Goal: Task Accomplishment & Management: Manage account settings

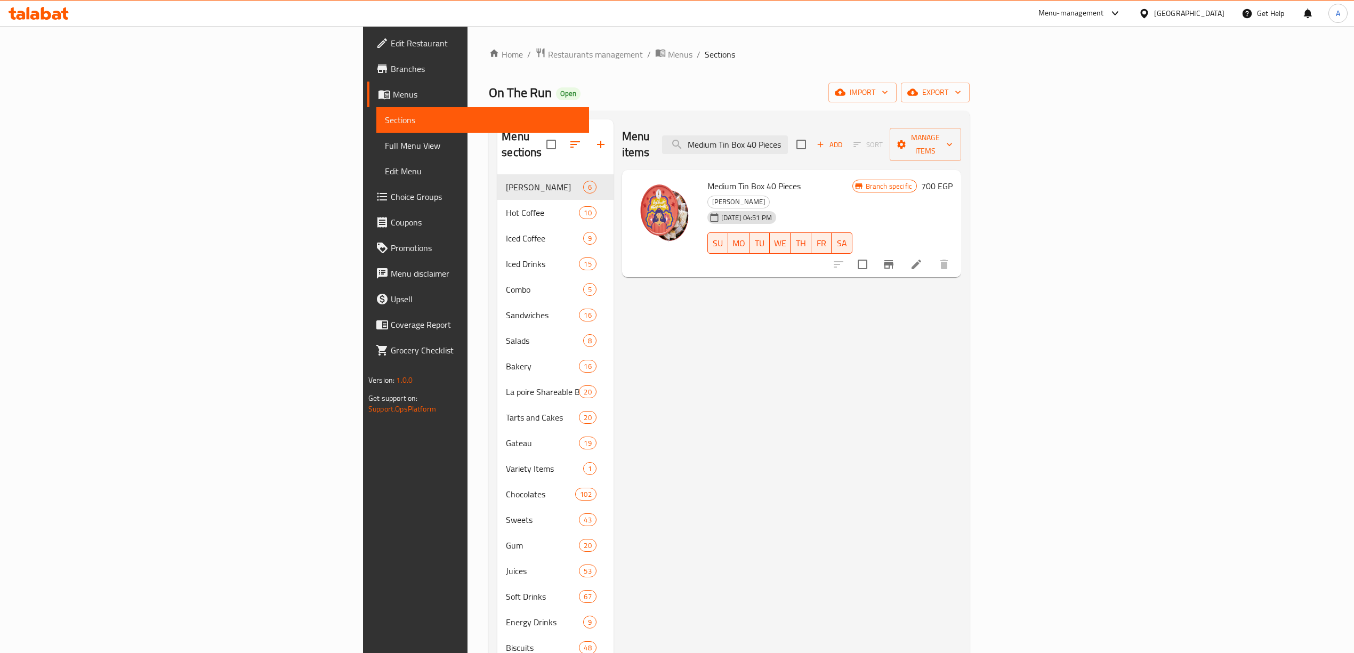
click at [45, 14] on icon at bounding box center [39, 13] width 60 height 13
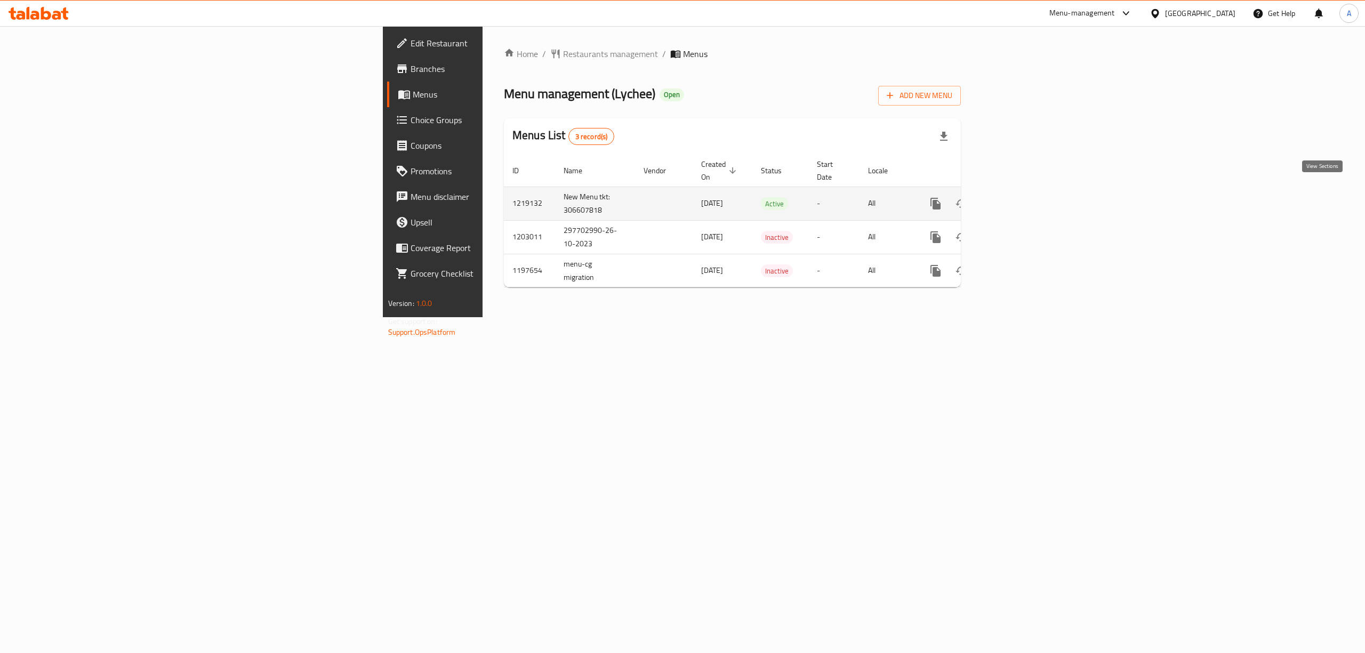
click at [1017, 199] on icon "enhanced table" at bounding box center [1013, 204] width 10 height 10
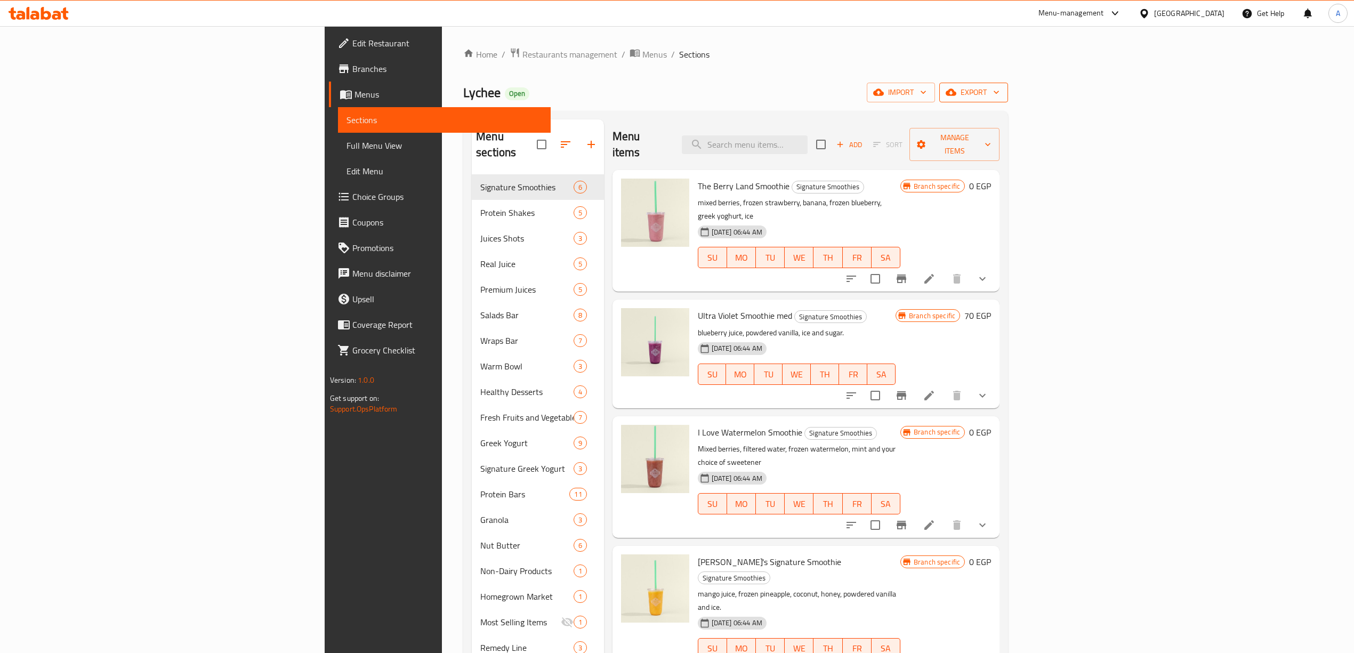
drag, startPoint x: 1058, startPoint y: 90, endPoint x: 1309, endPoint y: 84, distance: 250.7
click at [1008, 86] on div "Lychee Open import export" at bounding box center [735, 93] width 545 height 20
click at [1002, 89] on icon "button" at bounding box center [996, 92] width 11 height 11
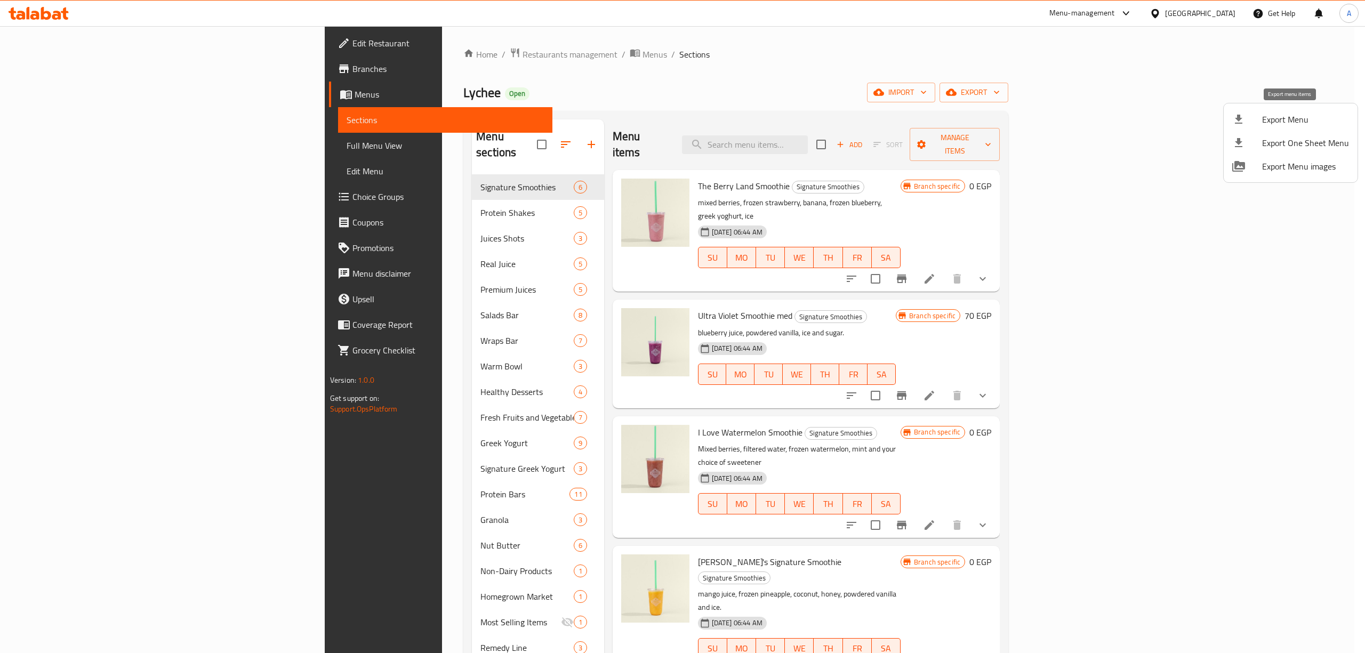
click at [1266, 120] on span "Export Menu" at bounding box center [1305, 119] width 87 height 13
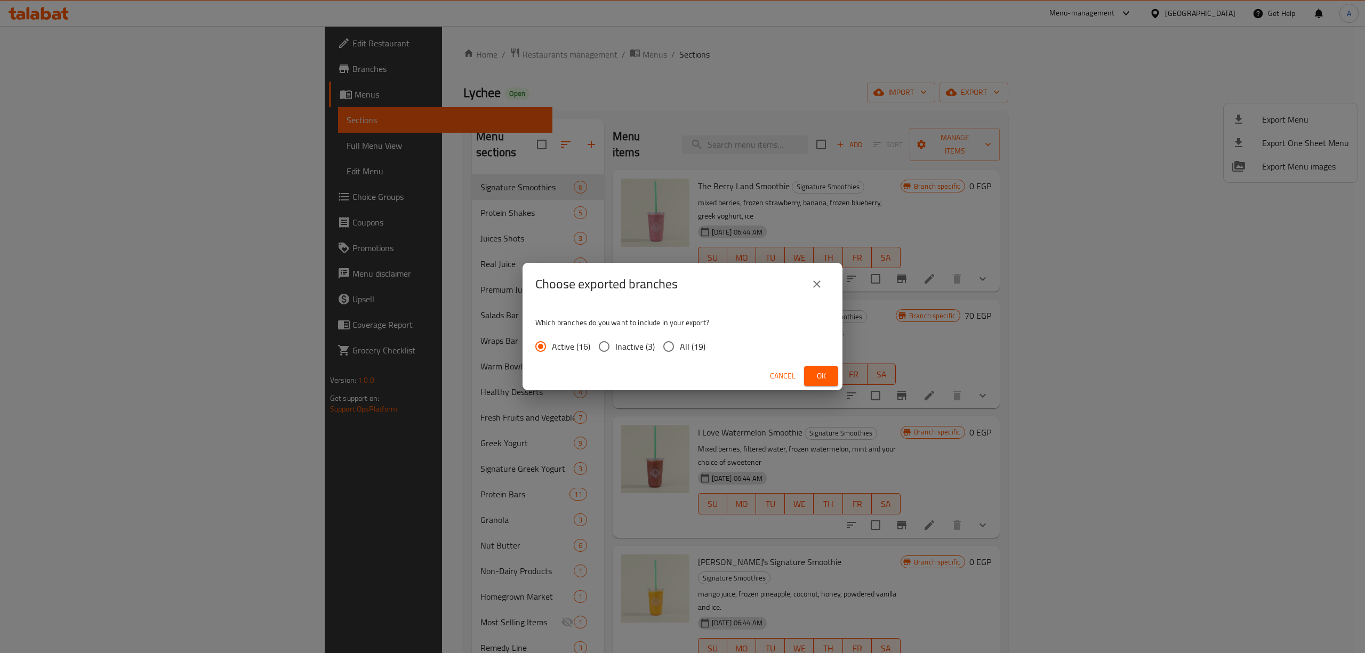
click at [654, 348] on div "Active (16) Inactive (3) All (19)" at bounding box center [624, 346] width 179 height 22
click at [657, 342] on input "All (19)" at bounding box center [668, 346] width 22 height 22
radio input "true"
click at [825, 375] on span "Ok" at bounding box center [821, 376] width 17 height 13
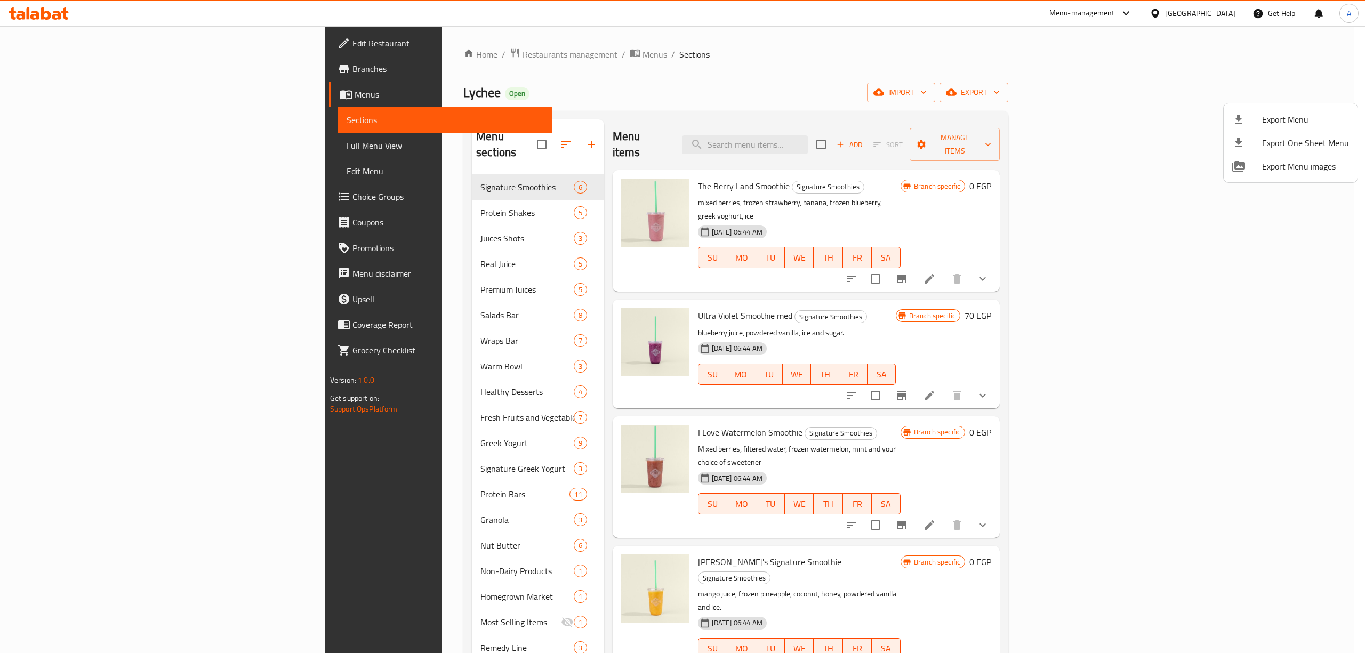
click at [922, 52] on div at bounding box center [682, 326] width 1365 height 653
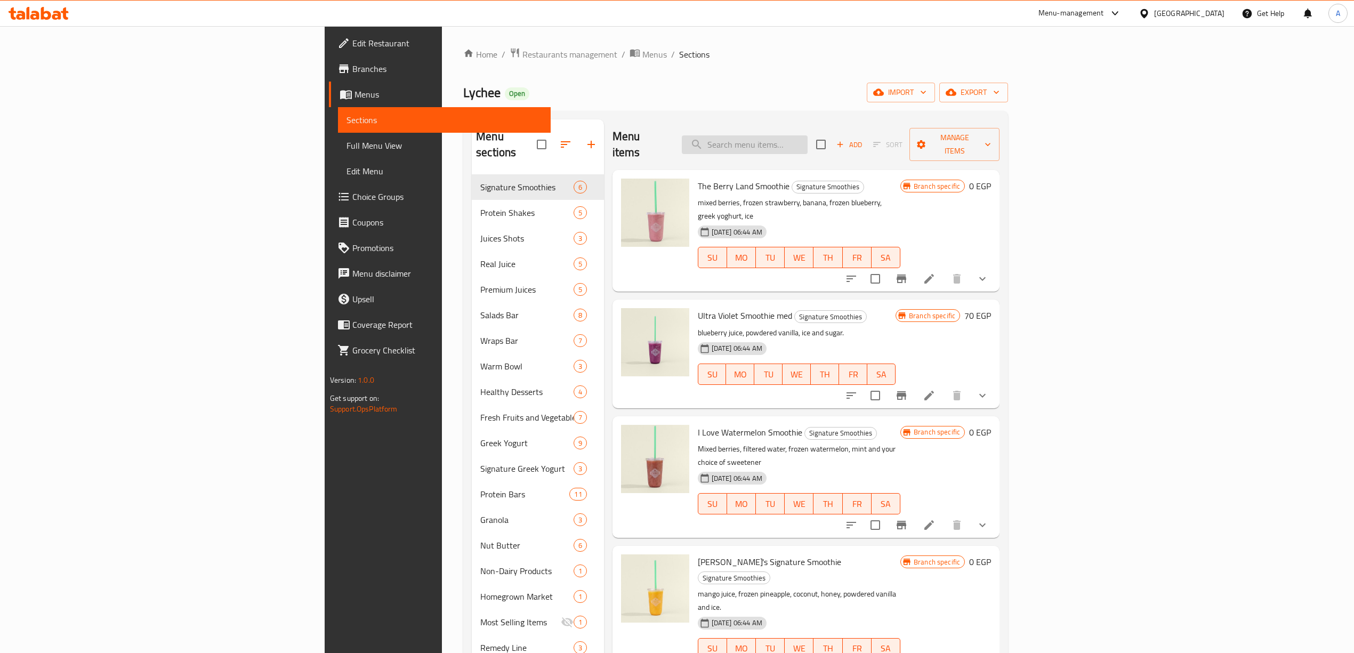
click at [808, 135] on input "search" at bounding box center [745, 144] width 126 height 19
paste input "real pink lemonade 340ml"
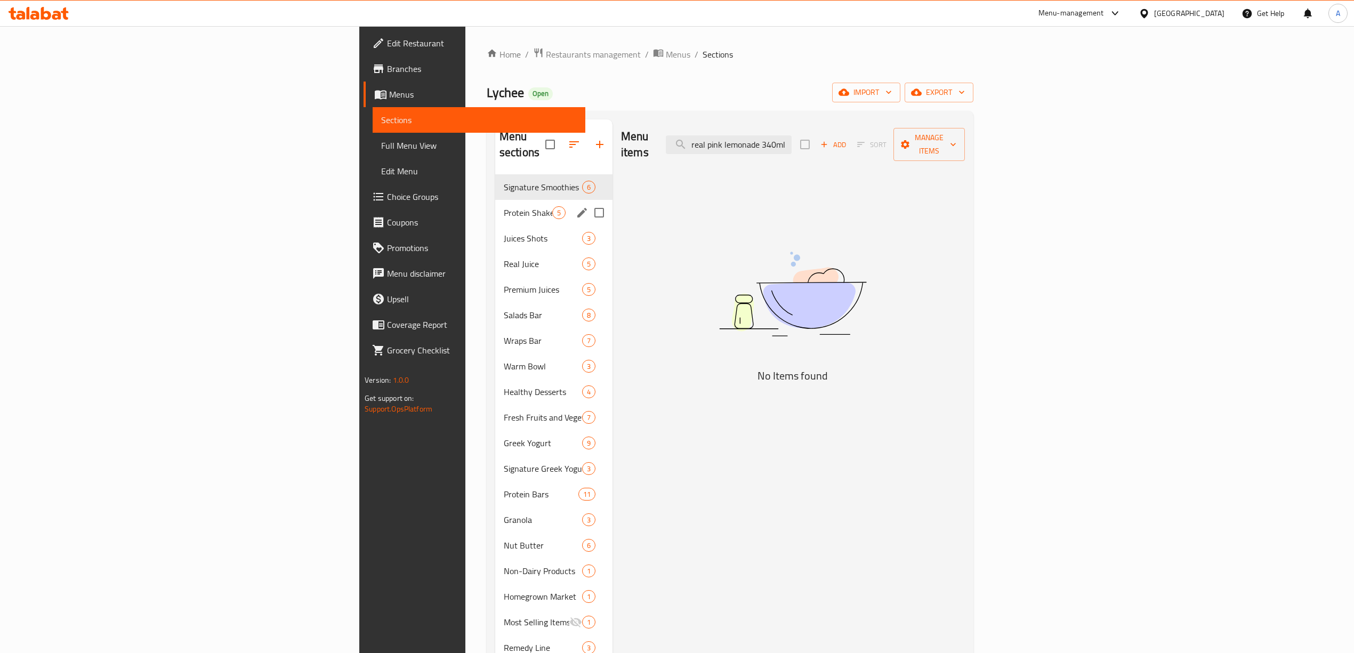
type input "real pink lemonade 340ml"
click at [495, 200] on div "Protein Shakes 5" at bounding box center [553, 213] width 117 height 26
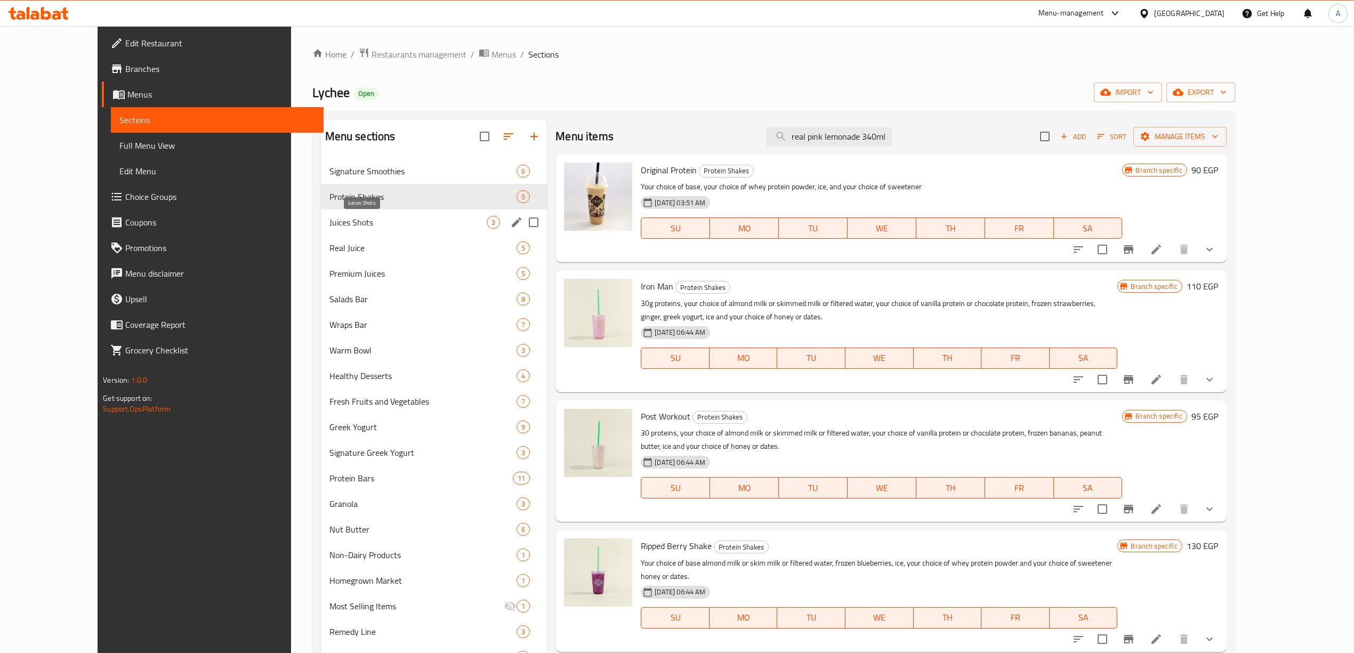
click at [354, 226] on span "Juices Shots" at bounding box center [409, 222] width 158 height 13
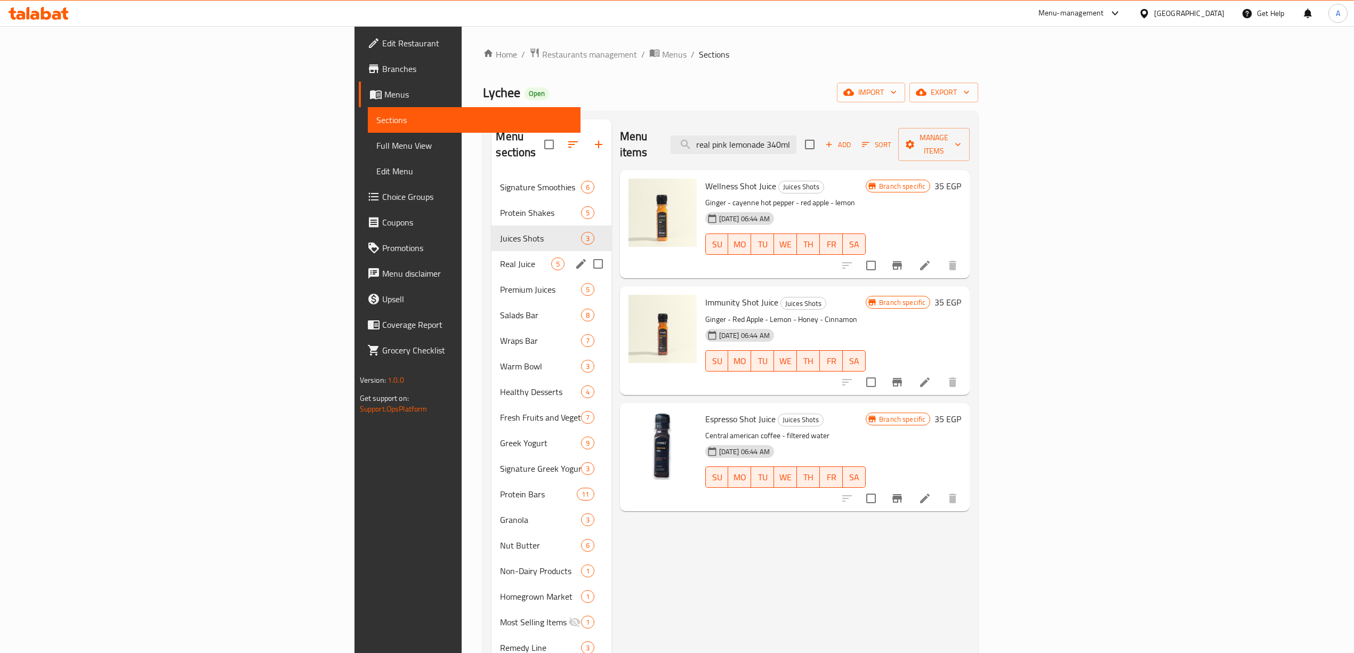
click at [492, 259] on div "Real Juice 5" at bounding box center [551, 264] width 119 height 26
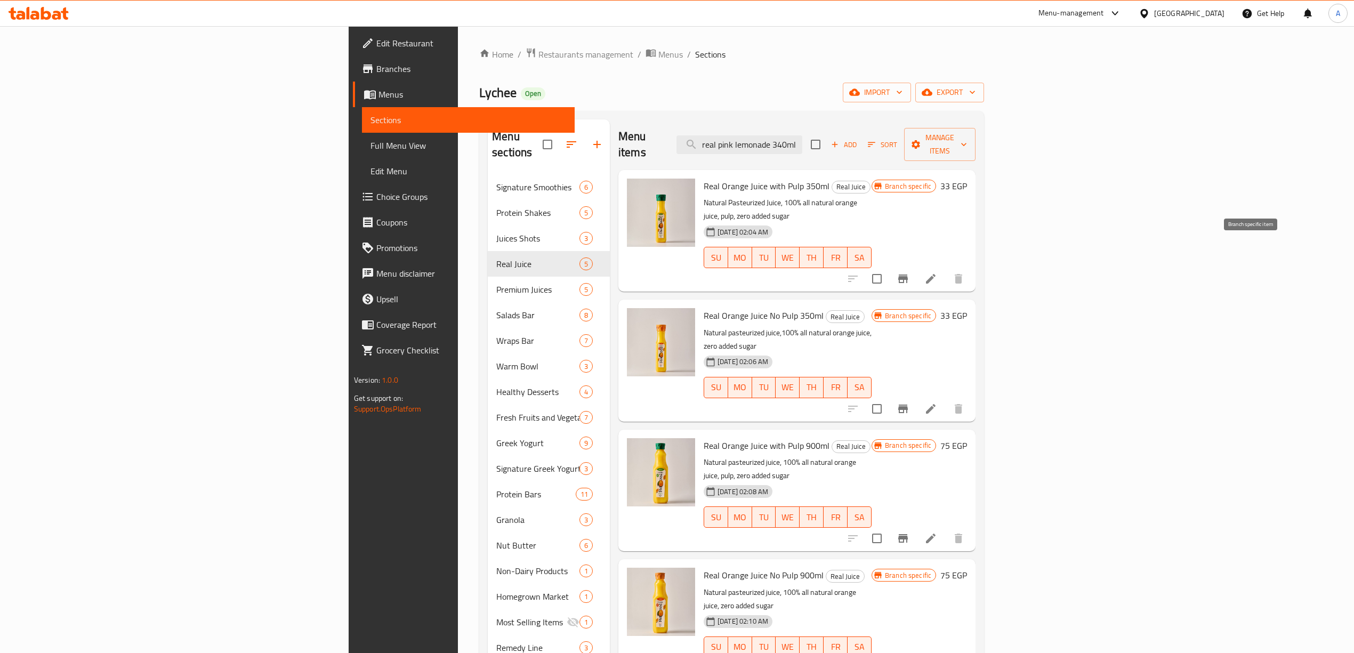
click at [910, 272] on icon "Branch-specific-item" at bounding box center [903, 278] width 13 height 13
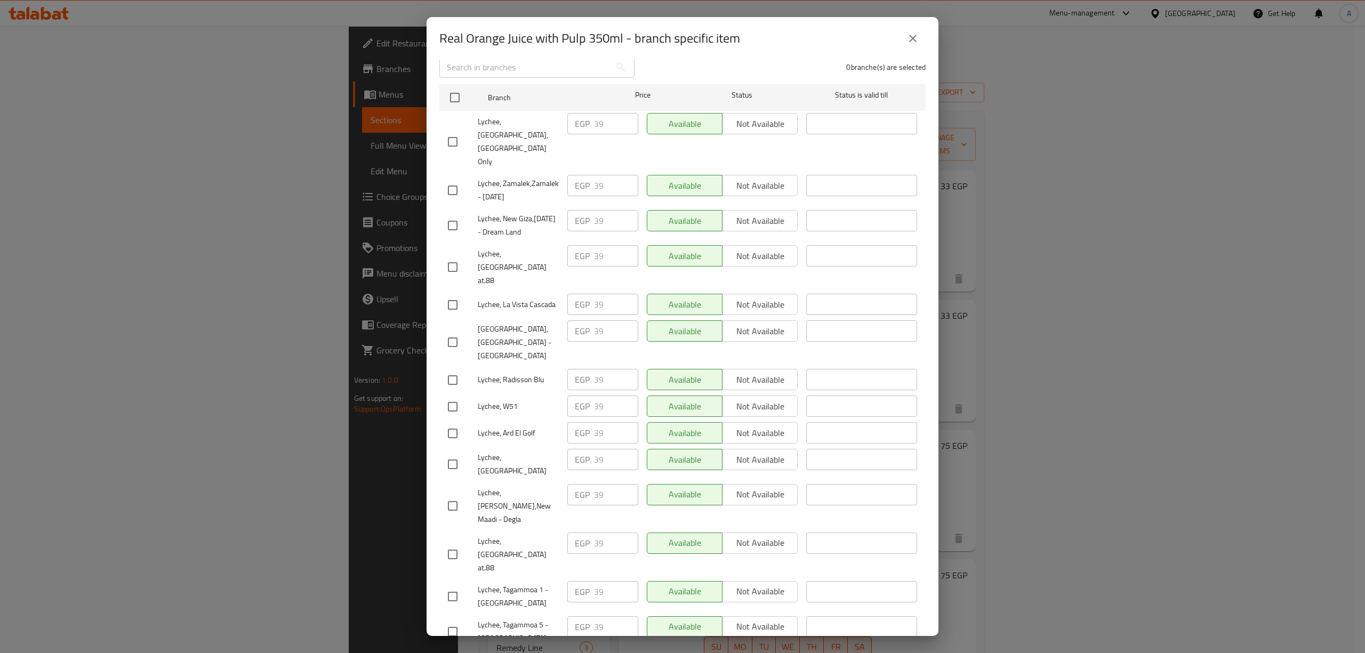
scroll to position [134, 0]
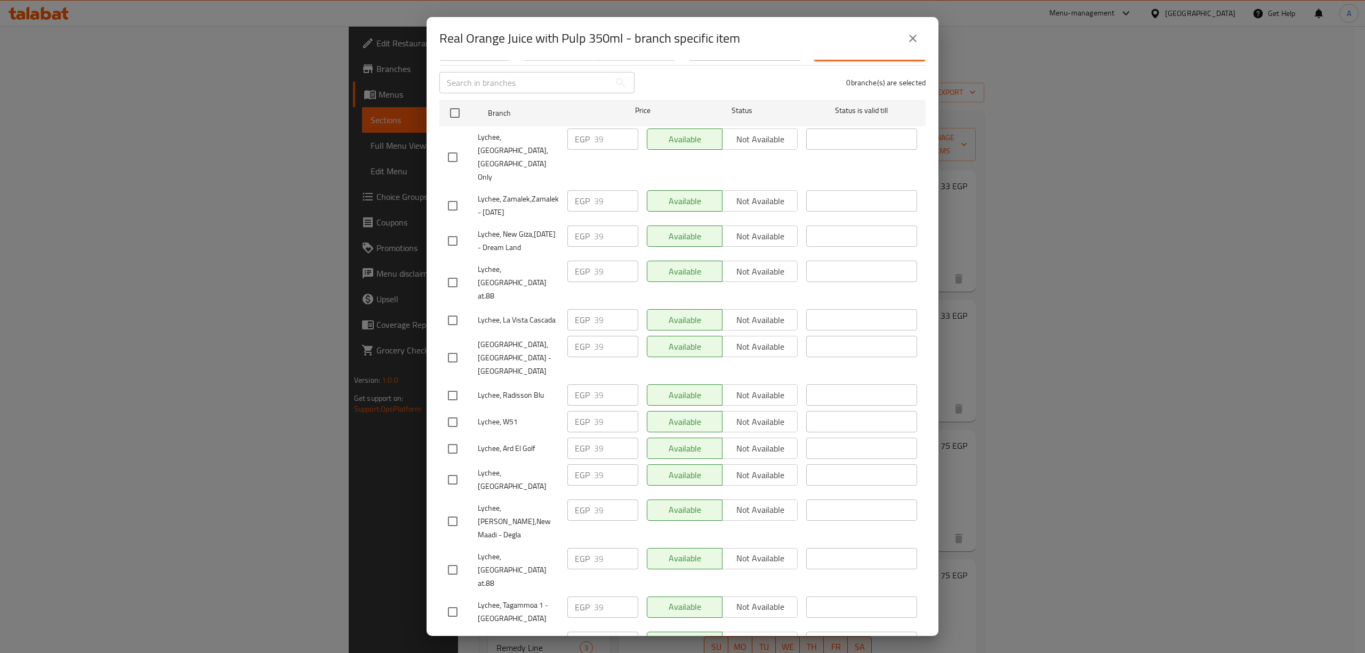
click at [905, 41] on button "close" at bounding box center [913, 39] width 26 height 26
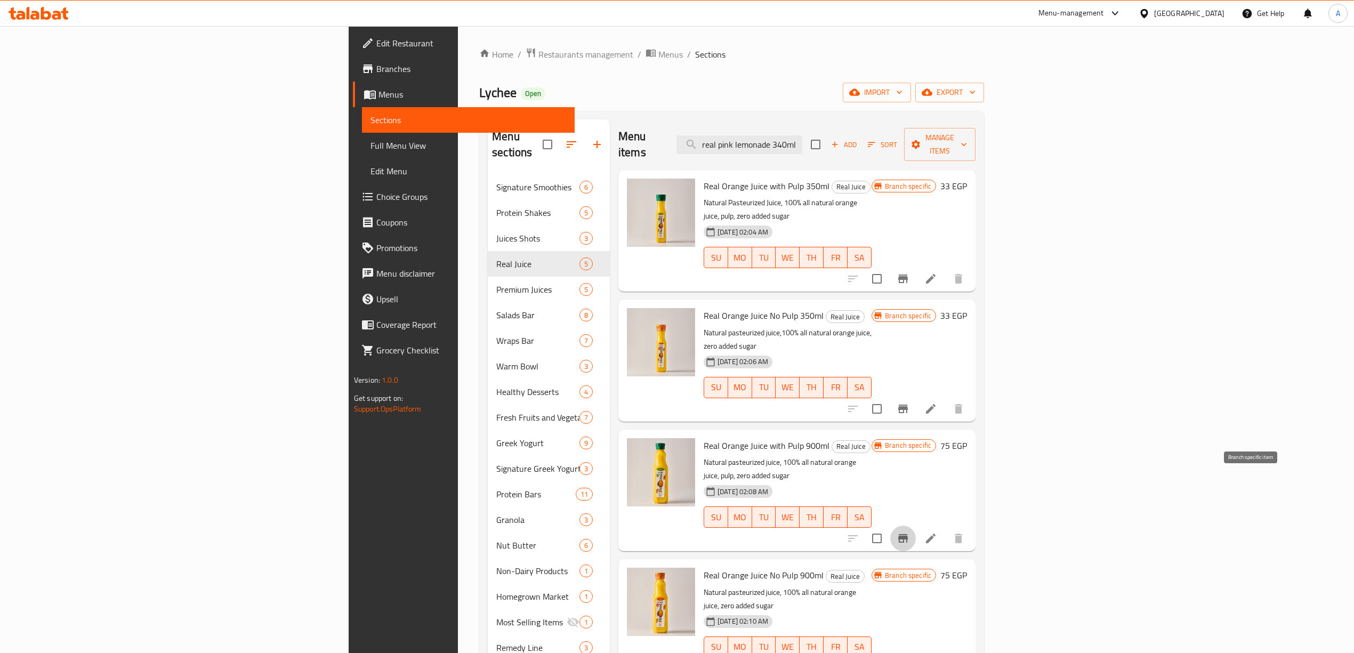
click at [910, 532] on icon "Branch-specific-item" at bounding box center [903, 538] width 13 height 13
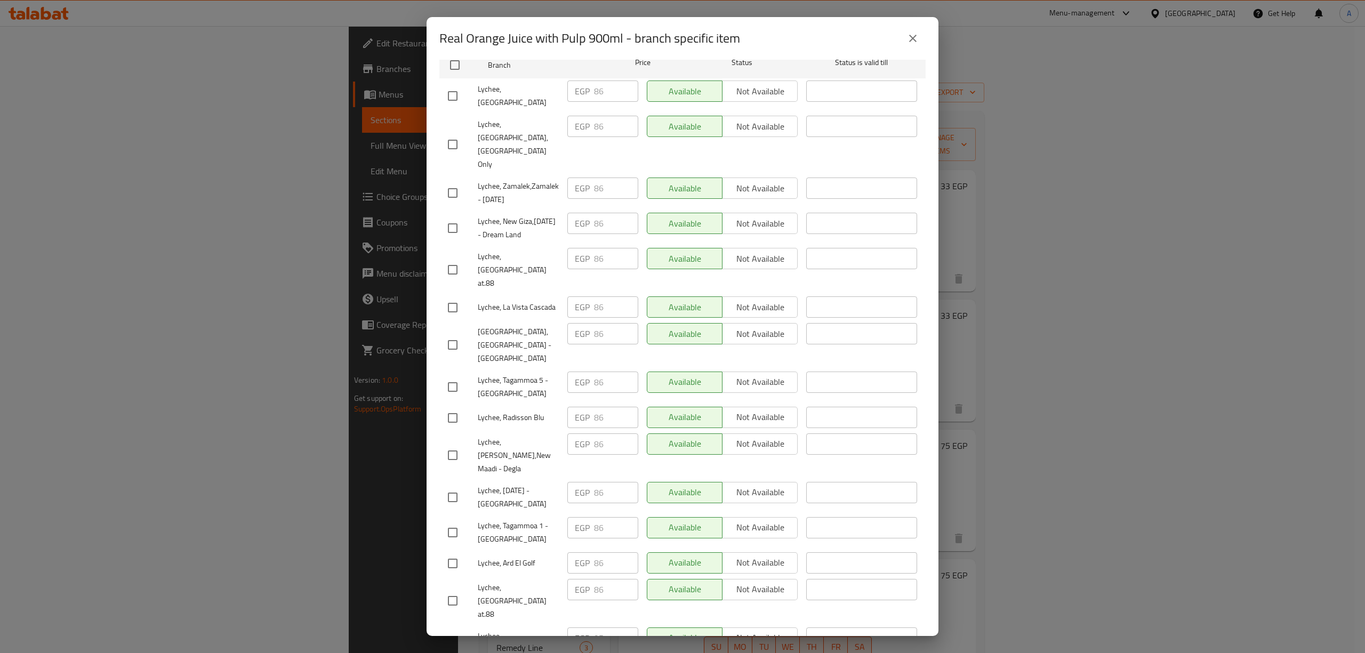
scroll to position [205, 0]
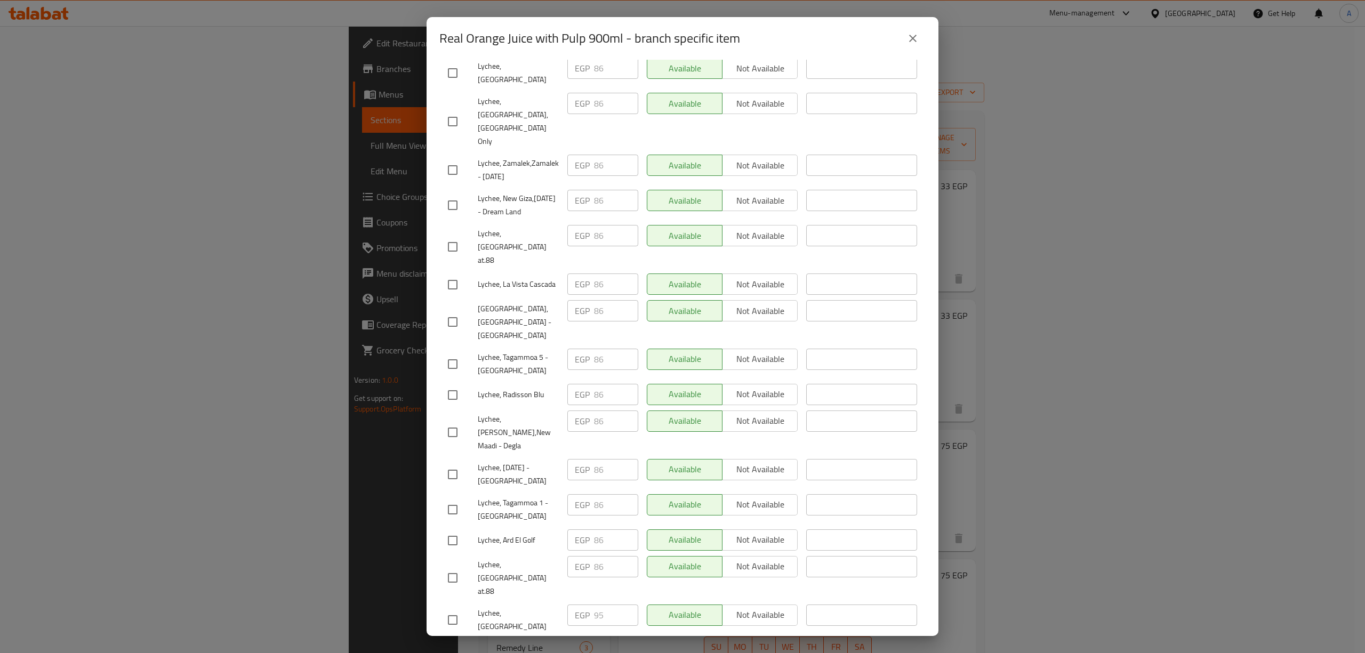
click at [920, 35] on button "close" at bounding box center [913, 39] width 26 height 26
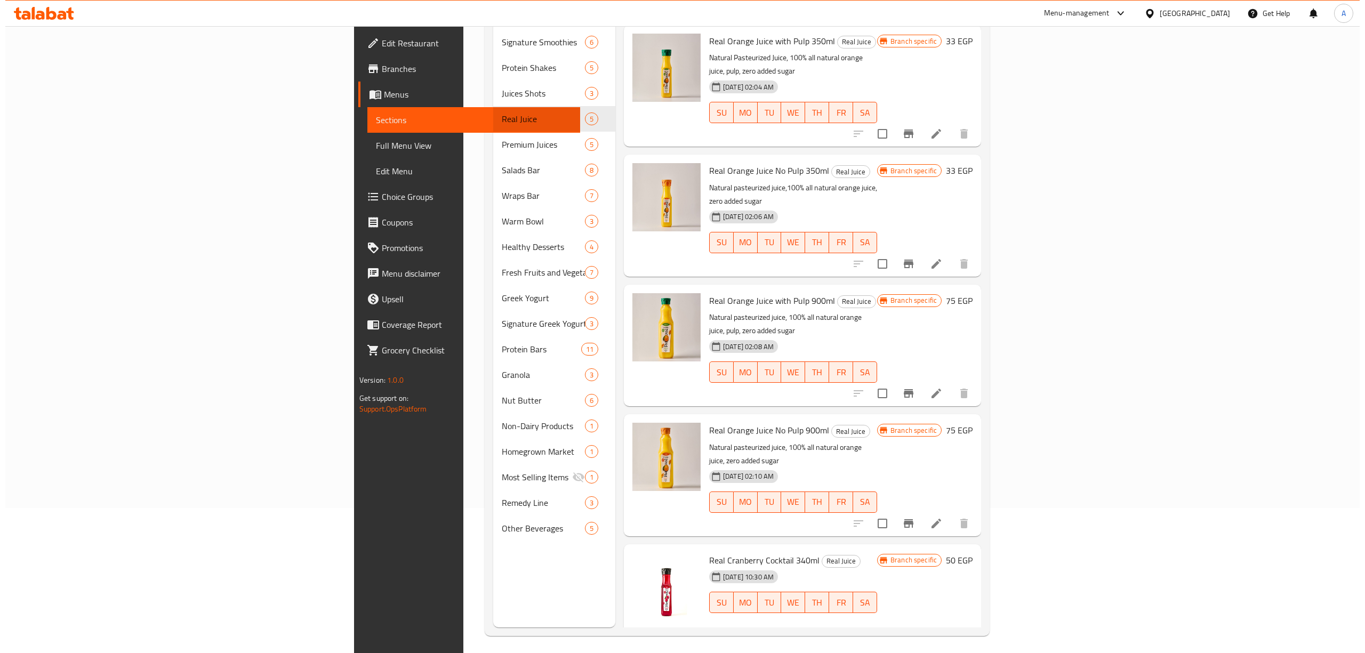
scroll to position [150, 0]
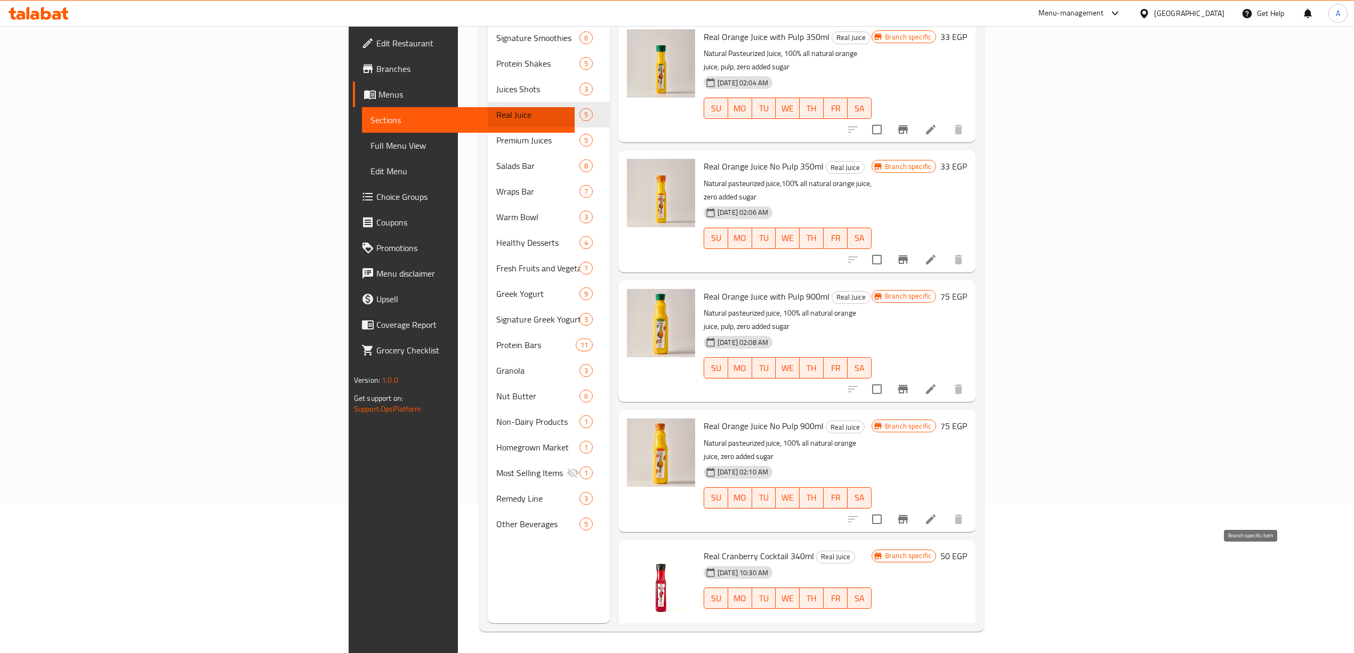
click at [910, 624] on icon "Branch-specific-item" at bounding box center [903, 630] width 13 height 13
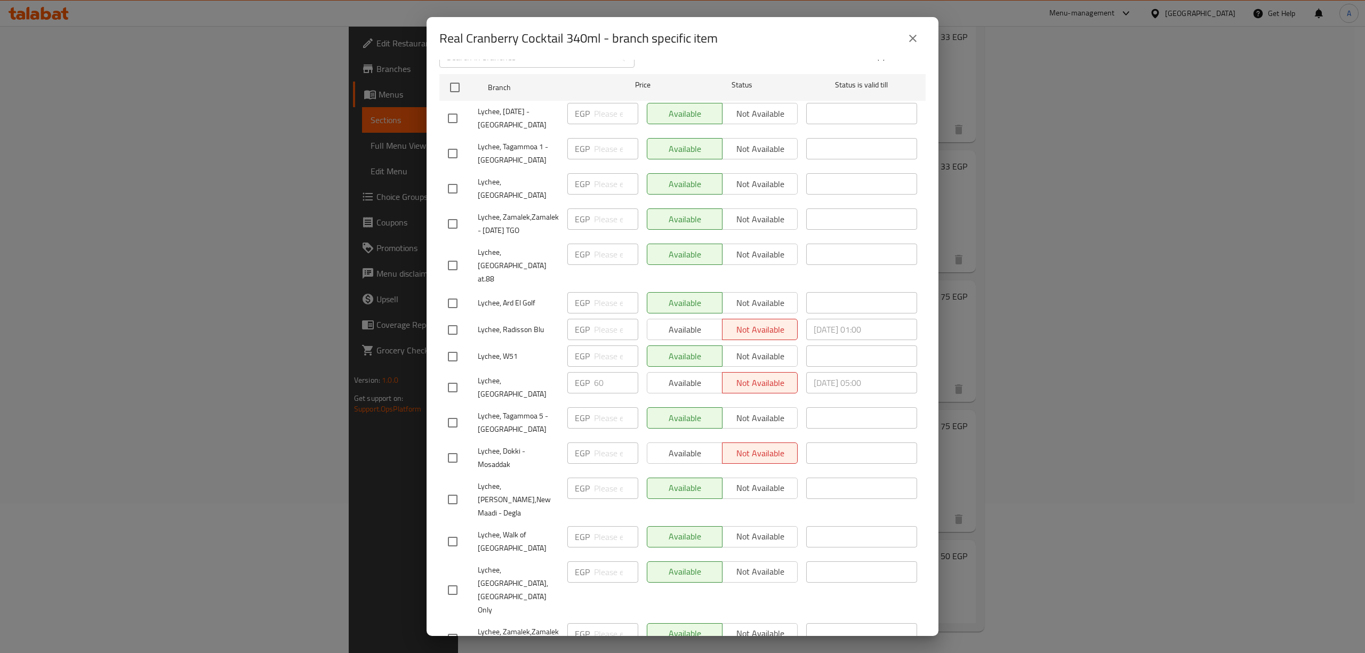
scroll to position [0, 0]
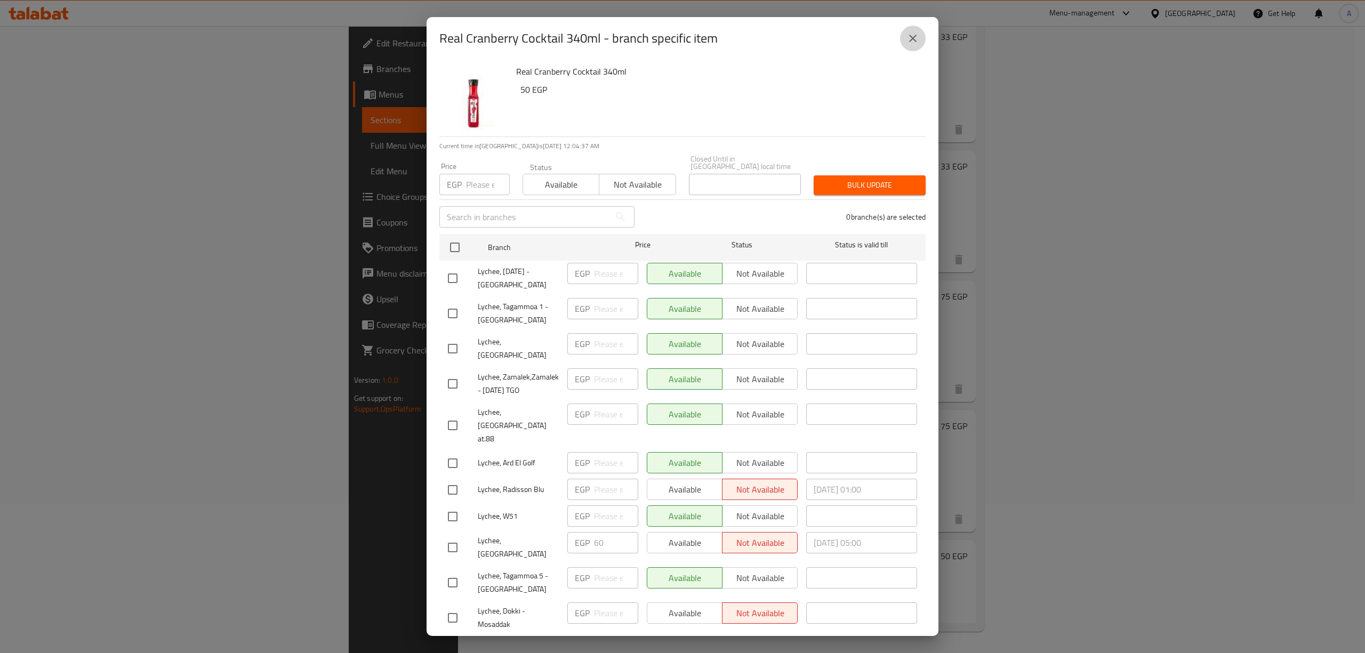
click at [915, 41] on icon "close" at bounding box center [912, 38] width 7 height 7
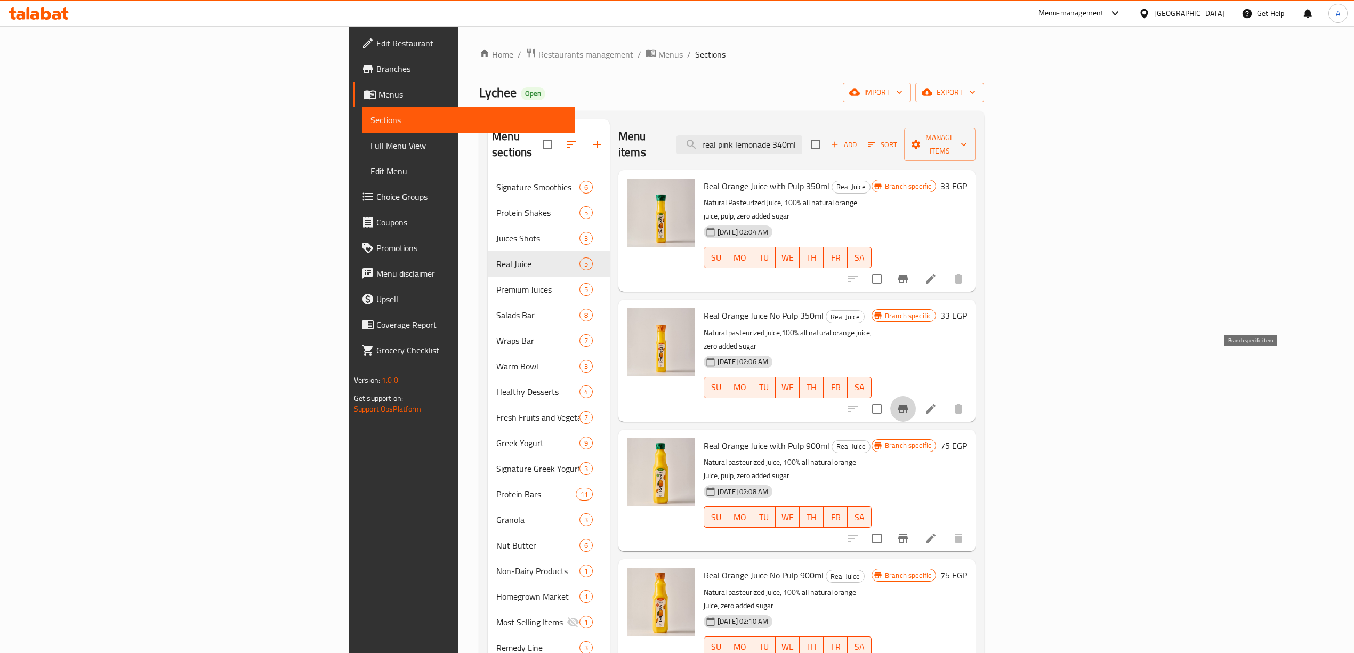
click at [916, 396] on button "Branch-specific-item" at bounding box center [904, 409] width 26 height 26
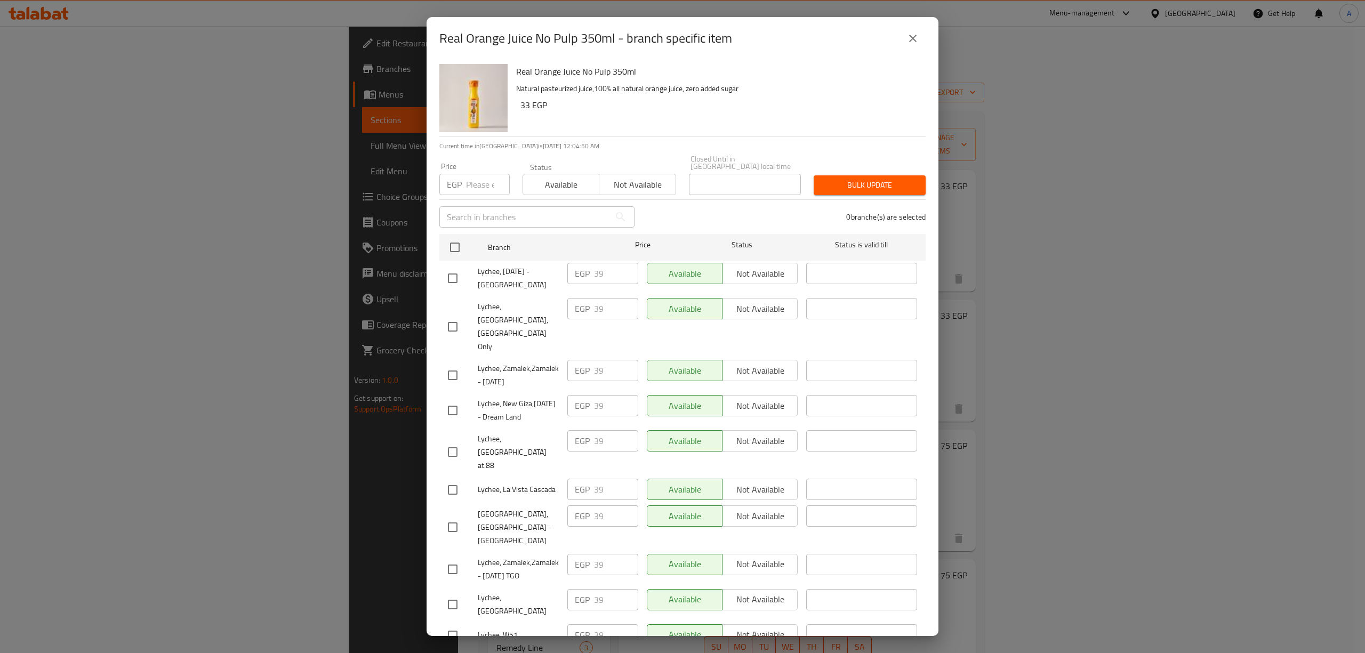
click at [912, 35] on icon "close" at bounding box center [913, 38] width 13 height 13
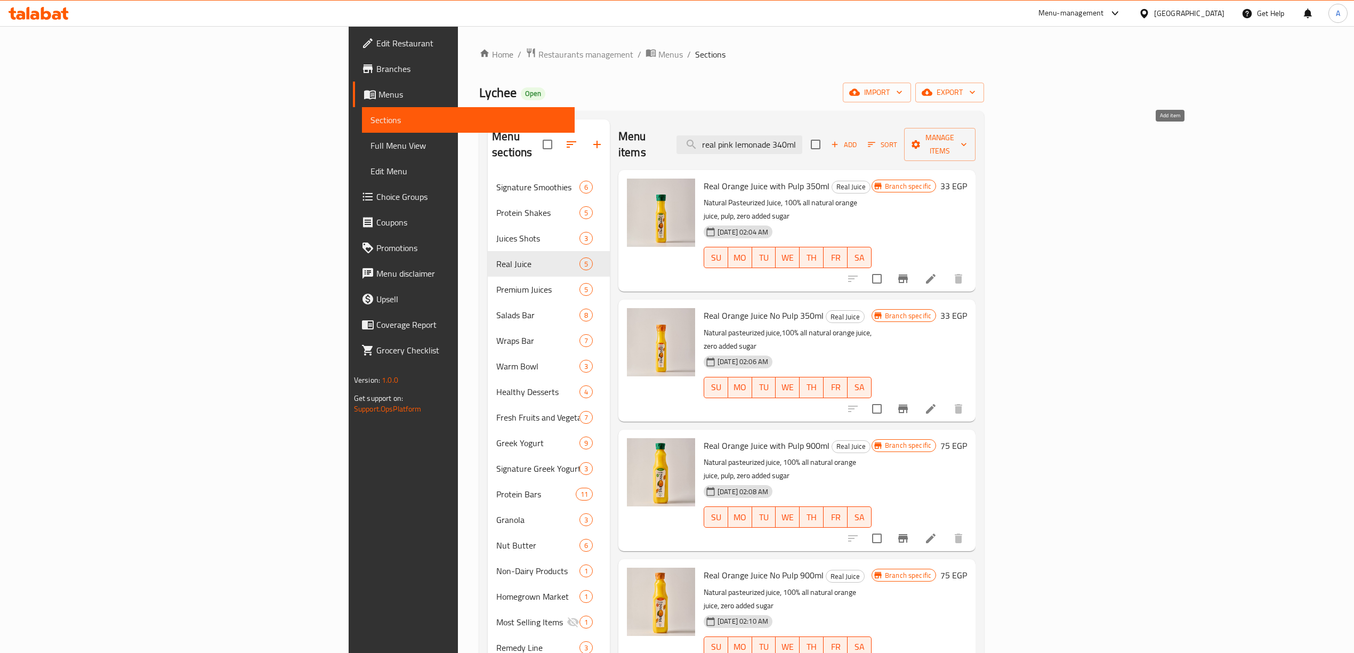
click at [838, 142] on icon "button" at bounding box center [835, 145] width 6 height 6
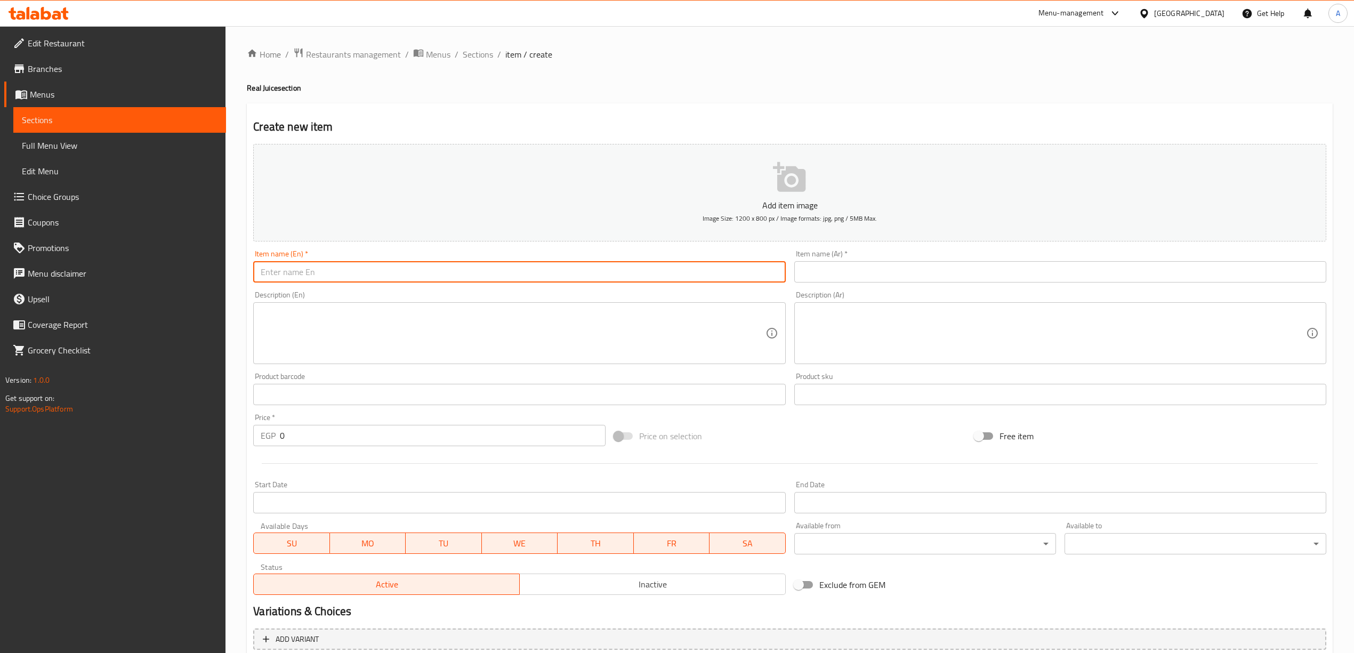
click at [341, 277] on input "text" at bounding box center [519, 271] width 532 height 21
paste input "real pink lemonade 340ml"
click at [525, 69] on div "Home / Restaurants management / Menus / Sections / item / create Real Juice sec…" at bounding box center [790, 389] width 1086 height 685
click at [342, 278] on input "real pink lemonade 340ml" at bounding box center [519, 271] width 532 height 21
type input "real pink lemonade 340 ml"
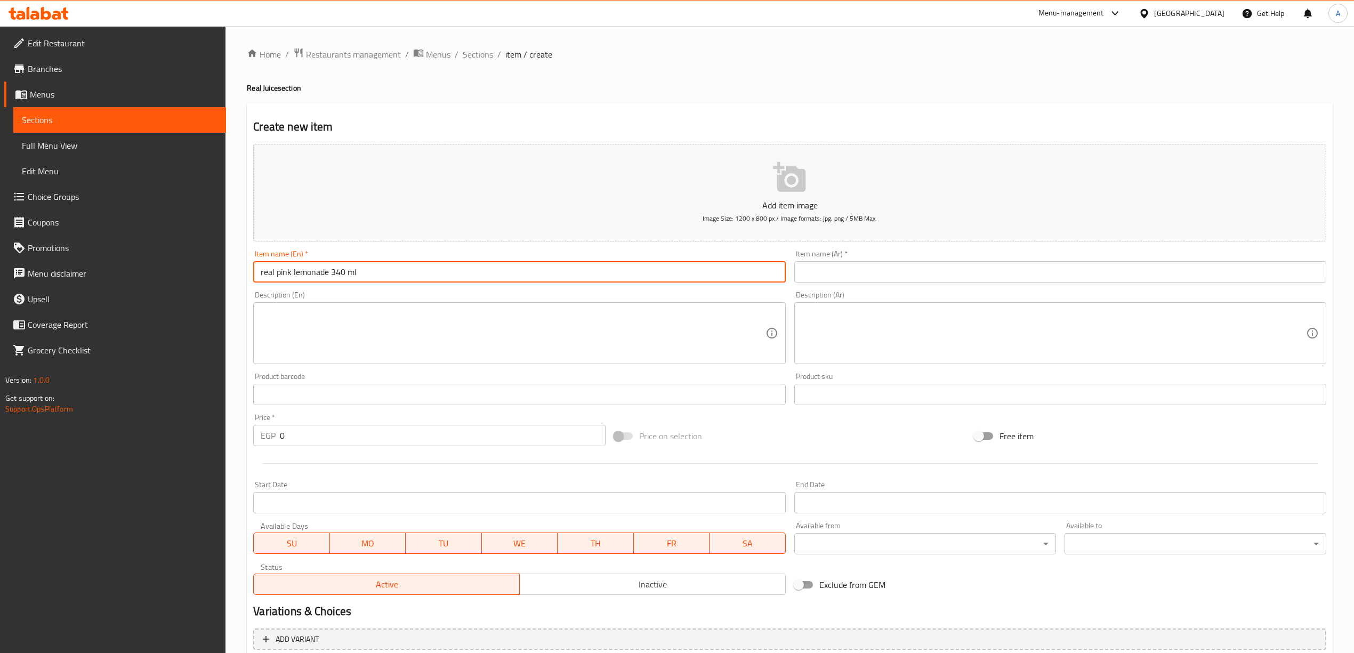
click at [436, 124] on h2 "Create new item" at bounding box center [789, 127] width 1073 height 16
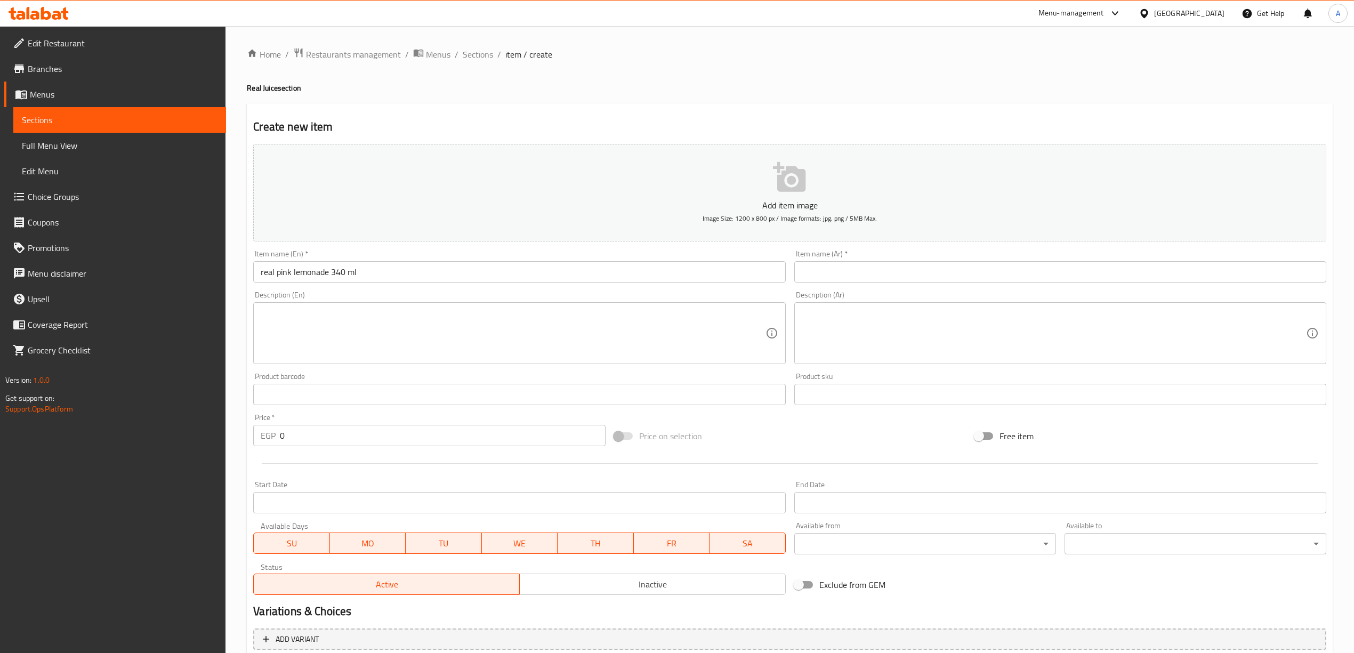
click at [394, 330] on textarea at bounding box center [513, 333] width 504 height 51
paste textarea "Extremely low calories (340ml contains almost 17 calories). ⁠Zero added sugar. …"
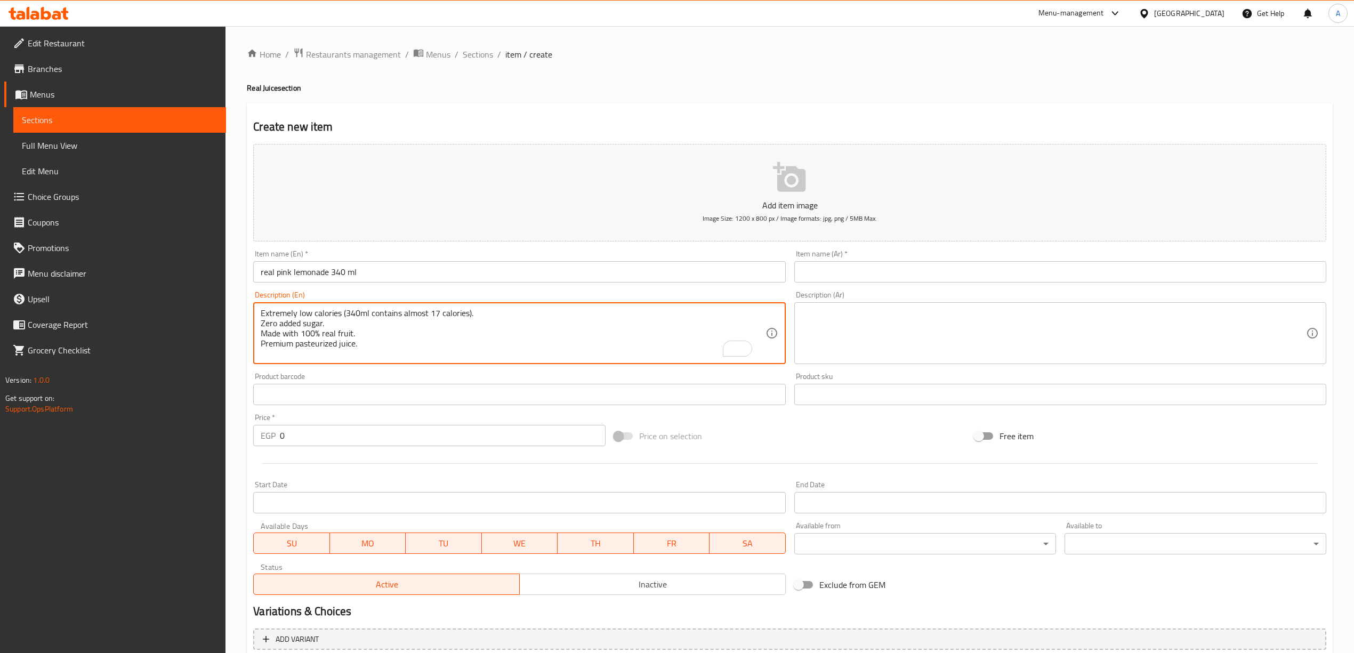
scroll to position [3, 0]
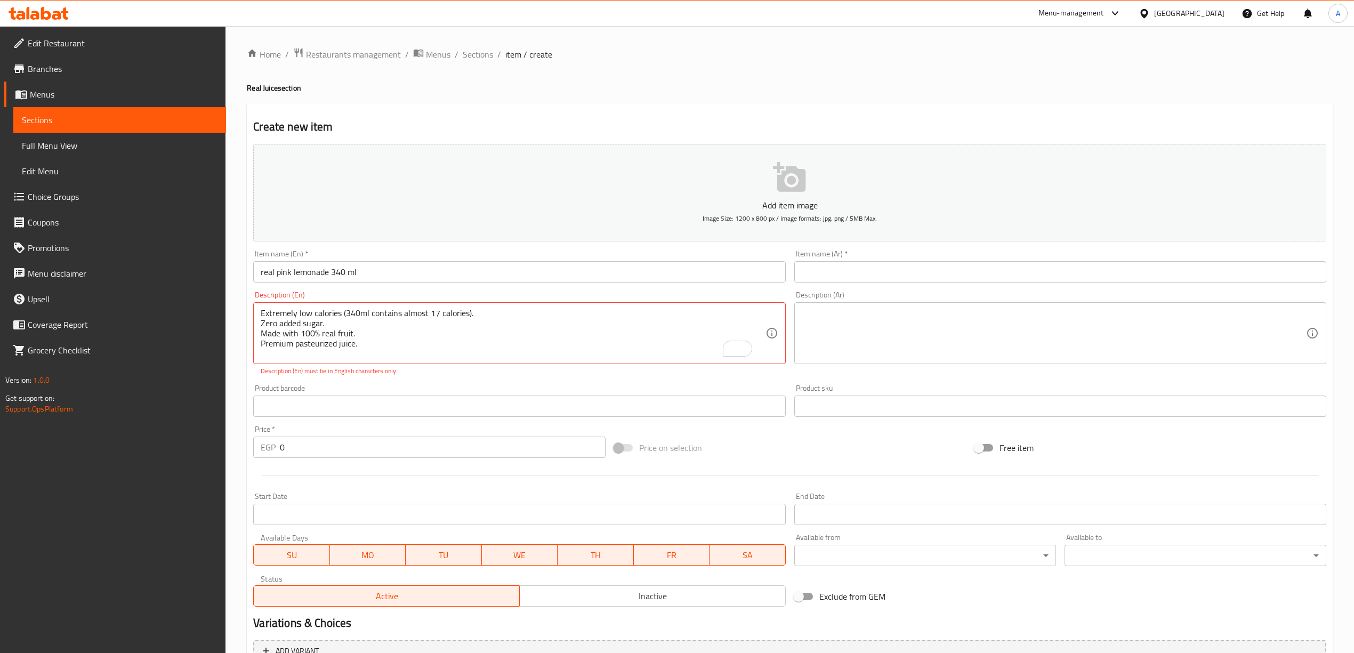
click at [258, 336] on div "Extremely low calories (340ml contains almost 17 calories). ⁠Zero added sugar. …" at bounding box center [519, 333] width 532 height 62
click at [258, 331] on div "Extremely low calories (340ml contains almost 17 calories). ⁠Zero added sugar. …" at bounding box center [519, 333] width 532 height 62
click at [261, 325] on textarea "Extremely low calories (340ml contains almost 17 calories). ⁠Zero added sugar. …" at bounding box center [513, 333] width 504 height 51
click at [632, 390] on div "Product barcode Product barcode" at bounding box center [519, 400] width 532 height 33
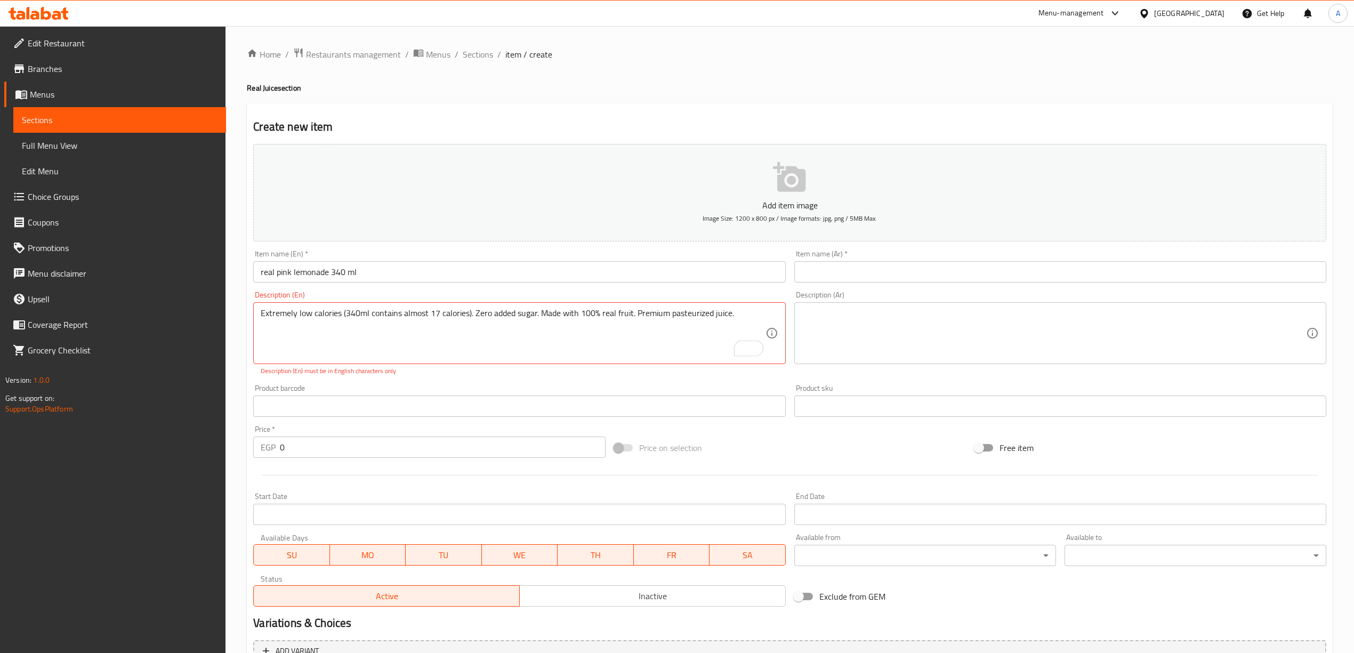
click at [588, 392] on div "Product barcode Product barcode" at bounding box center [519, 400] width 532 height 33
type textarea "Extremely low calories (340ml contains almost 17 calories ). ⁠Zero added sugar.…"
click at [480, 368] on p "Description (En) must be in English characters only" at bounding box center [519, 371] width 517 height 10
click at [482, 380] on div "Description (En) Extremely low calories (340ml contains almost 17 calories ). ⁠…" at bounding box center [519, 333] width 541 height 93
click at [578, 307] on div "Extremely low calories (340ml contains almost 17 calories ). ⁠Zero added sugar.…" at bounding box center [519, 333] width 532 height 62
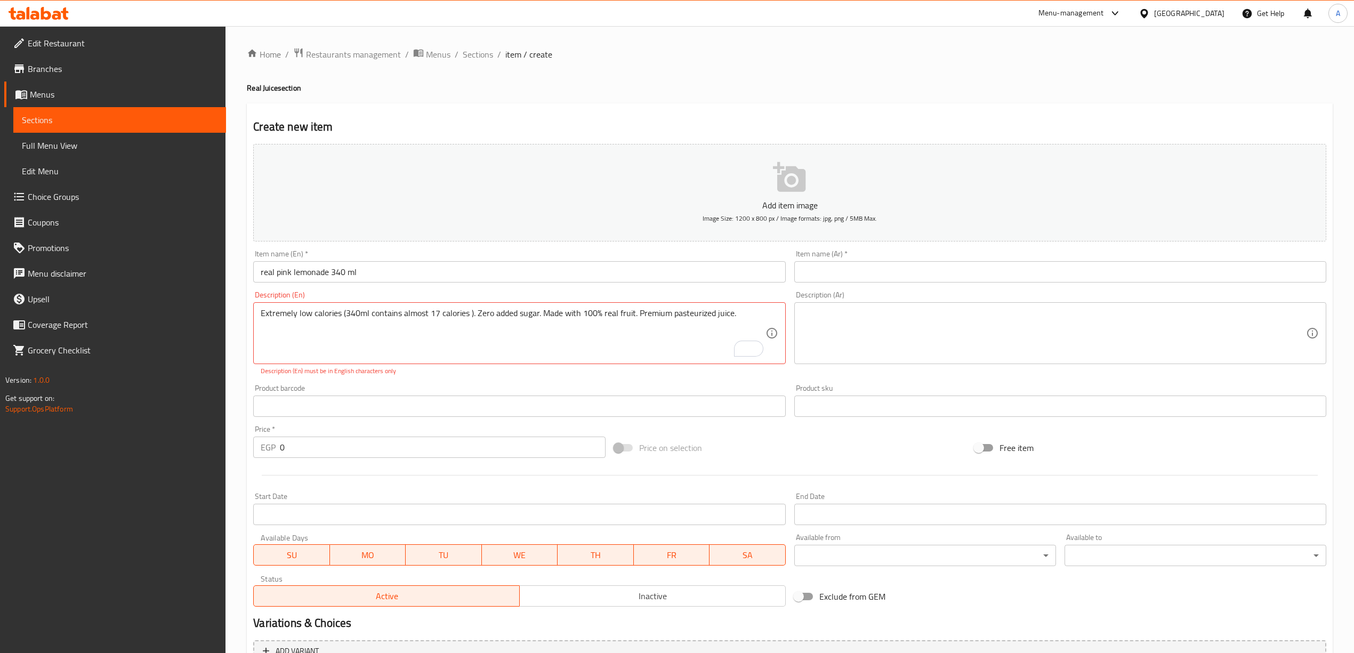
click at [578, 307] on div "Extremely low calories (340ml contains almost 17 calories ). ⁠Zero added sugar.…" at bounding box center [519, 333] width 532 height 62
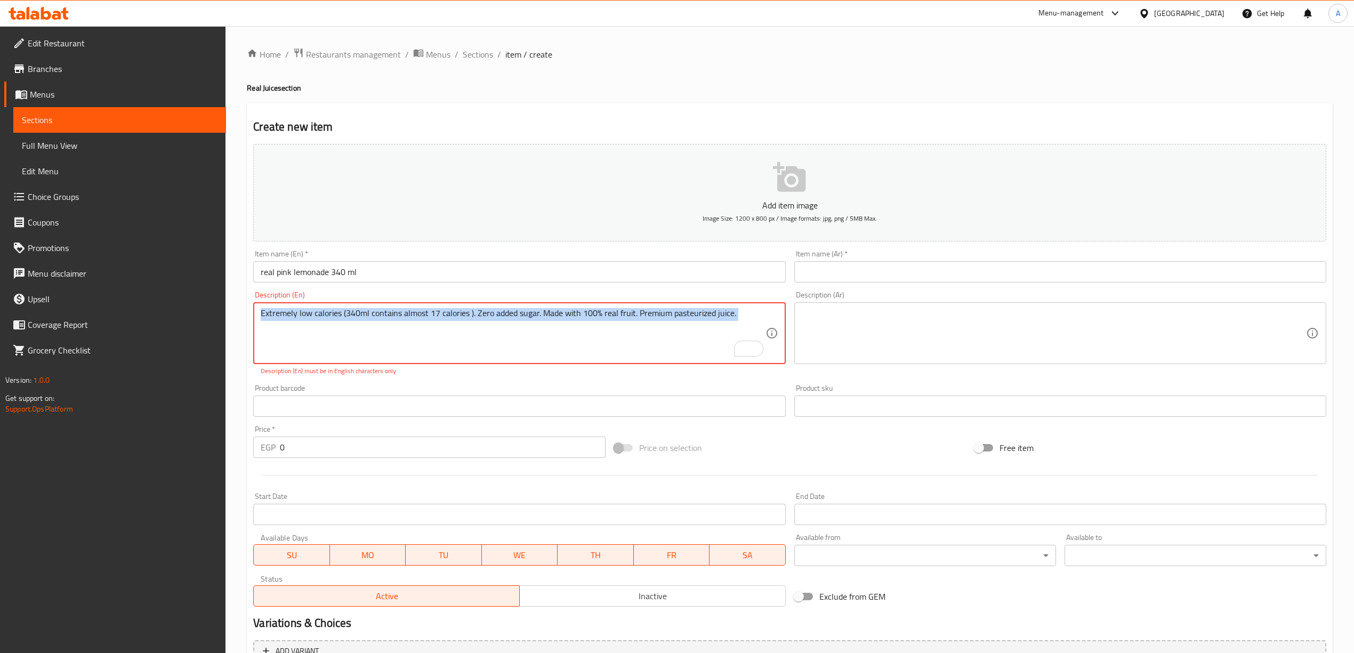
click at [578, 307] on div "Extremely low calories (340ml contains almost 17 calories ). ⁠Zero added sugar.…" at bounding box center [519, 333] width 532 height 62
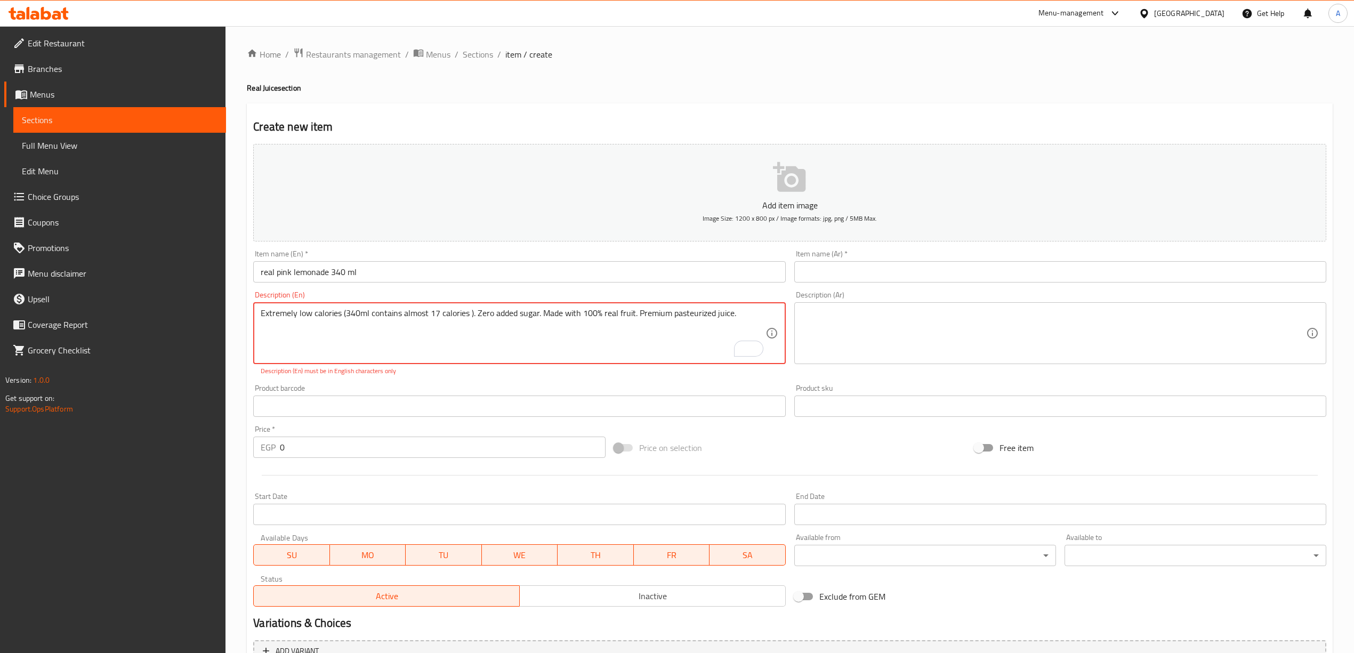
click at [578, 314] on textarea "Extremely low calories (340ml contains almost 17 calories ). ⁠Zero added sugar.…" at bounding box center [513, 333] width 504 height 51
click at [779, 445] on div "Price on selection" at bounding box center [790, 448] width 360 height 29
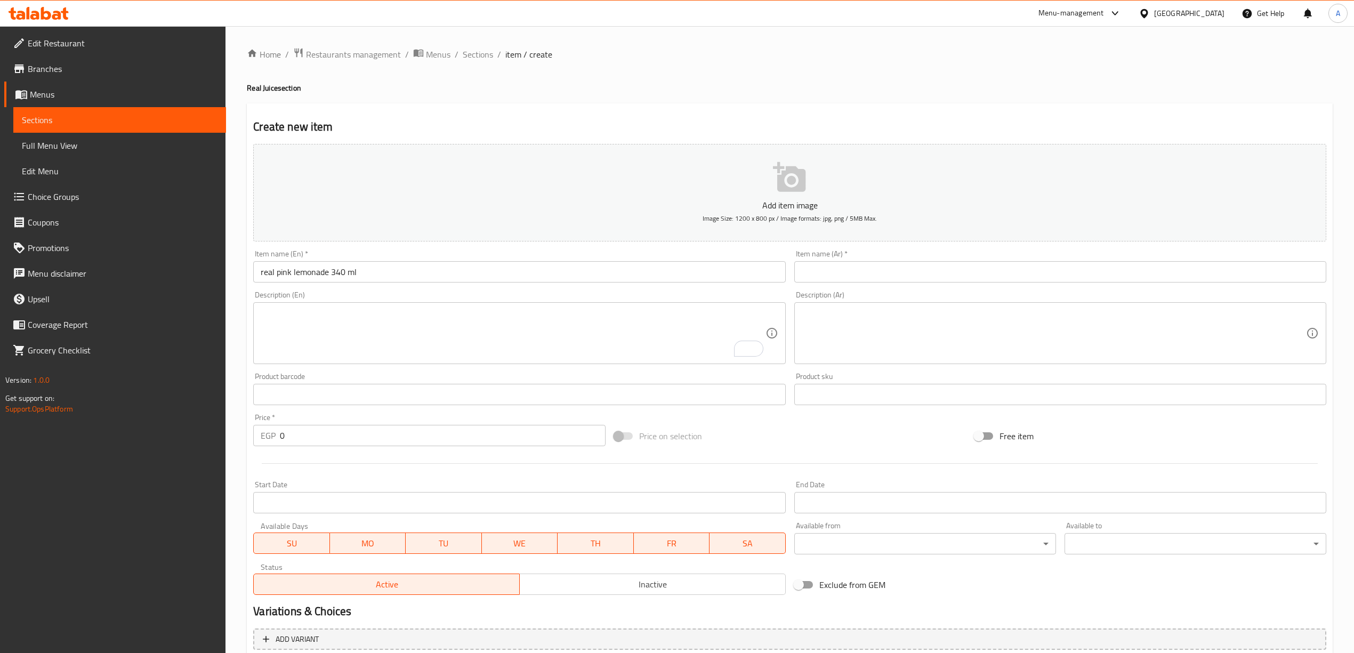
click at [278, 326] on textarea "To enrich screen reader interactions, please activate Accessibility in Grammarl…" at bounding box center [513, 333] width 504 height 51
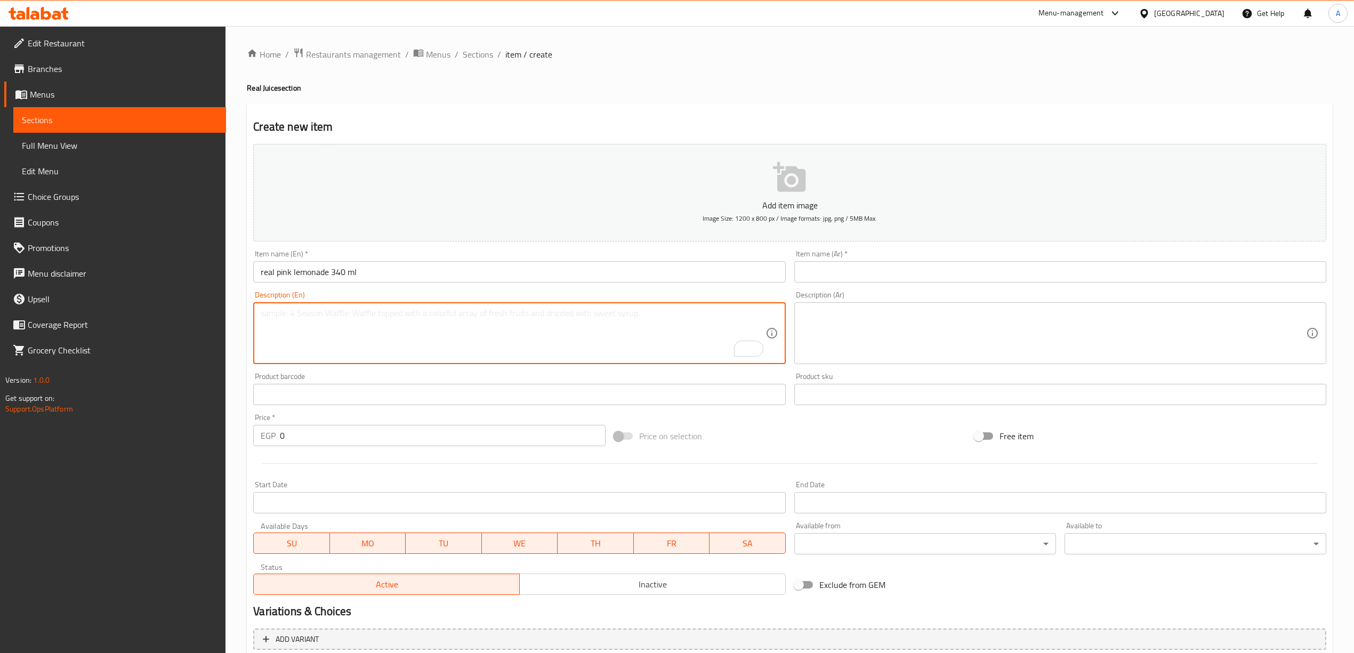
paste textarea "Extremly low calories ( 340 ml contains almost 17 calories ). Zero added suger,…"
click at [360, 373] on div "Product barcode Product barcode" at bounding box center [519, 389] width 532 height 33
type textarea "Extremely low calories ( 340 ml contains almost 17 calories ). Zero added sugar…"
click at [567, 374] on div "Product barcode Product barcode" at bounding box center [519, 389] width 532 height 33
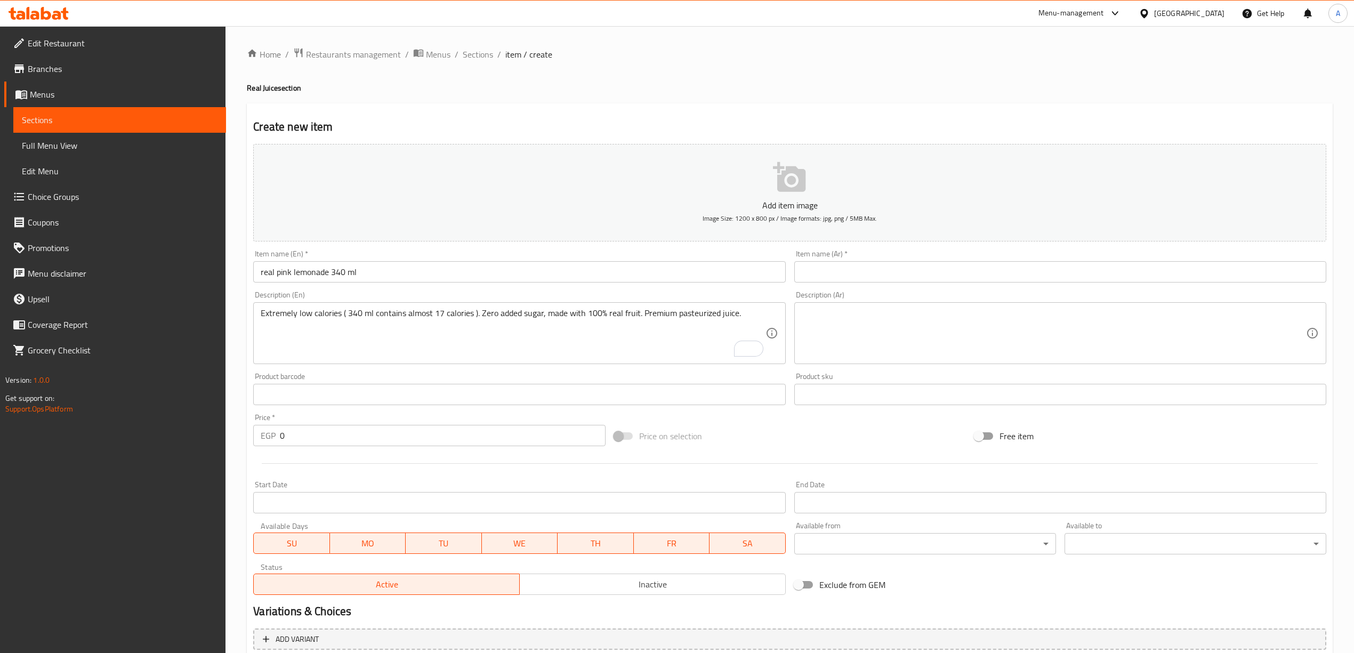
click at [941, 320] on textarea at bounding box center [1054, 333] width 504 height 51
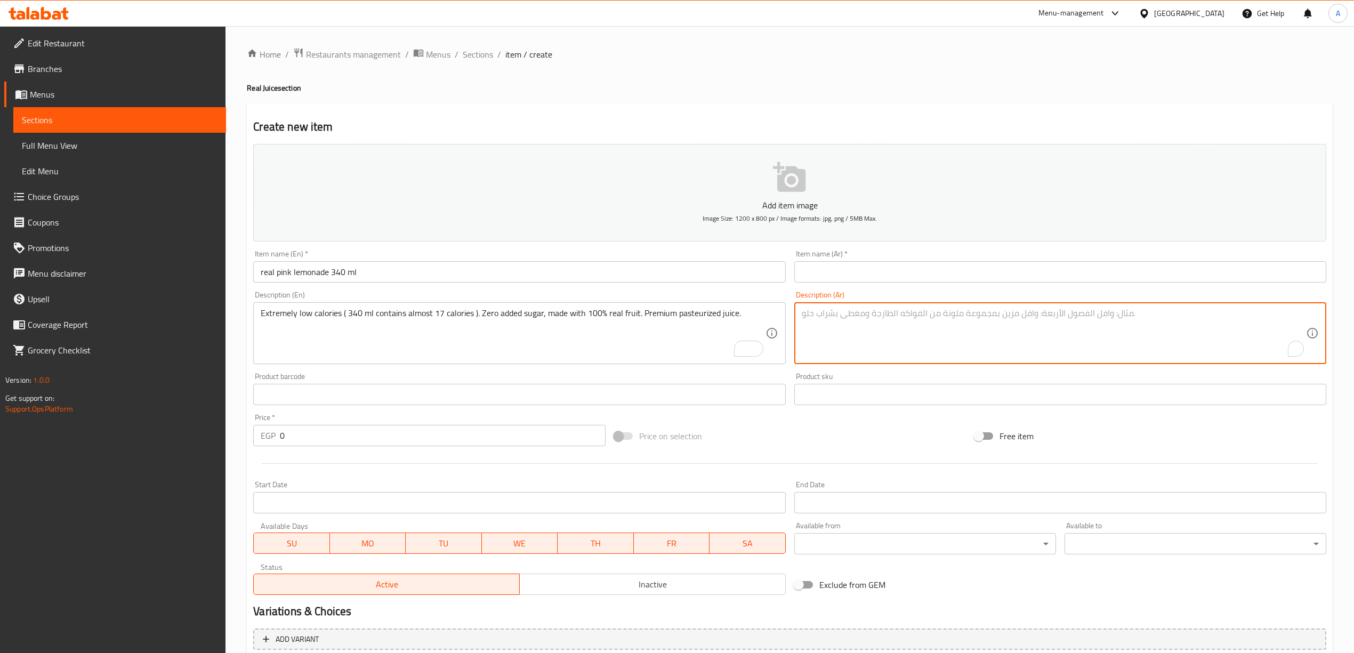
paste textarea "سعرات حرارية قليلة جداً (340 مل يحتوي على حوالي 17 سعرة حرارية) بدون سكر مضاف 1…"
click at [1306, 325] on div "سعرات حرارية قليلة جداً (340 مل يحتوي على حوالي 17 سعرة حرارية) بدون سكر مضاف 1…" at bounding box center [1061, 333] width 532 height 62
click at [1007, 319] on textarea "سعرات حرارية قليلة جداً (340 مل يحتوي على حوالي 17 سعرة حرارية) بدون سكر مضاف 1…" at bounding box center [1054, 333] width 504 height 51
type textarea "سعرات حرارية قليلة جداً (340 مل يحتوي على حوالي 17 سعرة حرارية) بدون سكر مضاف، …"
click at [879, 464] on hr at bounding box center [790, 463] width 1056 height 1
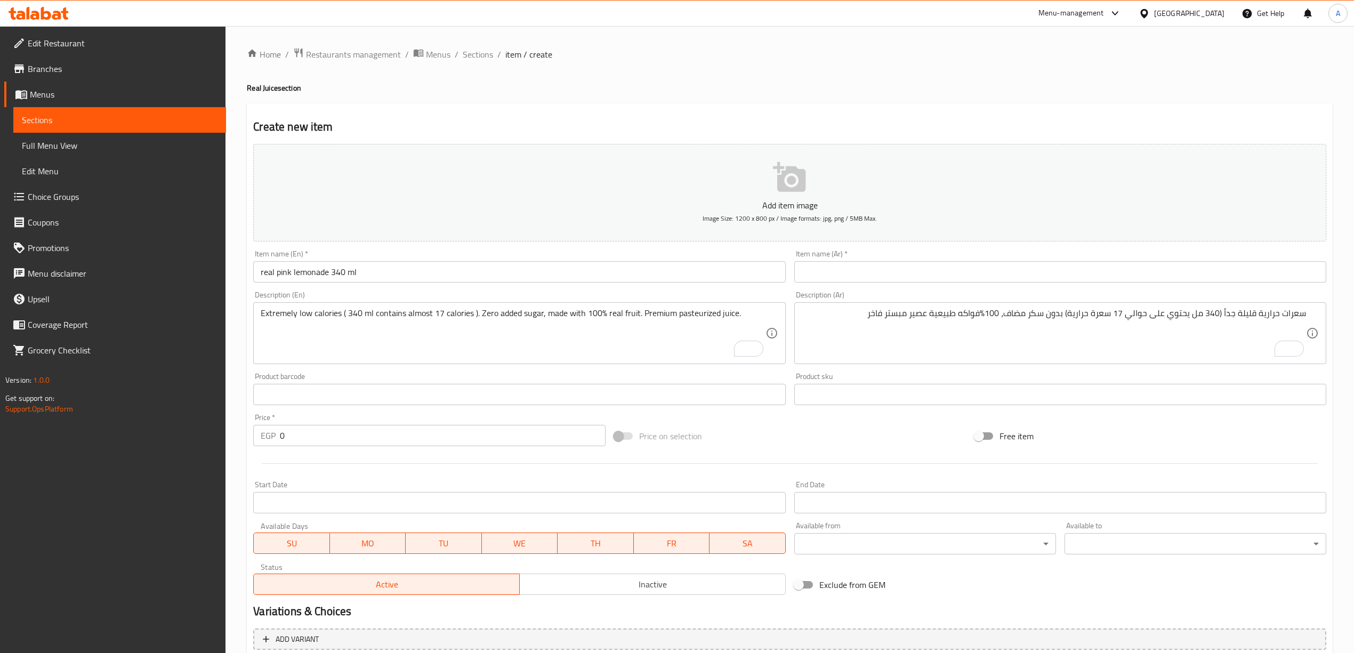
drag, startPoint x: 295, startPoint y: 424, endPoint x: 235, endPoint y: 440, distance: 62.3
click at [194, 455] on div "Edit Restaurant Branches Menus Sections Full Menu View Edit Menu Choice Groups …" at bounding box center [677, 389] width 1354 height 727
drag, startPoint x: 285, startPoint y: 434, endPoint x: 262, endPoint y: 439, distance: 23.0
click at [262, 439] on div "EGP 0 Price *" at bounding box center [429, 435] width 352 height 21
paste input "3"
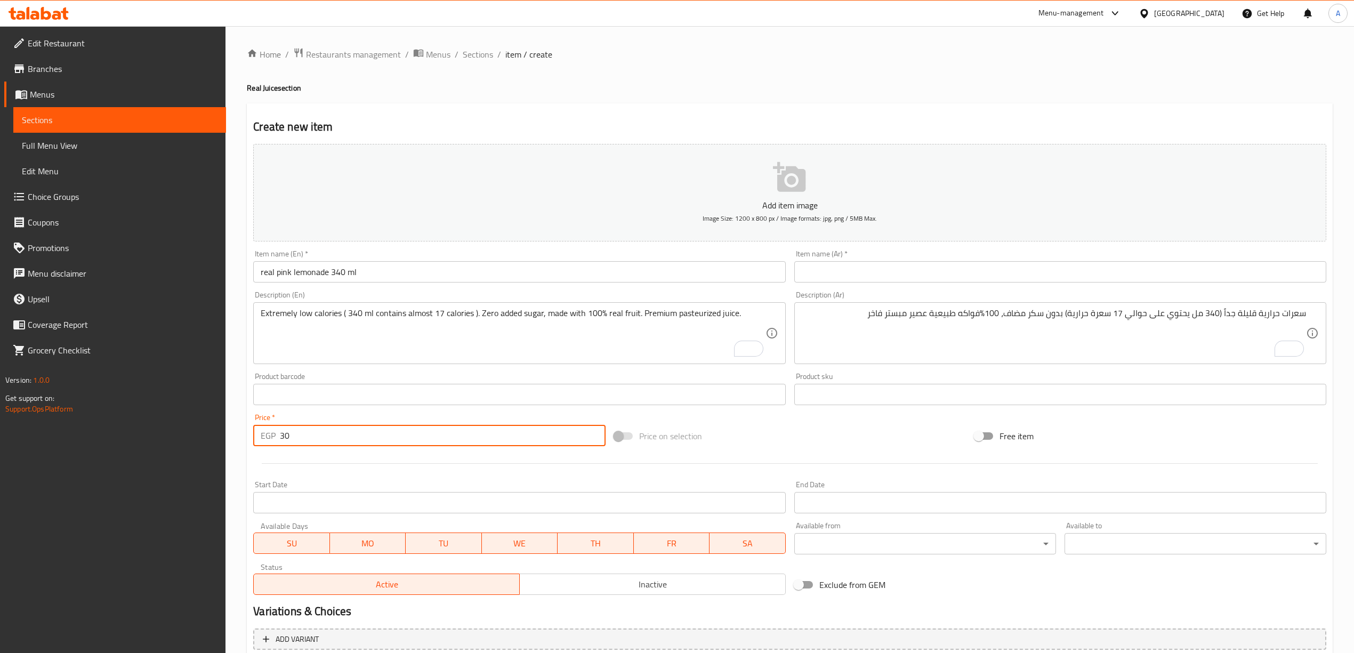
type input "30"
click at [320, 470] on div at bounding box center [790, 464] width 1082 height 26
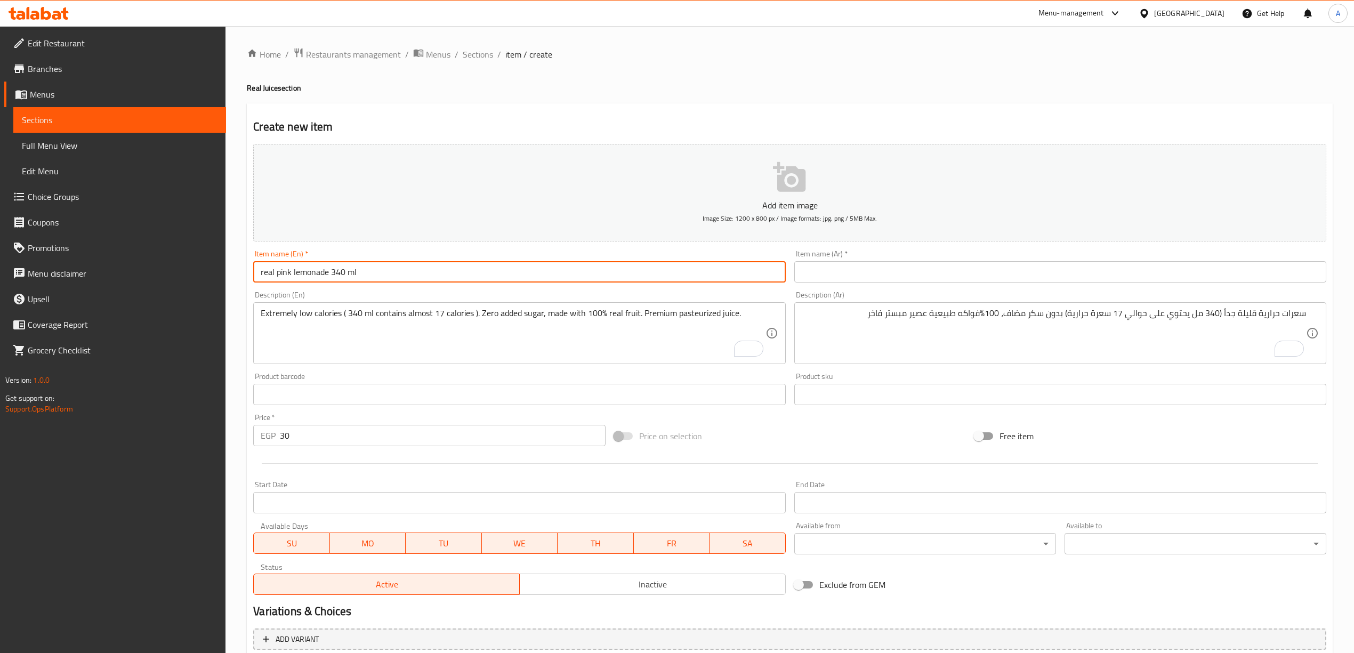
drag, startPoint x: 360, startPoint y: 271, endPoint x: 225, endPoint y: 276, distance: 135.6
click at [225, 276] on div "Edit Restaurant Branches Menus Sections Full Menu View Edit Menu Choice Groups …" at bounding box center [677, 389] width 1354 height 727
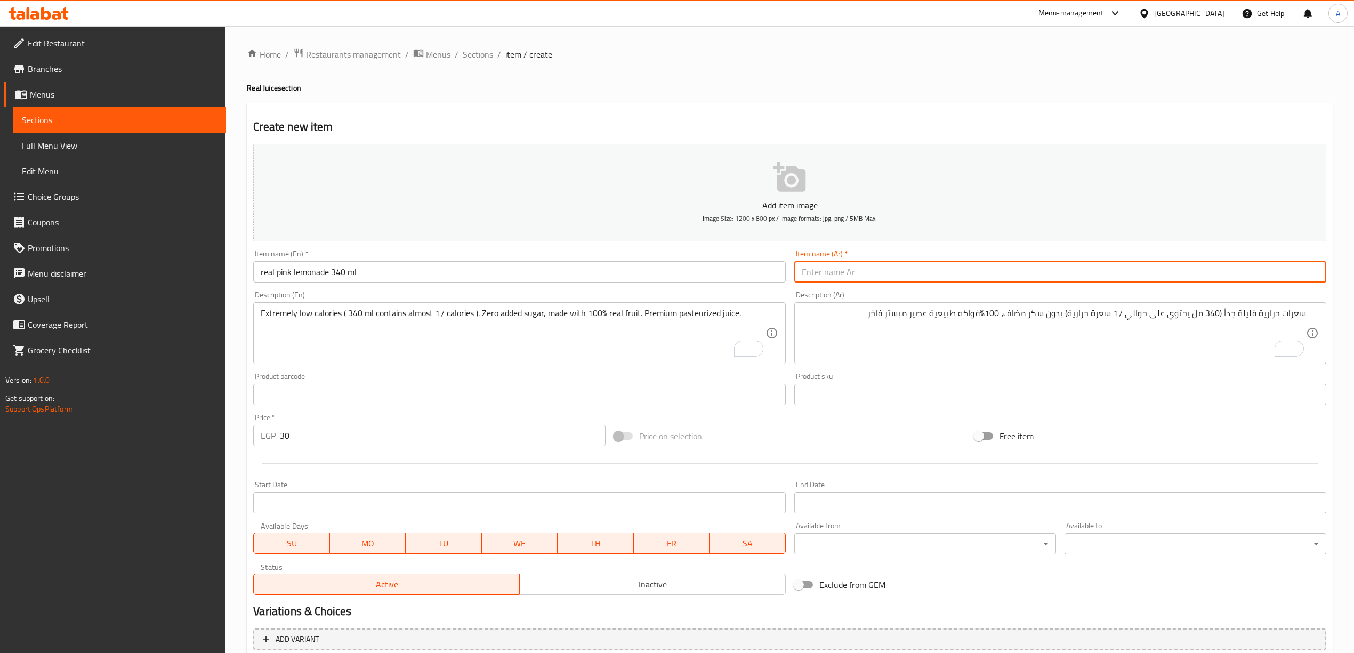
click at [876, 276] on input "text" at bounding box center [1061, 271] width 532 height 21
paste input "عصير ليمون وردي حقيقي 340 مل"
type input "عصير ليمون وردي حقيقي 340 مل"
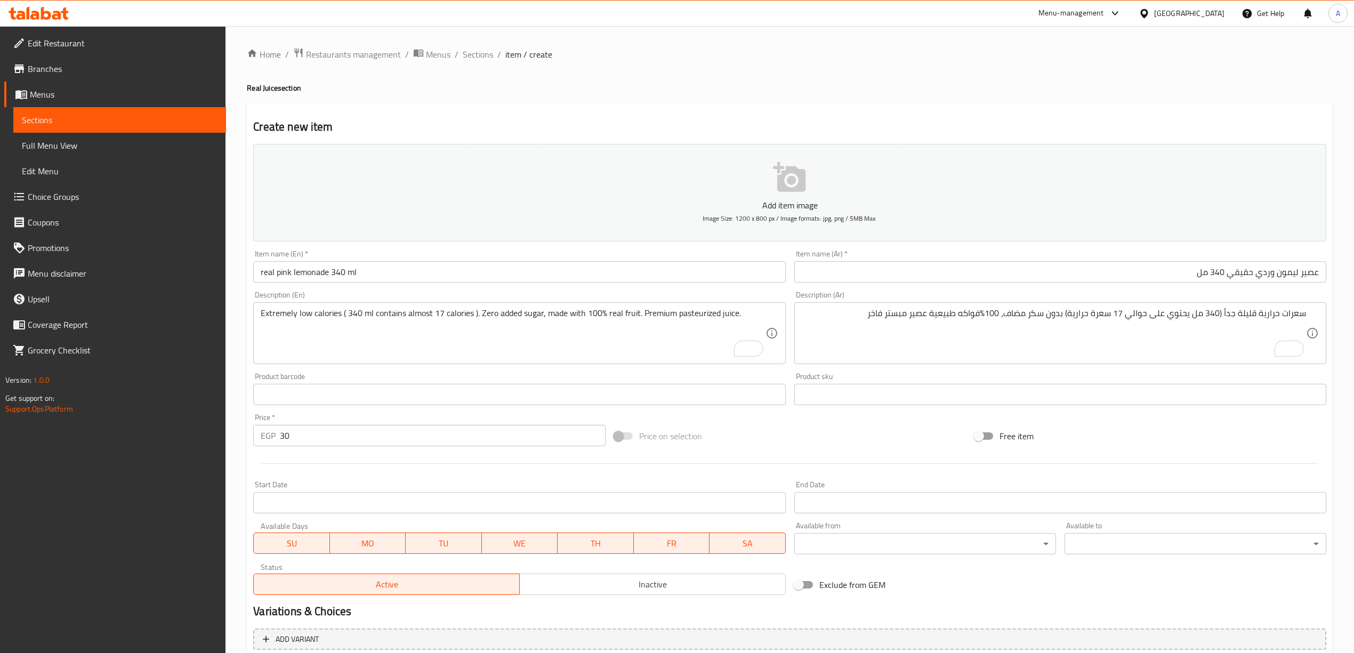
click at [951, 94] on div "Home / Restaurants management / Menus / Sections / item / create Real Juice sec…" at bounding box center [790, 389] width 1086 height 685
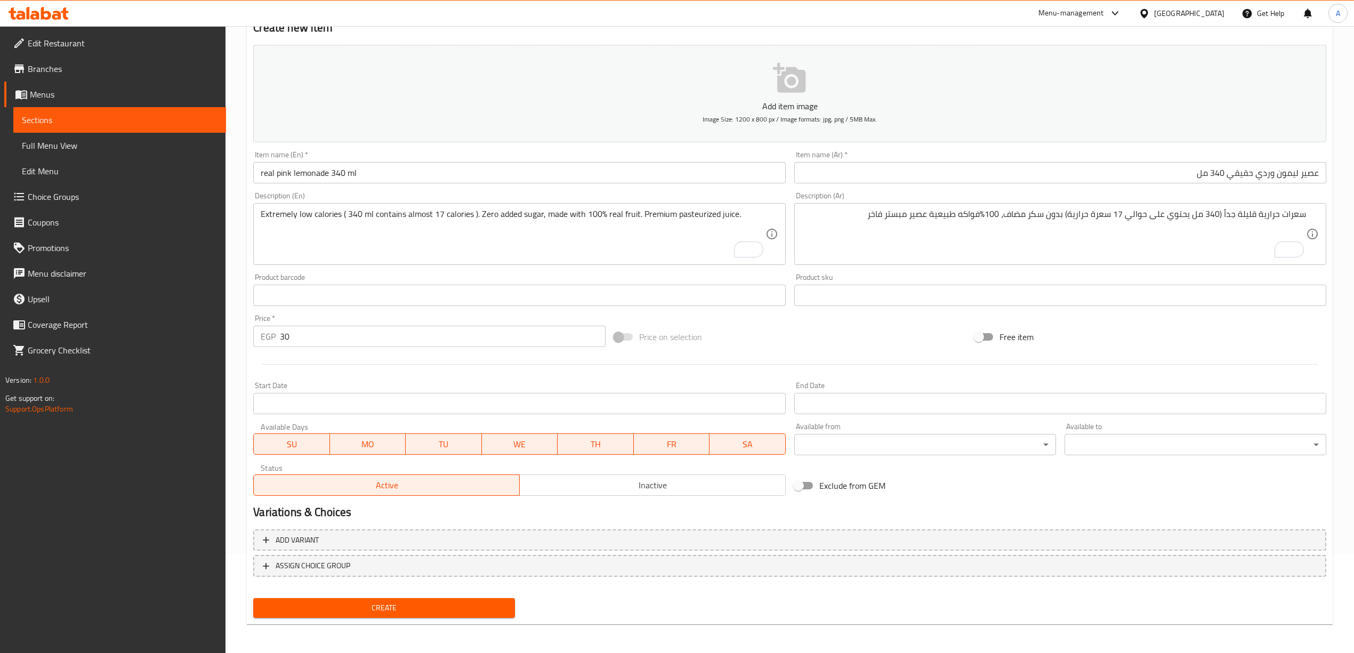
click at [398, 609] on span "Create" at bounding box center [384, 608] width 245 height 13
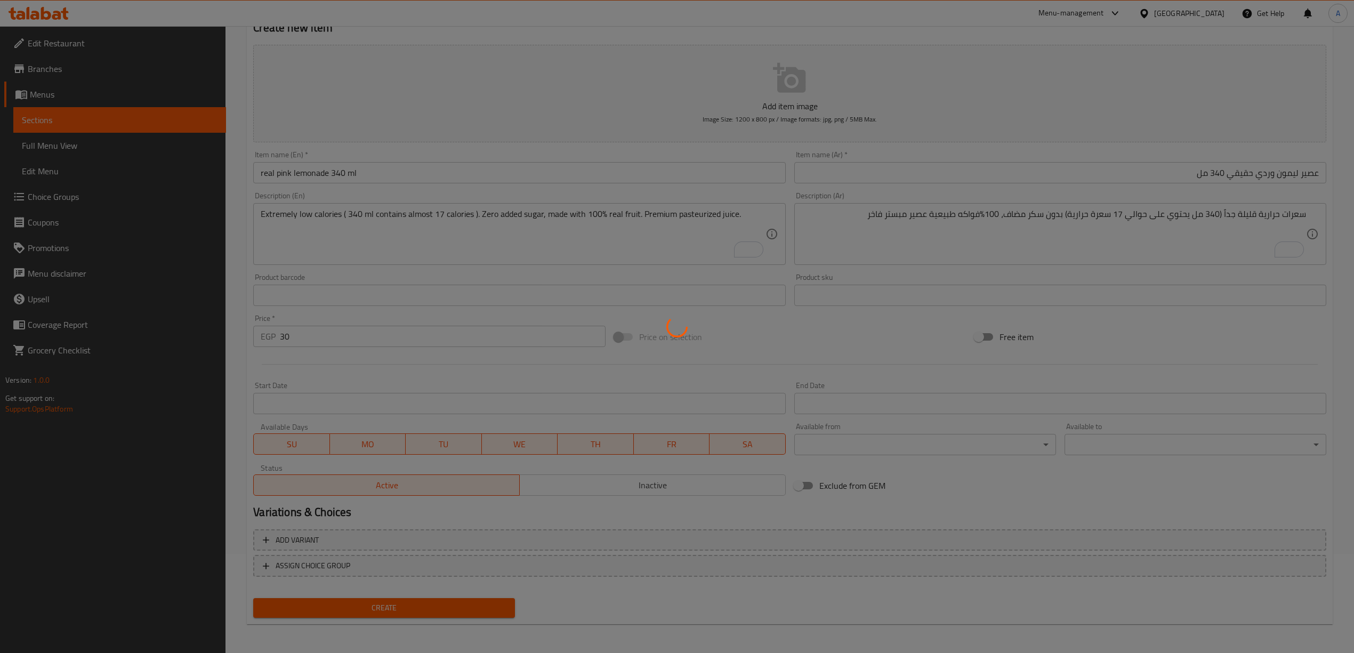
type input "0"
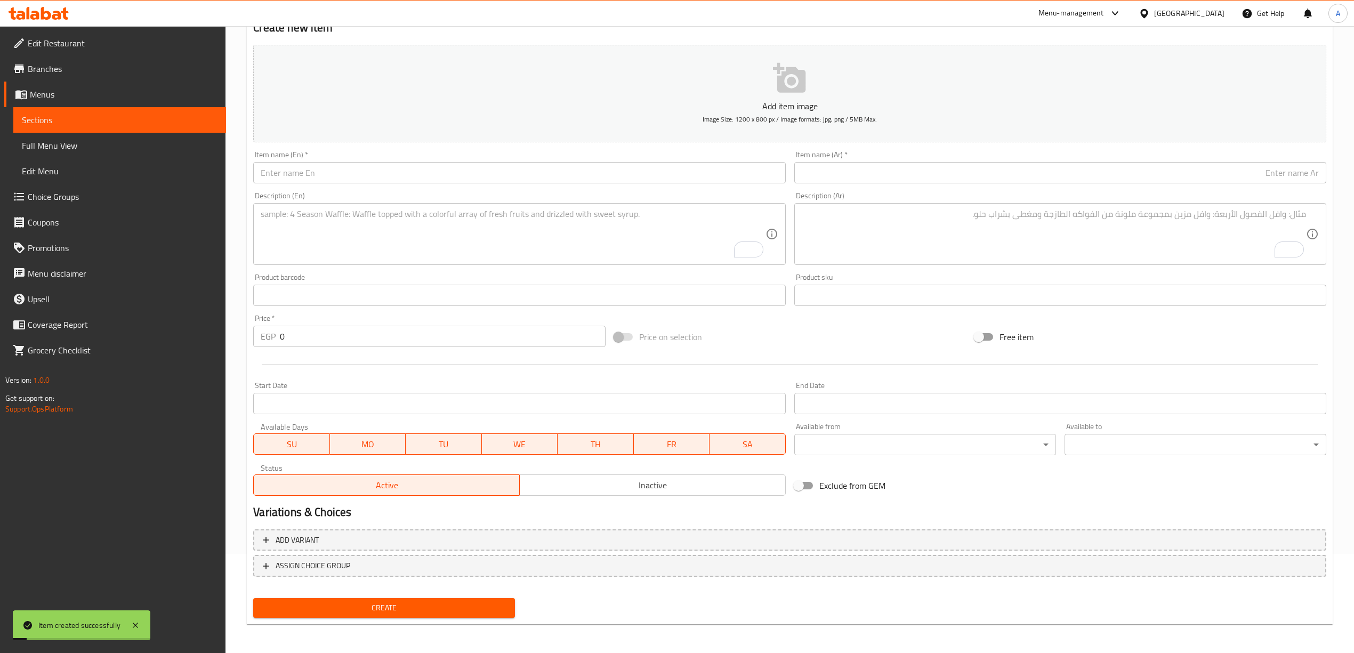
scroll to position [0, 0]
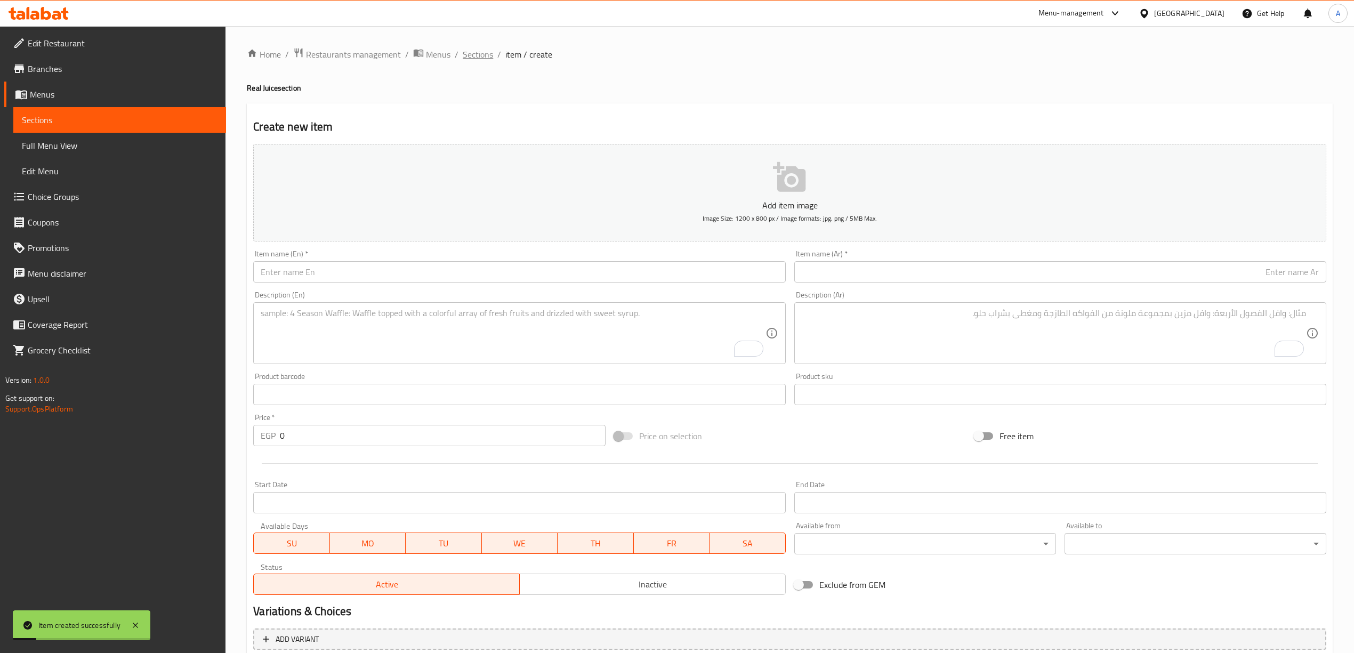
click at [479, 48] on span "Sections" at bounding box center [478, 54] width 30 height 13
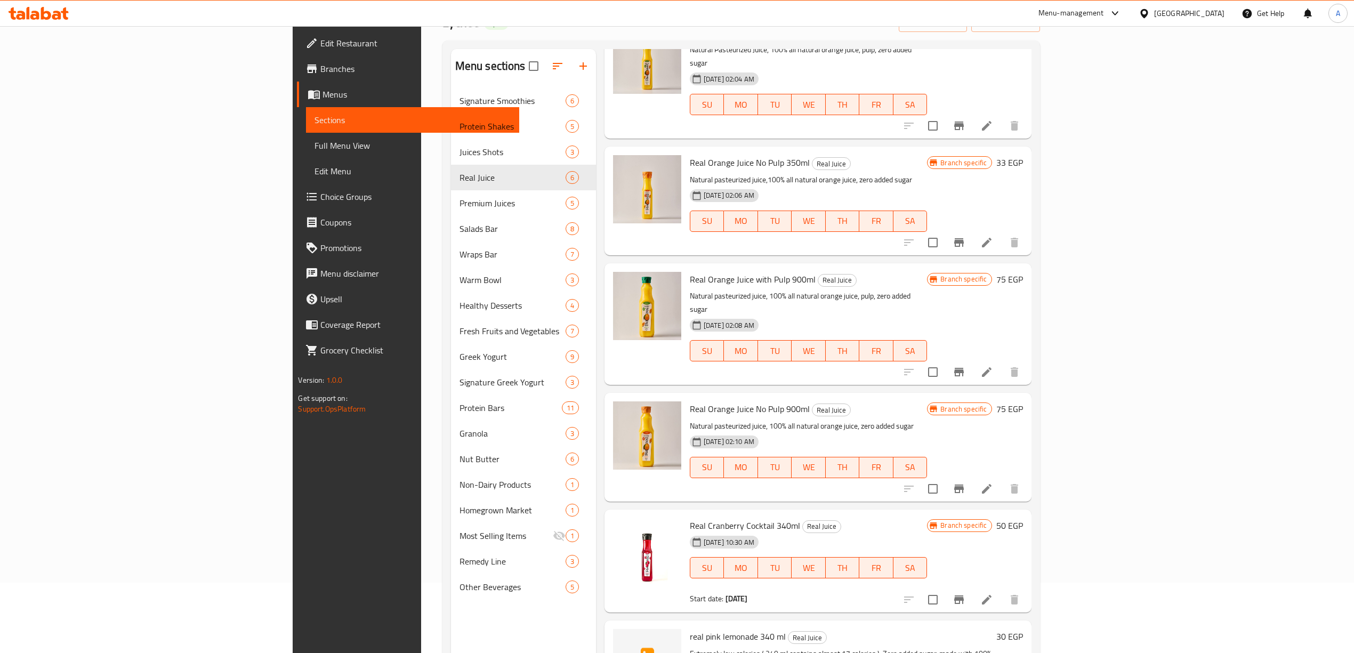
scroll to position [150, 0]
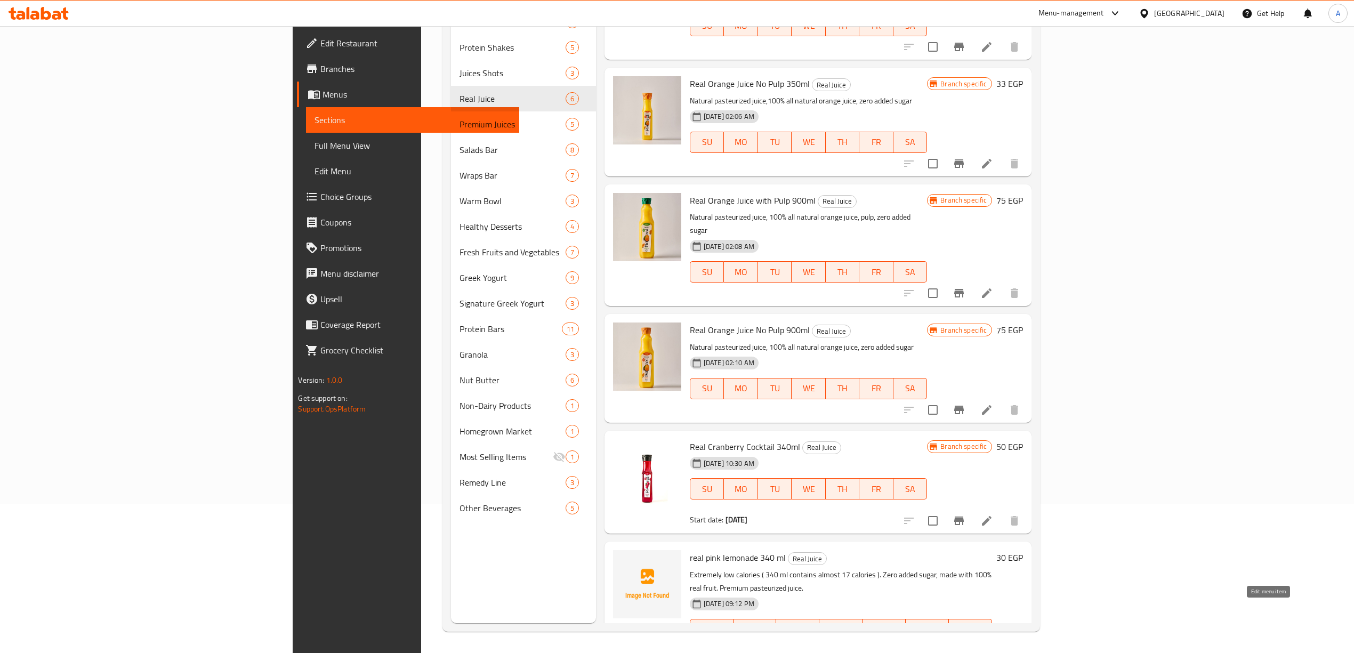
click at [992, 646] on icon at bounding box center [987, 651] width 10 height 10
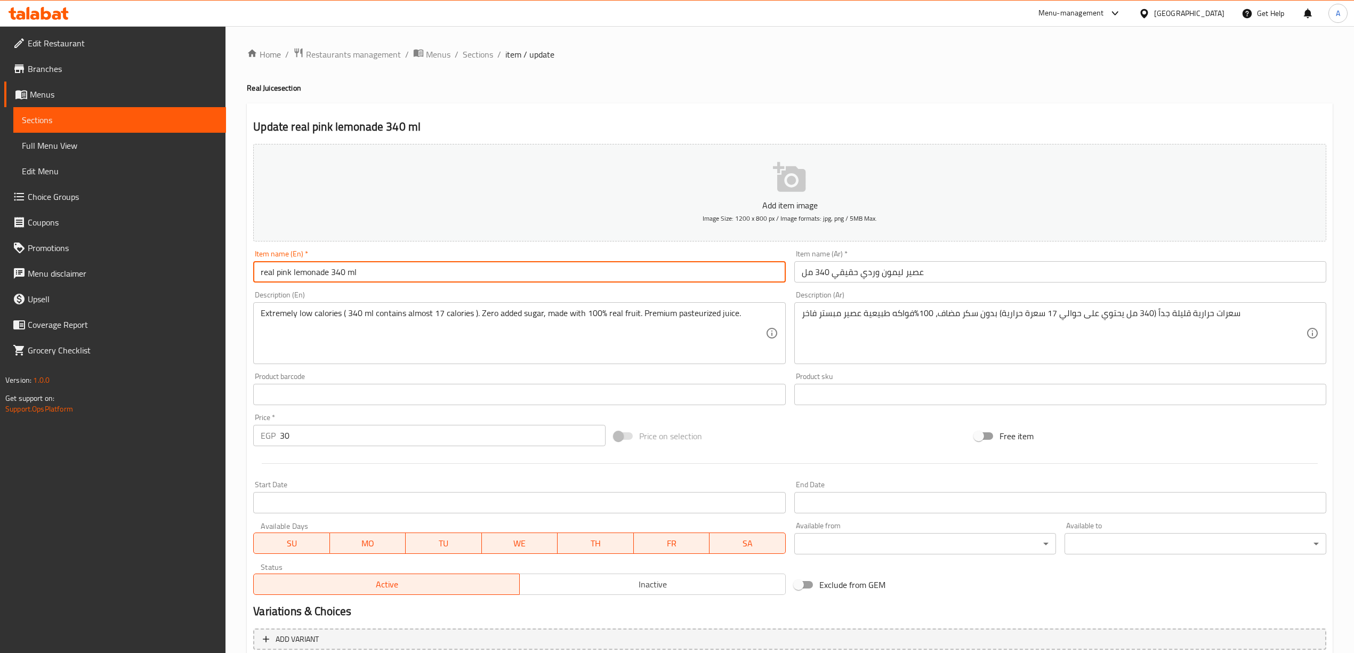
click at [263, 279] on input "real pink lemonade 340 ml" at bounding box center [519, 271] width 532 height 21
type input "Real pink lemonade 340 ml"
click at [242, 306] on div "Home / Restaurants management / Menus / Sections / item / update Real Juice sec…" at bounding box center [790, 389] width 1129 height 727
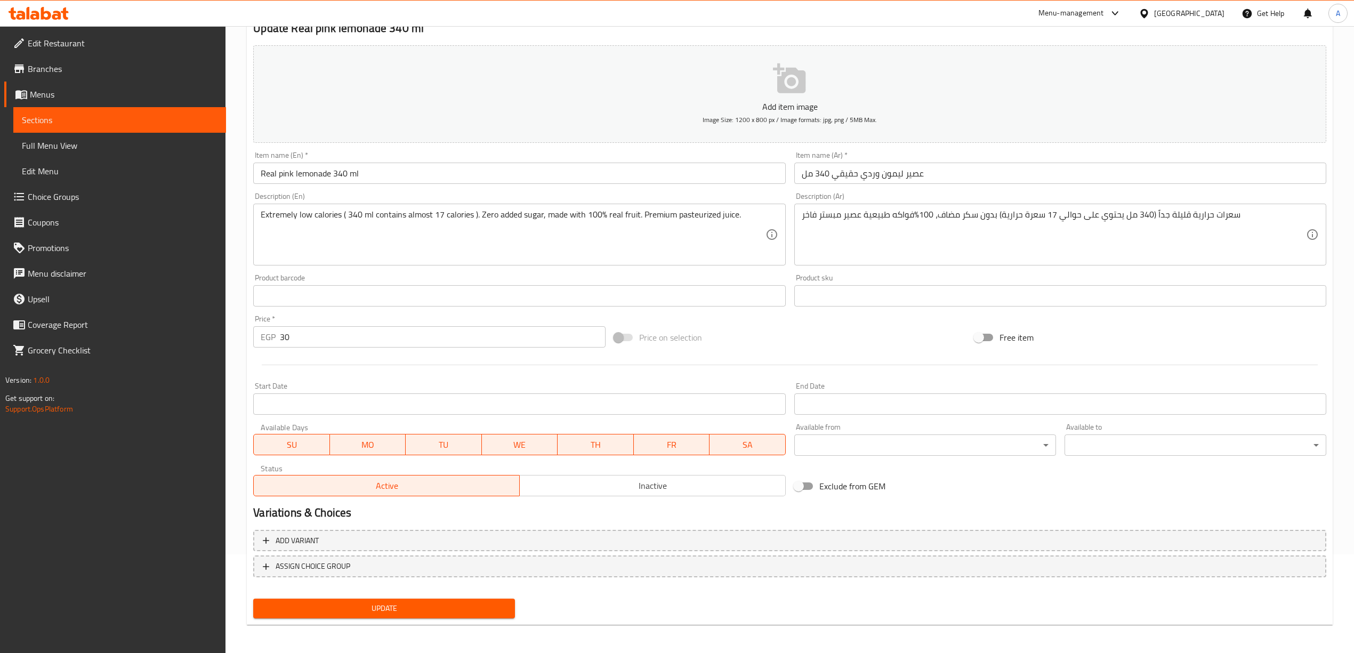
scroll to position [99, 0]
click at [382, 613] on span "Update" at bounding box center [384, 608] width 245 height 13
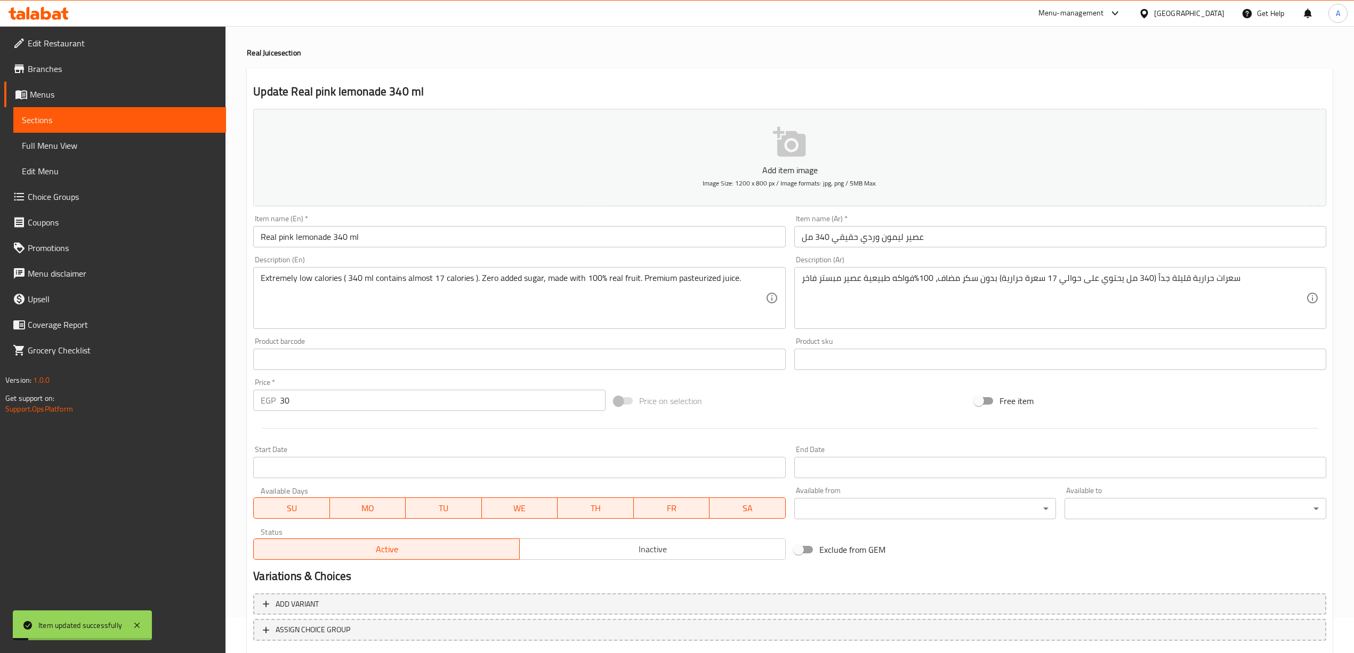
scroll to position [0, 0]
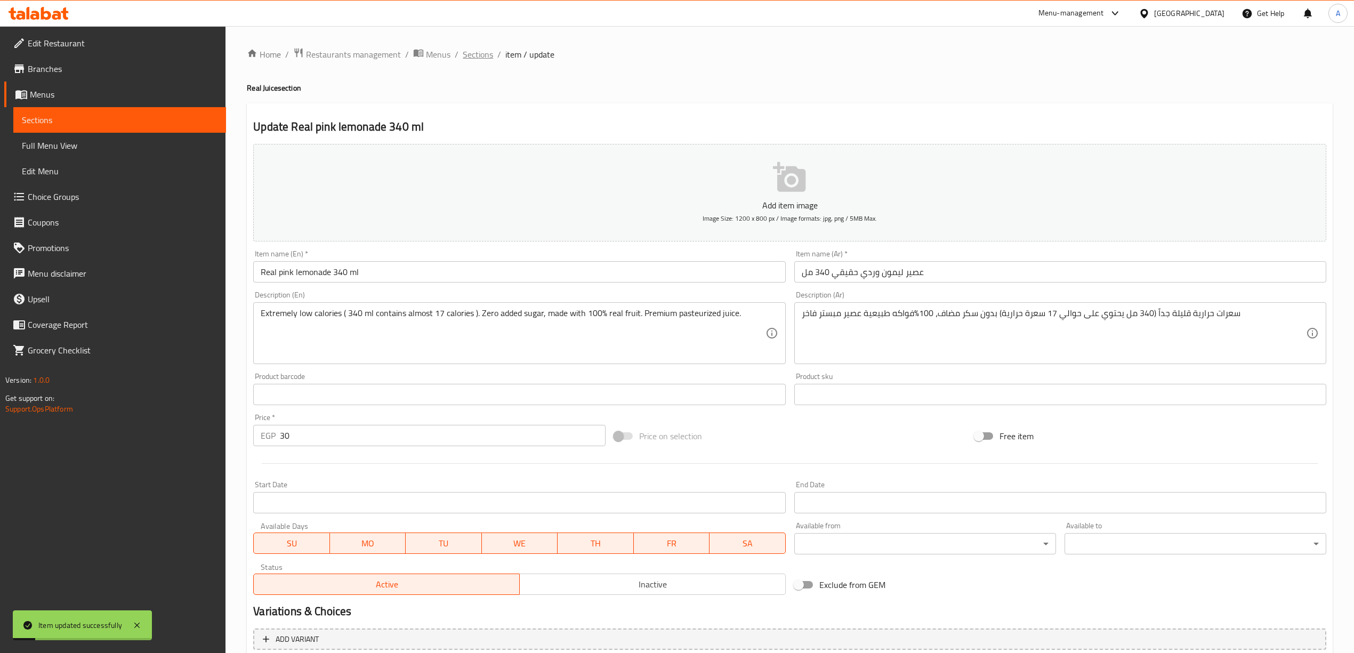
click at [483, 54] on span "Sections" at bounding box center [478, 54] width 30 height 13
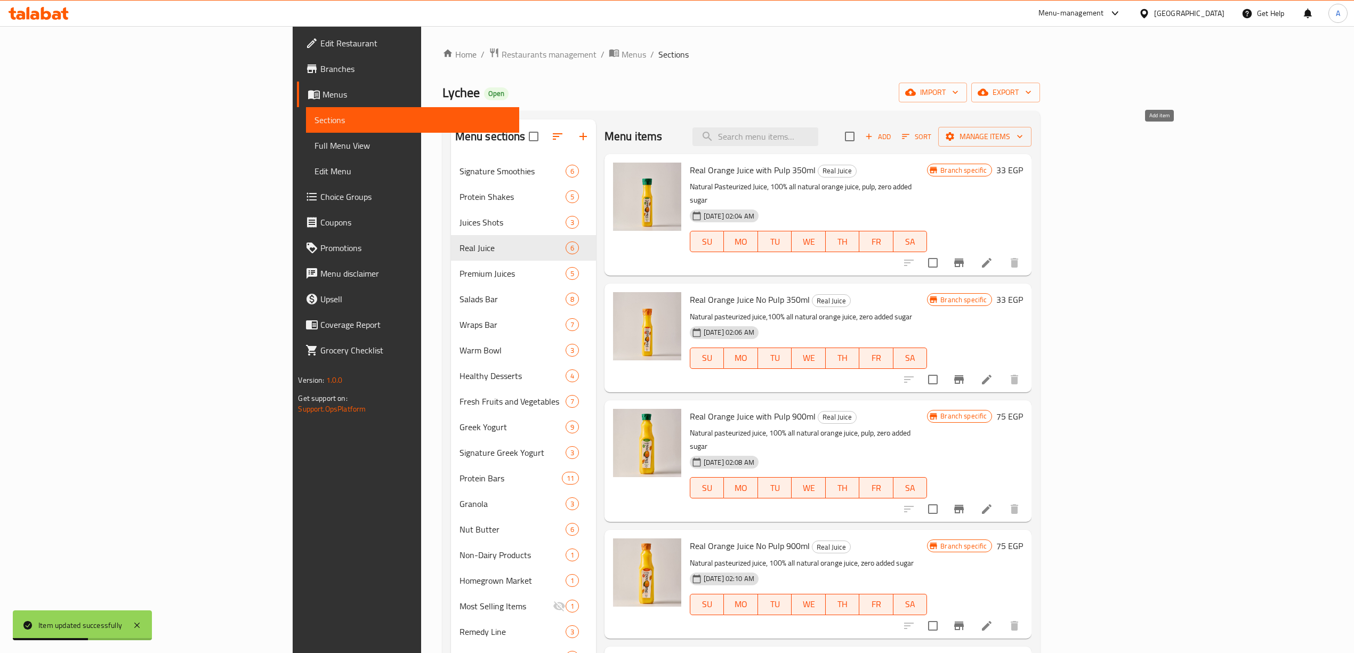
click at [874, 140] on icon "button" at bounding box center [869, 137] width 10 height 10
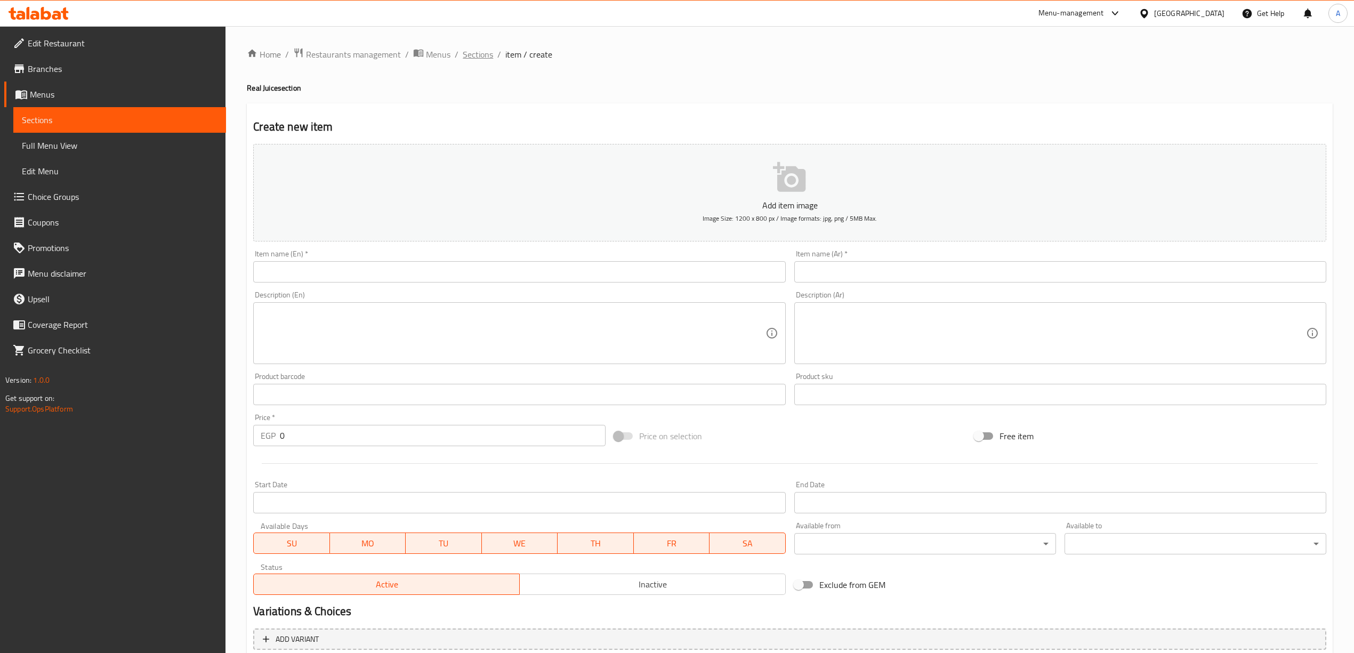
click at [478, 54] on span "Sections" at bounding box center [478, 54] width 30 height 13
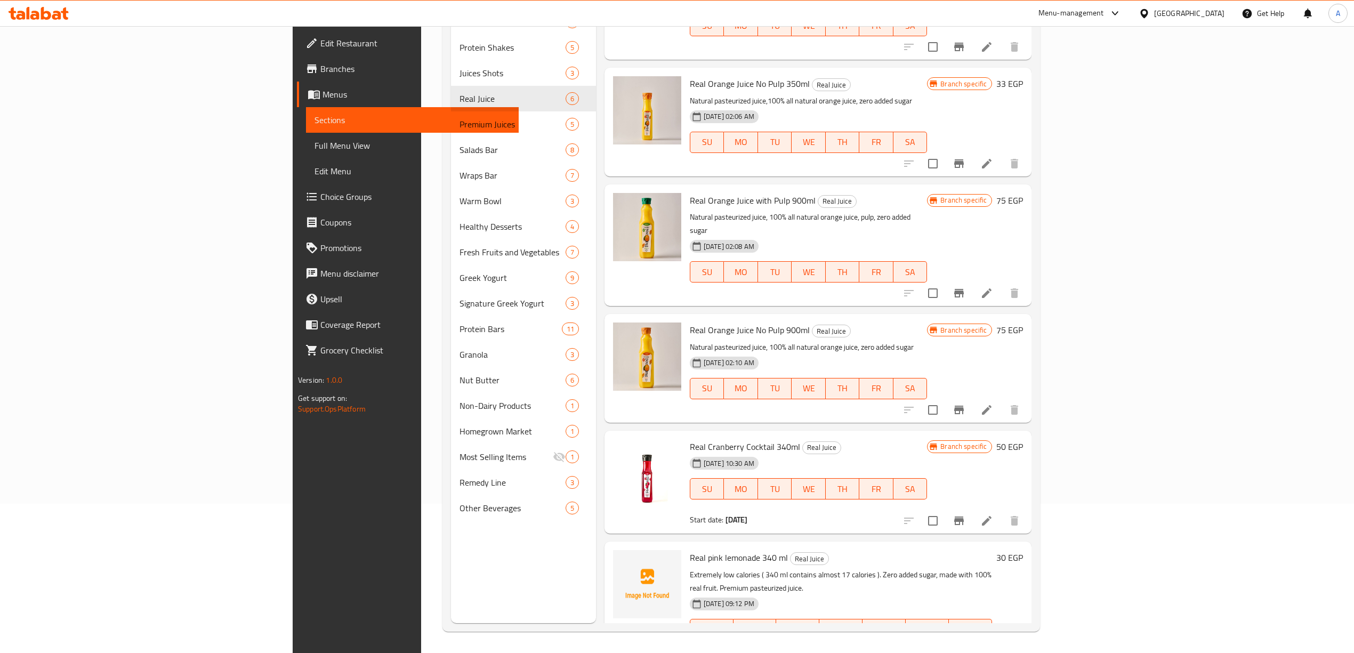
scroll to position [150, 0]
click at [993, 645] on icon at bounding box center [987, 651] width 13 height 13
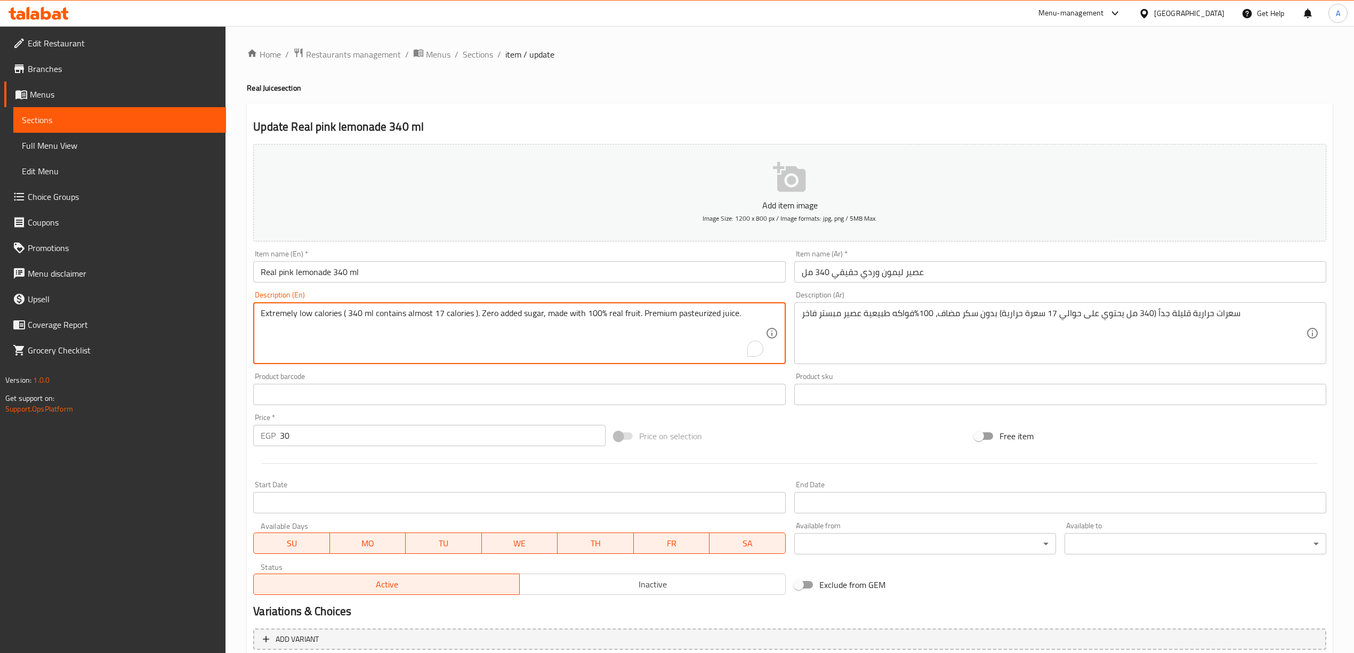
click at [368, 318] on textarea "Extremely low calories ( 340 ml contains almost 17 calories ). Zero added sugar…" at bounding box center [513, 333] width 504 height 51
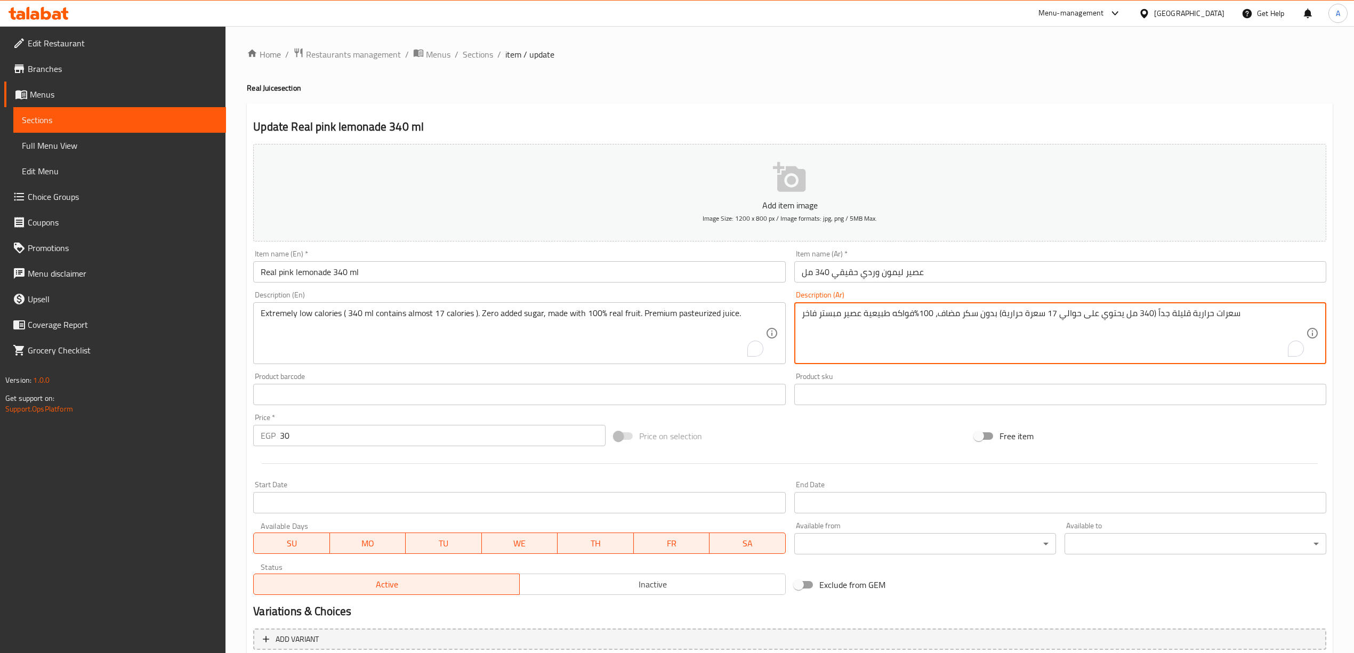
click at [921, 314] on textarea "سعرات حرارية قليلة جداً (340 مل يحتوي على حوالي 17 سعرة حرارية) بدون سكر مضاف، …" at bounding box center [1054, 333] width 504 height 51
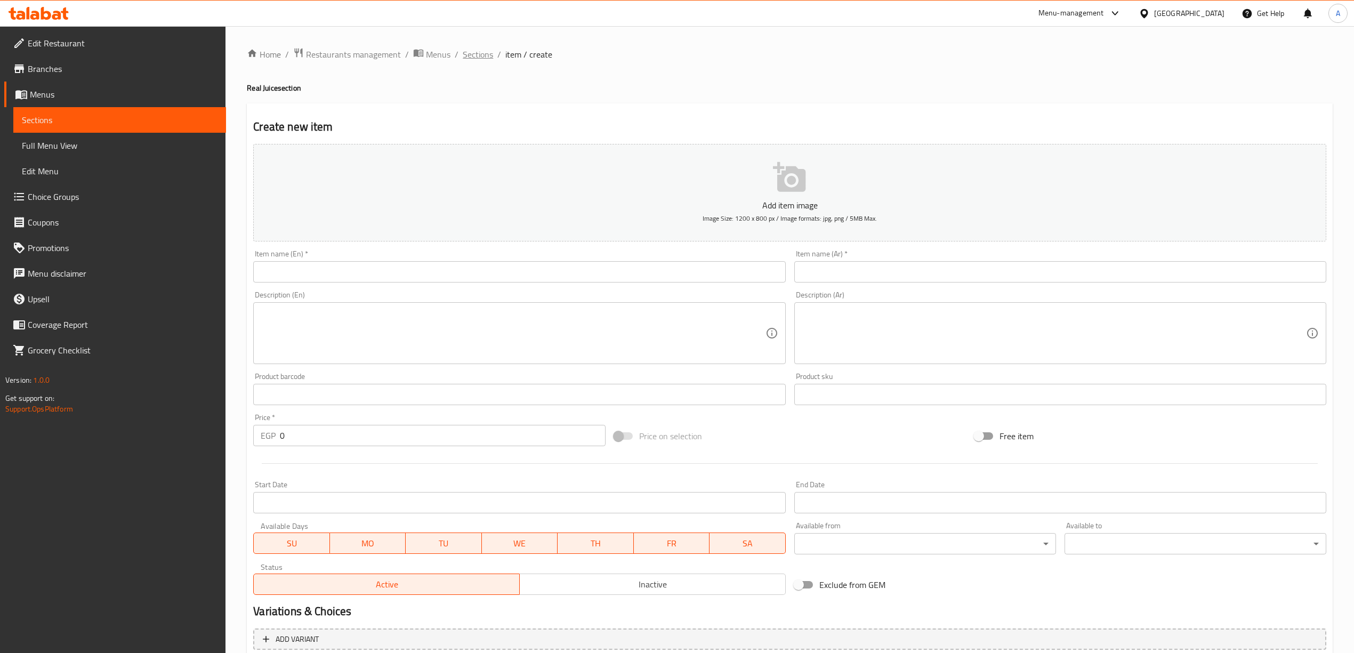
click at [477, 48] on span "Sections" at bounding box center [478, 54] width 30 height 13
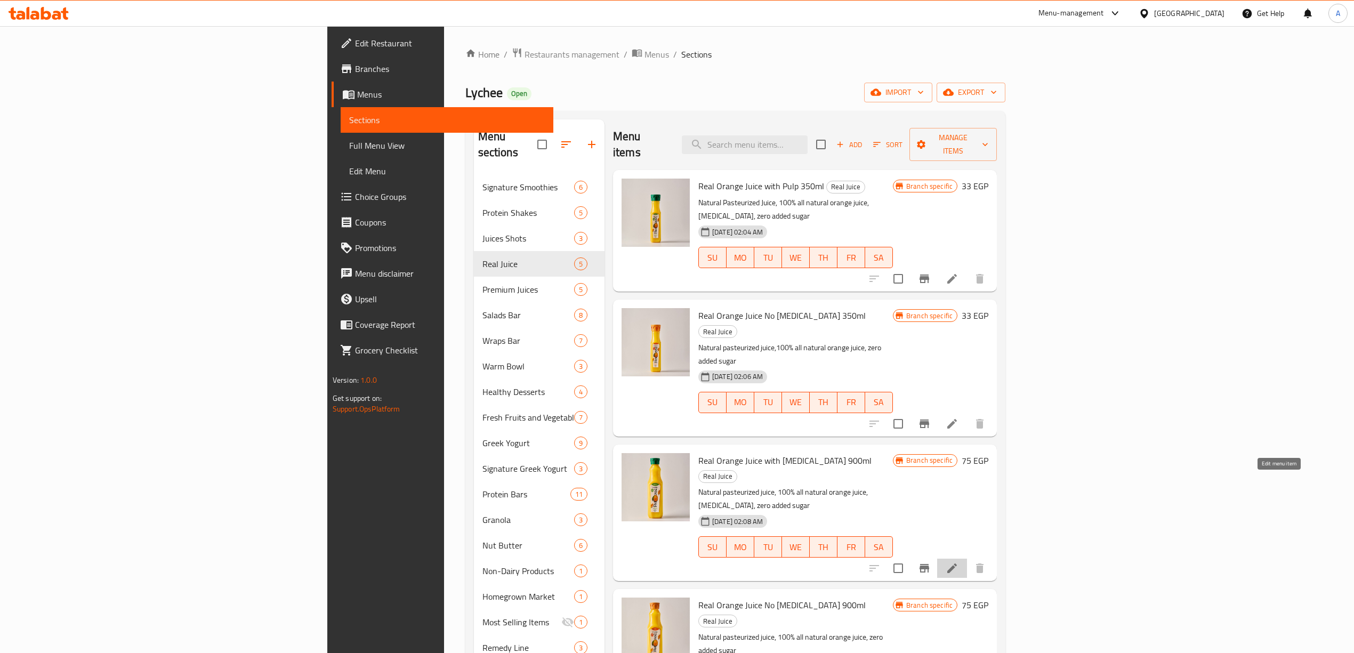
click at [959, 562] on icon at bounding box center [952, 568] width 13 height 13
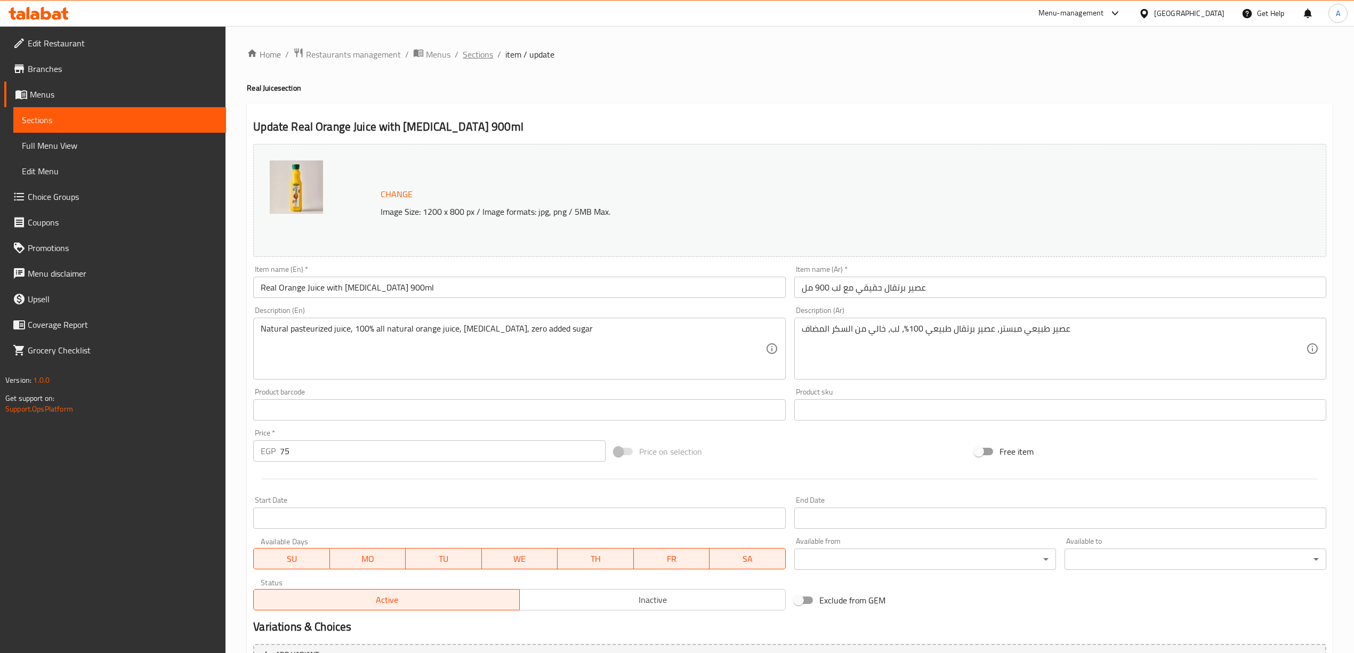
click at [480, 55] on span "Sections" at bounding box center [478, 54] width 30 height 13
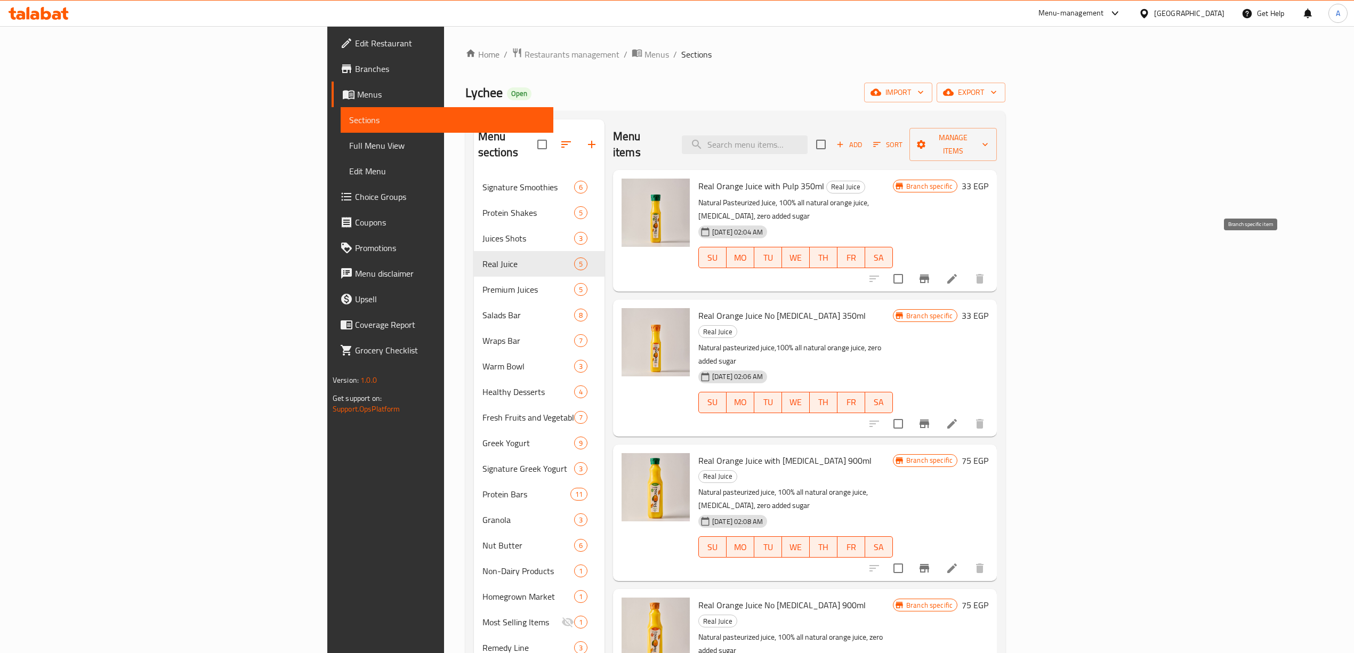
click at [929, 275] on icon "Branch-specific-item" at bounding box center [925, 279] width 10 height 9
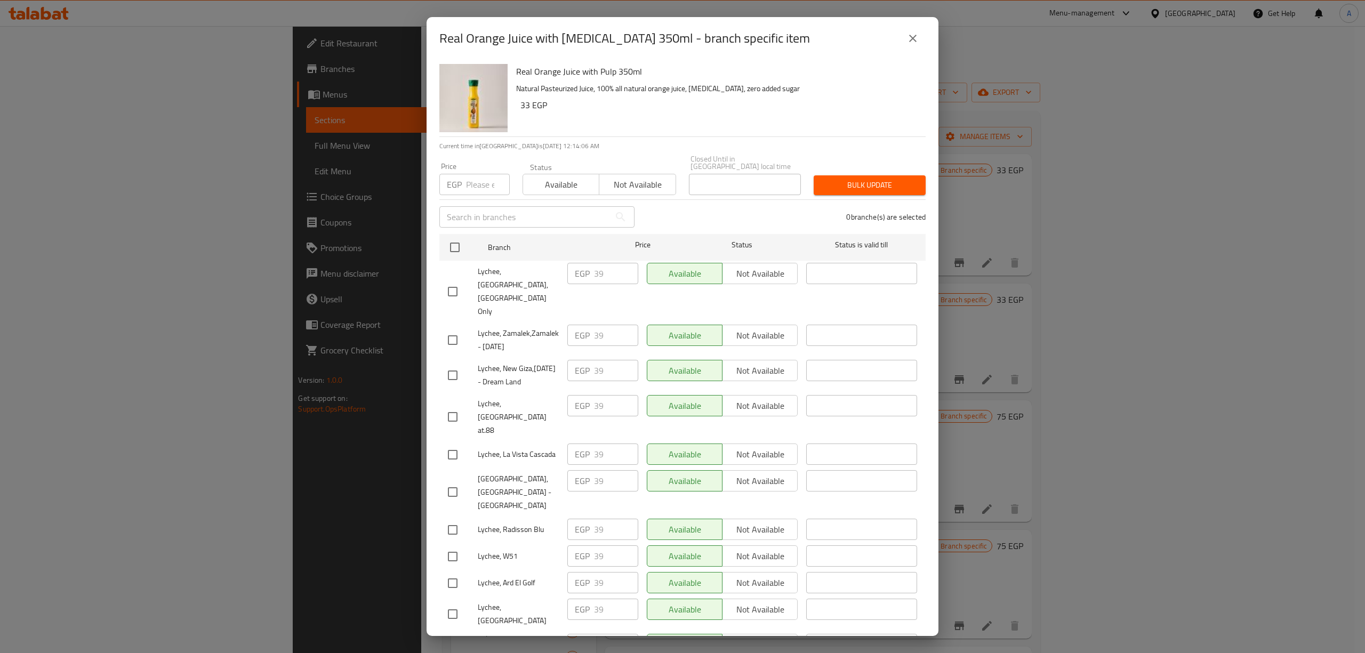
click at [917, 38] on icon "close" at bounding box center [913, 38] width 13 height 13
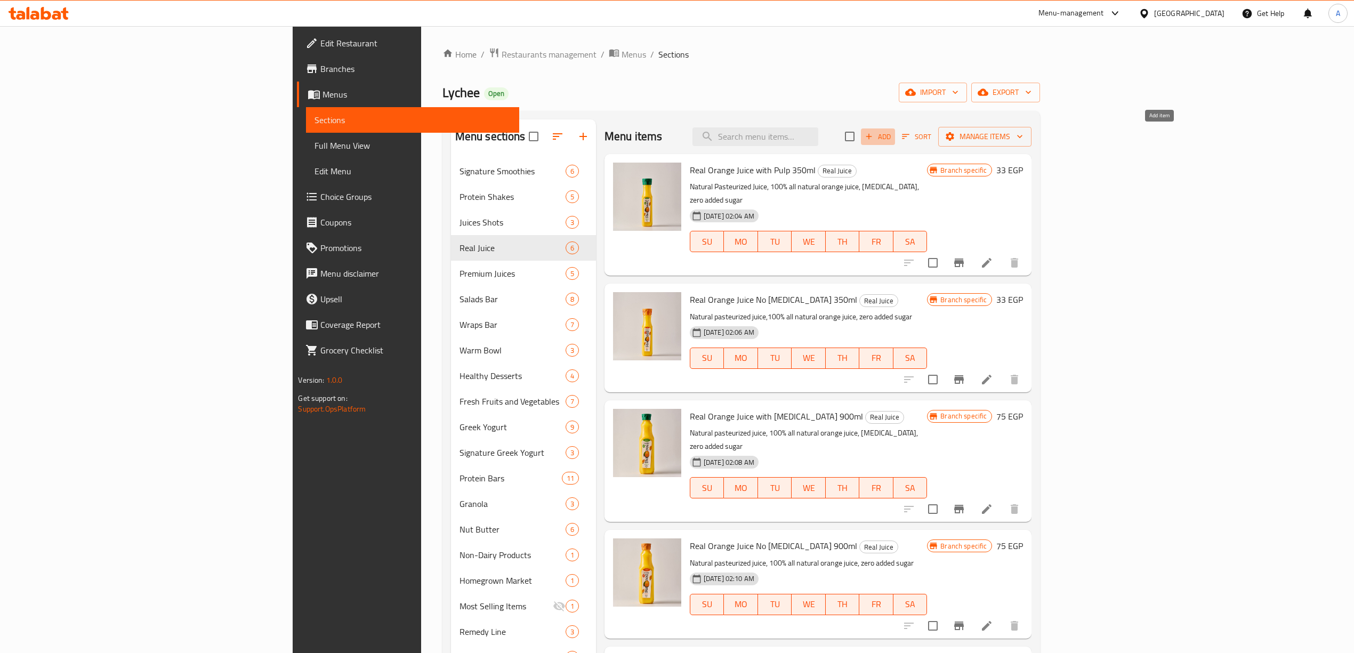
click at [893, 137] on span "Add" at bounding box center [878, 137] width 29 height 12
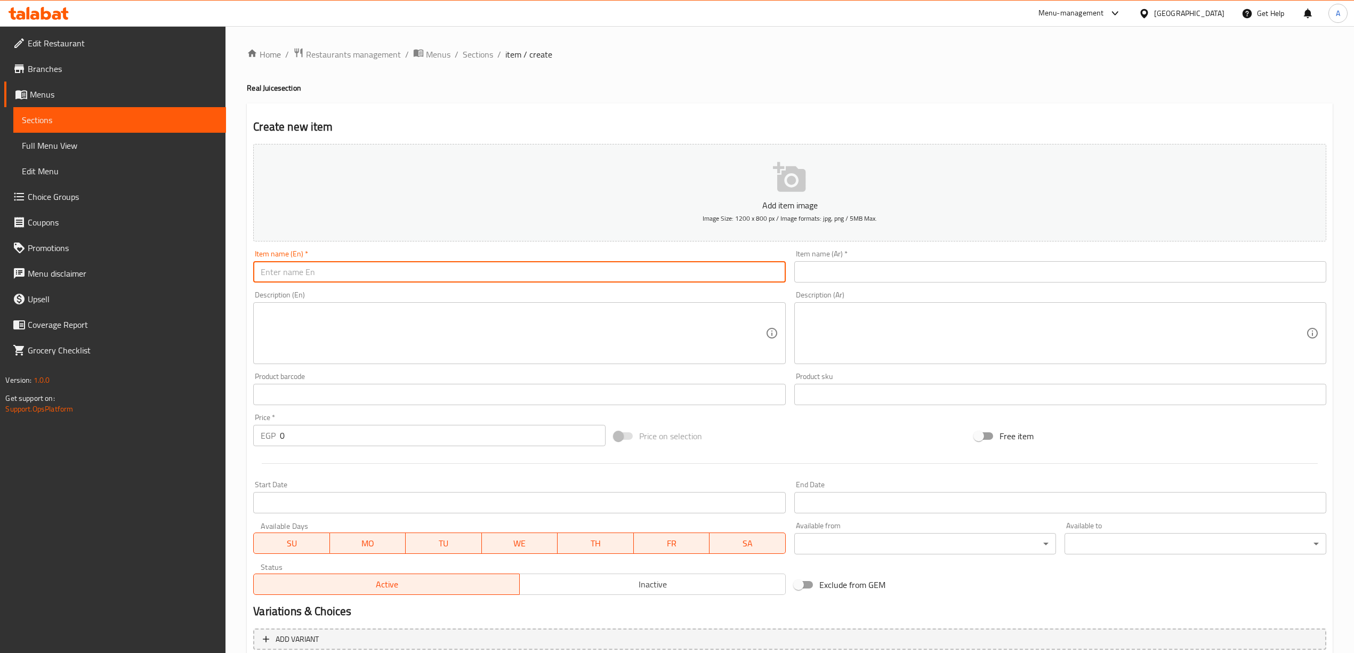
click at [282, 278] on input "text" at bounding box center [519, 271] width 532 height 21
paste input "real pink lemonade 900ml"
drag, startPoint x: 356, startPoint y: 276, endPoint x: 222, endPoint y: 258, distance: 135.5
click at [222, 258] on div "Edit Restaurant Branches Menus Sections Full Menu View Edit Menu Choice Groups …" at bounding box center [677, 389] width 1354 height 727
type input "Real Pink Lemonade 900ml"
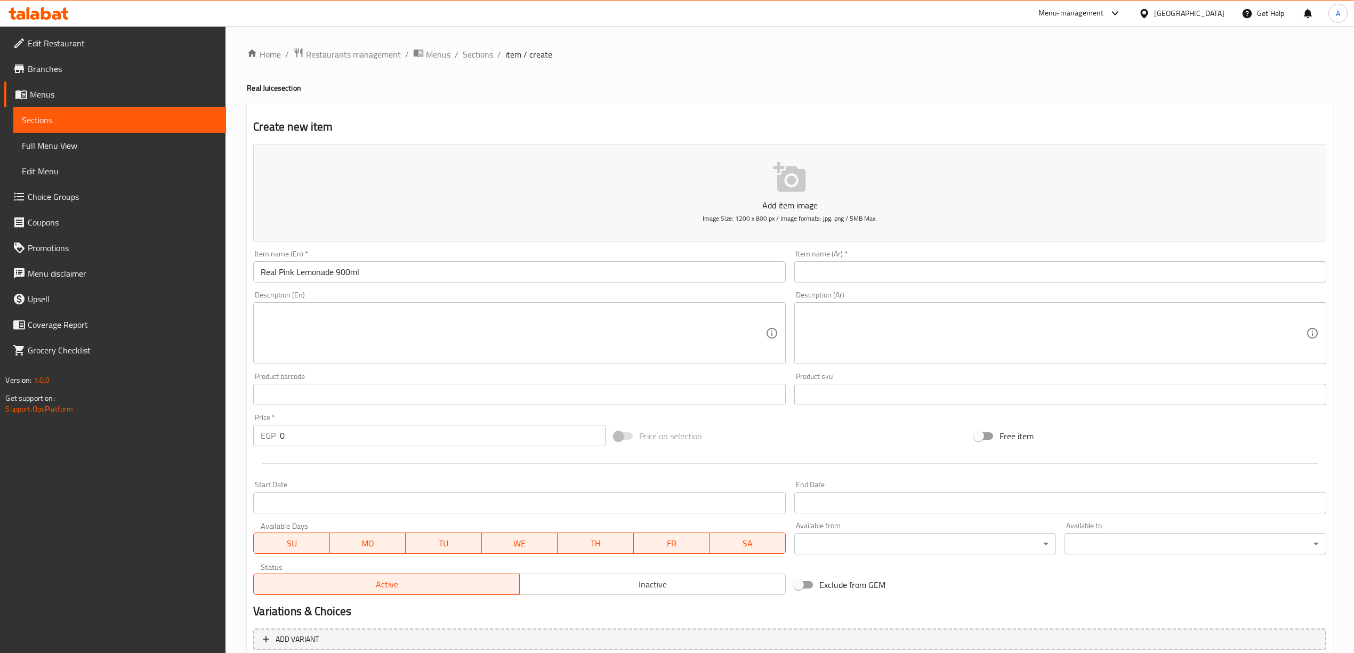
click at [237, 314] on div "Home / Restaurants management / Menus / Sections / item / create Real Juice sec…" at bounding box center [790, 389] width 1129 height 727
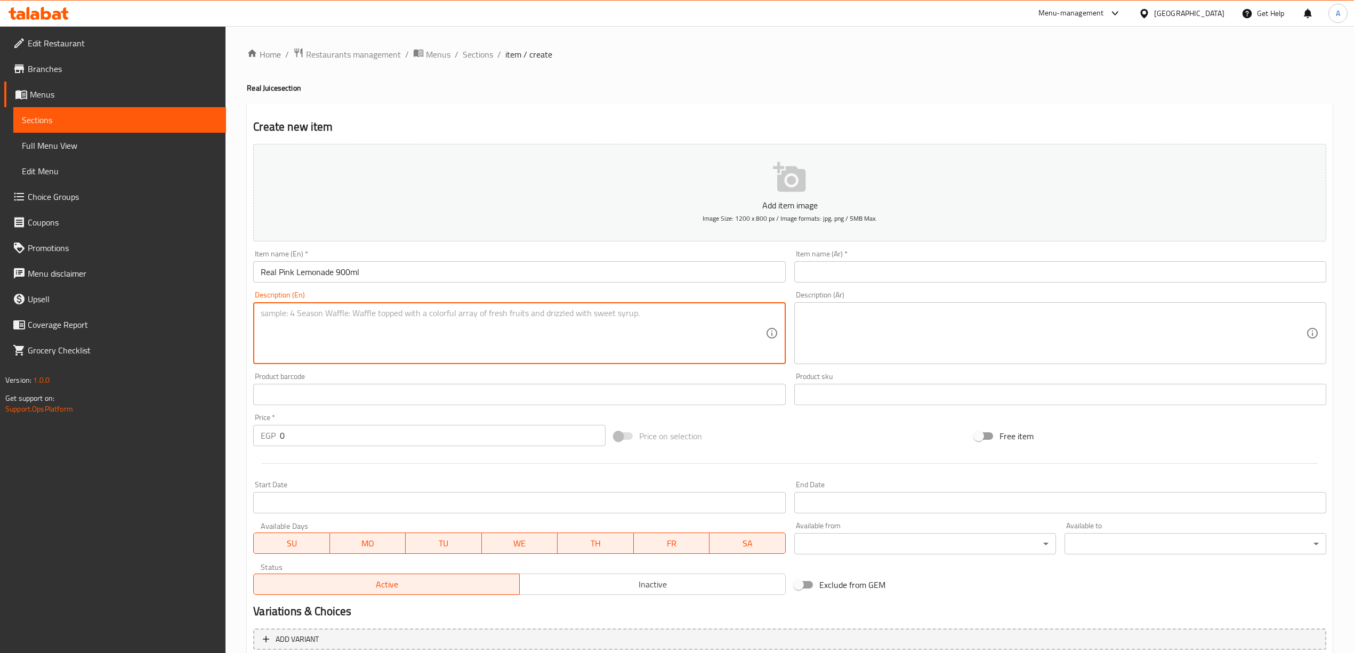
click at [353, 322] on textarea at bounding box center [513, 333] width 504 height 51
paste textarea "Extremely low calories ( 340 ml contains almost 17 calories ). Zero added sugar…"
type textarea "Extremely low calories ( 340 ml contains almost 17 calories ). Zero added sugar…"
click at [231, 381] on div "Home / Restaurants management / Menus / Sections / item / create Real Juice sec…" at bounding box center [790, 389] width 1129 height 727
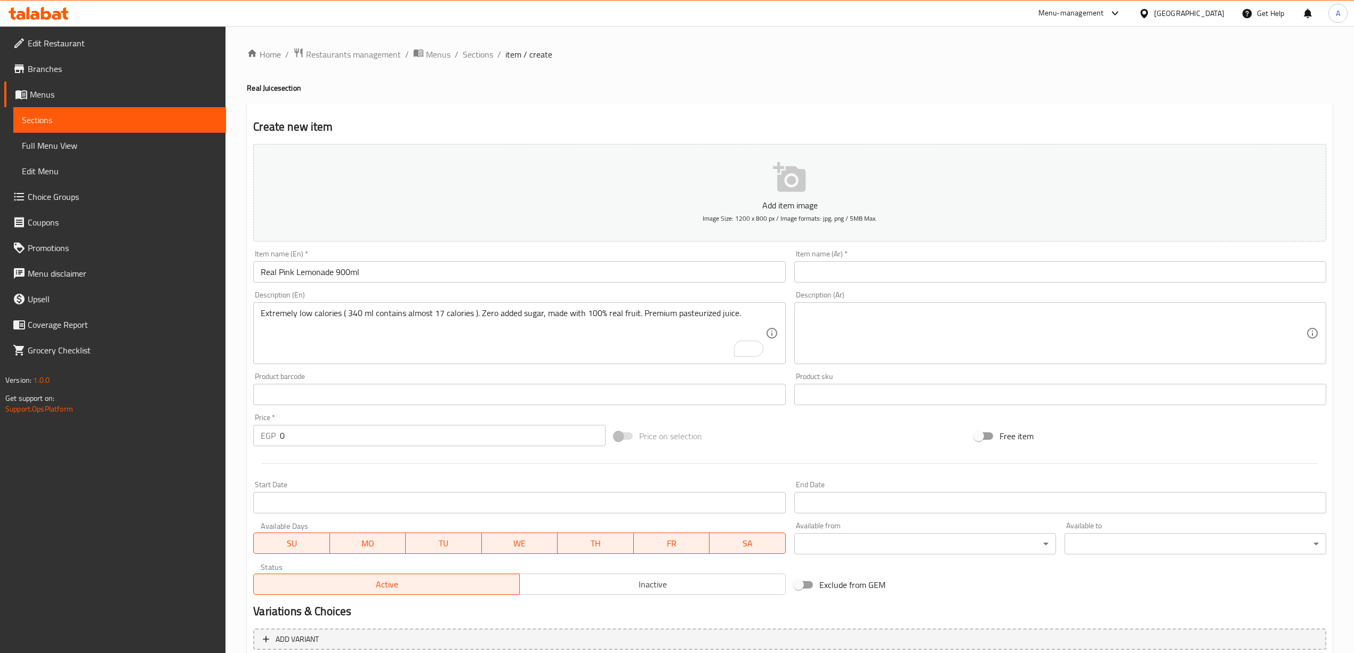
click at [920, 308] on textarea at bounding box center [1054, 333] width 504 height 51
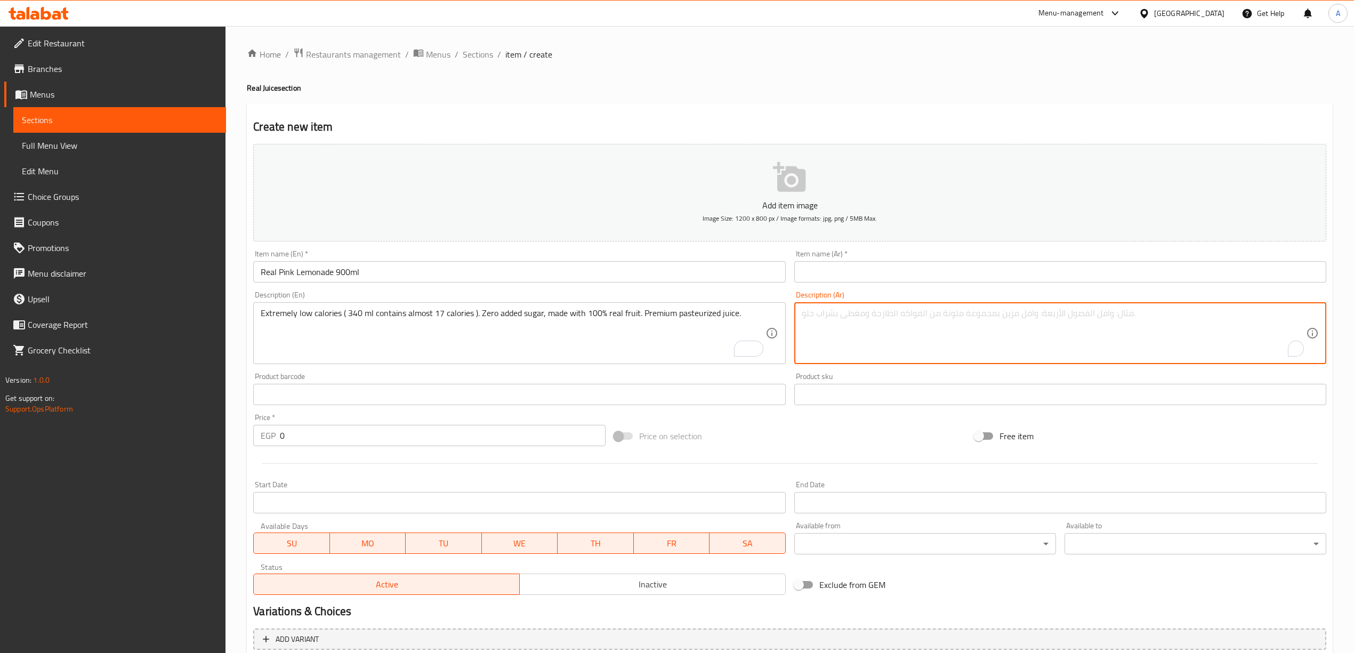
paste textarea "سعرات حرارية قليلة جداً (340 مل يحتوي على حوالي 17 سعرة حرارية) بدون سكر مضاف، …"
type textarea "سعرات حرارية قليلة جداً (340 مل يحتوي على حوالي 17 سعرة حرارية) بدون سكر مضاف، …"
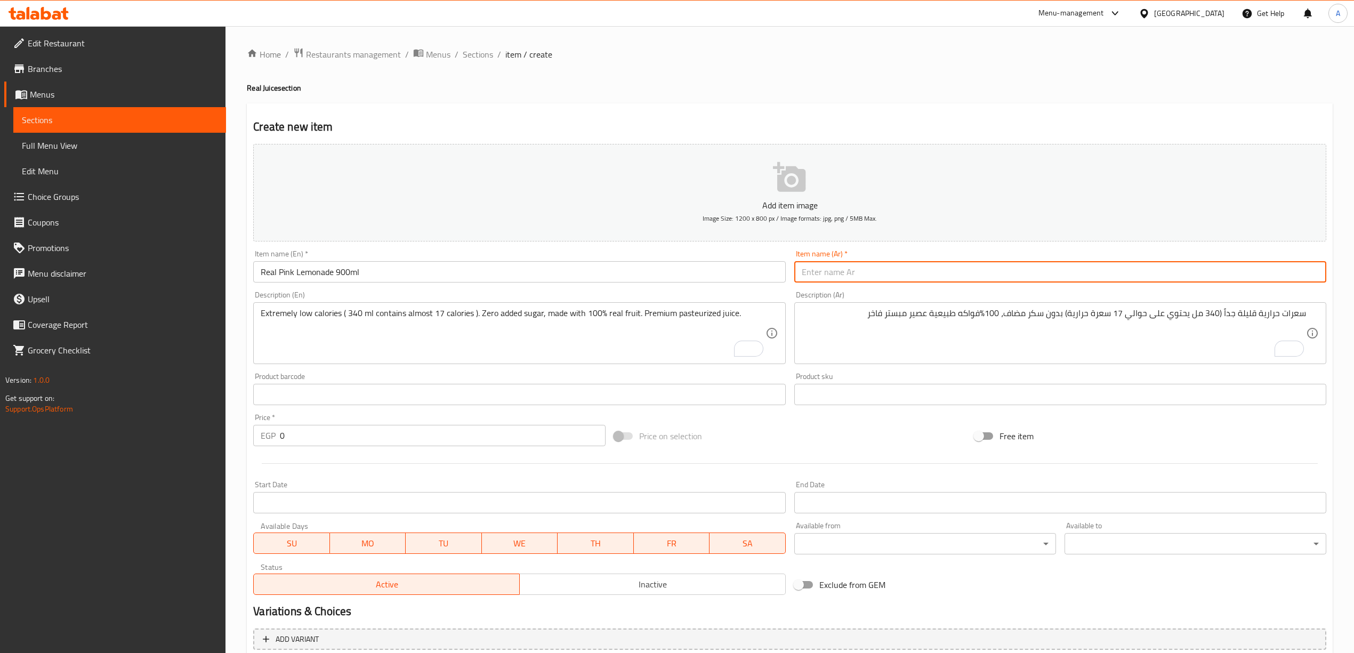
click at [873, 276] on input "text" at bounding box center [1061, 271] width 532 height 21
paste input "عصير ليمون وردي حقيقي 340 مل"
drag, startPoint x: 1225, startPoint y: 276, endPoint x: 1214, endPoint y: 276, distance: 11.7
click at [1214, 276] on input "عصير ليمون وردي حقيقي 340 مل" at bounding box center [1061, 271] width 532 height 21
type input "عصير ليمون وردي حقيقي 900 مل"
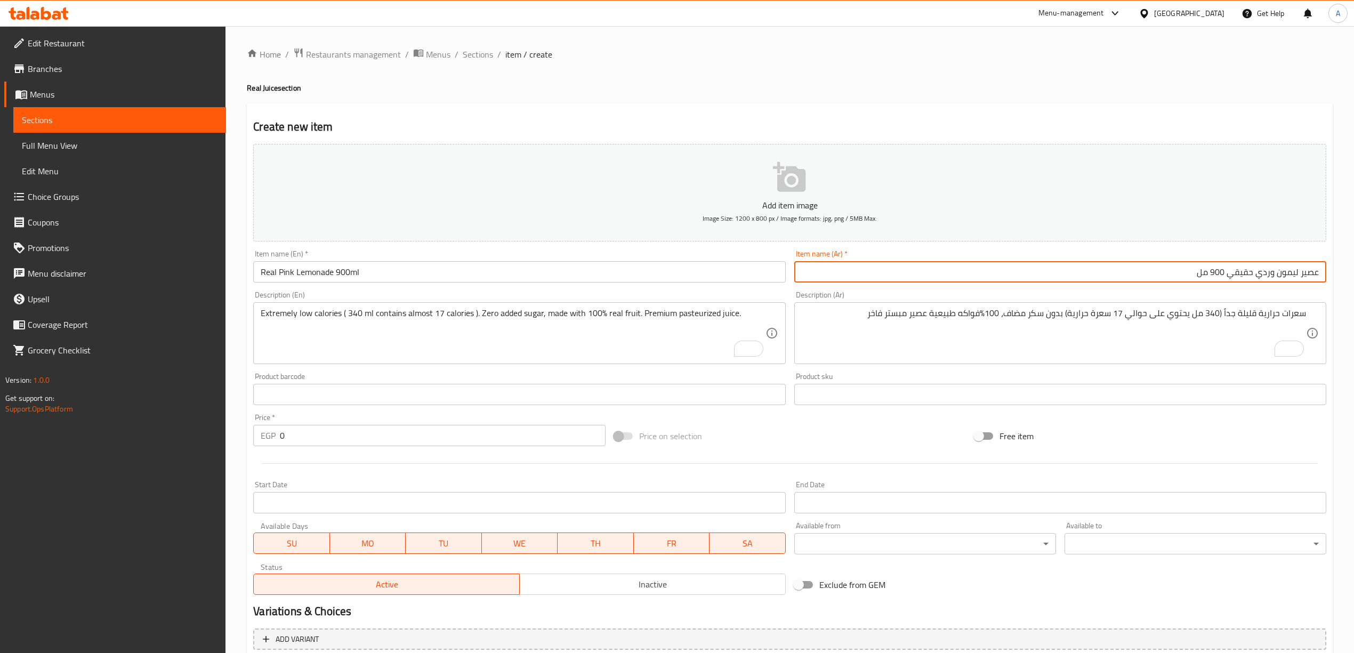
click at [986, 79] on div "Home / Restaurants management / Menus / Sections / item / create Real Juice sec…" at bounding box center [790, 389] width 1086 height 685
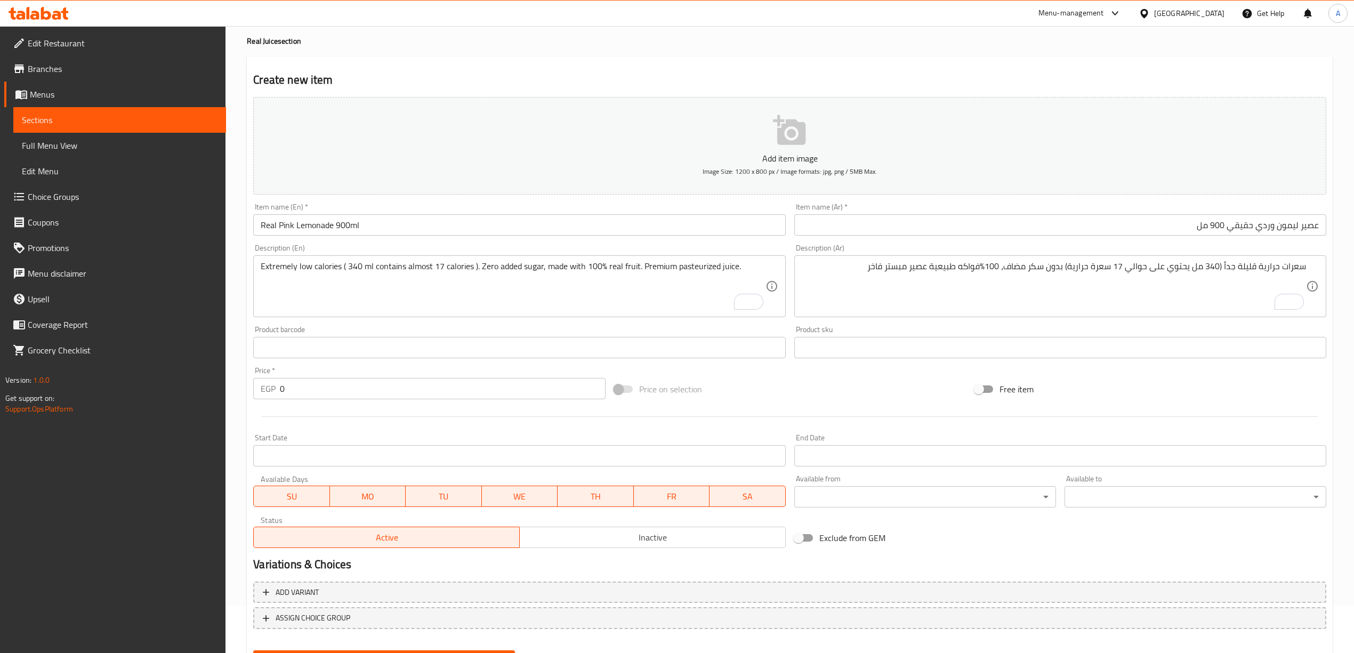
scroll to position [99, 0]
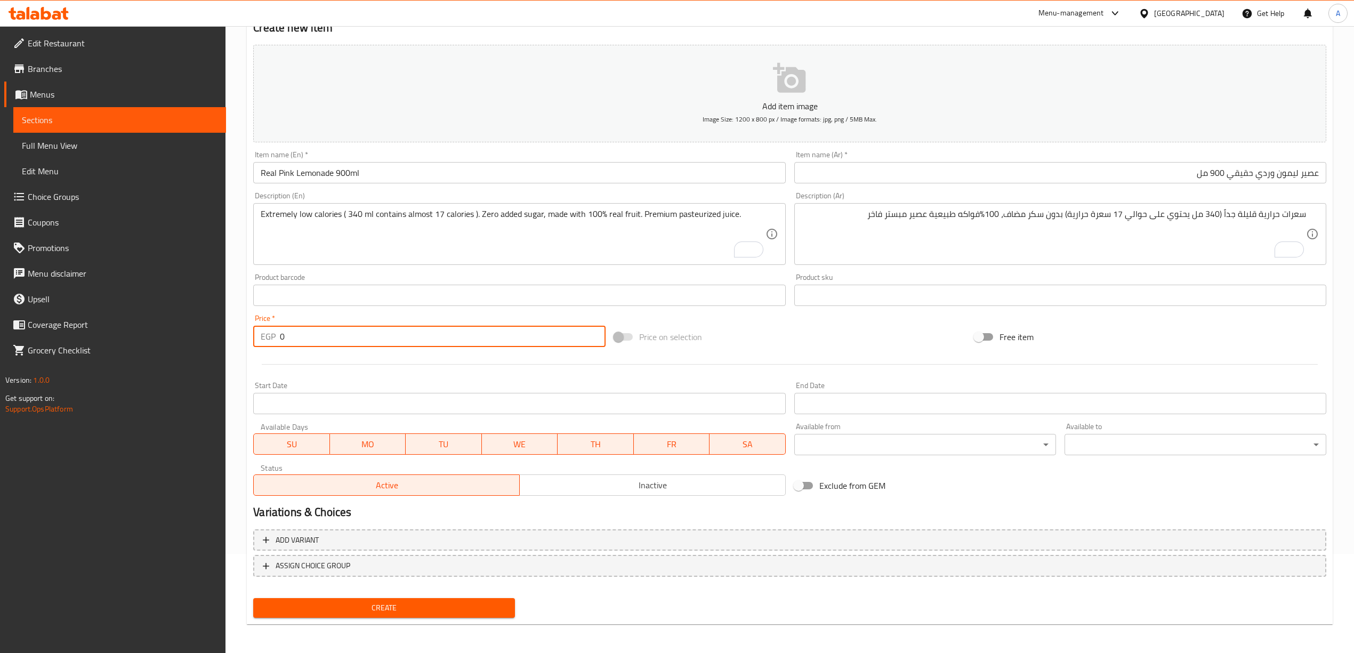
drag, startPoint x: 318, startPoint y: 339, endPoint x: 250, endPoint y: 338, distance: 67.7
click at [250, 338] on div "Price   * EGP 0 Price *" at bounding box center [429, 330] width 360 height 41
type input "70"
click at [371, 379] on div "Start Date Start Date" at bounding box center [519, 398] width 541 height 41
click at [419, 609] on span "Create" at bounding box center [384, 608] width 245 height 13
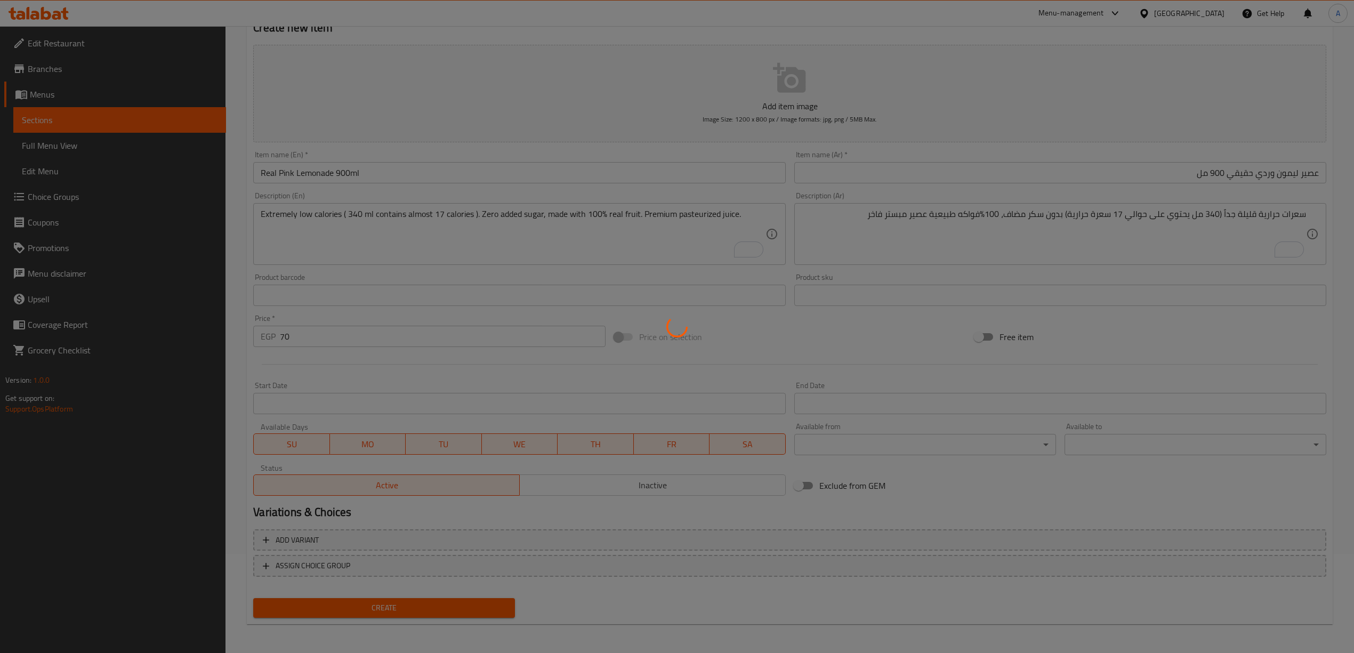
type input "0"
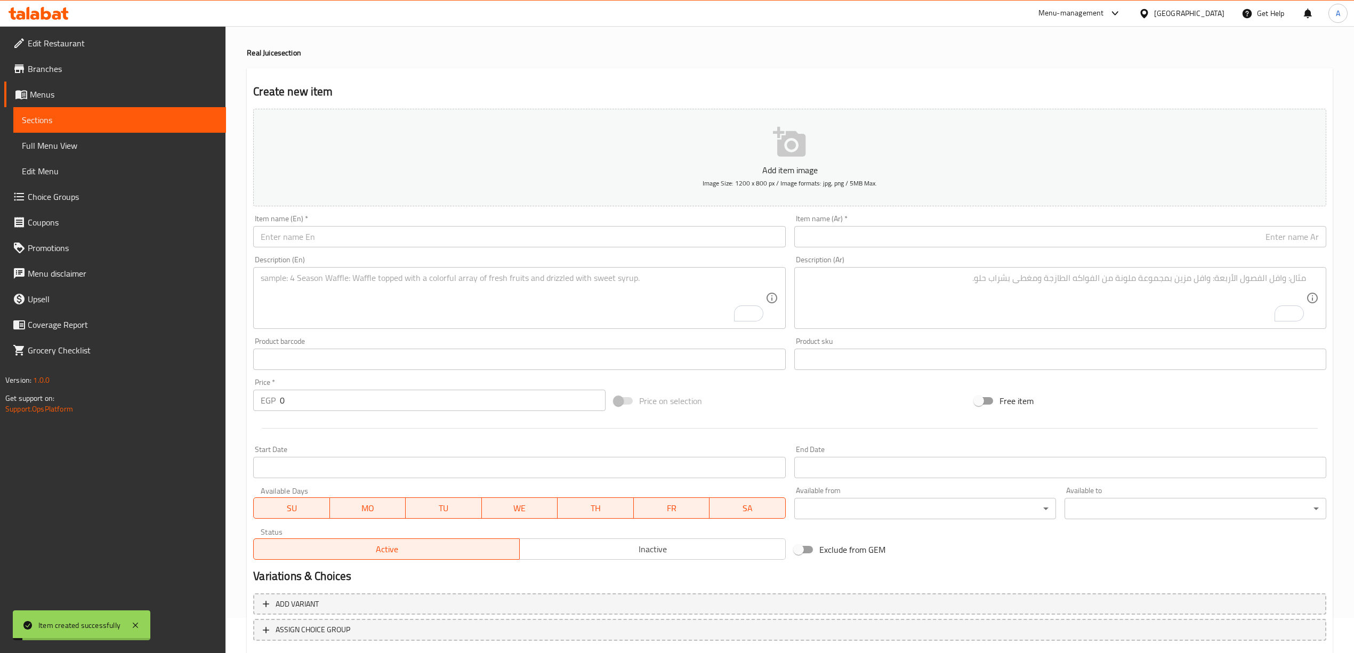
scroll to position [0, 0]
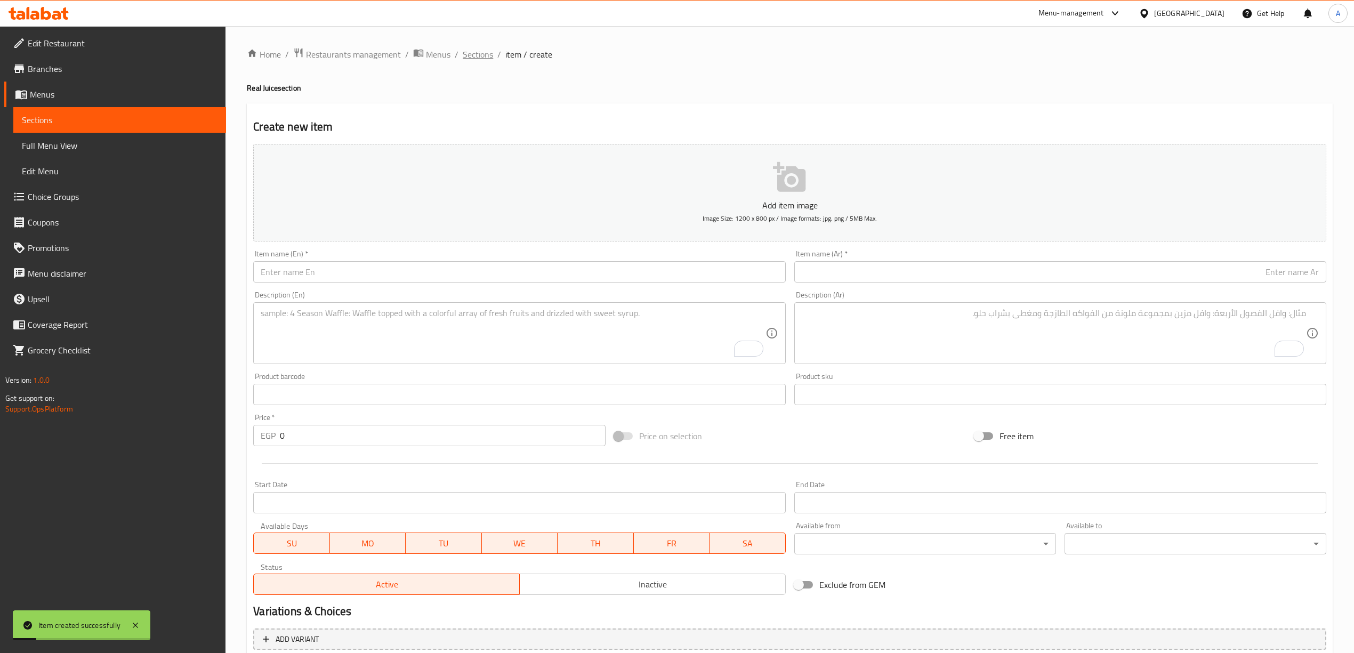
click at [483, 57] on span "Sections" at bounding box center [478, 54] width 30 height 13
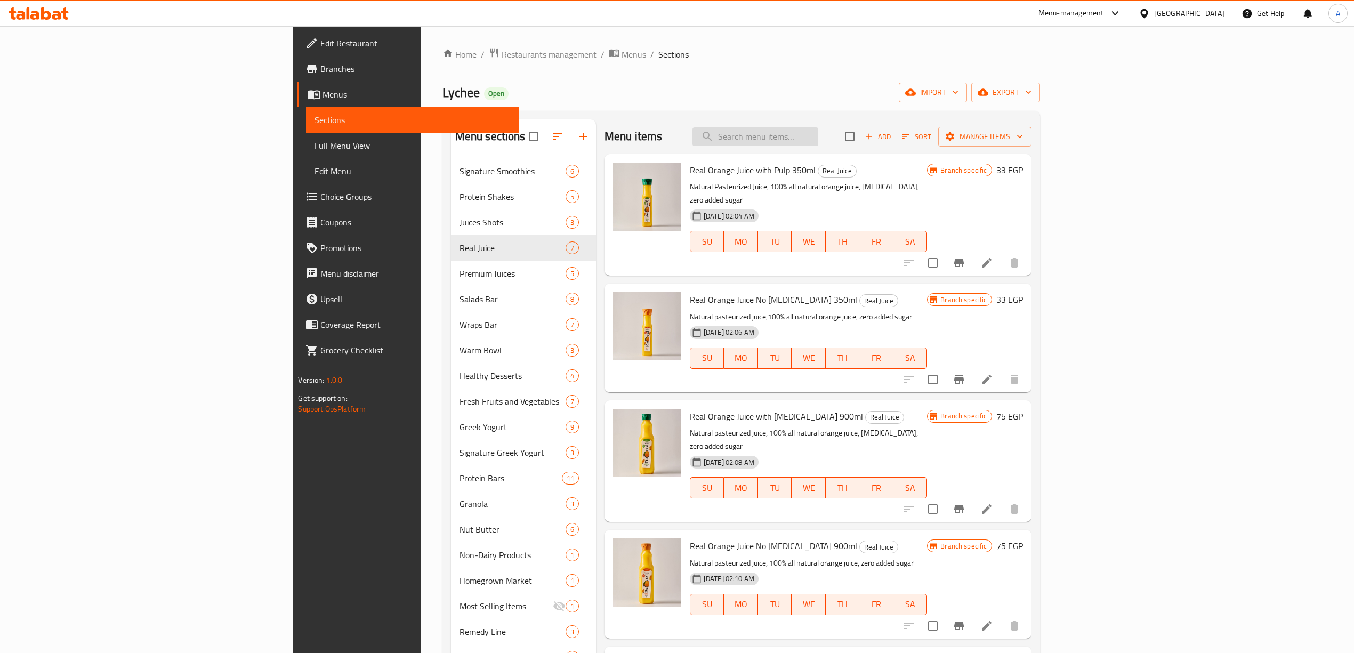
click at [819, 139] on input "search" at bounding box center [756, 136] width 126 height 19
paste input "Peanut Butter Protein Bar"
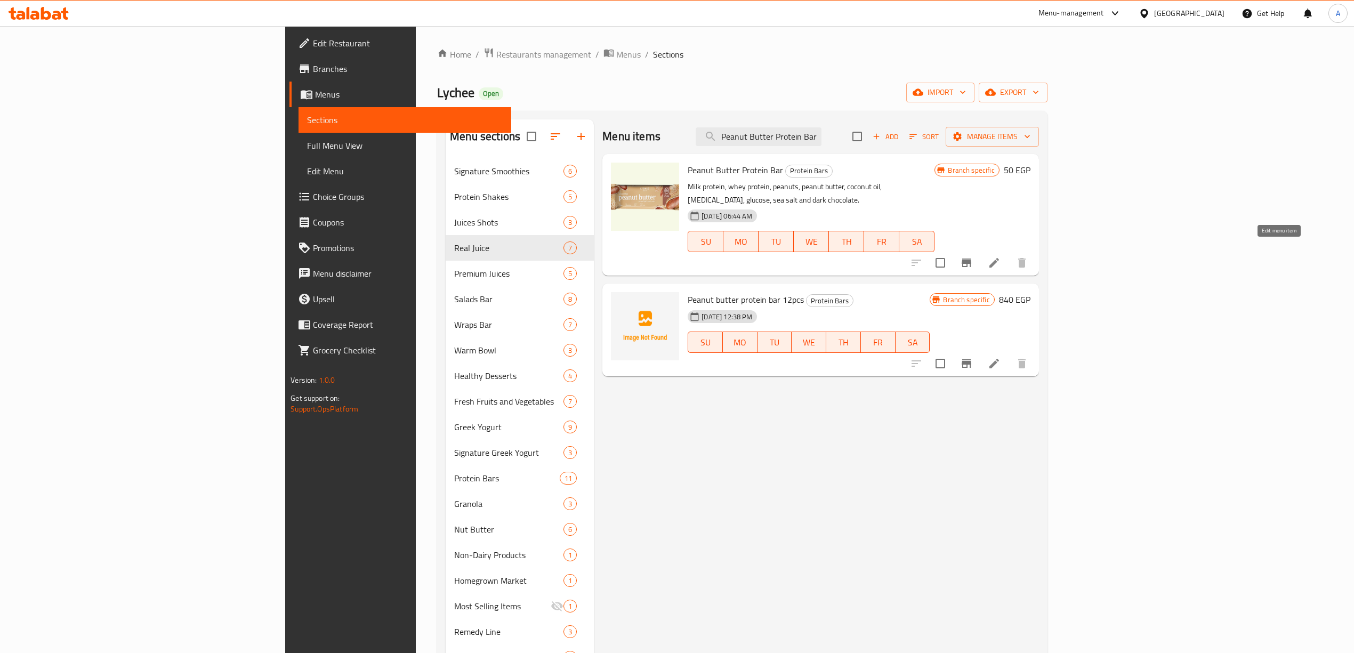
type input "Peanut Butter Protein Bar"
click at [999, 258] on icon at bounding box center [995, 263] width 10 height 10
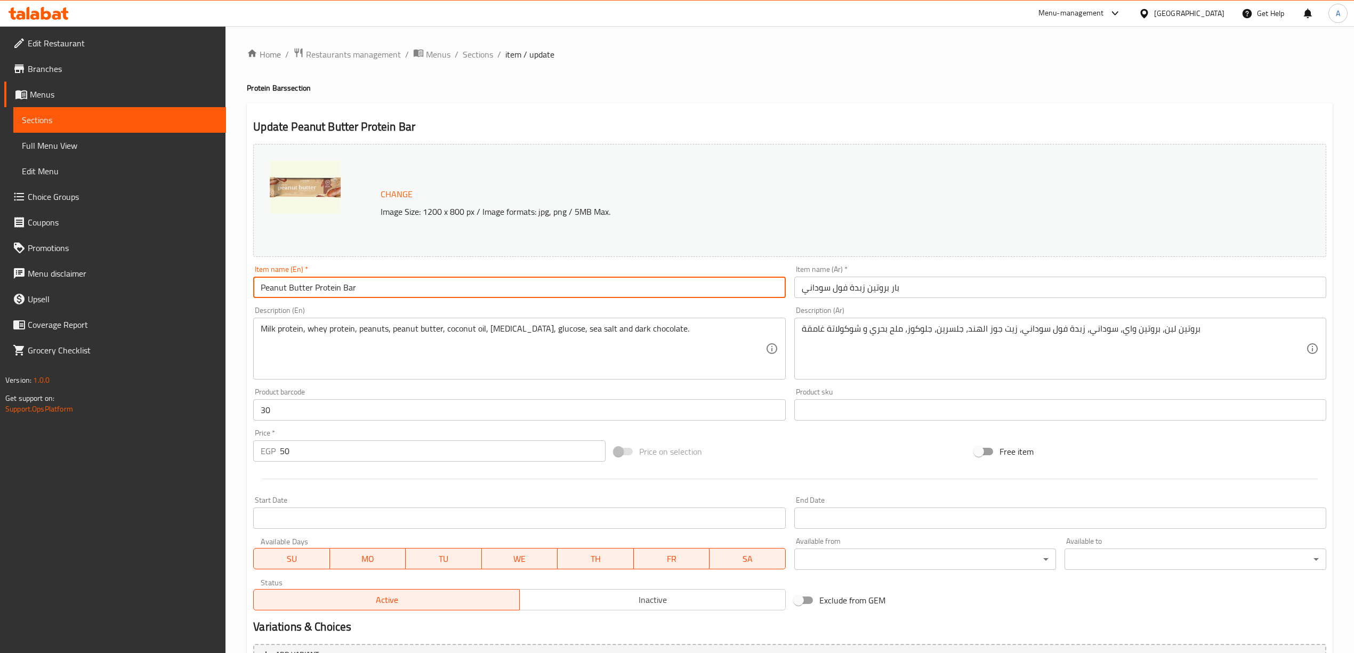
drag, startPoint x: 338, startPoint y: 286, endPoint x: 222, endPoint y: 282, distance: 115.3
click at [222, 282] on div "Edit Restaurant Branches Menus Sections Full Menu View Edit Menu Choice Groups …" at bounding box center [677, 397] width 1354 height 743
paste input "Swirl Protein Bar"
drag, startPoint x: 387, startPoint y: 289, endPoint x: 260, endPoint y: 284, distance: 127.0
click at [260, 284] on input "Peanut Butter Swirl Protein Bar" at bounding box center [519, 287] width 532 height 21
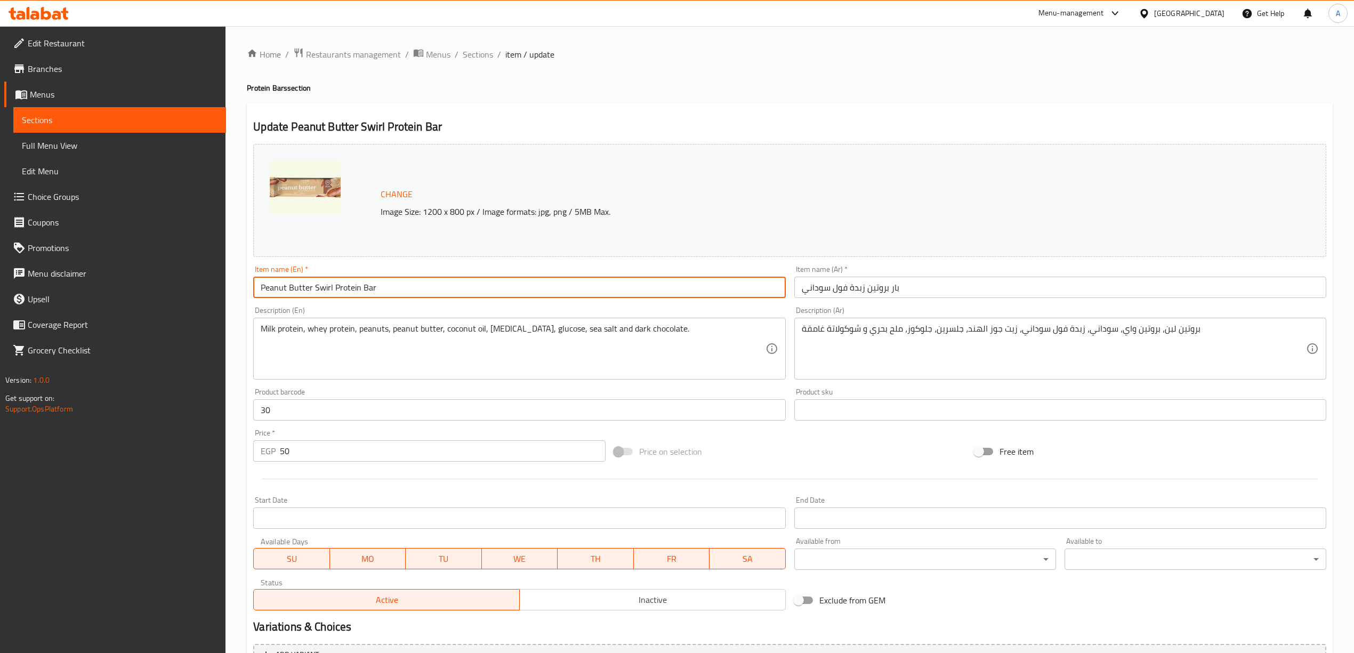
type input "Peanut Butter Swirl Protein Bar"
click at [608, 106] on div "Update Peanut Butter Swirl Protein Bar Change Image Size: 1200 x 800 px / Image…" at bounding box center [790, 421] width 1086 height 636
drag, startPoint x: 389, startPoint y: 287, endPoint x: 250, endPoint y: 289, distance: 138.7
click at [250, 289] on div "Item name (En)   * Peanut Butter Swirl Protein Bar Item name (En) *" at bounding box center [519, 281] width 541 height 41
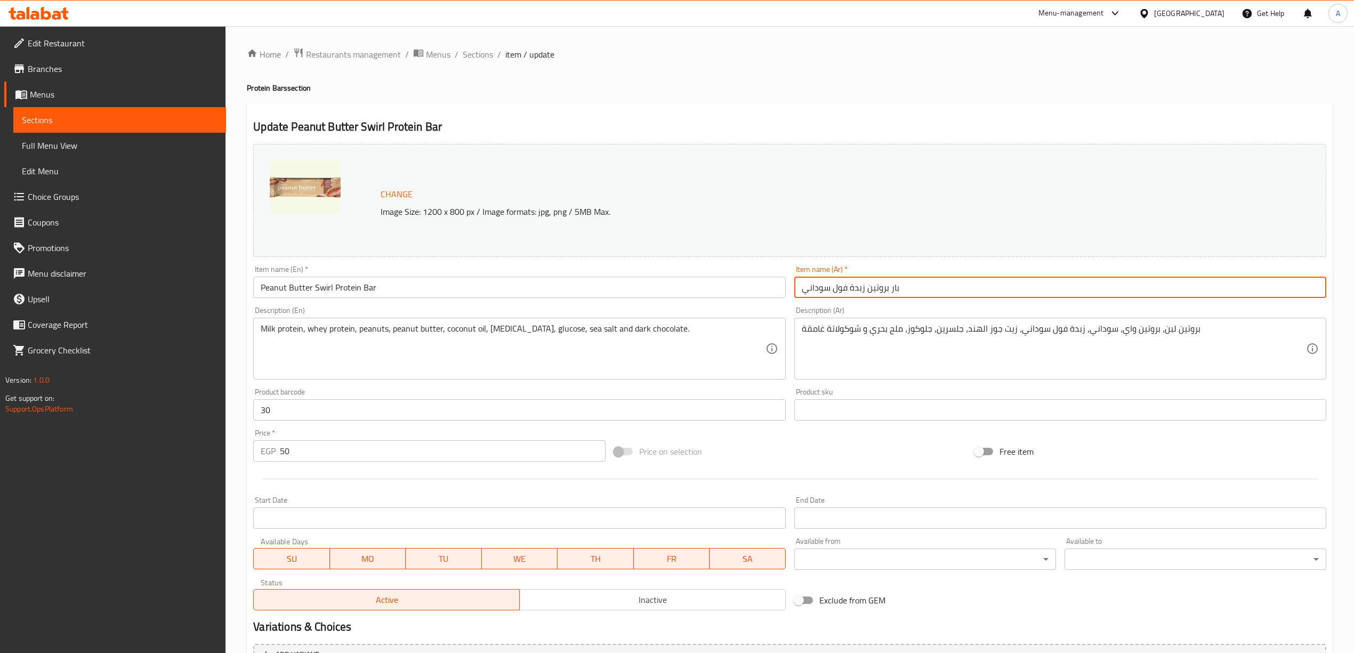
drag, startPoint x: 914, startPoint y: 293, endPoint x: 790, endPoint y: 290, distance: 124.3
click at [790, 290] on div "Item name (Ar)   * بار بروتين زبدة فول سوداني Item name (Ar) *" at bounding box center [1060, 281] width 541 height 41
paste input "زبدة الفول ال"
click at [1010, 114] on div "Update Peanut Butter Swirl Protein Bar Change Image Size: 1200 x 800 px / Image…" at bounding box center [790, 421] width 1086 height 636
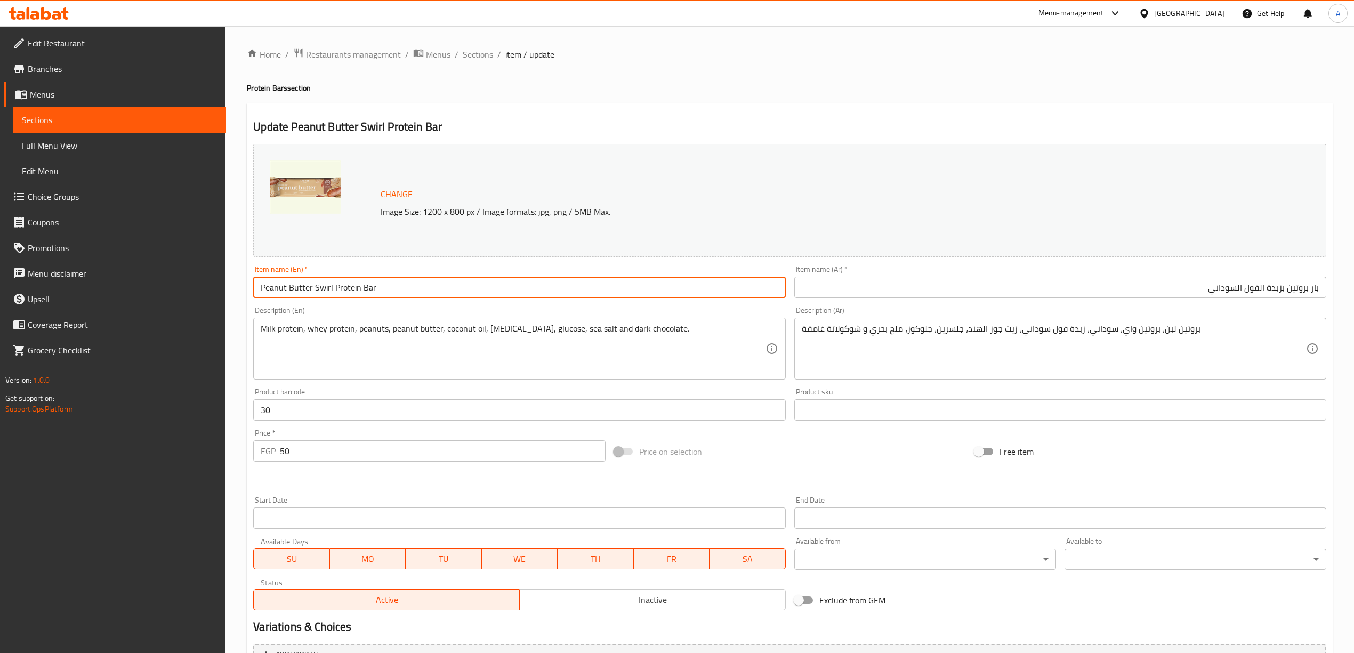
click at [331, 290] on input "Peanut Butter Swirl Protein Bar" at bounding box center [519, 287] width 532 height 21
drag, startPoint x: 378, startPoint y: 289, endPoint x: 315, endPoint y: 286, distance: 63.5
click at [315, 286] on input "Peanut Butter Swirl Protein Bar" at bounding box center [519, 287] width 532 height 21
click at [1288, 293] on input "بار بروتين بزبدة الفول السوداني" at bounding box center [1061, 287] width 532 height 21
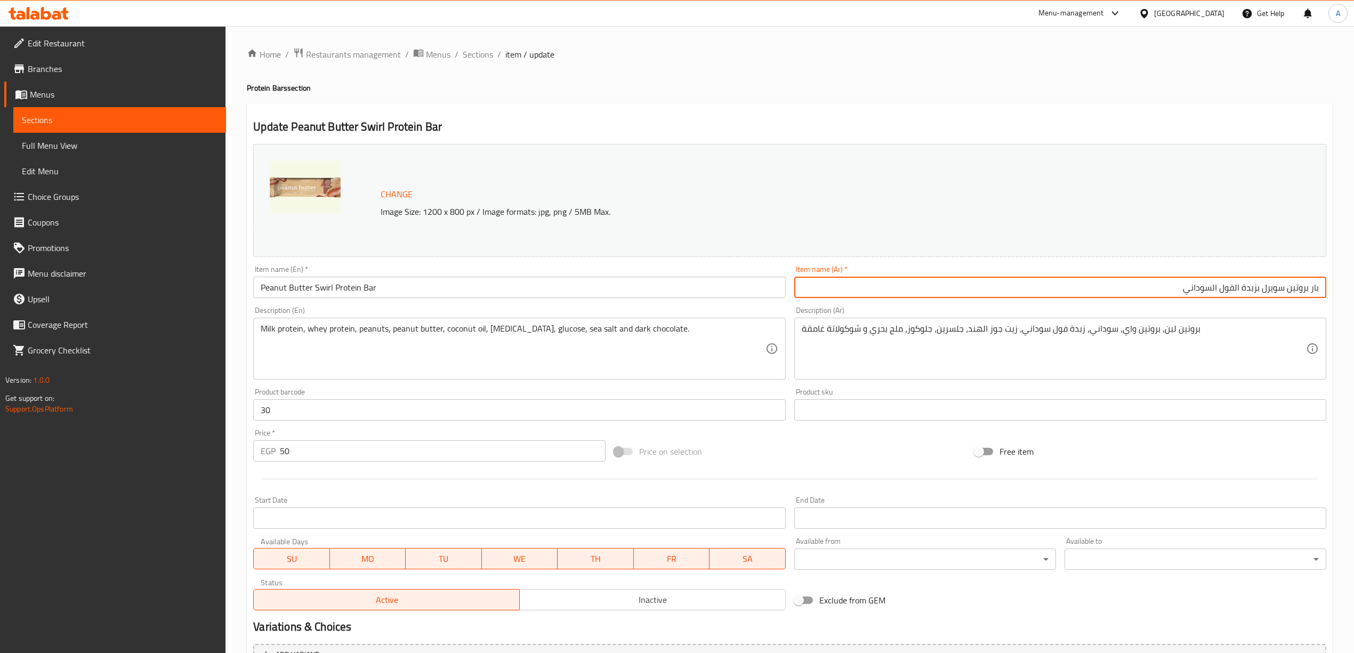
type input "بار بروتين سويرل بزبدة الفول السوداني"
click at [1061, 86] on h4 "Protein Bars section" at bounding box center [790, 88] width 1086 height 11
drag, startPoint x: 1185, startPoint y: 291, endPoint x: 1364, endPoint y: 274, distance: 180.0
click at [1354, 274] on html "​ Menu-management Egypt Get Help A Edit Restaurant Branches Menus Sections Full…" at bounding box center [677, 326] width 1354 height 653
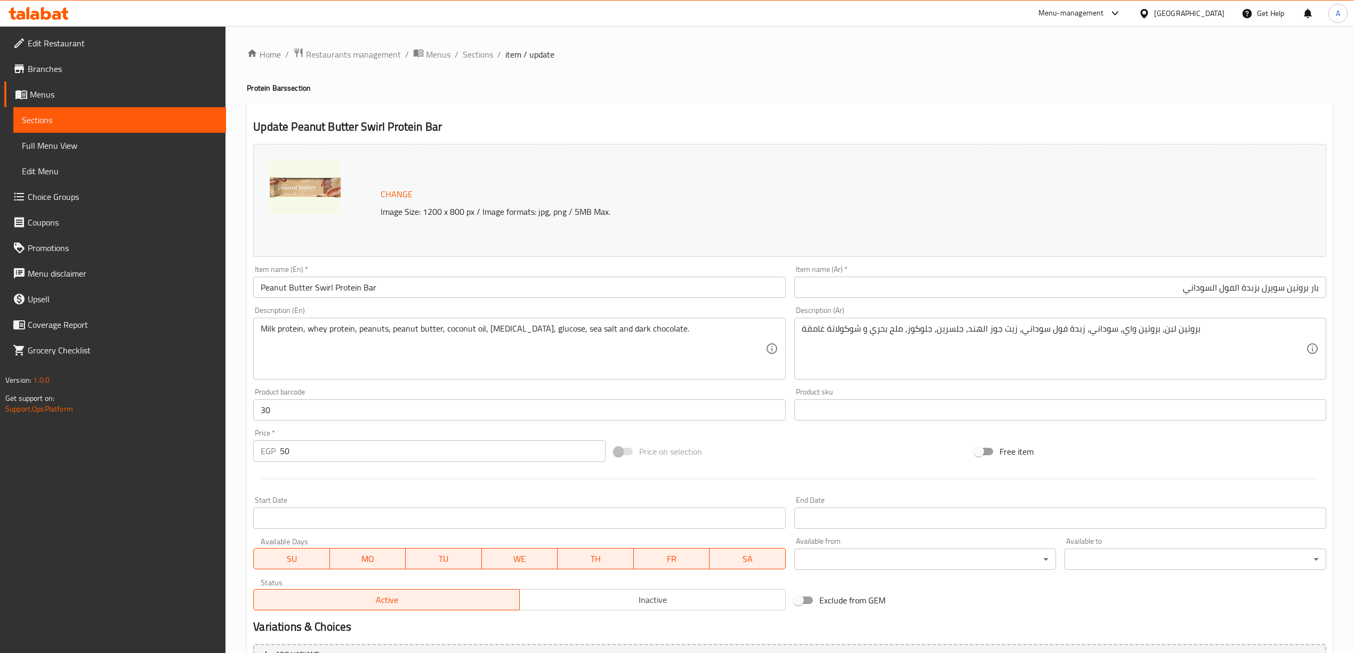
drag, startPoint x: 680, startPoint y: 89, endPoint x: 662, endPoint y: 101, distance: 22.2
click at [680, 89] on h4 "Protein Bars section" at bounding box center [790, 88] width 1086 height 11
drag, startPoint x: 383, startPoint y: 290, endPoint x: 236, endPoint y: 284, distance: 147.3
click at [236, 284] on div "Home / Restaurants management / Menus / Sections / item / update Protein Bars s…" at bounding box center [790, 397] width 1129 height 743
click at [523, 111] on div "Update Peanut Butter Swirl Protein Bar Change Image Size: 1200 x 800 px / Image…" at bounding box center [790, 421] width 1086 height 636
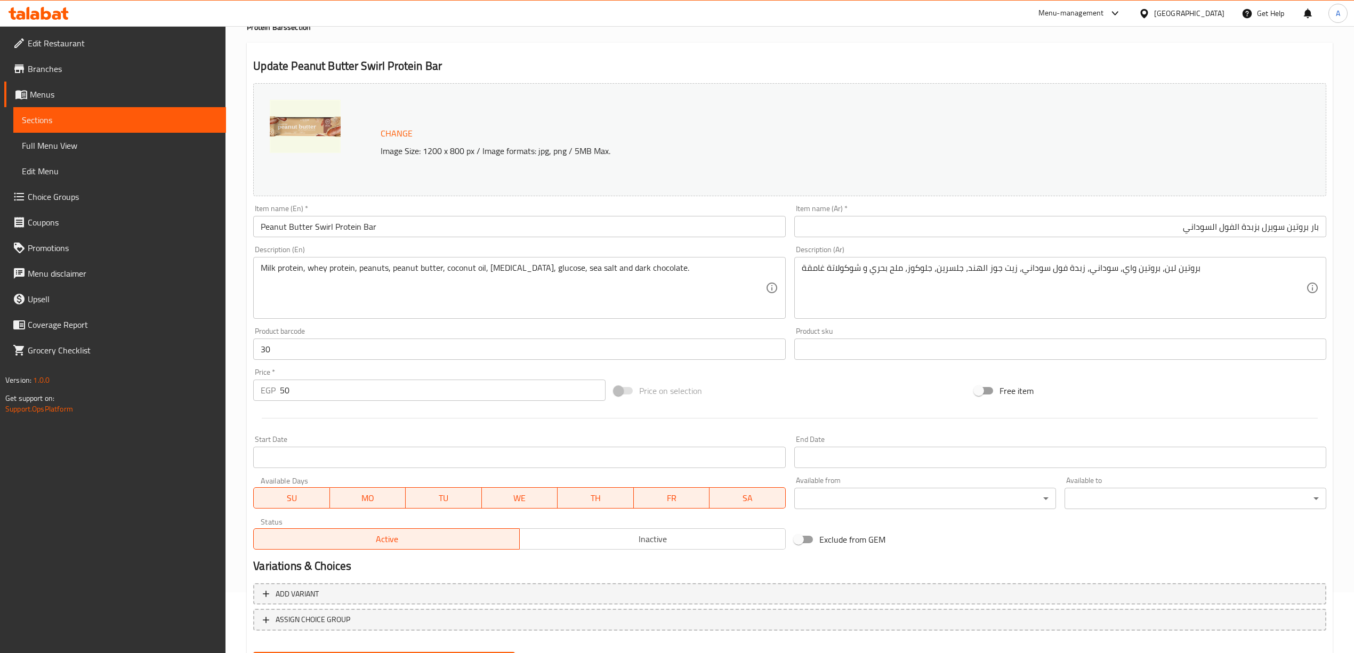
scroll to position [115, 0]
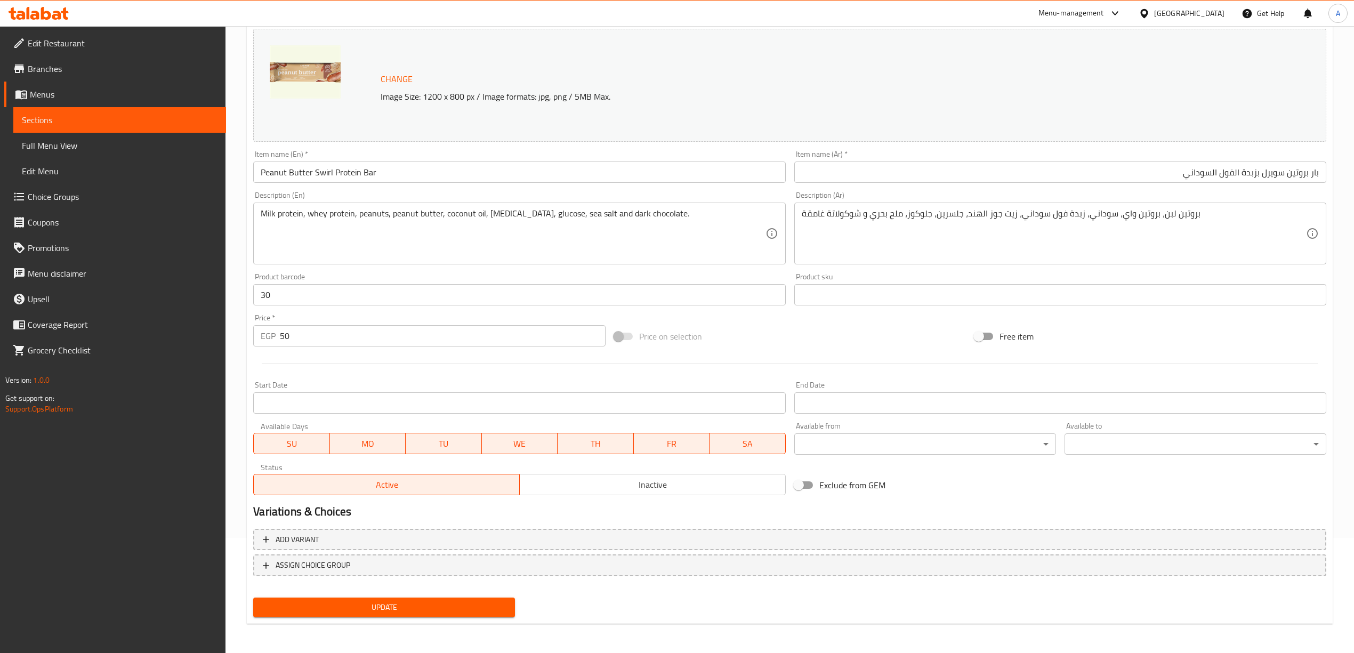
click at [405, 611] on span "Update" at bounding box center [384, 607] width 245 height 13
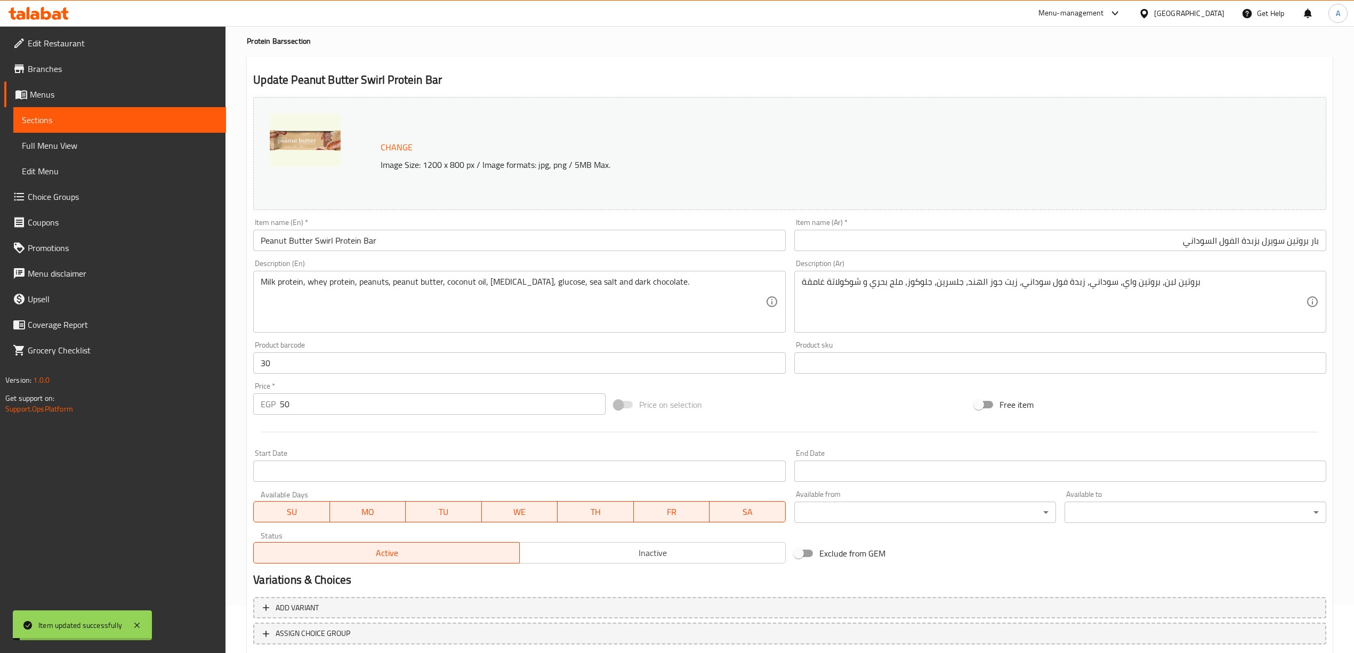
scroll to position [0, 0]
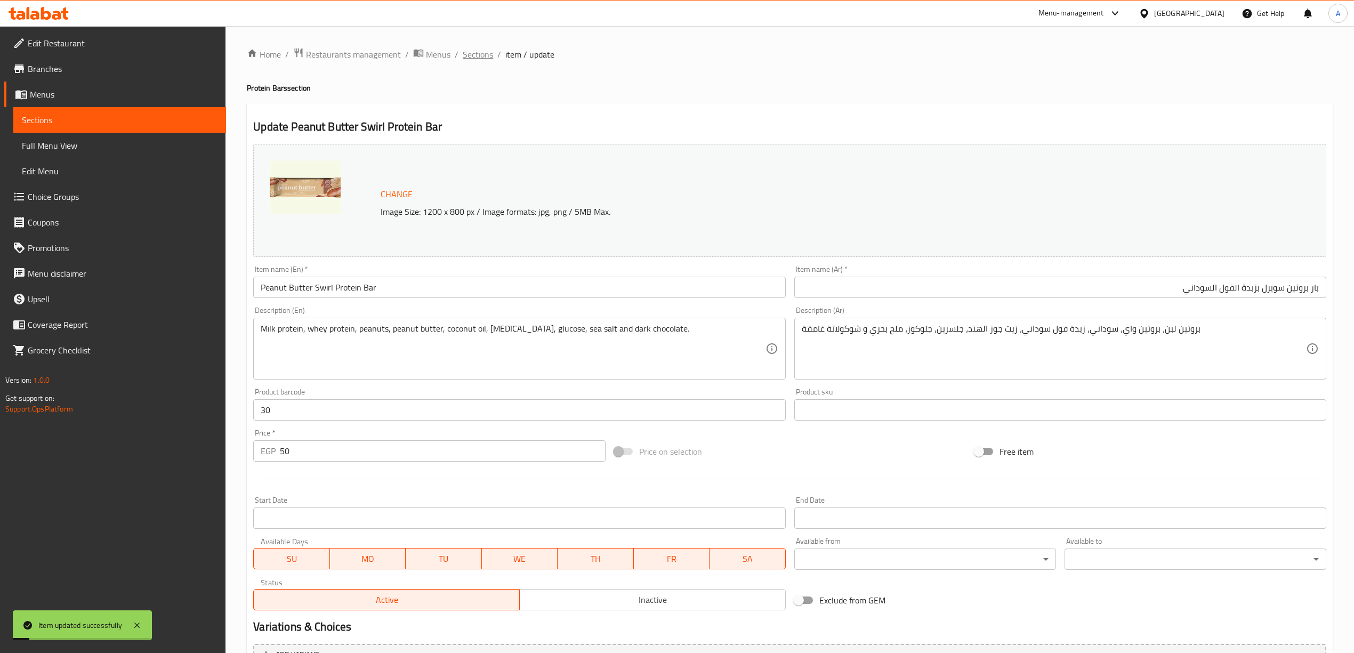
click at [485, 52] on span "Sections" at bounding box center [478, 54] width 30 height 13
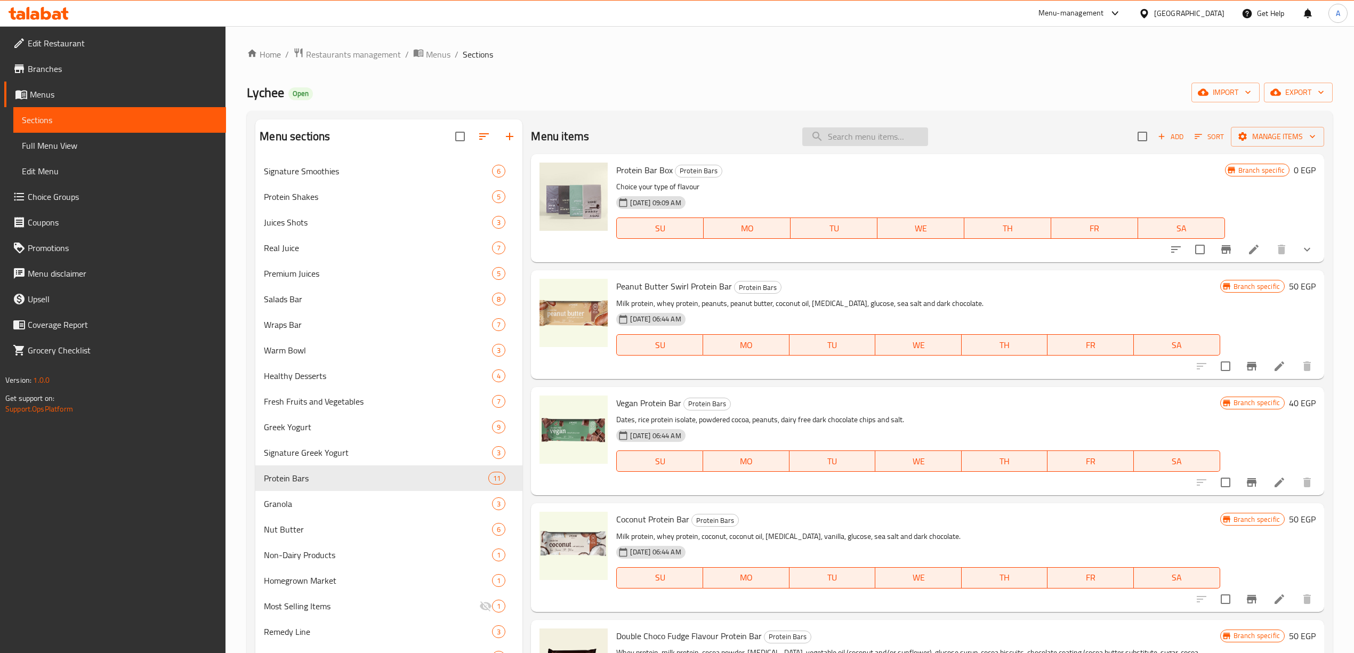
click at [871, 141] on input "search" at bounding box center [866, 136] width 126 height 19
paste input "Peanut Butter Protein Bar"
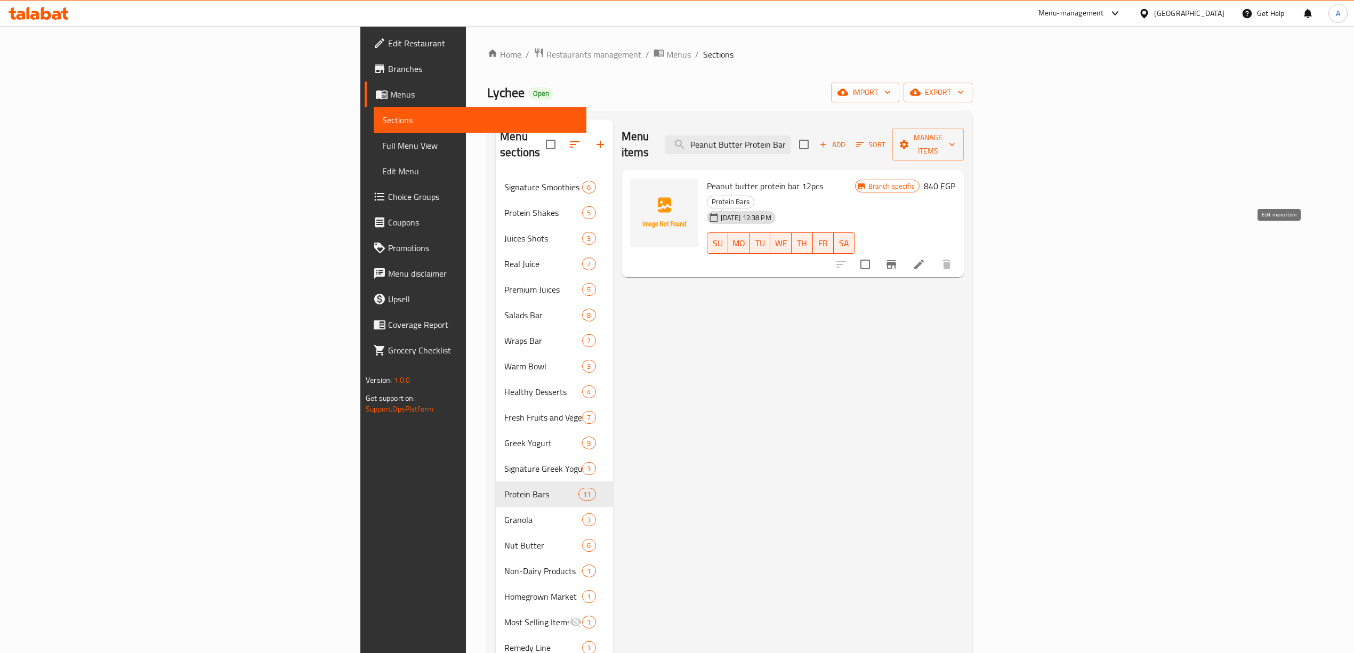
type input "Peanut Butter Protein Bar"
click at [924, 260] on icon at bounding box center [920, 265] width 10 height 10
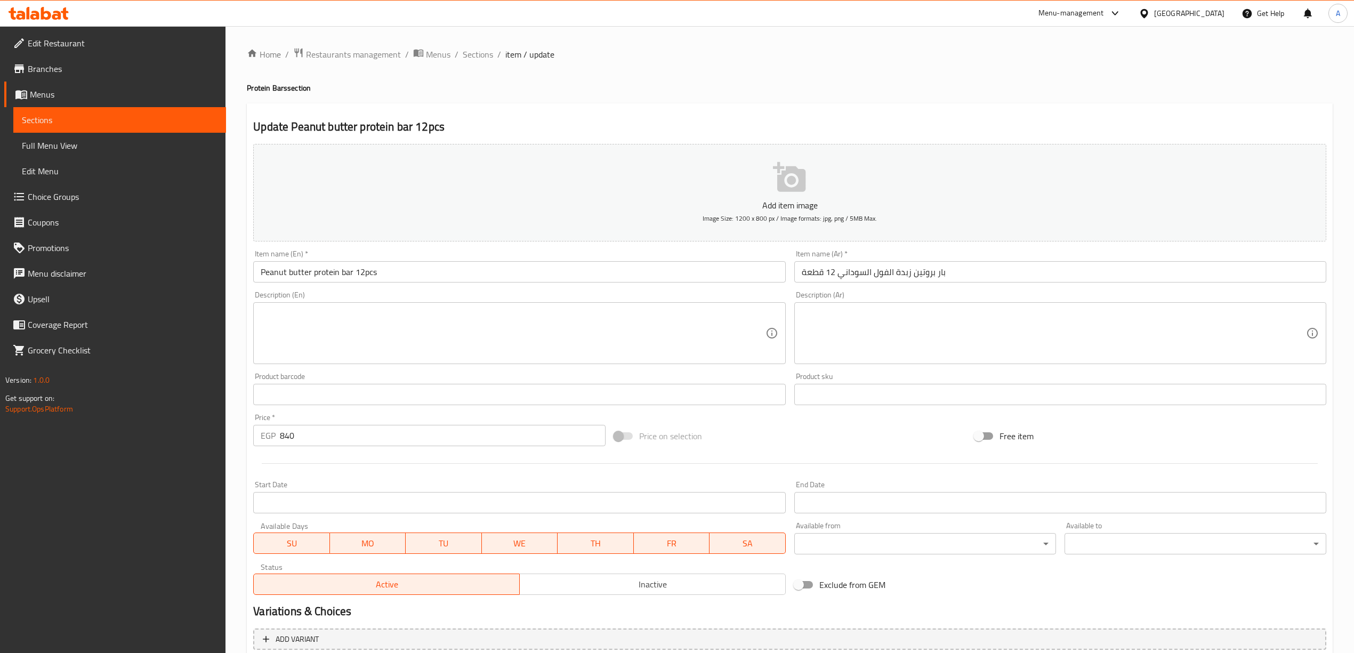
click at [958, 271] on input "بار بروتين زبدة الفول السوداني 12 قطعة" at bounding box center [1061, 271] width 532 height 21
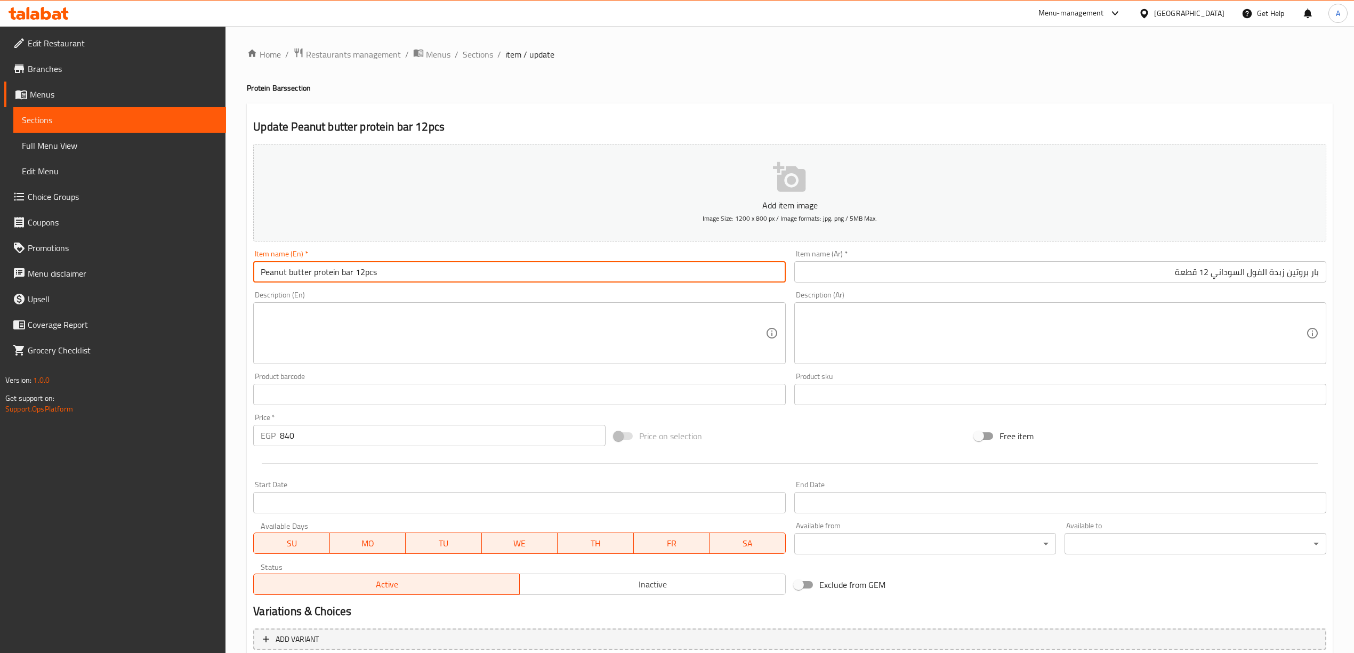
drag, startPoint x: 352, startPoint y: 275, endPoint x: 236, endPoint y: 276, distance: 116.2
click at [236, 276] on div "Home / Restaurants management / Menus / Sections / item / update Protein Bars s…" at bounding box center [790, 389] width 1129 height 727
paste input "Butter Swirl Protein B"
type input "Peanut Butter Swirl Protein Bar 12pcs"
click at [1287, 276] on input "بار بروتين زبدة الفول السوداني 12 قطعة" at bounding box center [1061, 271] width 532 height 21
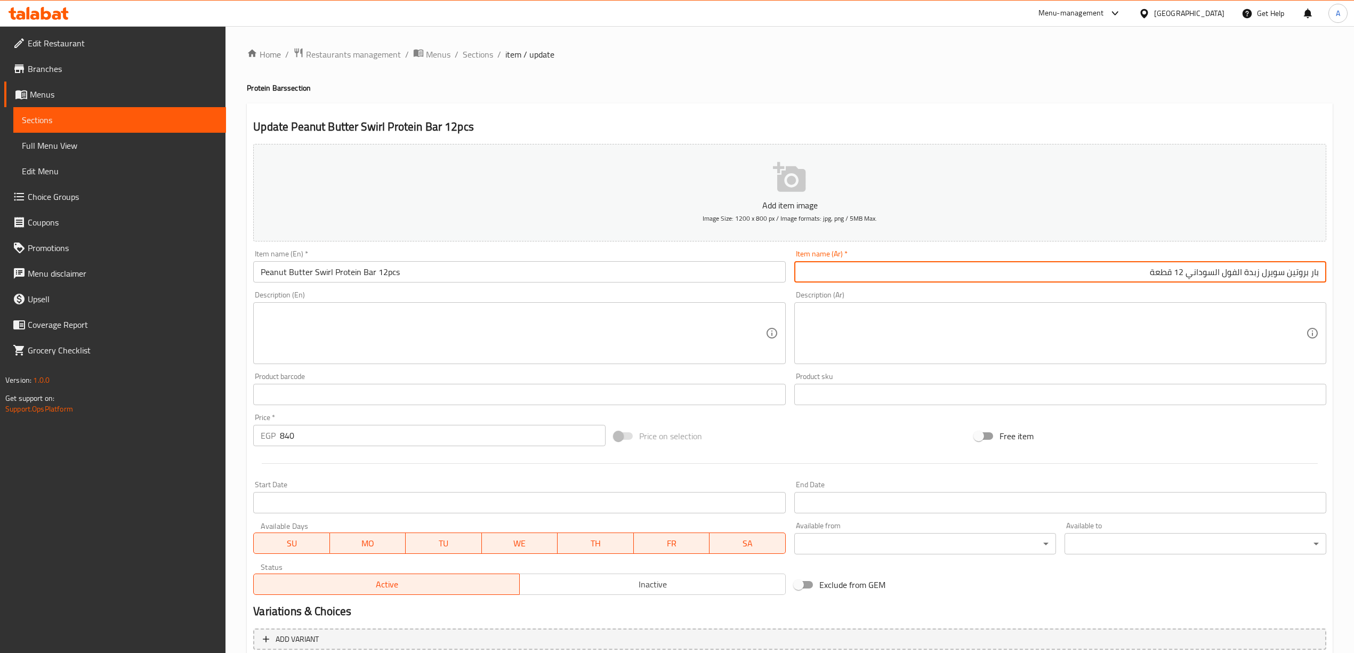
type input "بار بروتين سويرل زبدة الفول السوداني 12 قطعة"
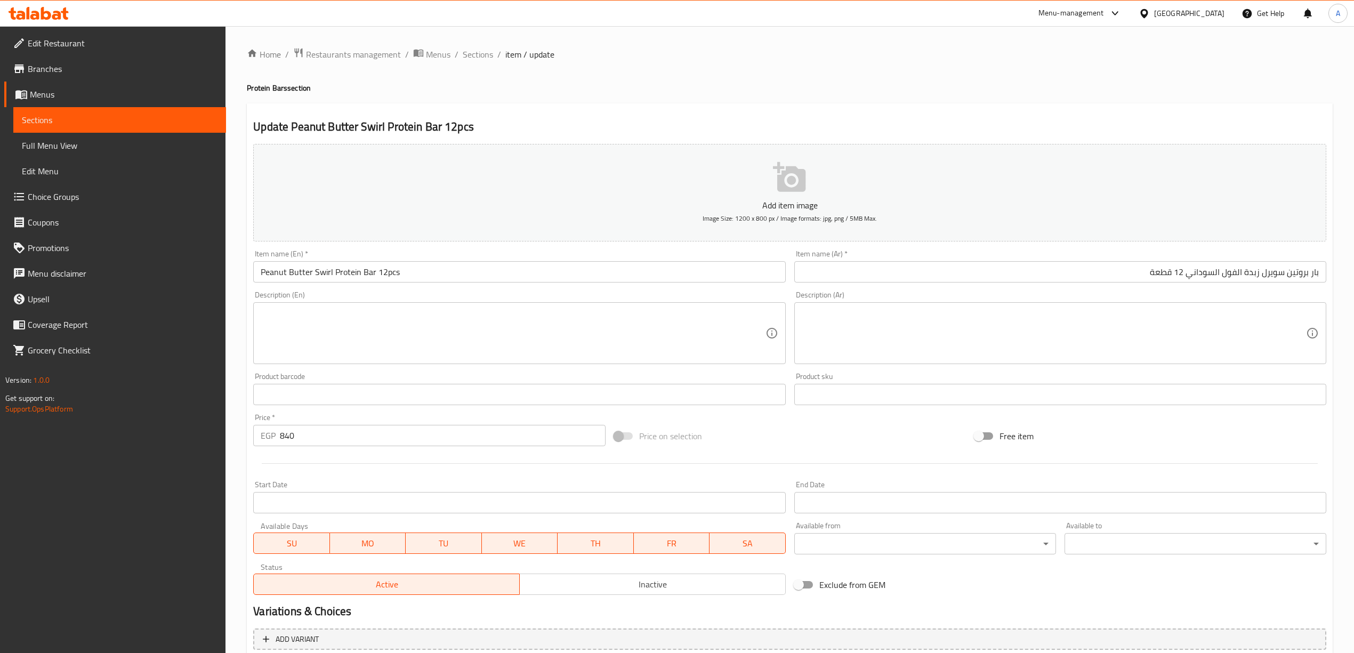
click at [1088, 78] on div "Home / Restaurants management / Menus / Sections / item / update Protein Bars s…" at bounding box center [790, 389] width 1086 height 685
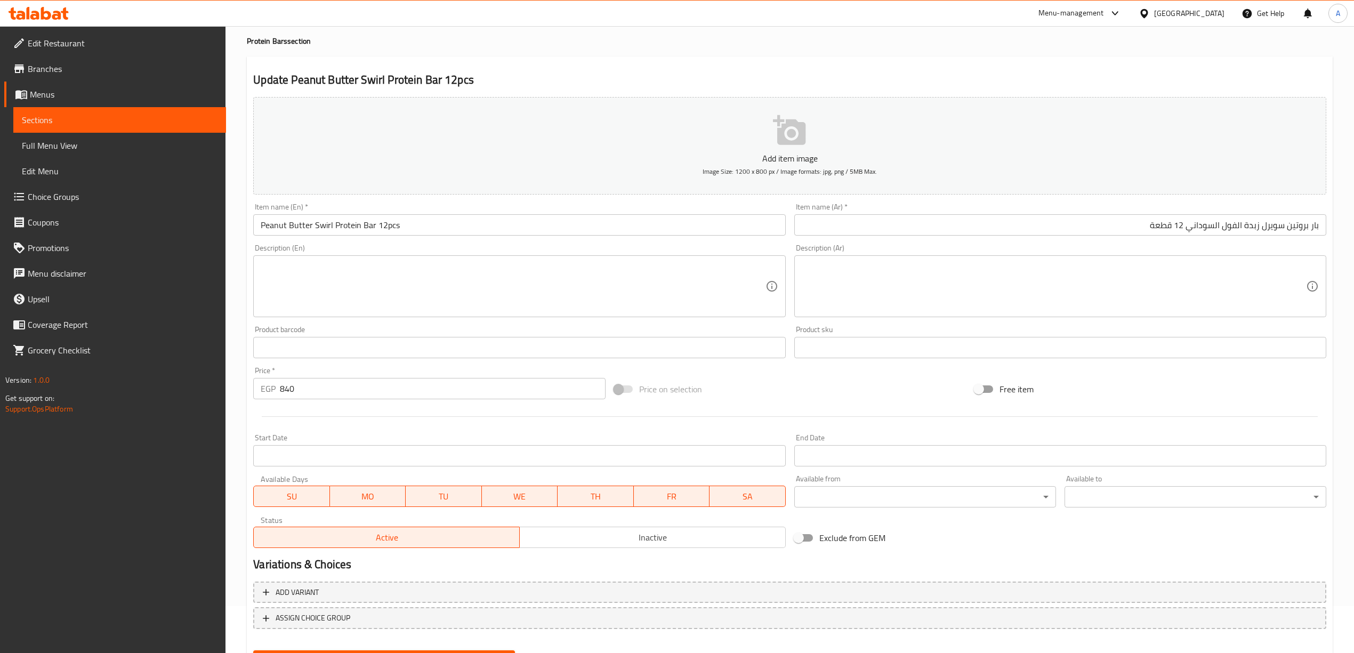
scroll to position [99, 0]
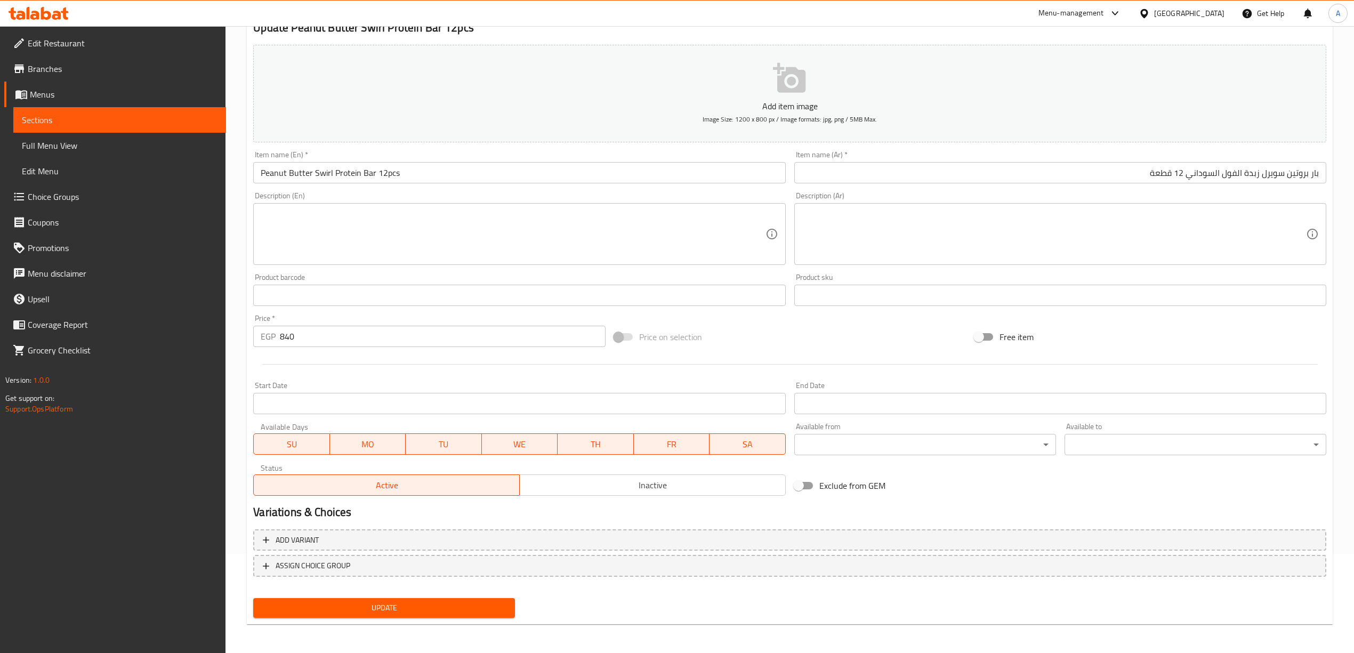
click at [379, 615] on button "Update" at bounding box center [384, 608] width 262 height 20
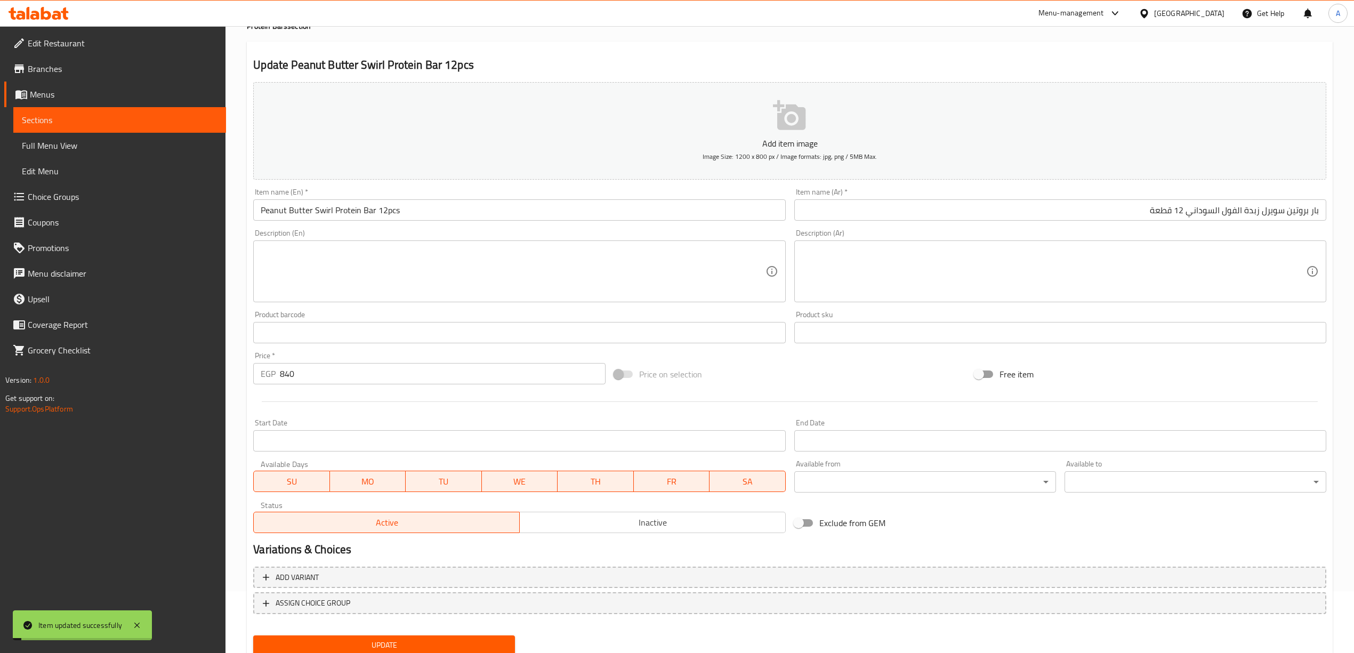
scroll to position [0, 0]
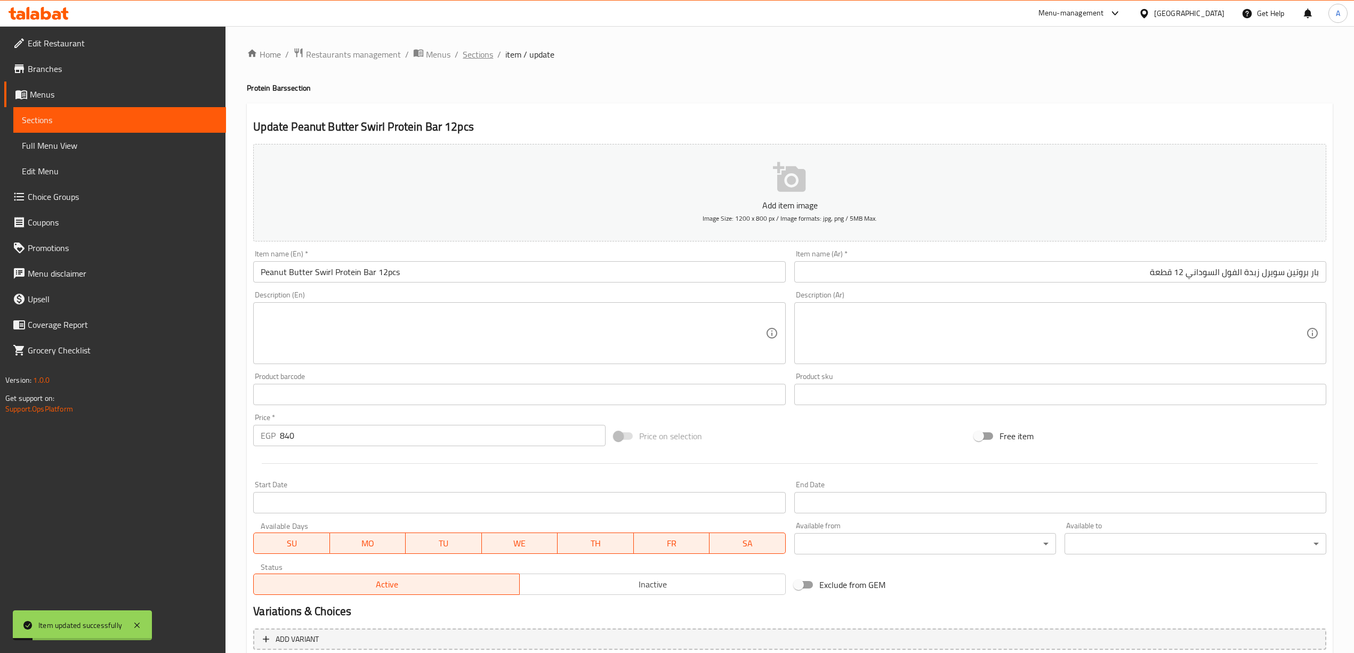
click at [483, 53] on span "Sections" at bounding box center [478, 54] width 30 height 13
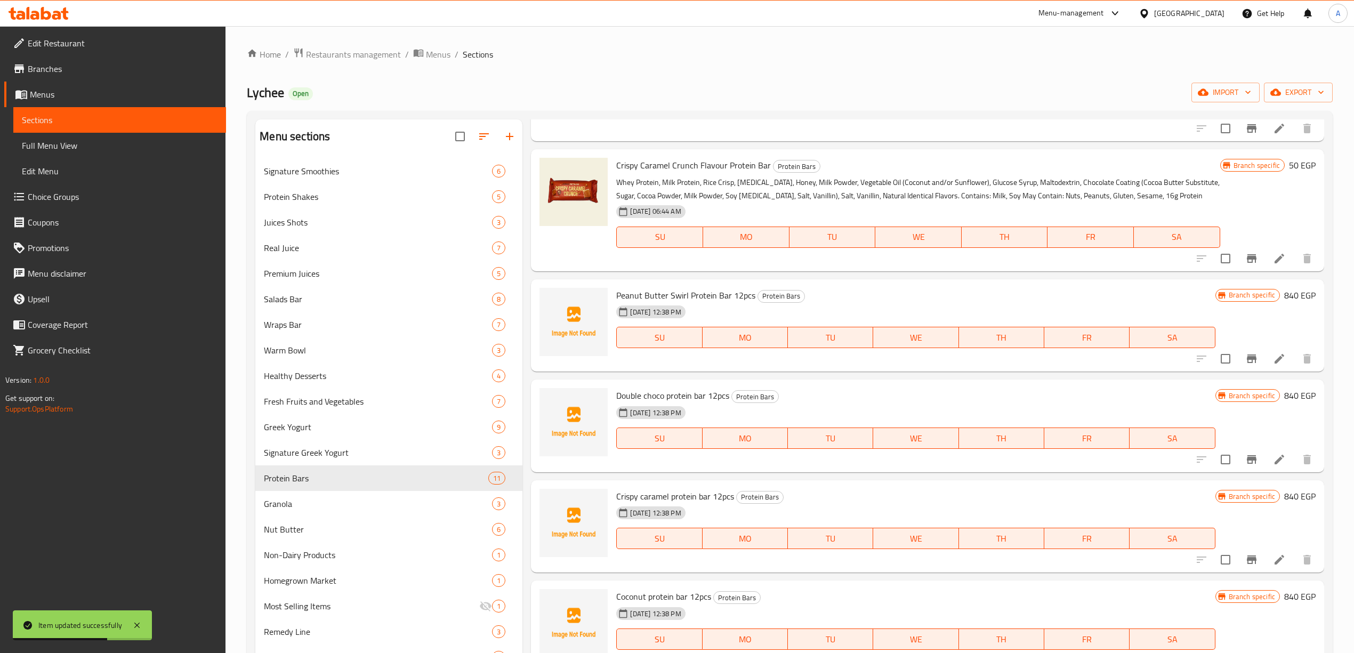
scroll to position [602, 0]
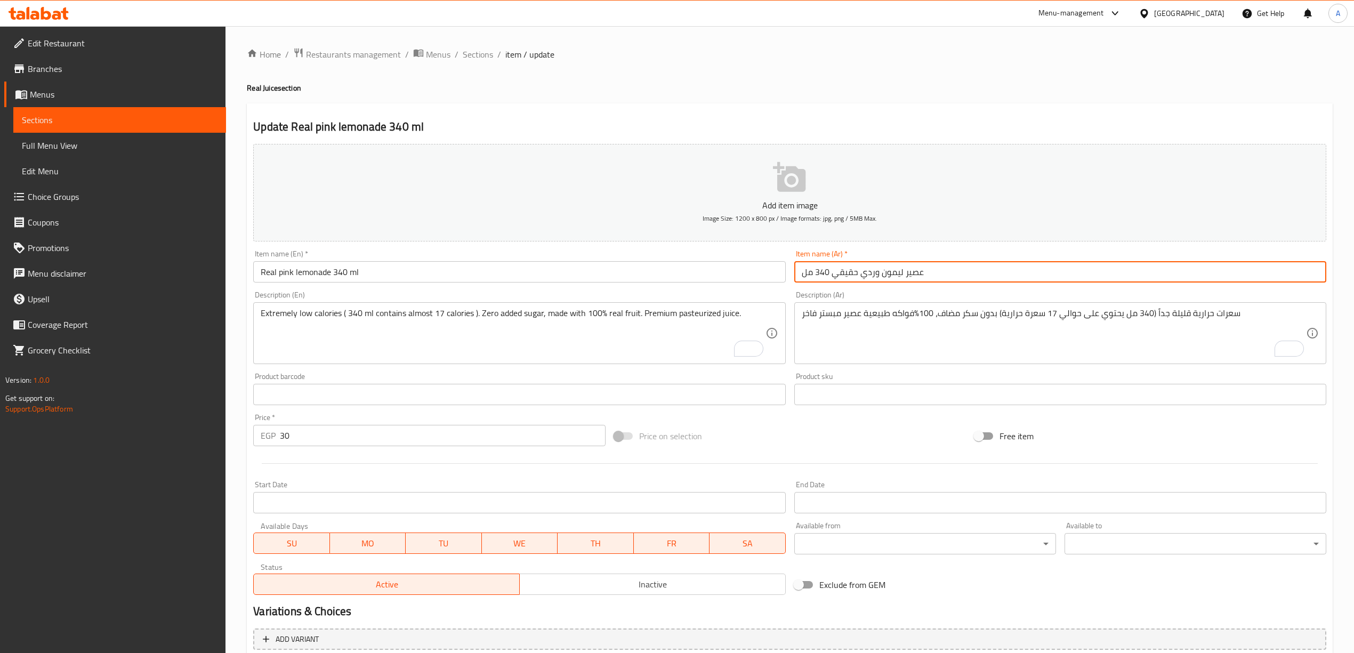
click at [962, 280] on input "عصير ليمون وردي حقيقي 340 مل" at bounding box center [1061, 271] width 532 height 21
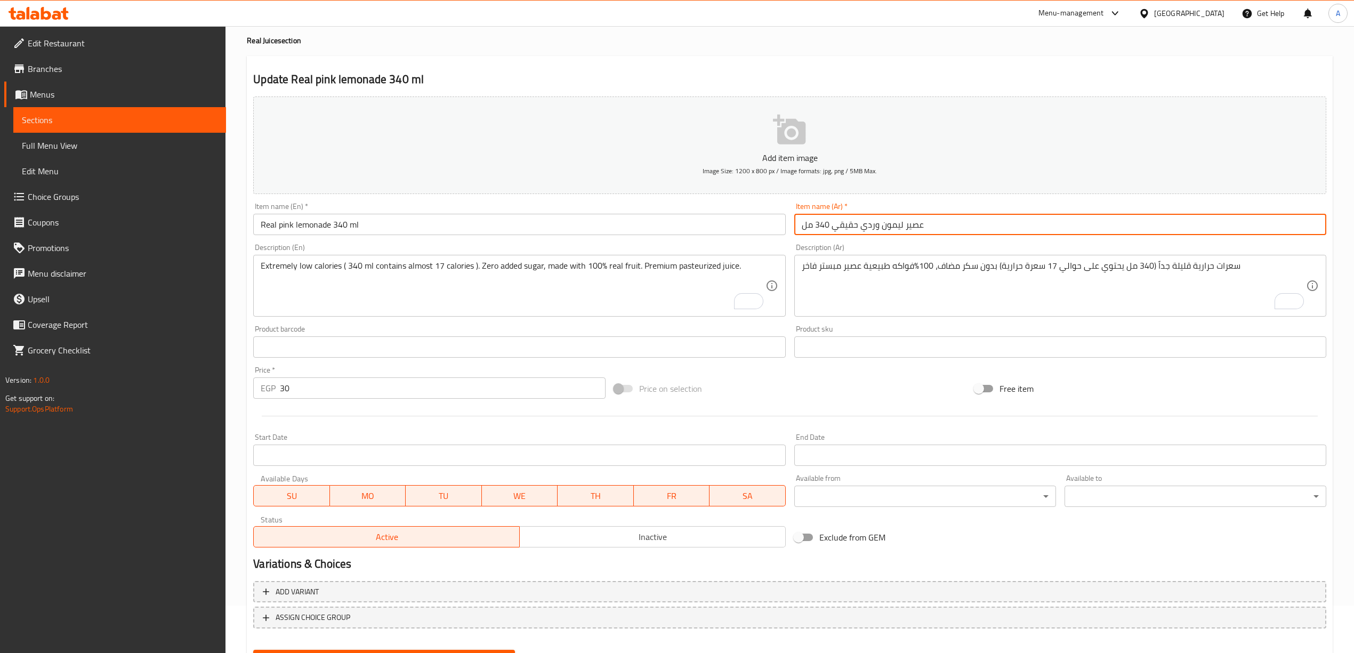
scroll to position [99, 0]
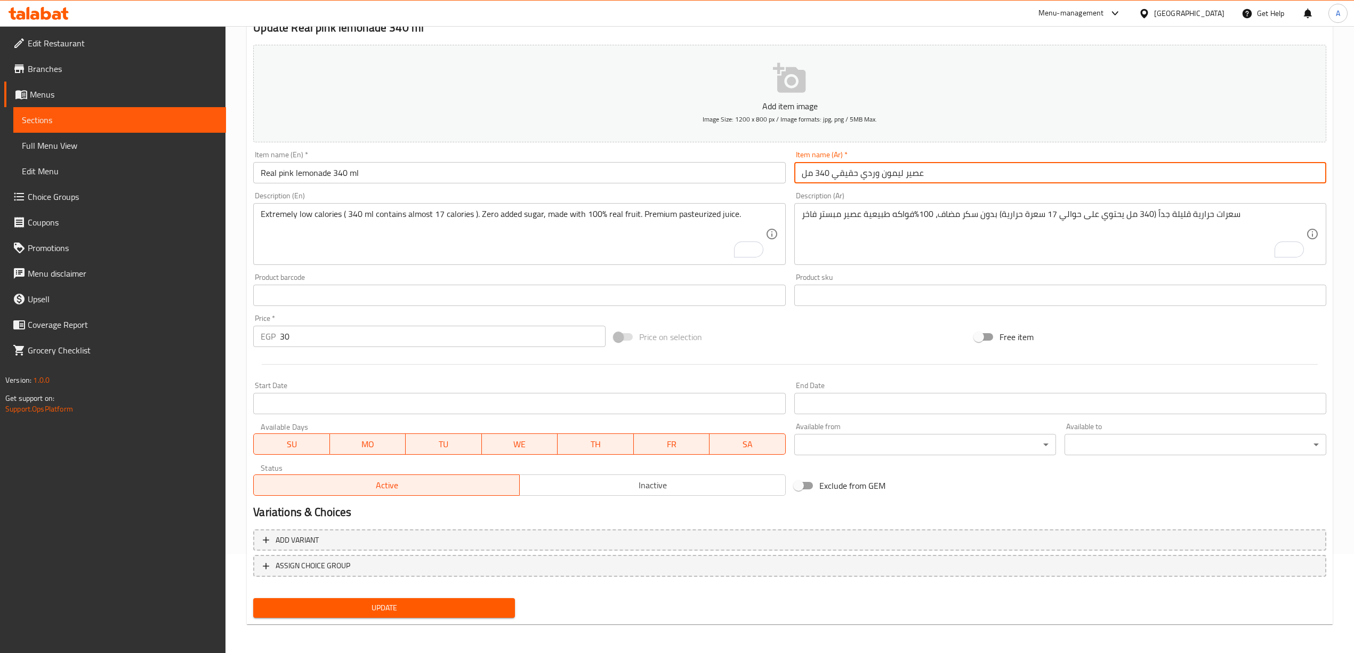
click at [416, 606] on span "Update" at bounding box center [384, 608] width 245 height 13
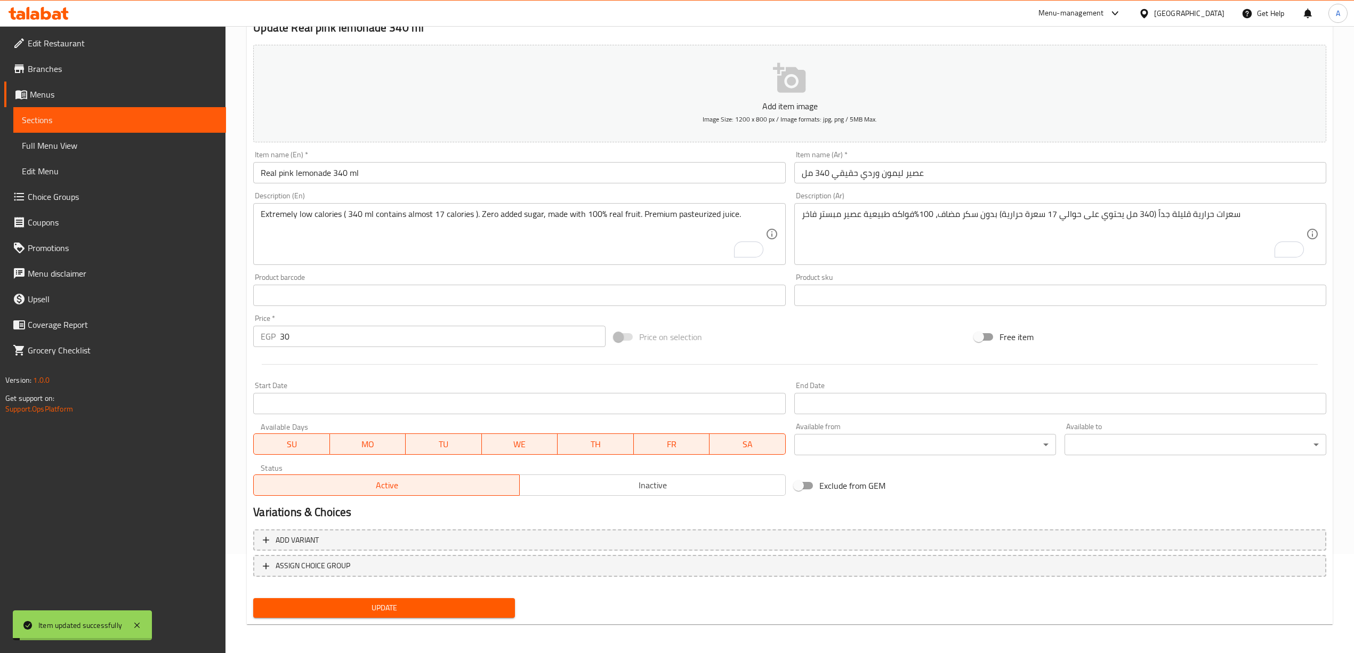
scroll to position [0, 0]
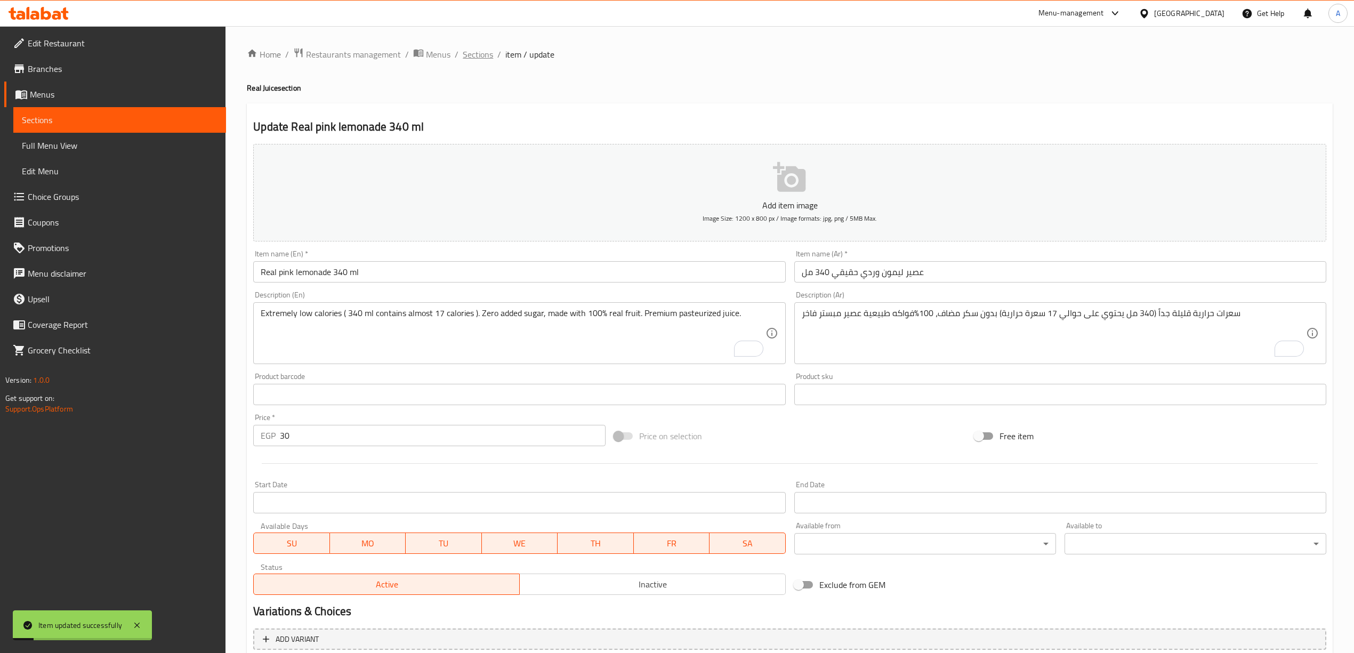
click at [483, 60] on span "Sections" at bounding box center [478, 54] width 30 height 13
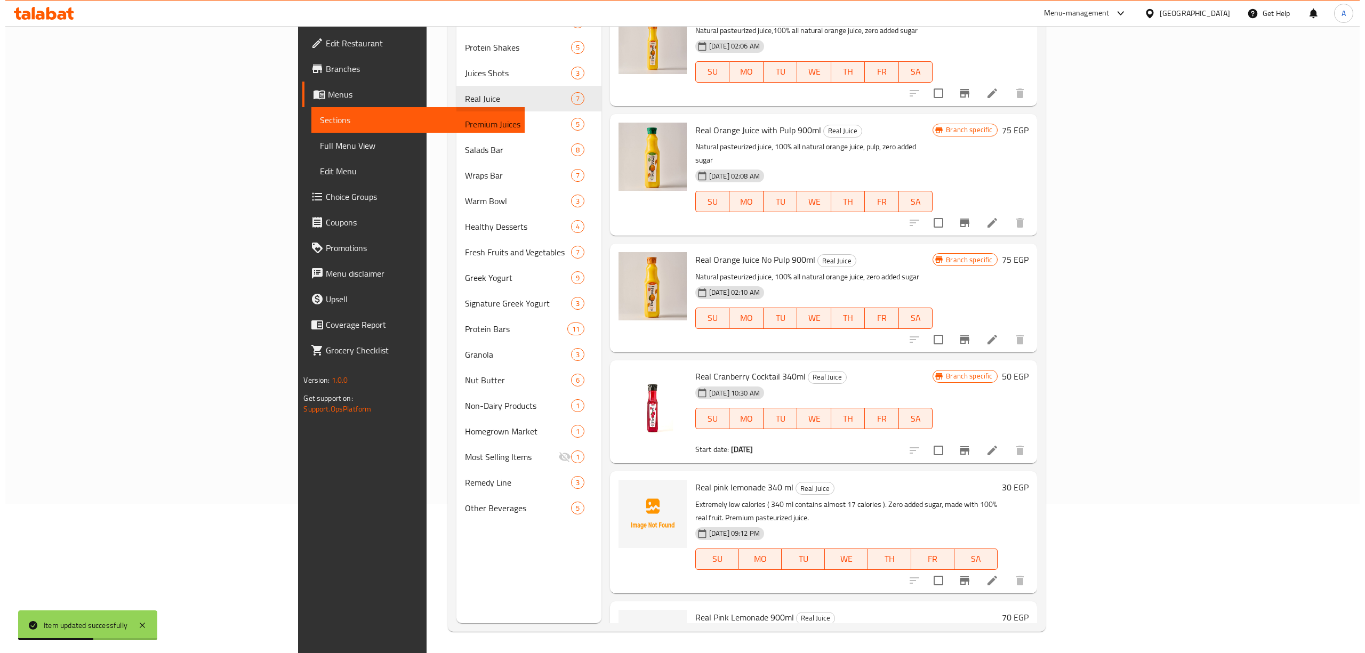
scroll to position [112, 0]
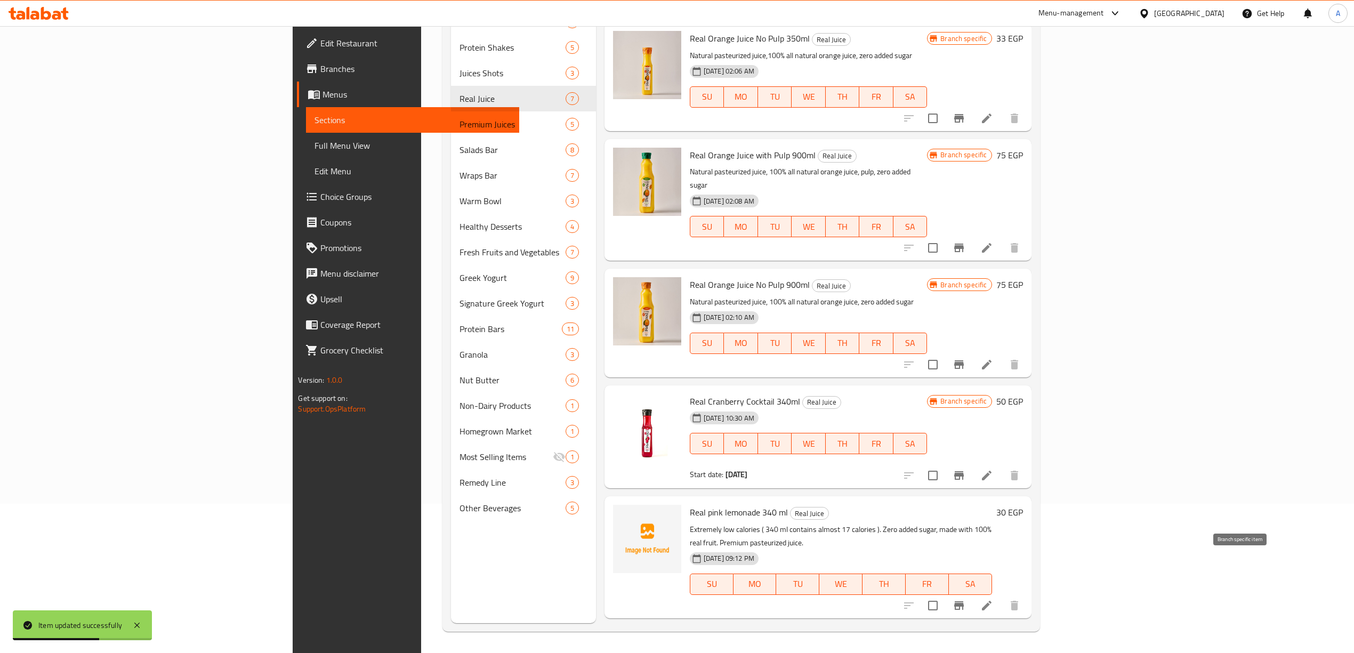
click at [966, 599] on icon "Branch-specific-item" at bounding box center [959, 605] width 13 height 13
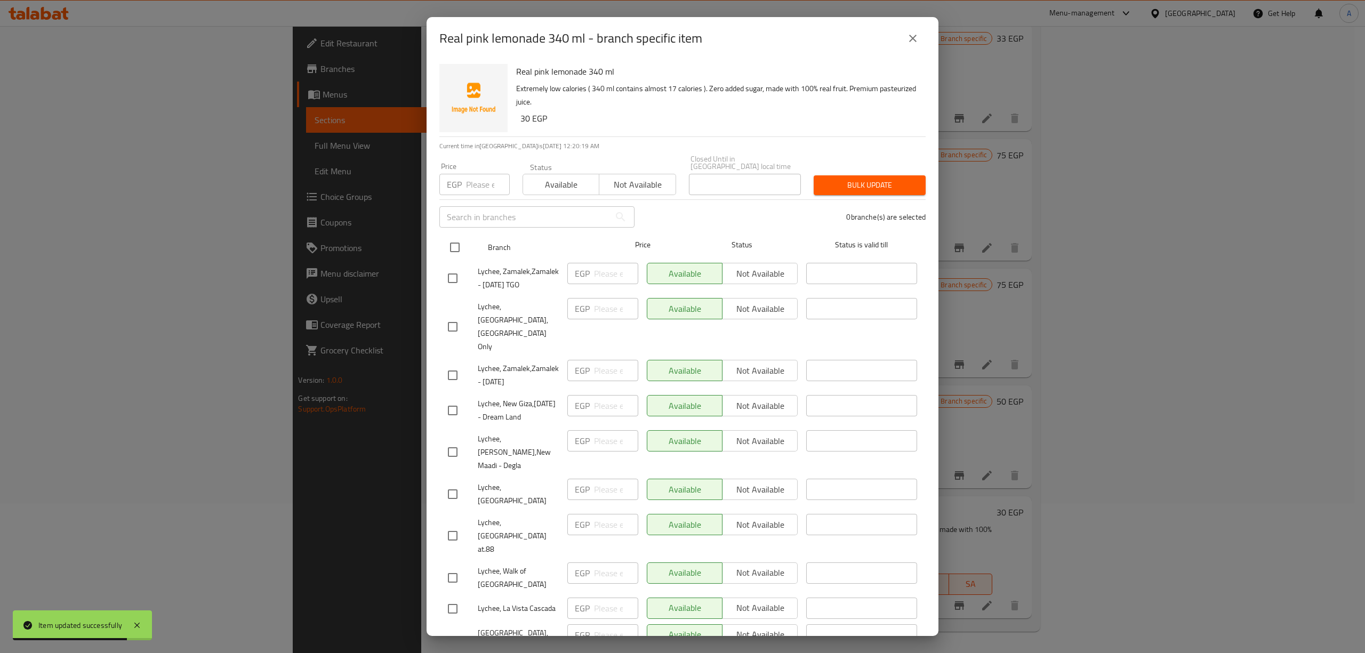
click at [455, 241] on input "checkbox" at bounding box center [455, 247] width 22 height 22
checkbox input "true"
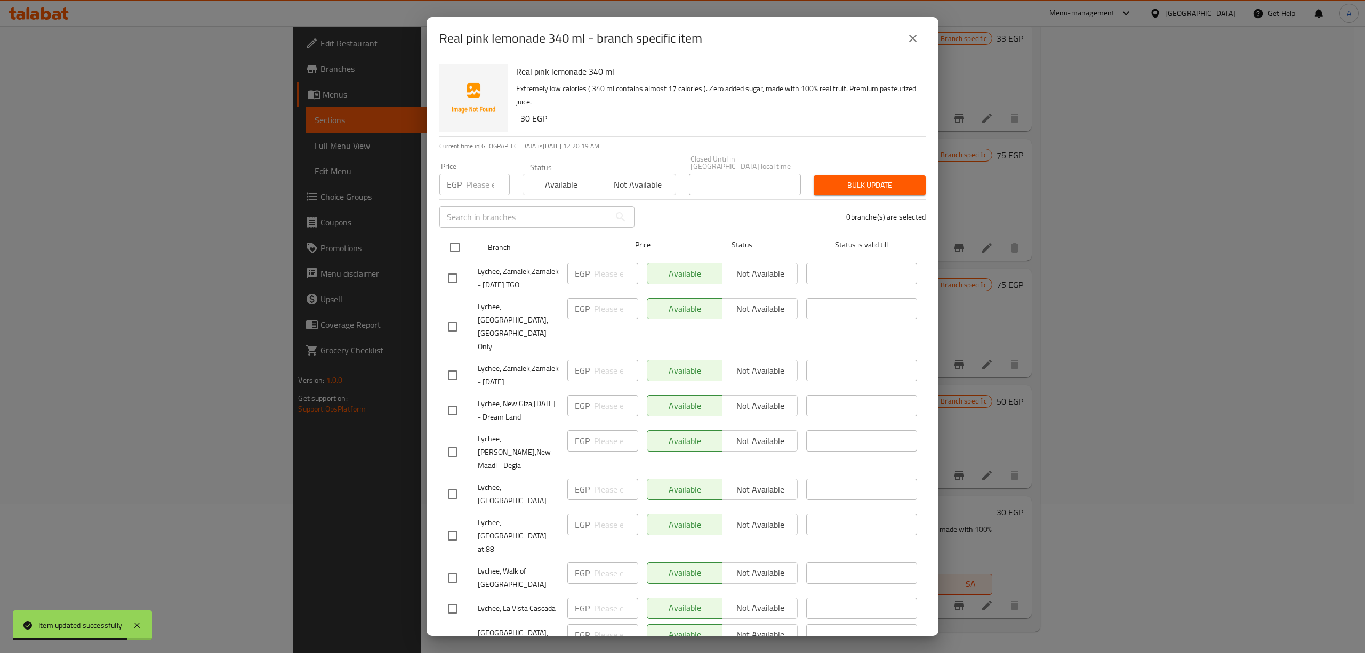
checkbox input "true"
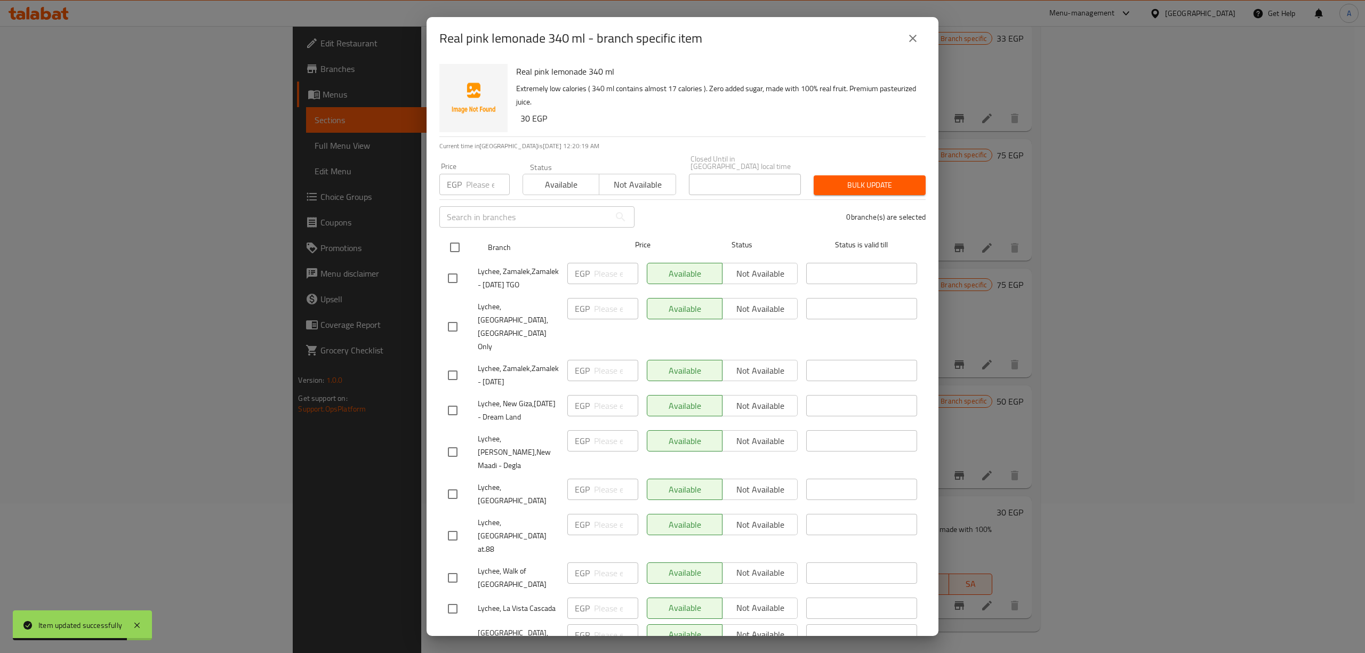
checkbox input "true"
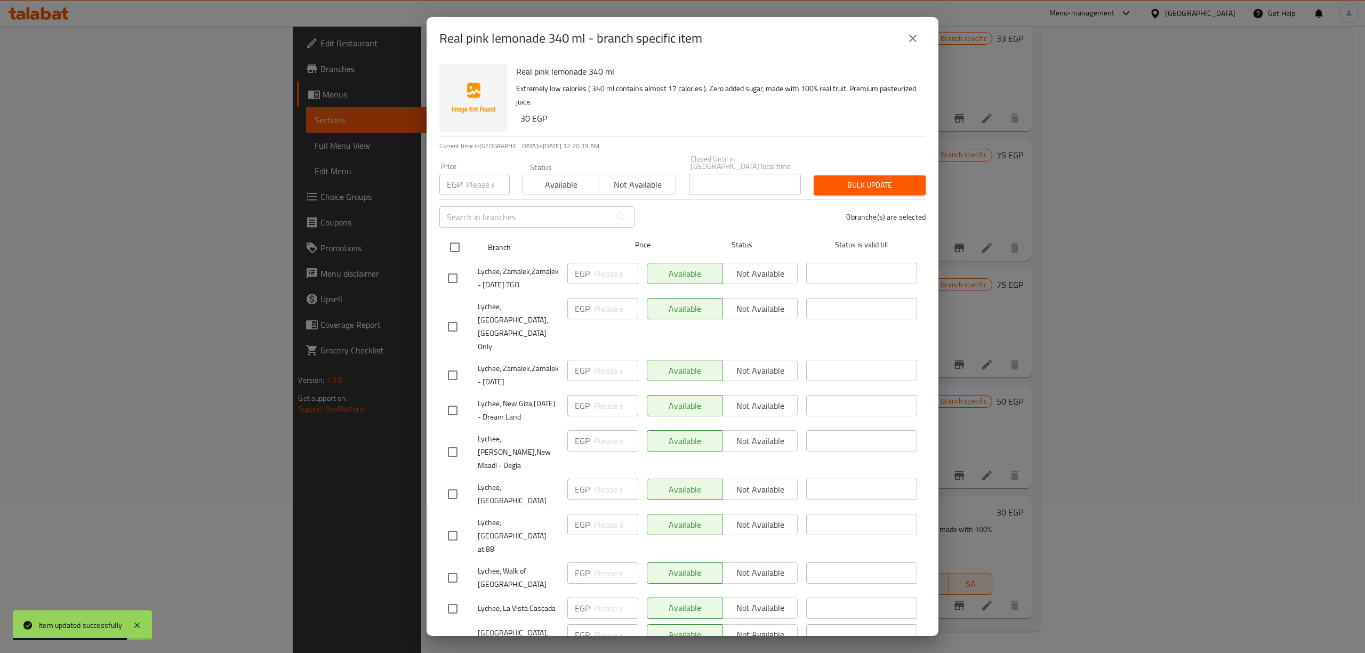
checkbox input "true"
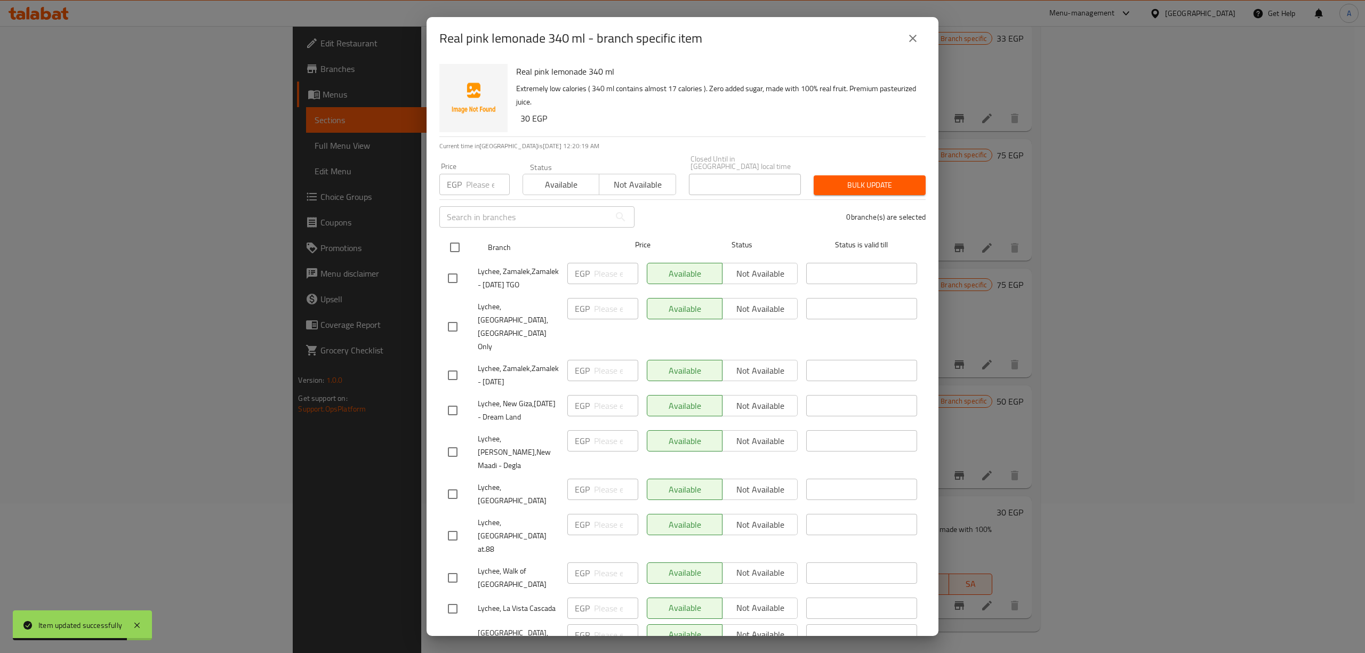
checkbox input "true"
click at [469, 183] on input "number" at bounding box center [488, 184] width 44 height 21
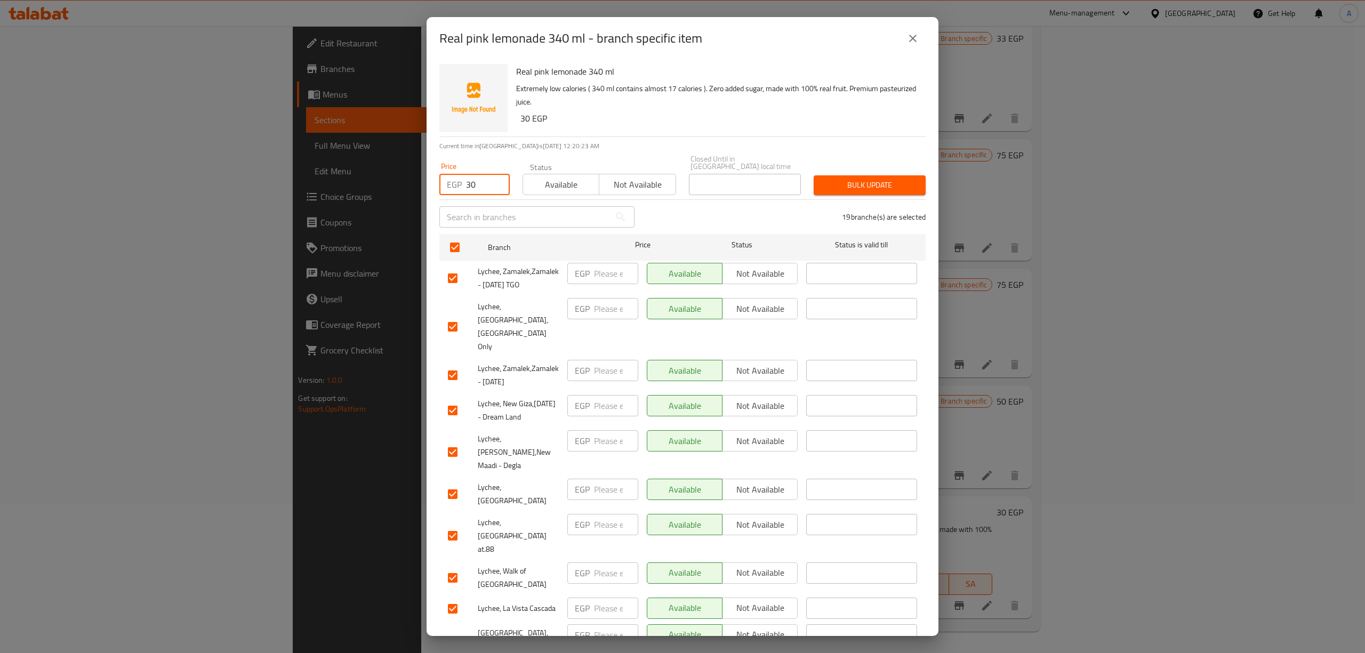
type input "30"
click at [860, 179] on span "Bulk update" at bounding box center [869, 185] width 95 height 13
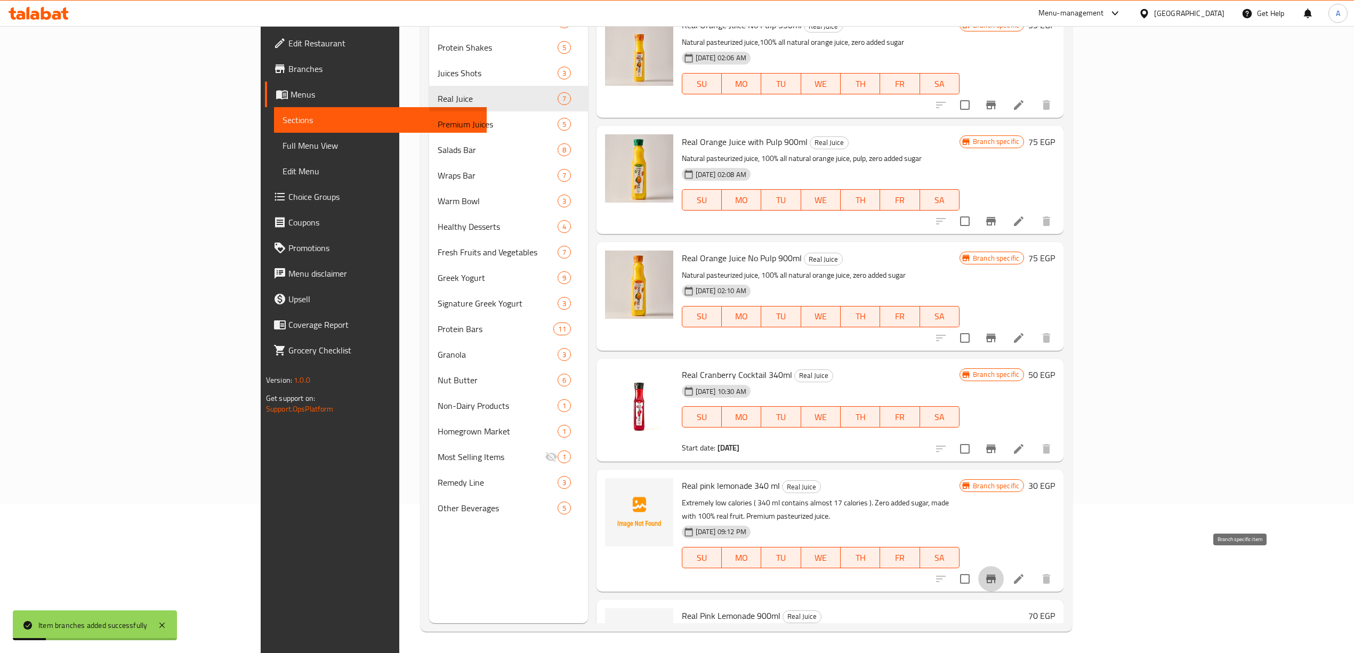
click at [996, 575] on icon "Branch-specific-item" at bounding box center [992, 579] width 10 height 9
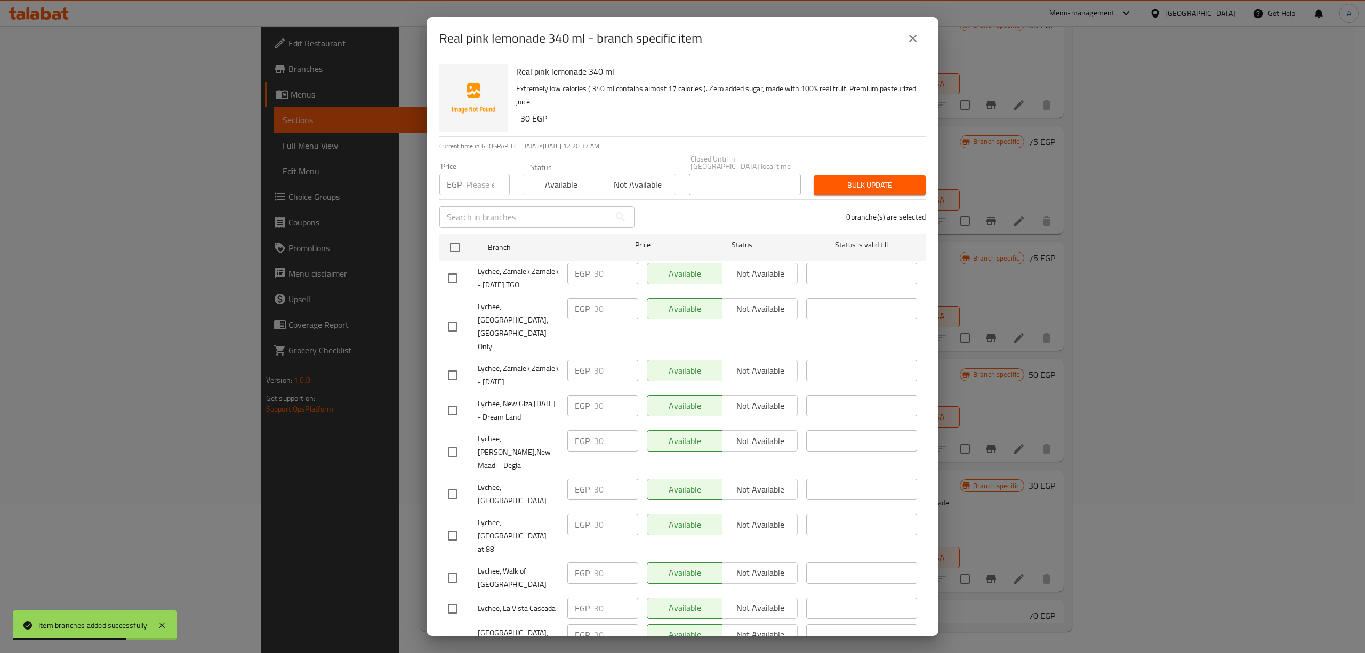
click at [454, 598] on input "checkbox" at bounding box center [453, 609] width 22 height 22
checkbox input "true"
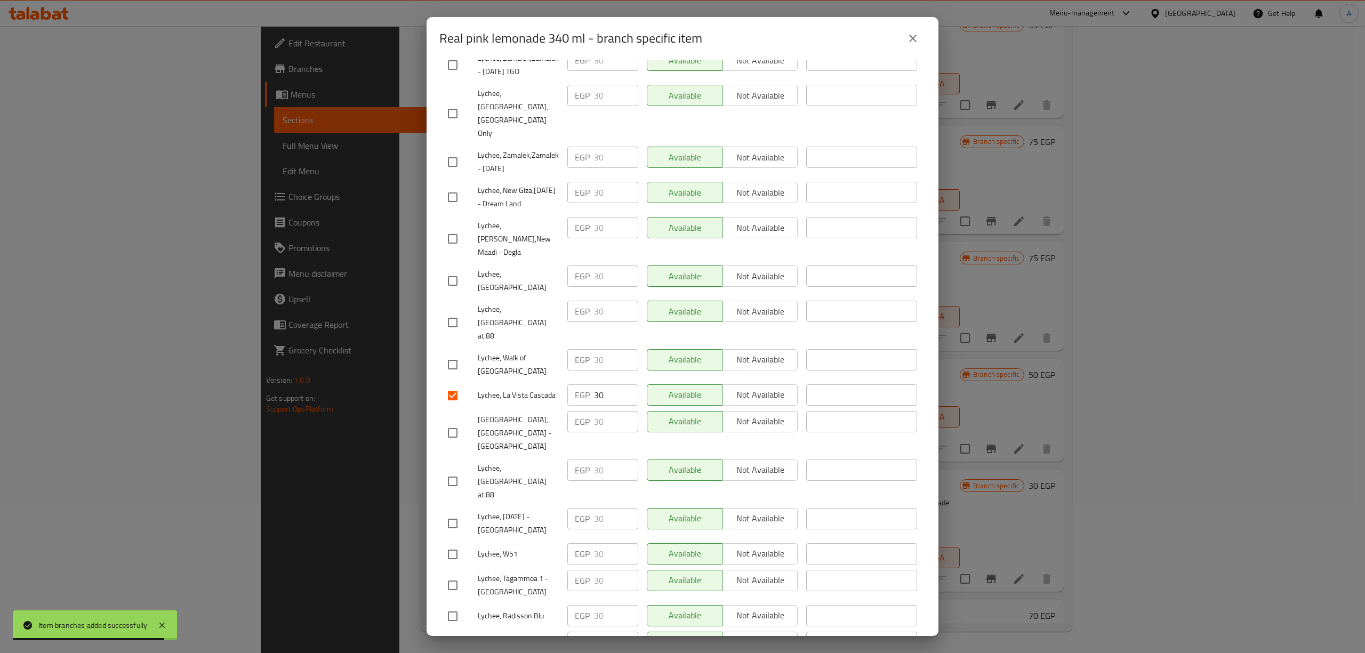
scroll to position [276, 0]
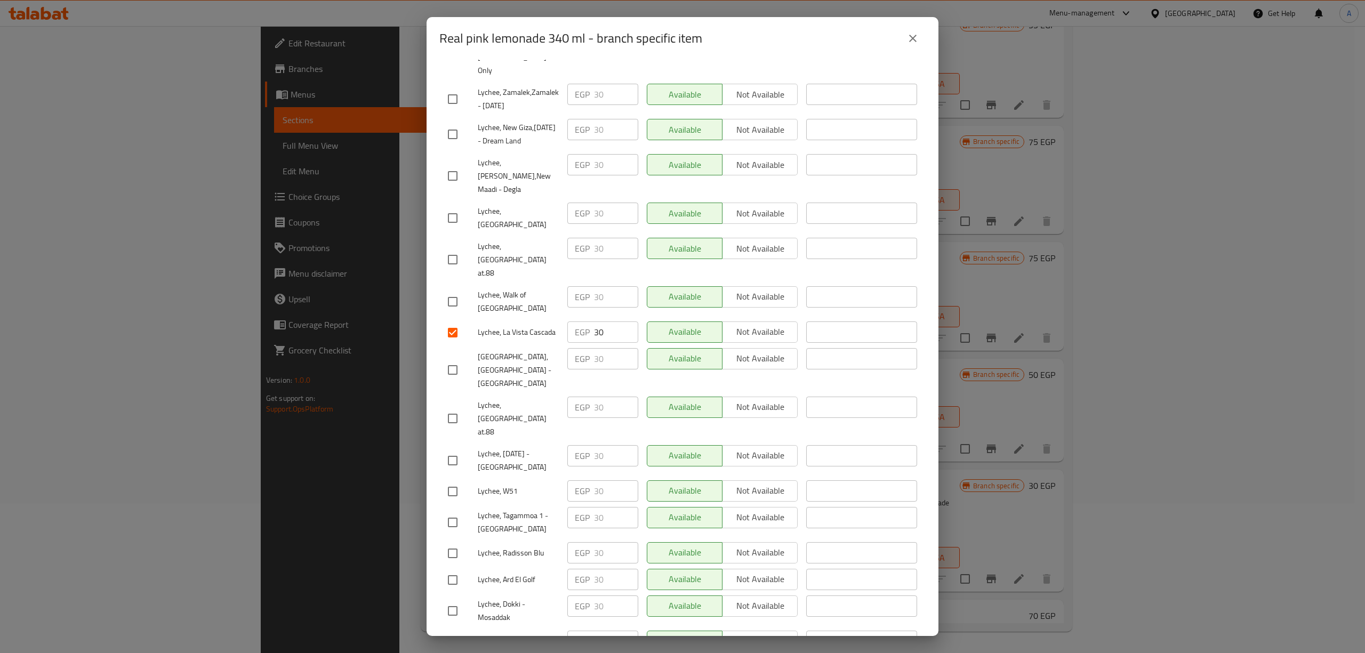
checkbox input "true"
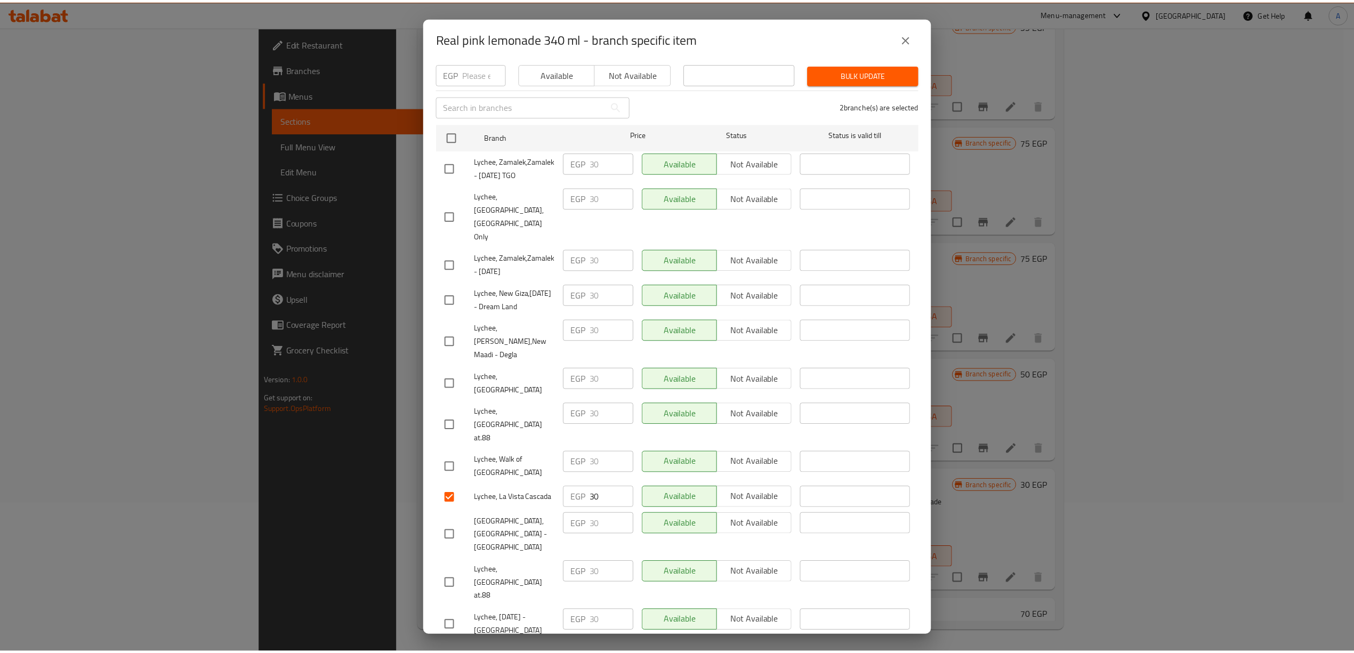
scroll to position [0, 0]
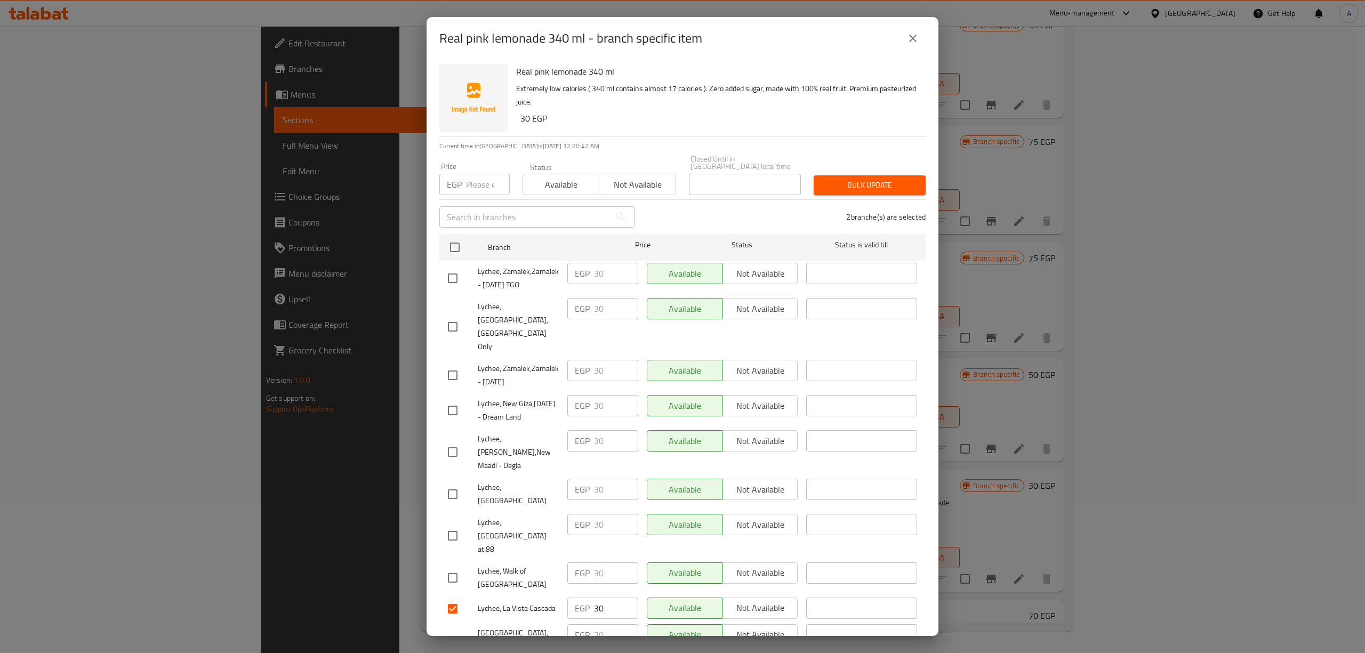
click at [477, 182] on input "number" at bounding box center [488, 184] width 44 height 21
type input "35"
click at [857, 179] on span "Bulk update" at bounding box center [869, 185] width 95 height 13
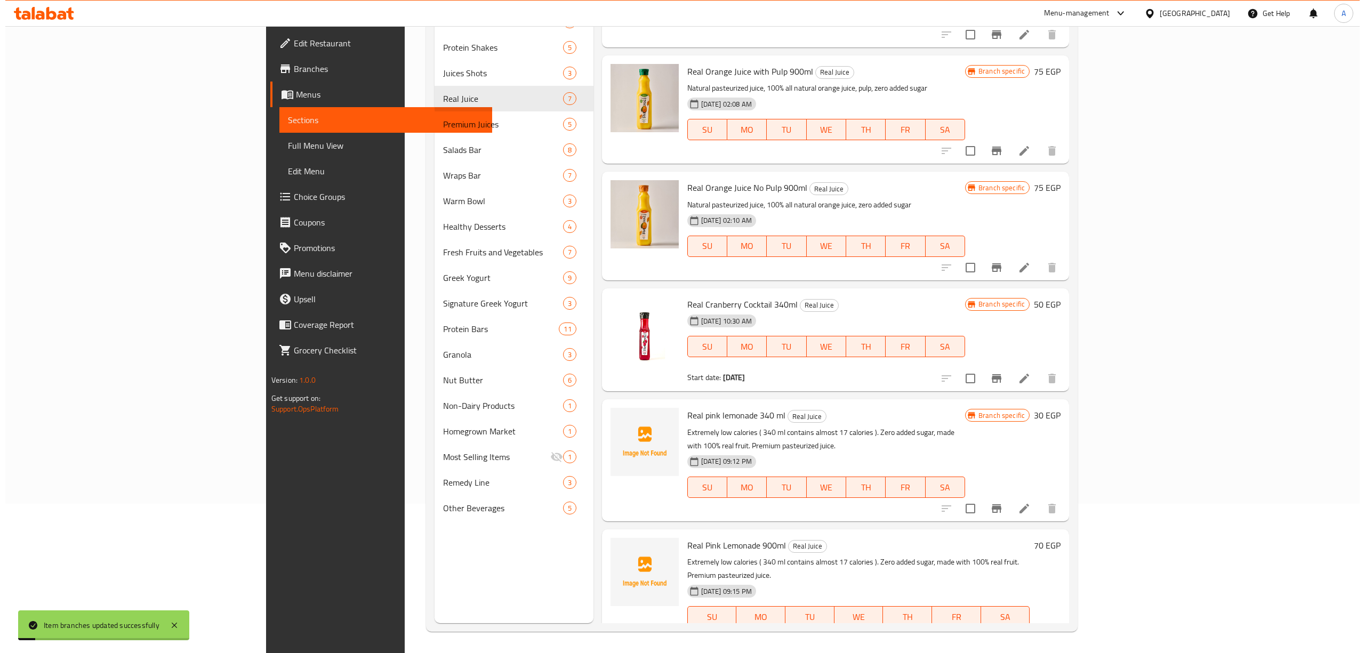
scroll to position [183, 0]
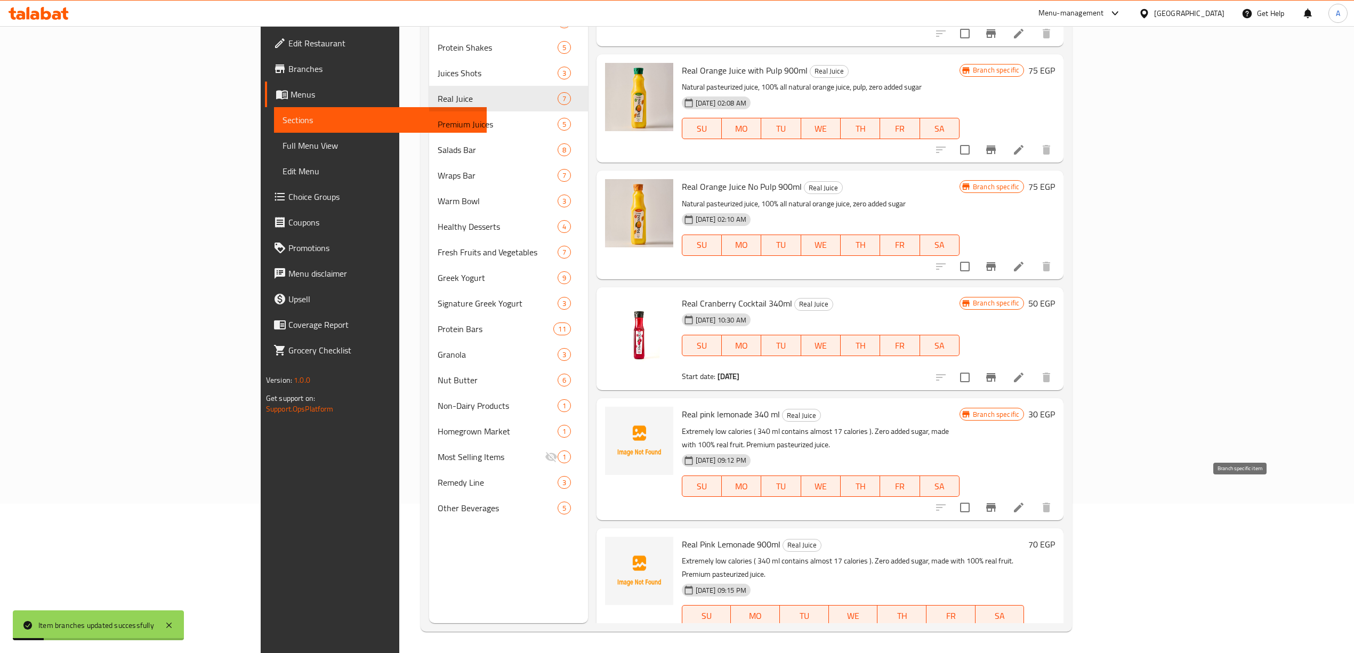
click at [996, 503] on icon "Branch-specific-item" at bounding box center [992, 507] width 10 height 9
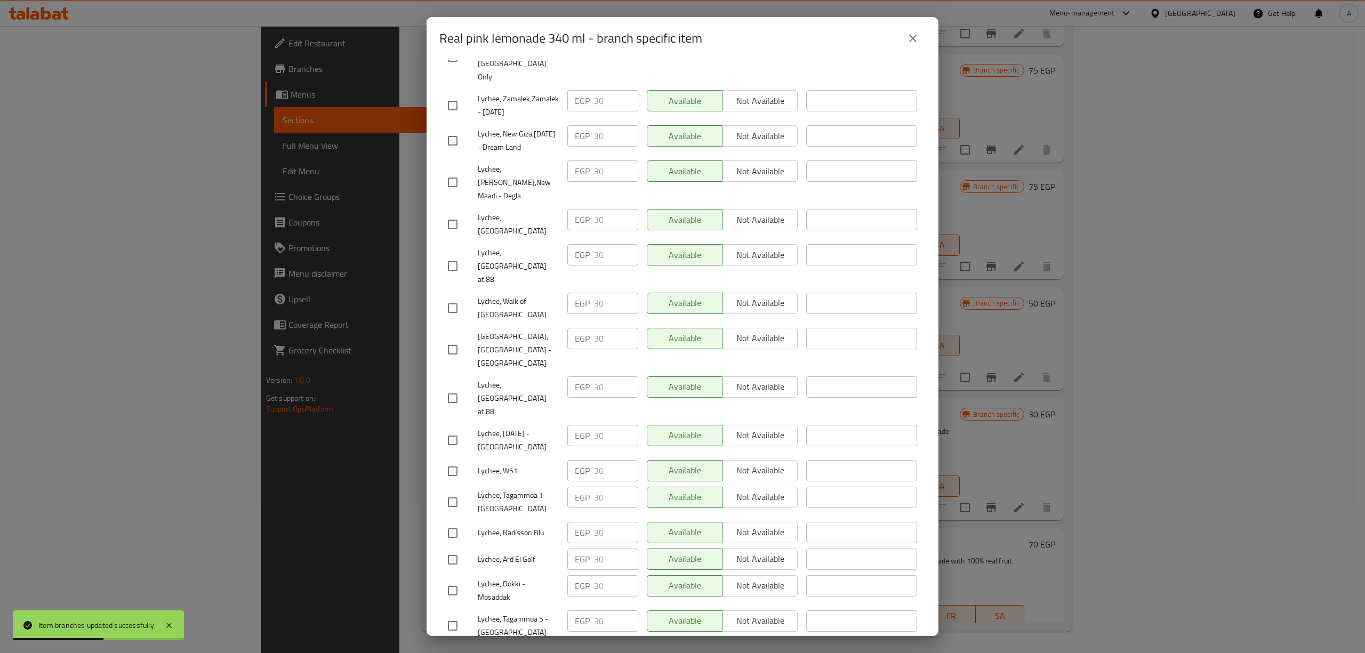
scroll to position [276, 0]
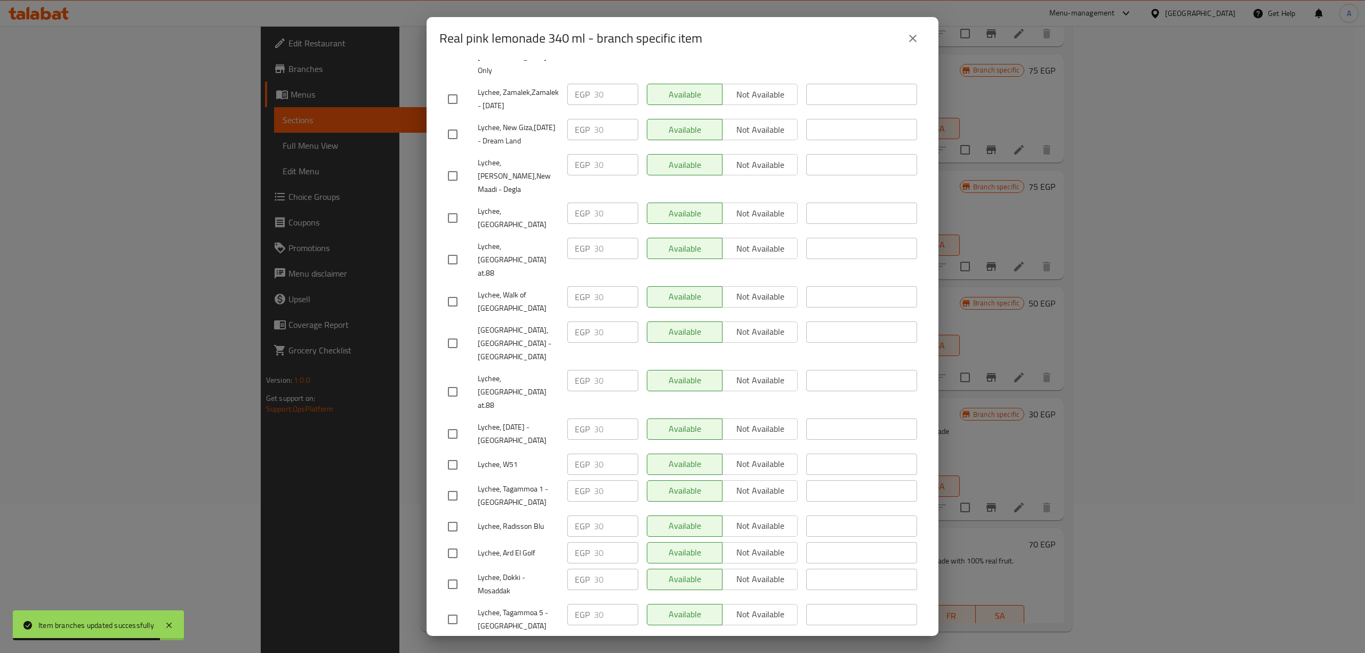
click at [919, 34] on button "close" at bounding box center [913, 39] width 26 height 26
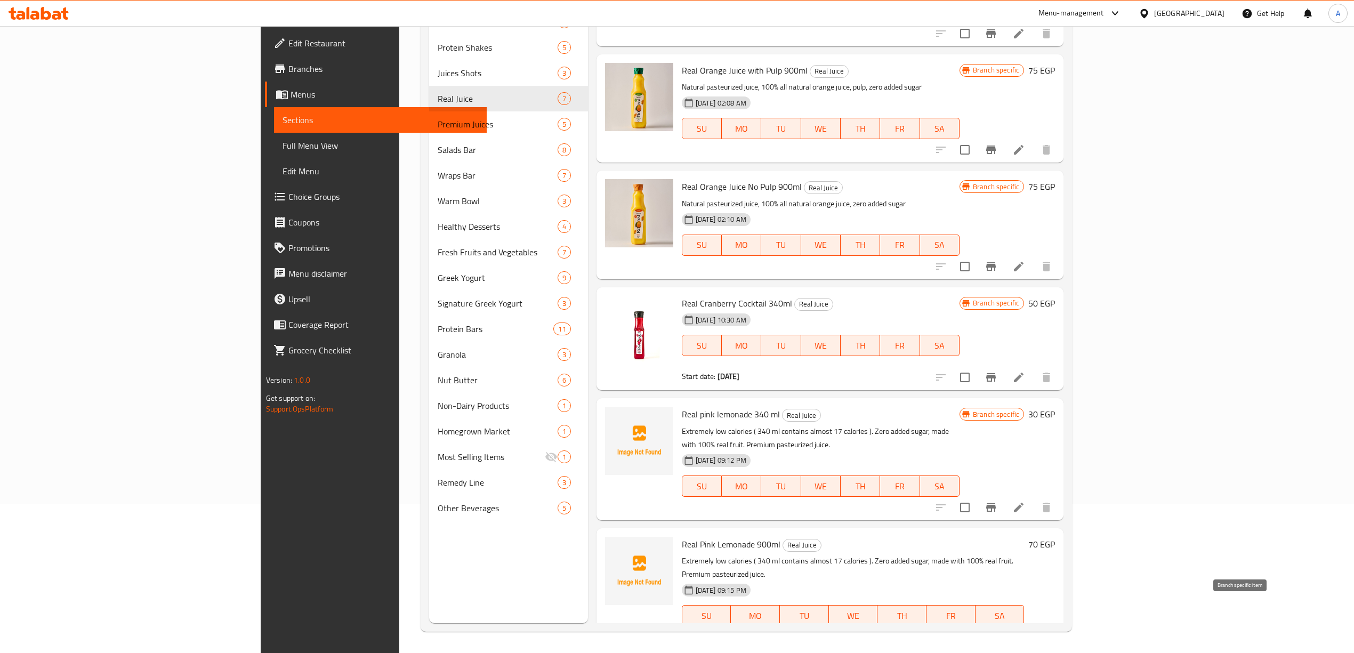
click at [996, 633] on icon "Branch-specific-item" at bounding box center [992, 637] width 10 height 9
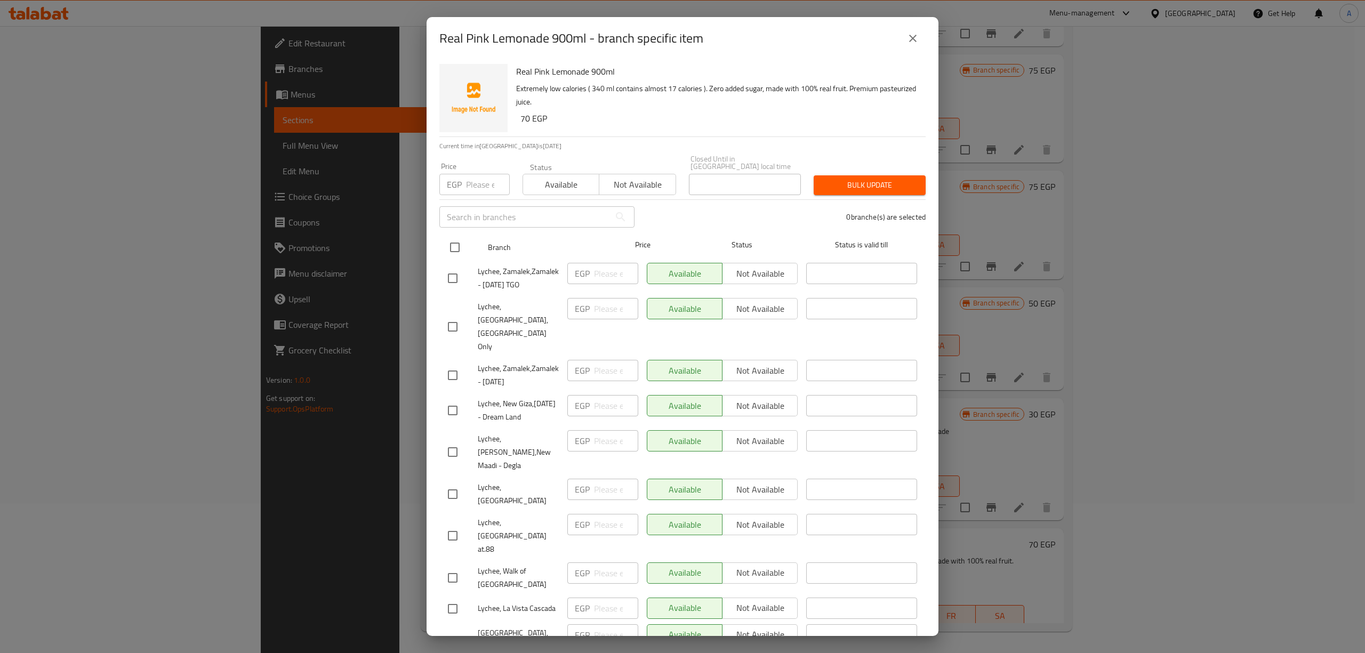
drag, startPoint x: 462, startPoint y: 243, endPoint x: 453, endPoint y: 231, distance: 14.9
click at [461, 243] on input "checkbox" at bounding box center [455, 247] width 22 height 22
checkbox input "true"
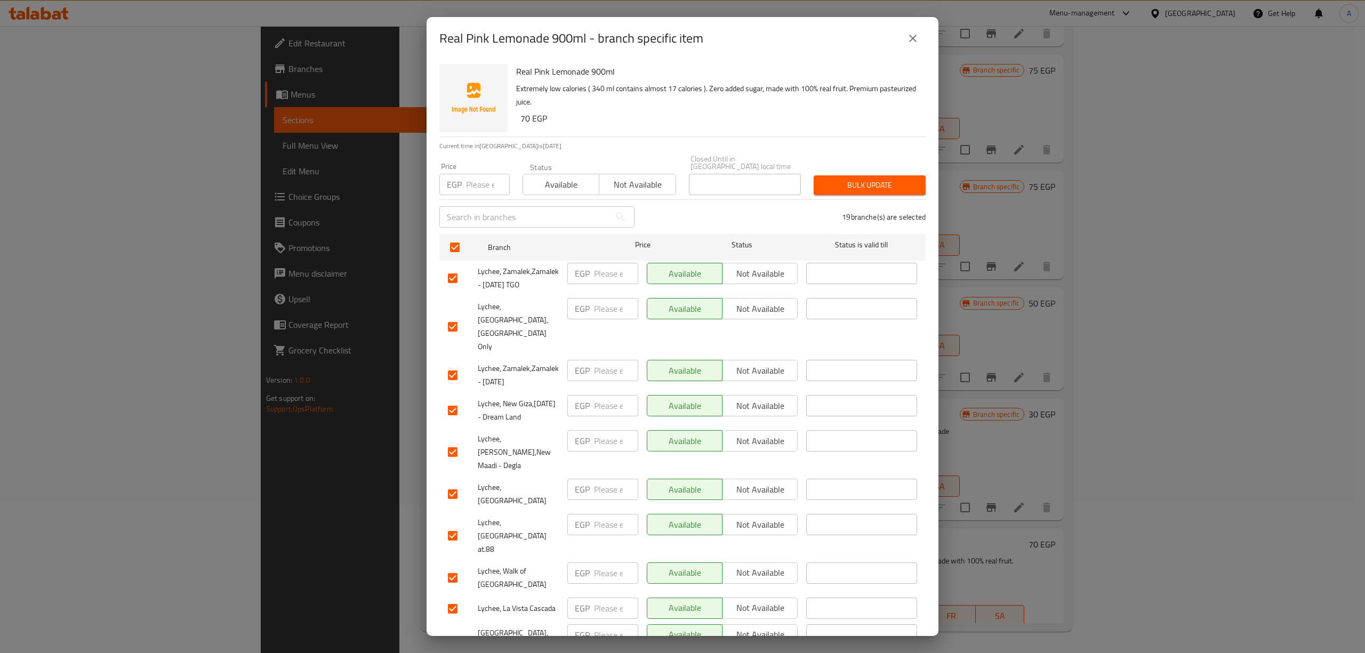
checkbox input "true"
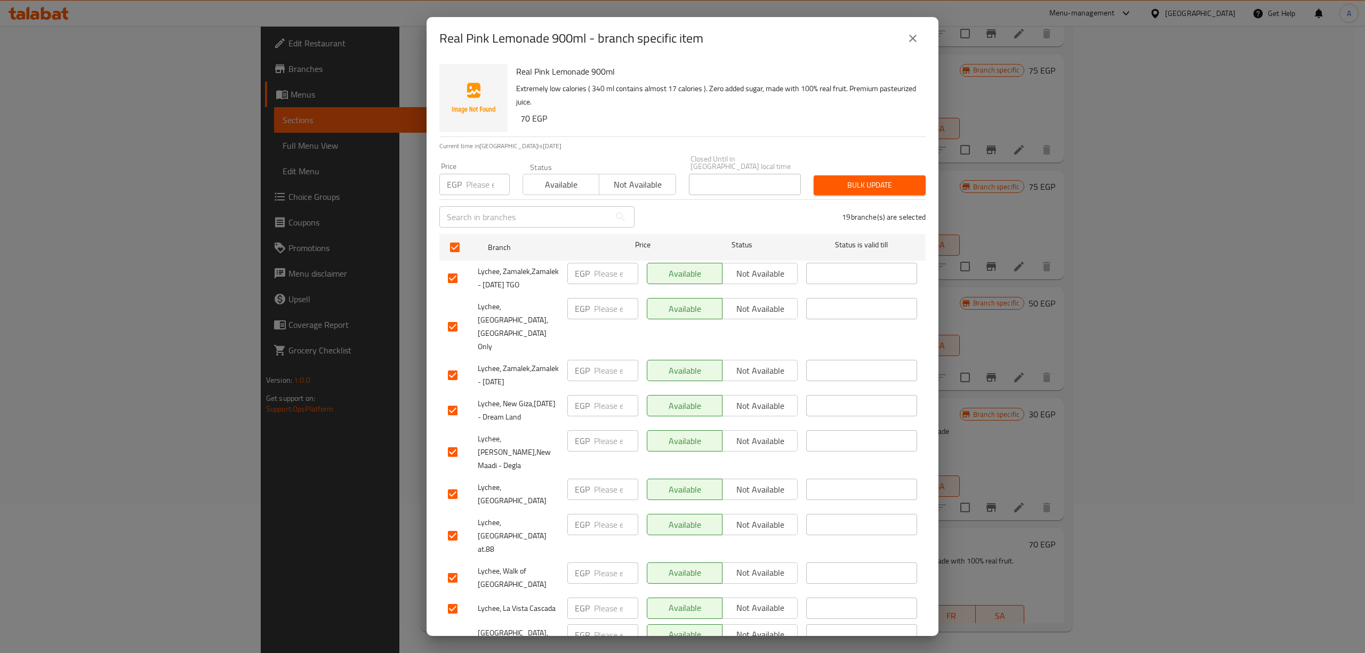
checkbox input "true"
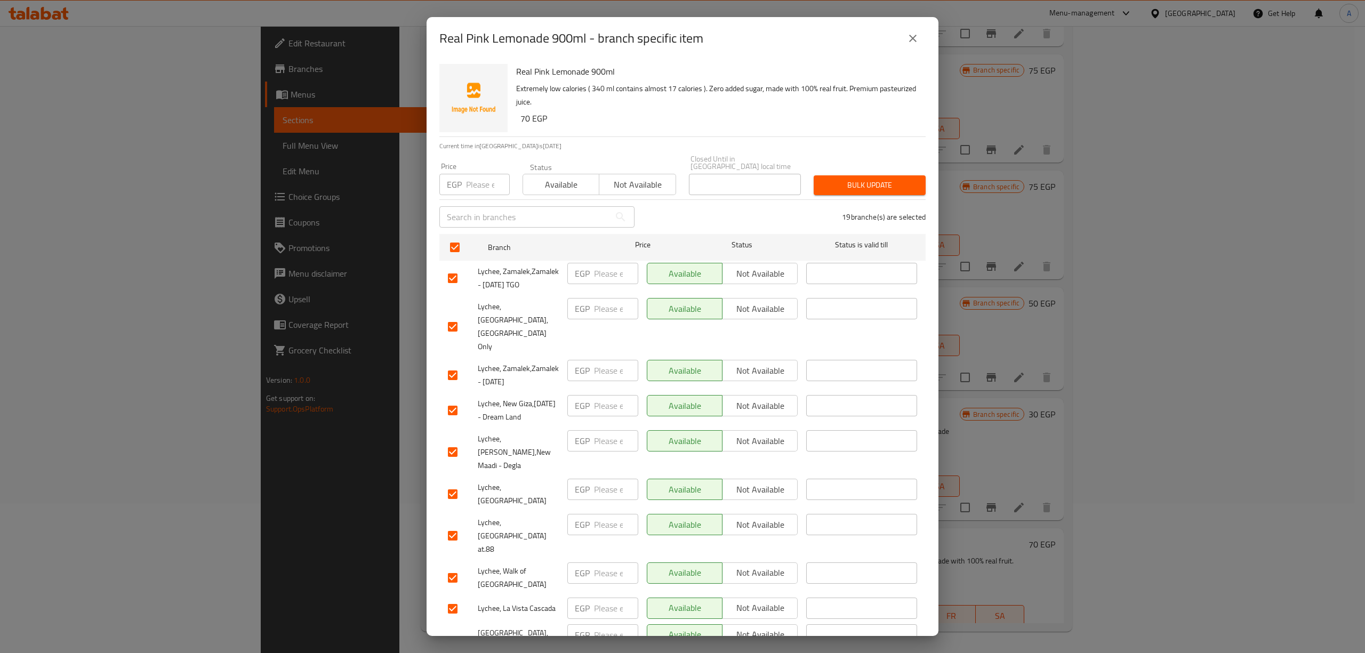
checkbox input "true"
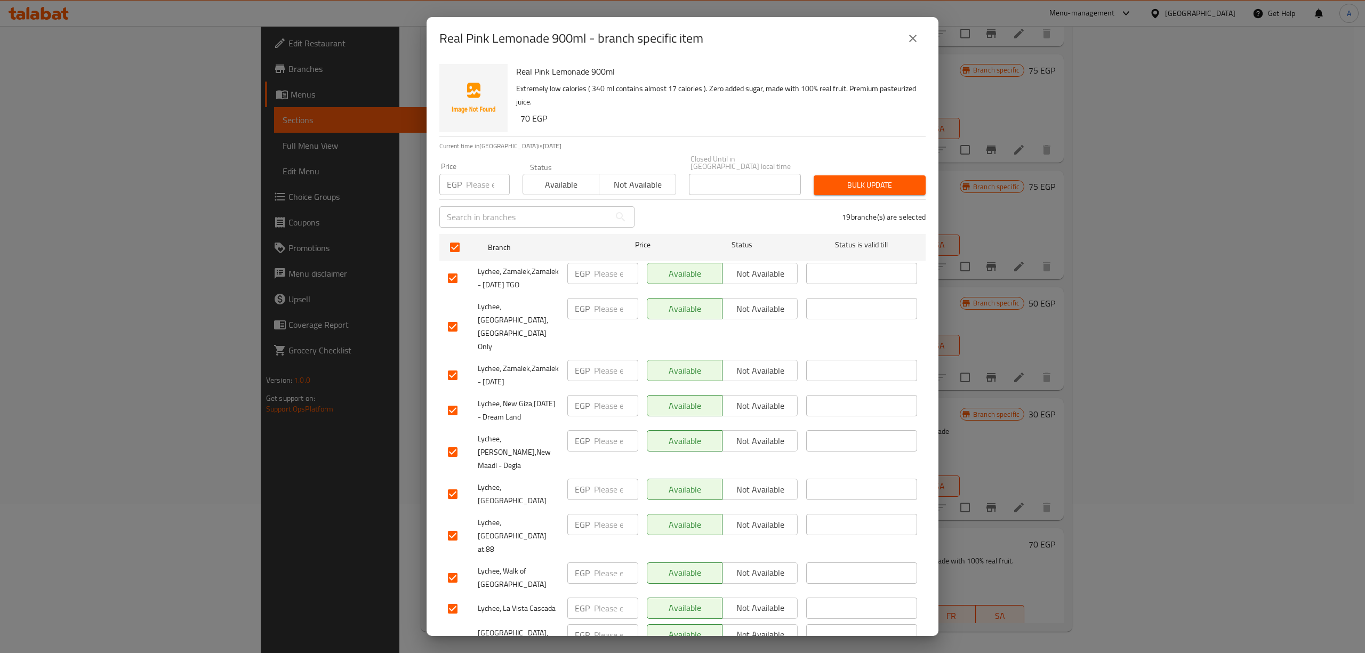
checkbox input "true"
click at [469, 185] on input "number" at bounding box center [488, 184] width 44 height 21
type input "70"
click at [837, 179] on span "Bulk update" at bounding box center [869, 185] width 95 height 13
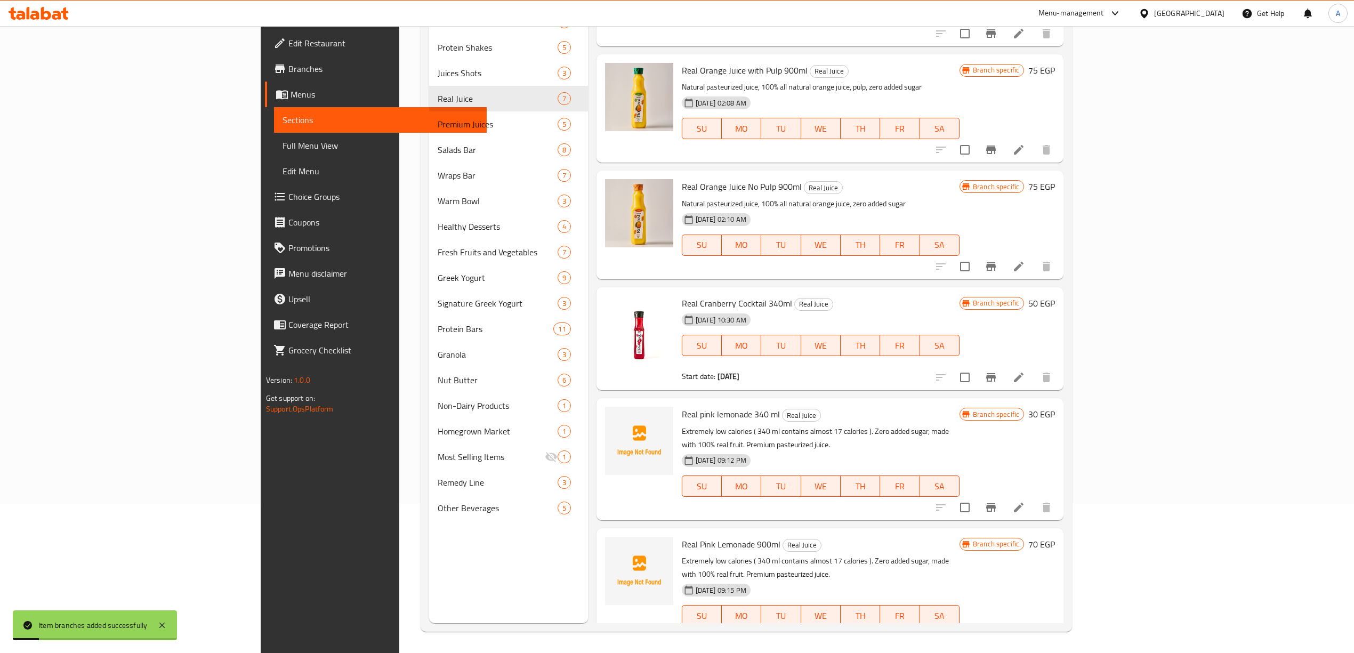
click at [998, 631] on icon "Branch-specific-item" at bounding box center [991, 637] width 13 height 13
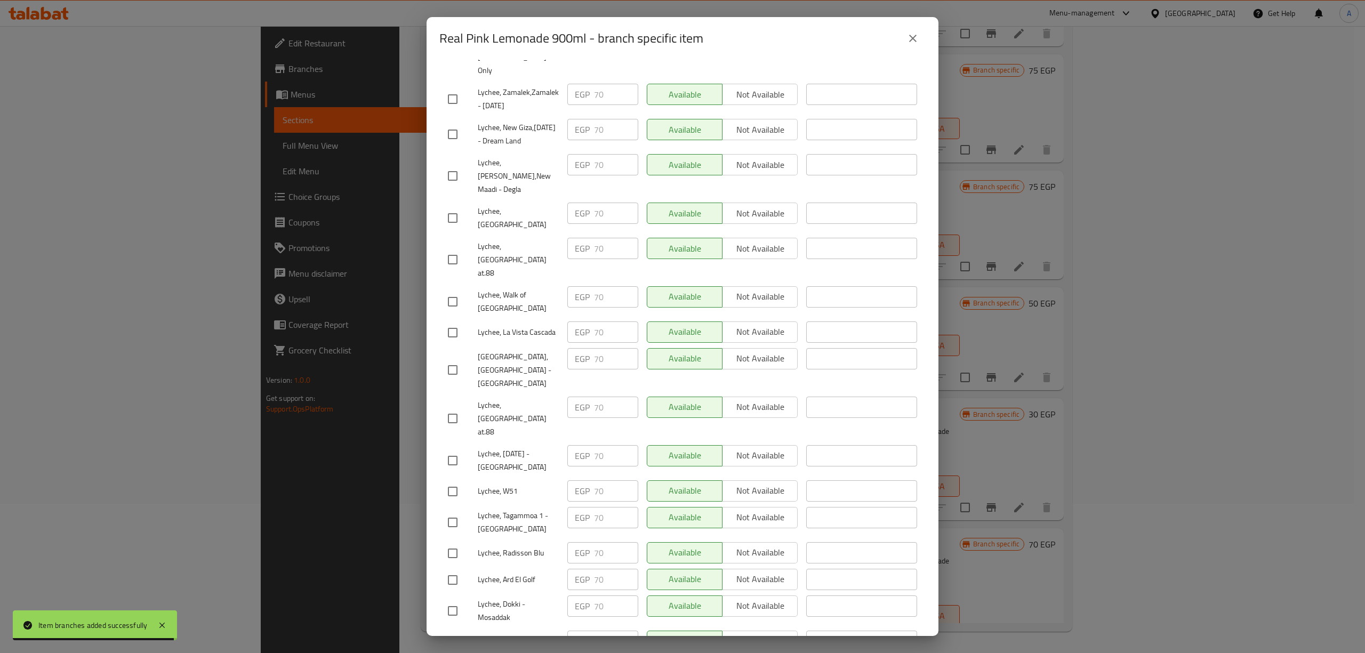
checkbox input "true"
click at [453, 322] on input "checkbox" at bounding box center [453, 333] width 22 height 22
checkbox input "true"
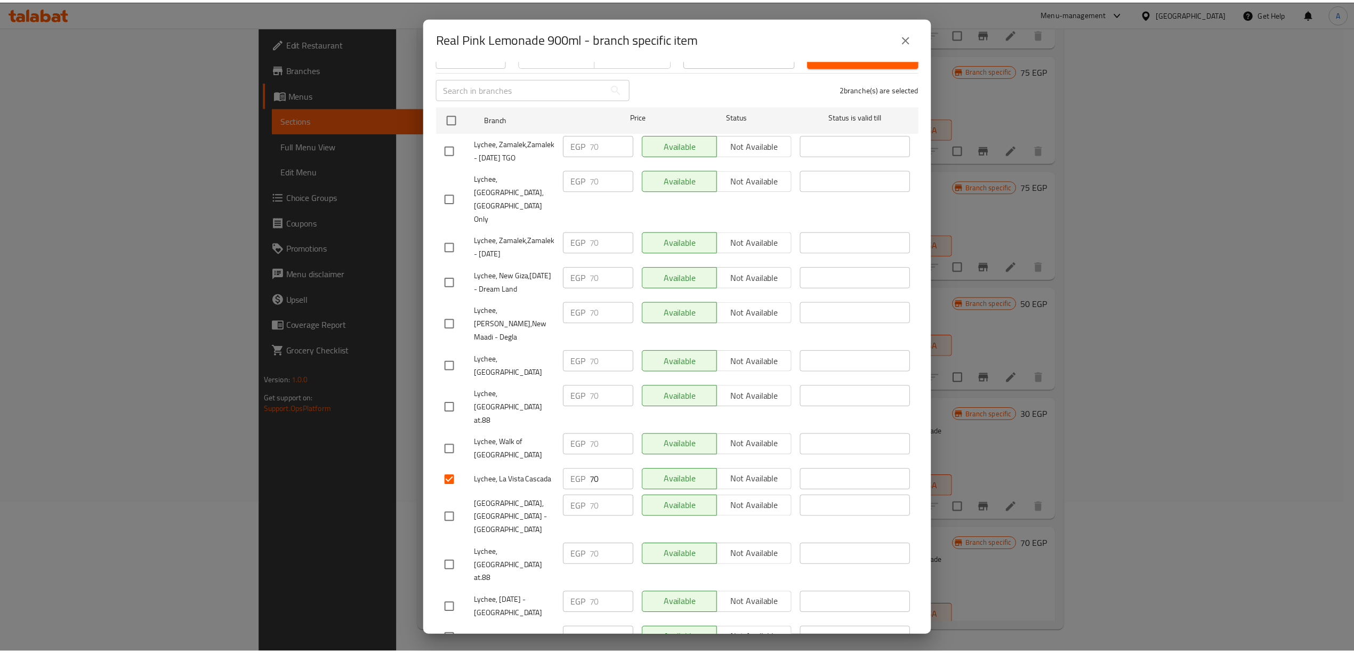
scroll to position [0, 0]
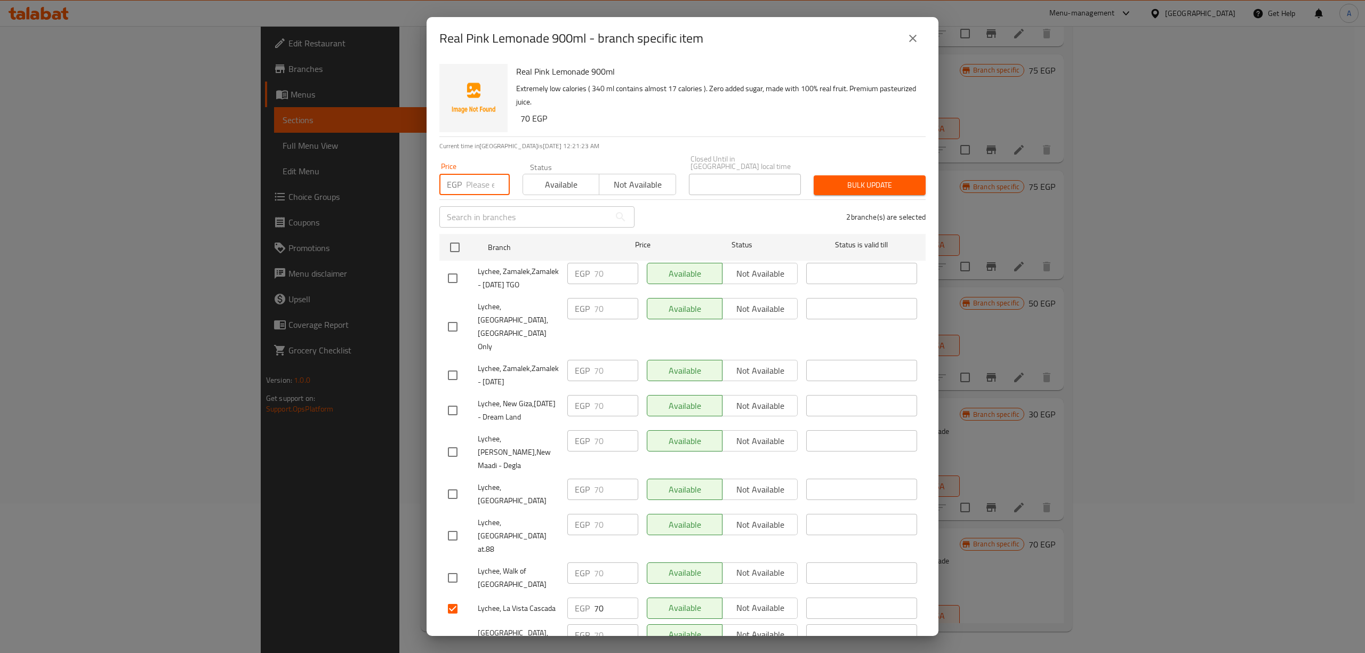
click at [477, 179] on input "number" at bounding box center [488, 184] width 44 height 21
type input "80"
click at [882, 185] on button "Bulk update" at bounding box center [870, 185] width 112 height 20
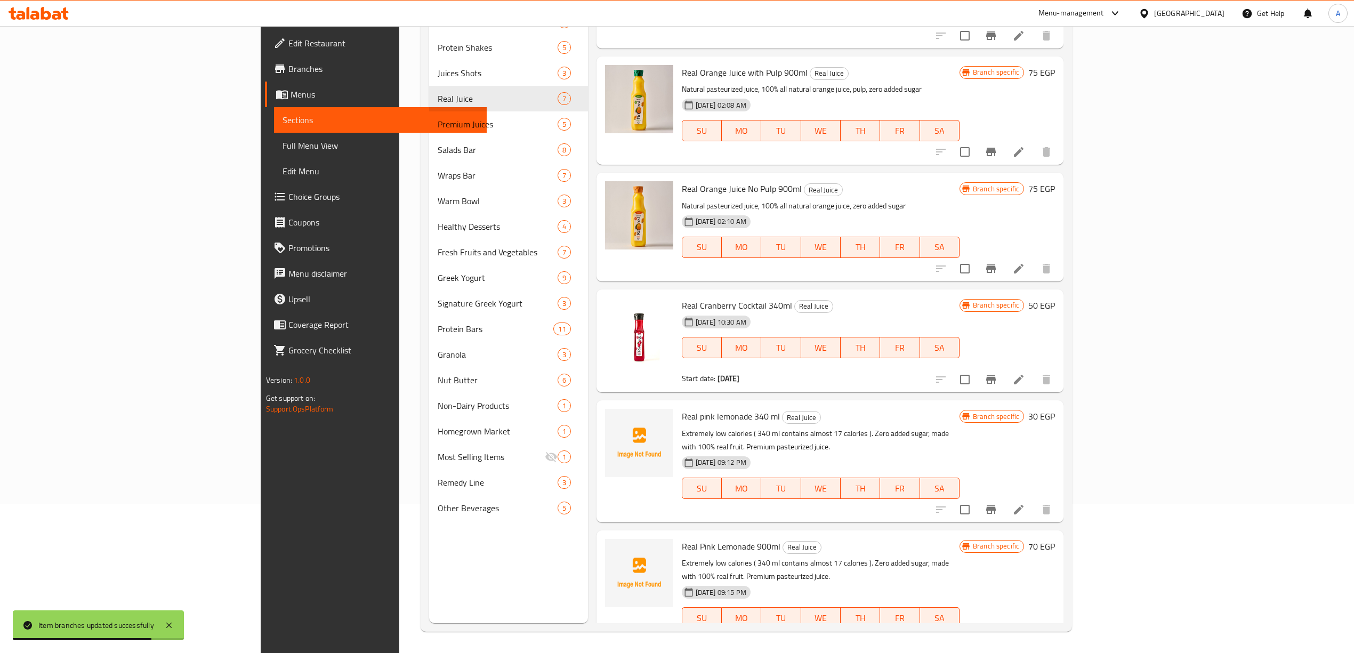
scroll to position [183, 0]
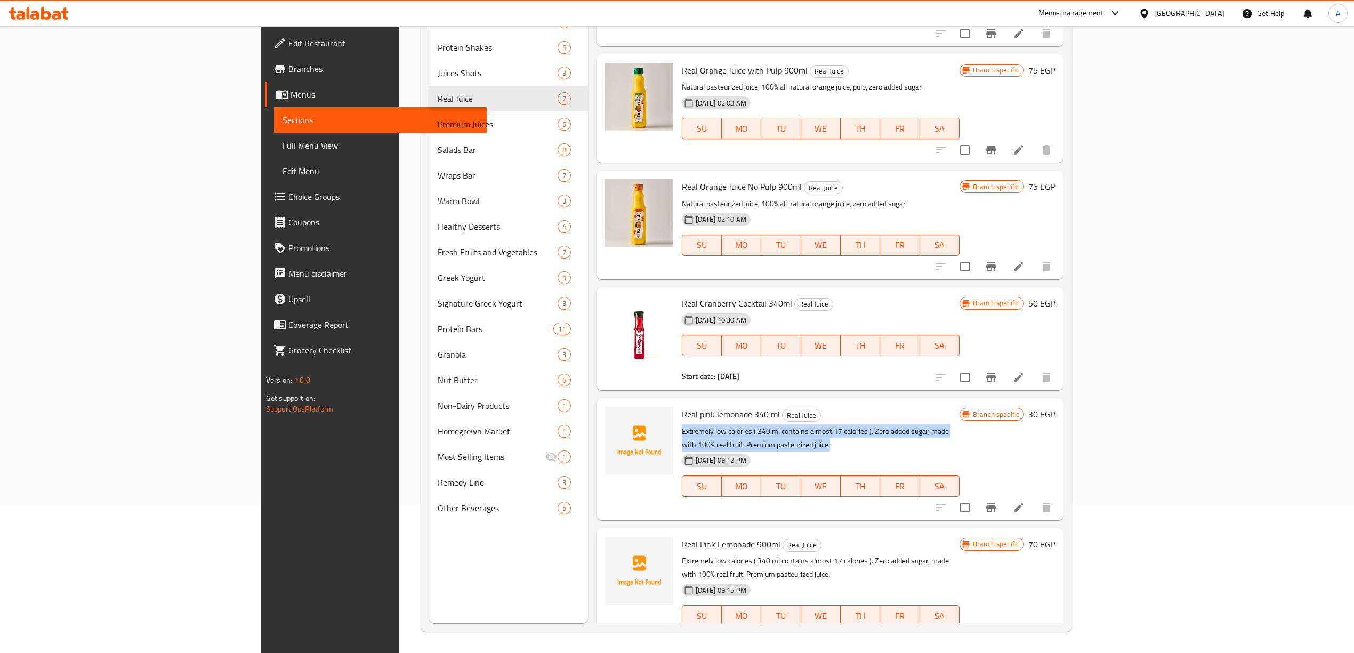
drag, startPoint x: 1040, startPoint y: 427, endPoint x: 617, endPoint y: 435, distance: 423.0
click at [682, 435] on p "Extremely low calories ( 340 ml contains almost 17 calories ). Zero added sugar…" at bounding box center [821, 438] width 278 height 27
click at [886, 450] on div "11-08-2025 09:12 PM SU MO TU WE TH FR SA" at bounding box center [821, 479] width 286 height 58
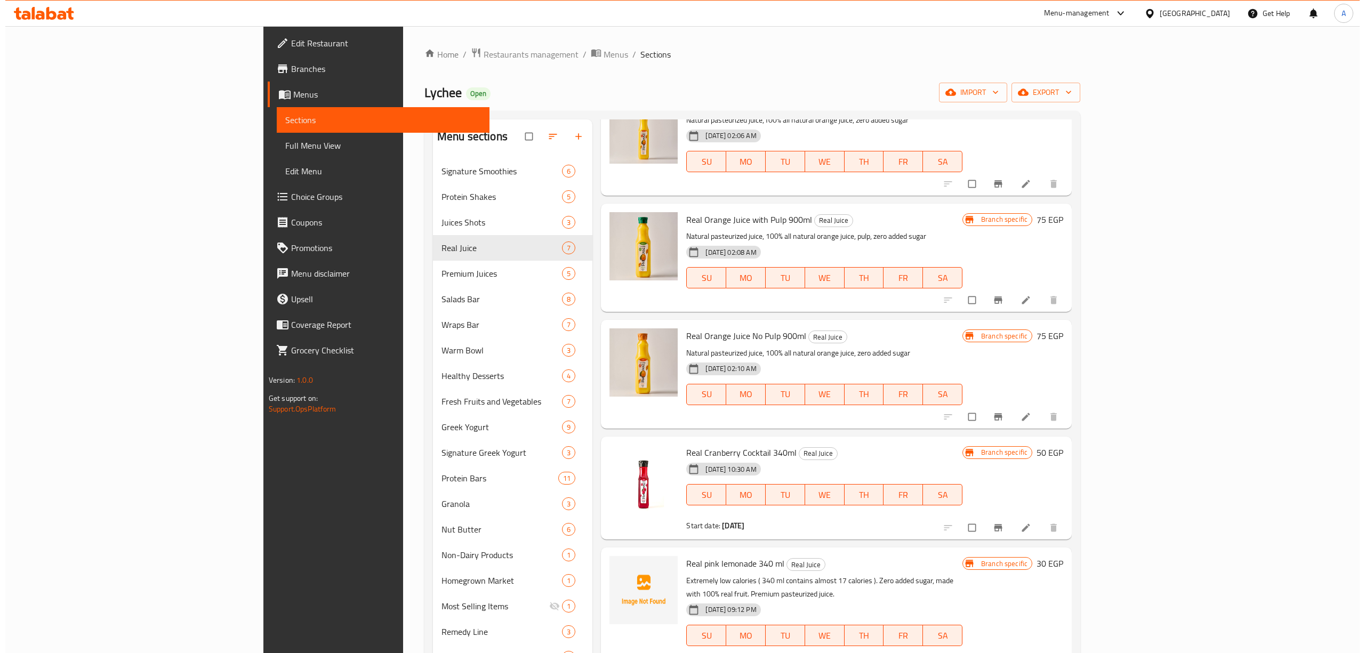
scroll to position [150, 0]
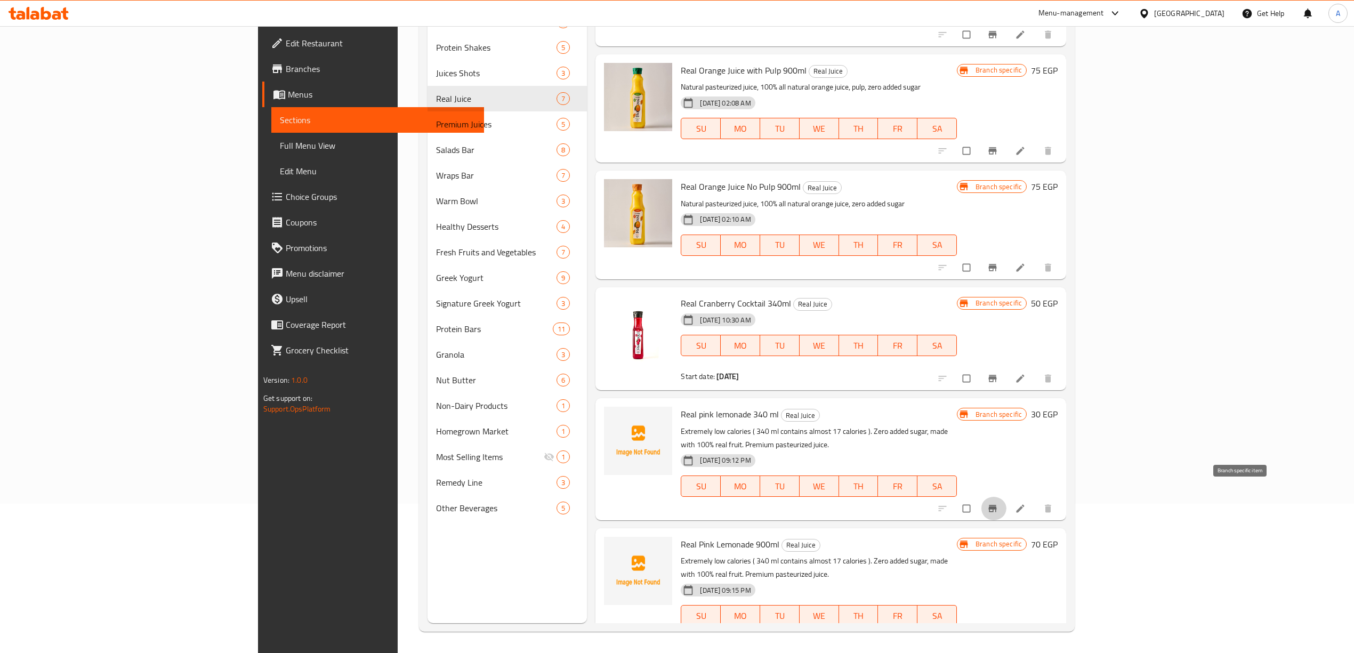
click at [1007, 502] on button "Branch-specific-item" at bounding box center [994, 508] width 26 height 23
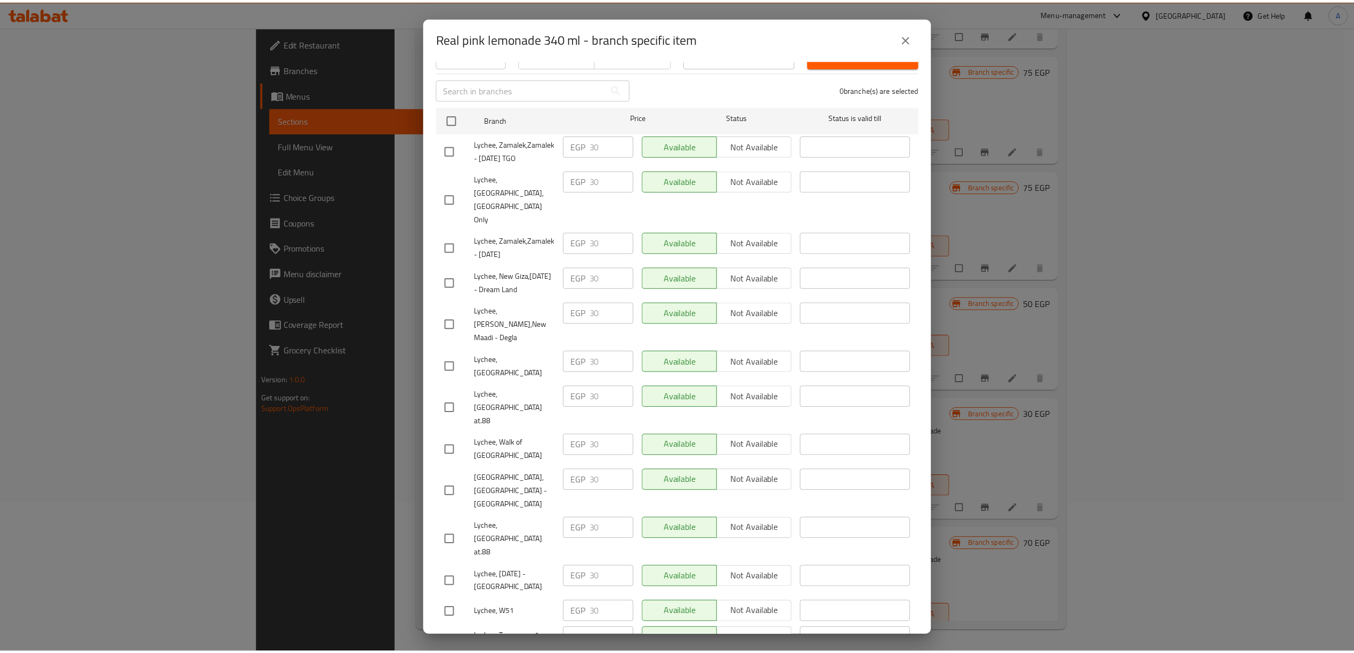
scroll to position [276, 0]
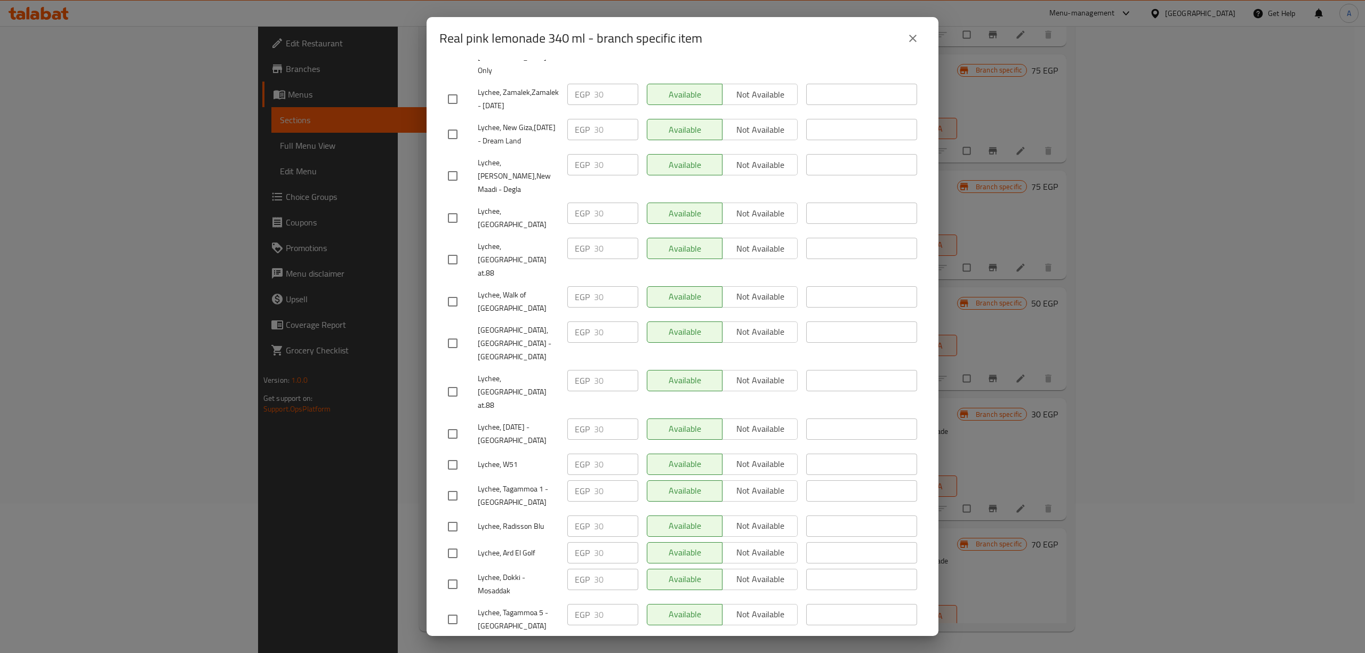
drag, startPoint x: 909, startPoint y: 39, endPoint x: 713, endPoint y: 7, distance: 197.9
click at [908, 39] on icon "close" at bounding box center [913, 38] width 13 height 13
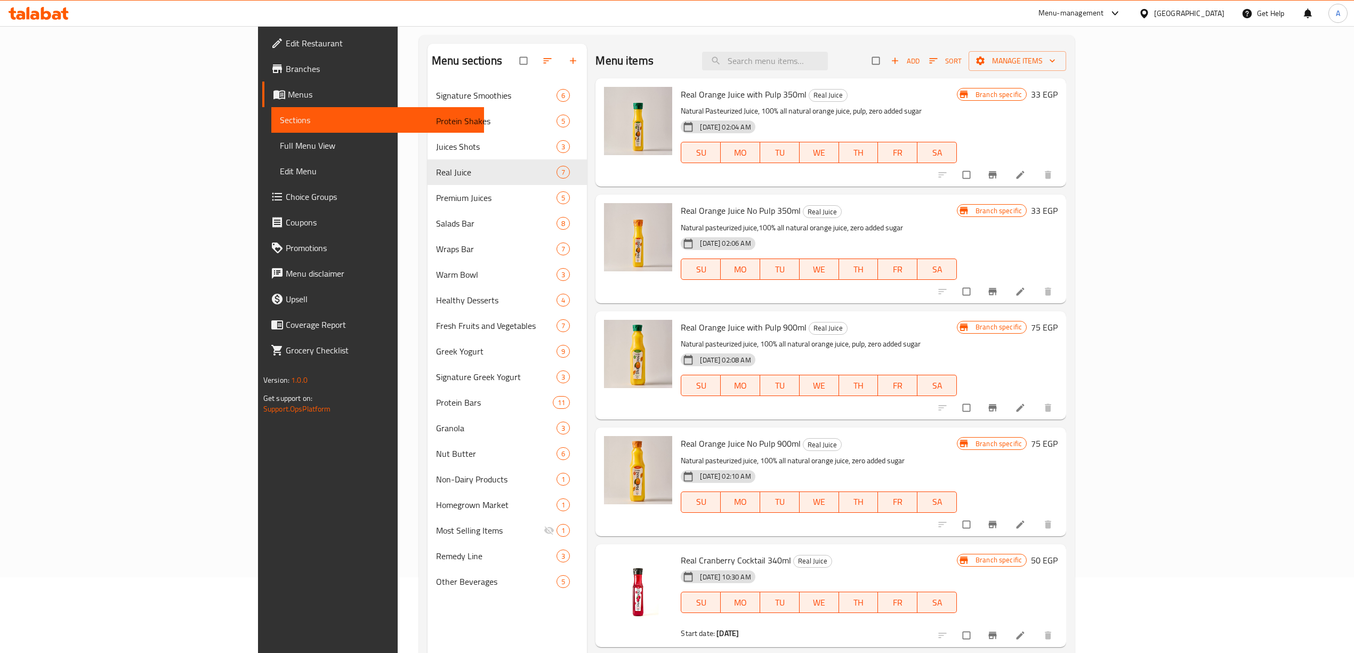
scroll to position [0, 0]
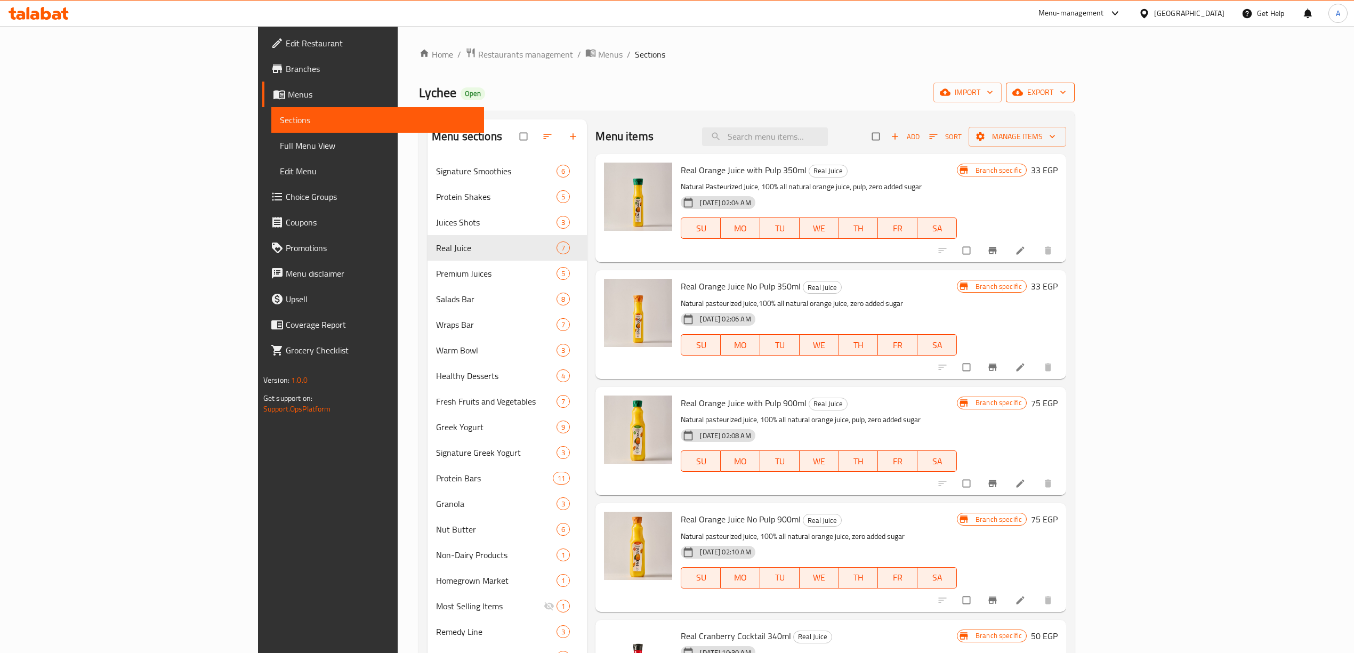
click at [1066, 97] on span "export" at bounding box center [1041, 92] width 52 height 13
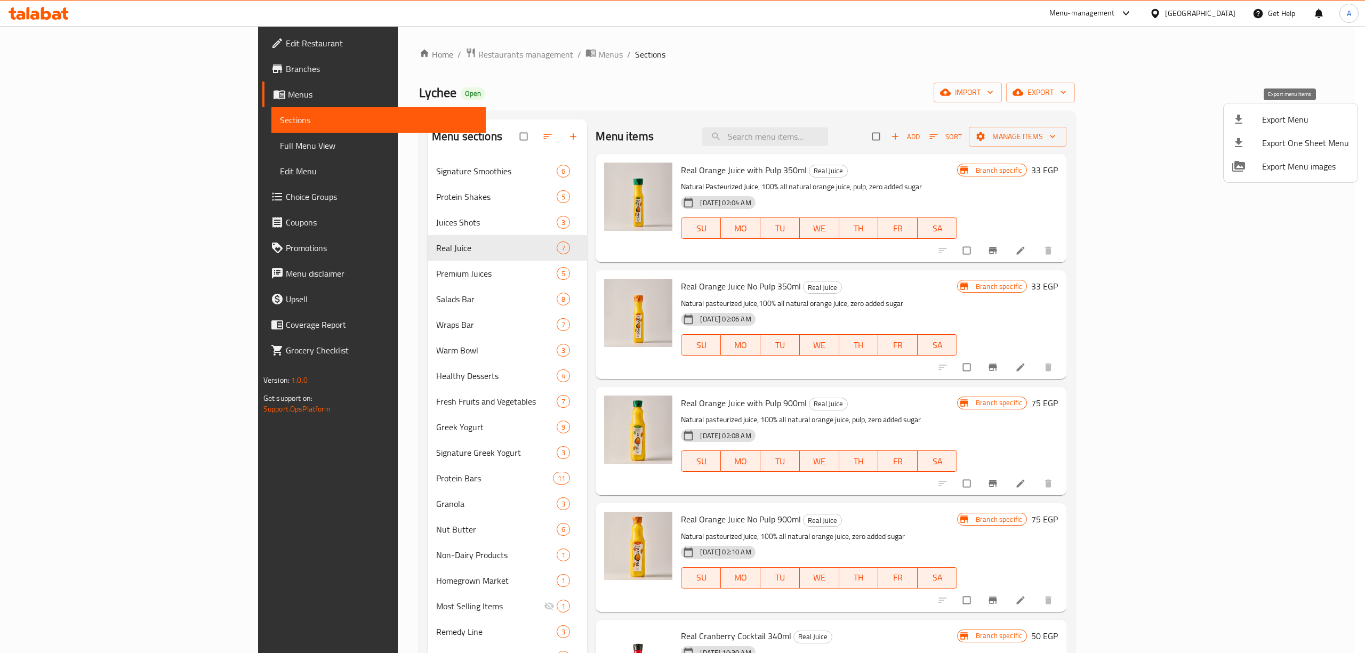
click at [1268, 122] on span "Export Menu" at bounding box center [1305, 119] width 87 height 13
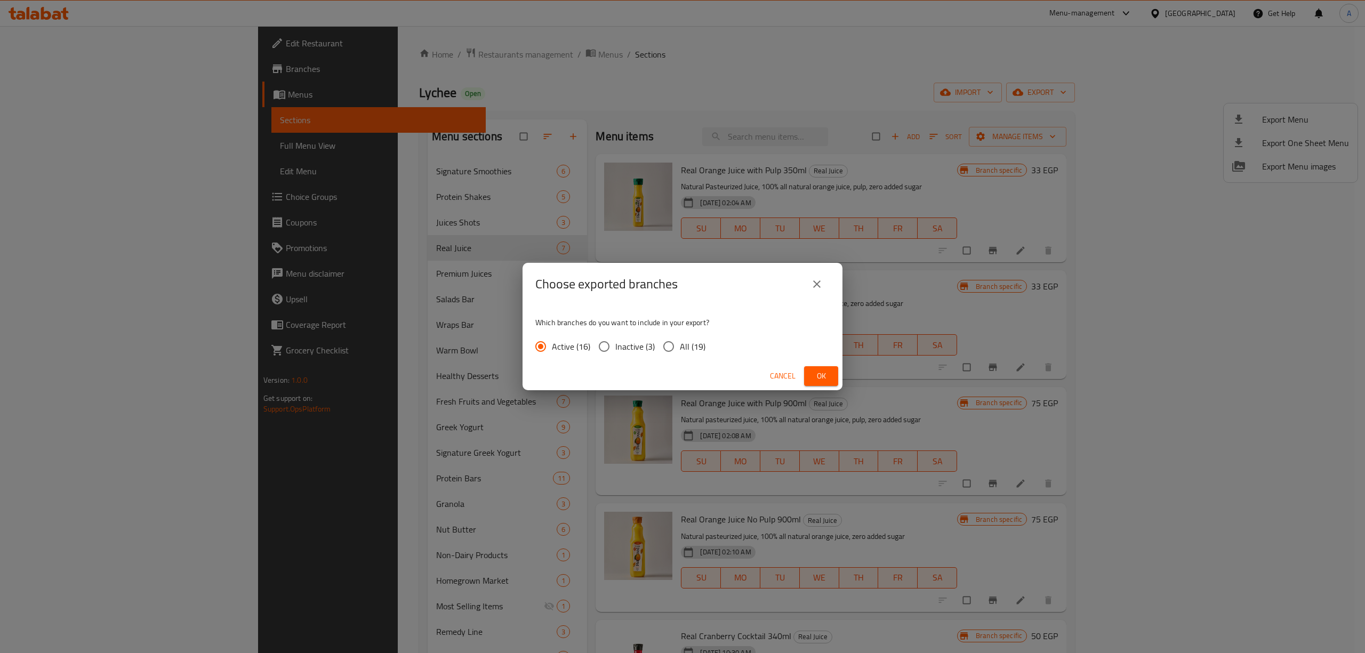
click at [662, 344] on input "All (19)" at bounding box center [668, 346] width 22 height 22
radio input "true"
click at [822, 383] on button "Ok" at bounding box center [821, 376] width 34 height 20
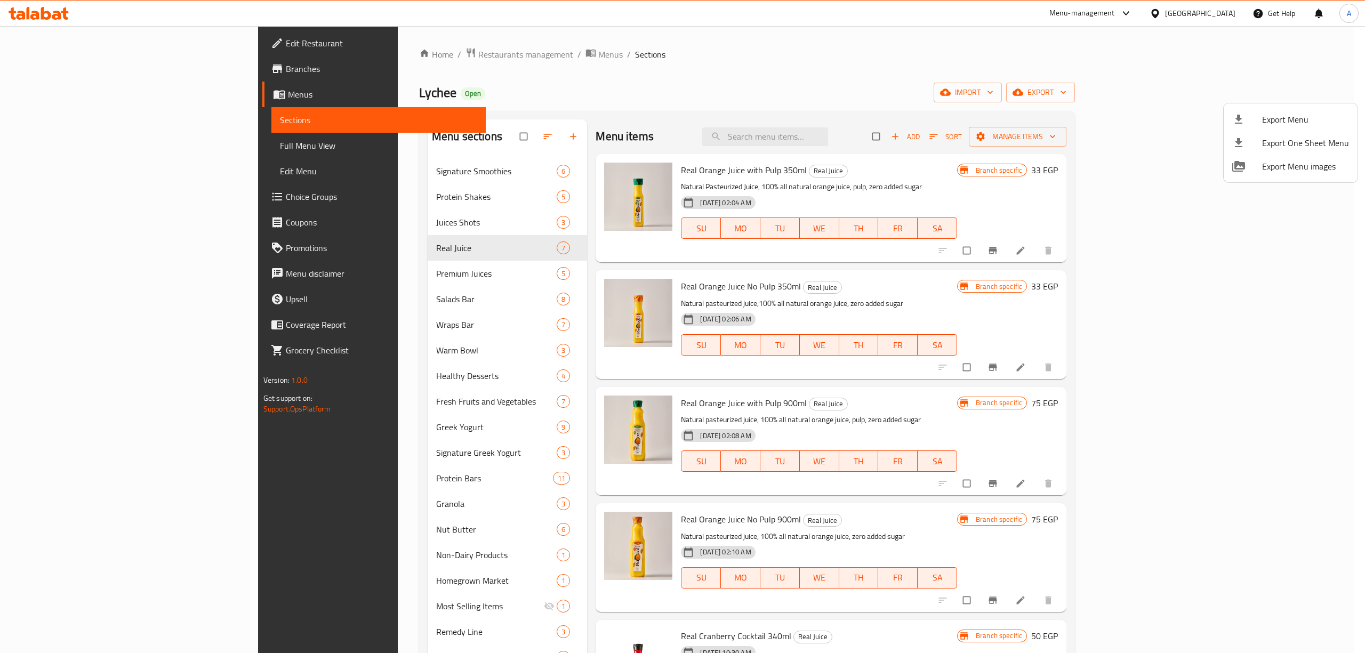
click at [909, 56] on div at bounding box center [682, 326] width 1365 height 653
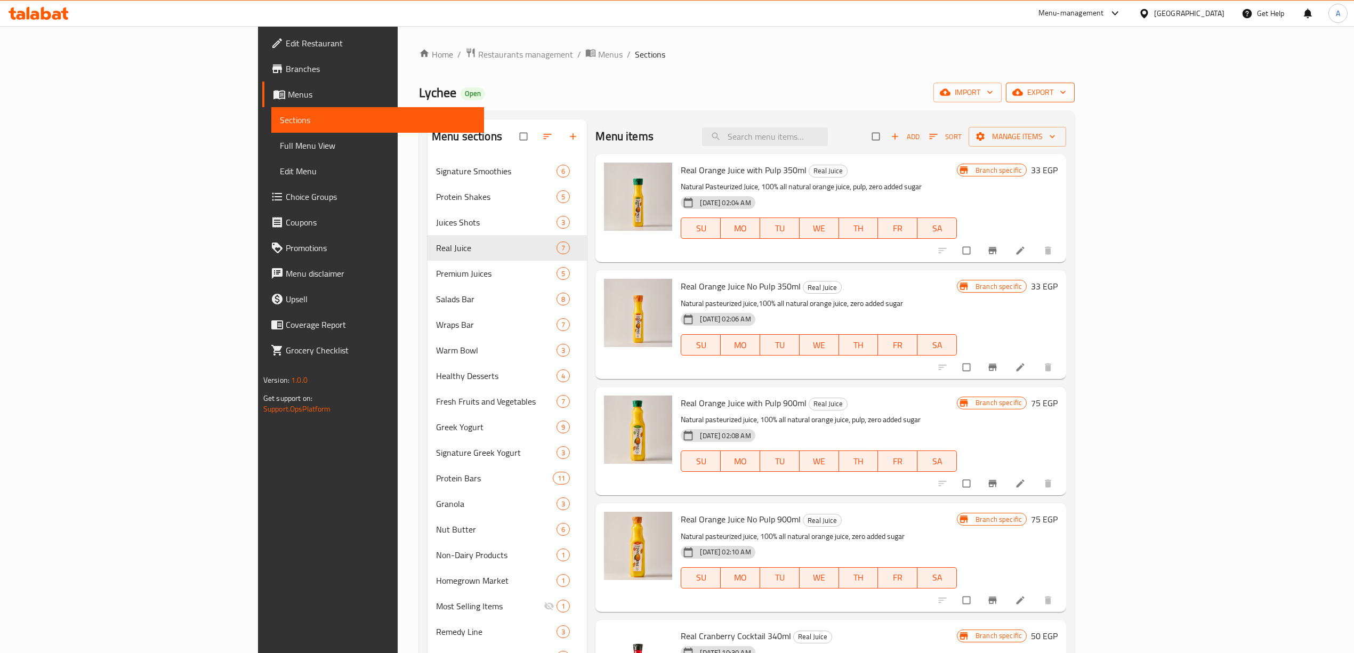
click at [1075, 83] on button "export" at bounding box center [1040, 93] width 69 height 20
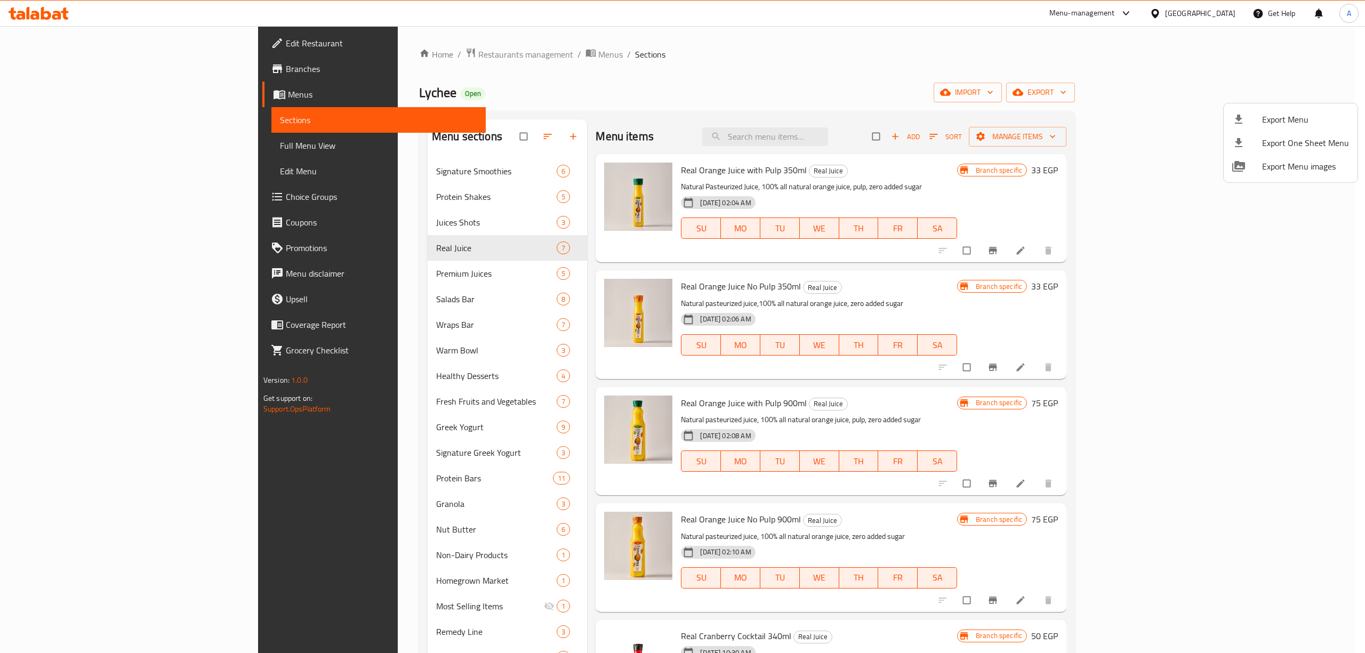
click at [1285, 114] on span "Export Menu" at bounding box center [1305, 119] width 87 height 13
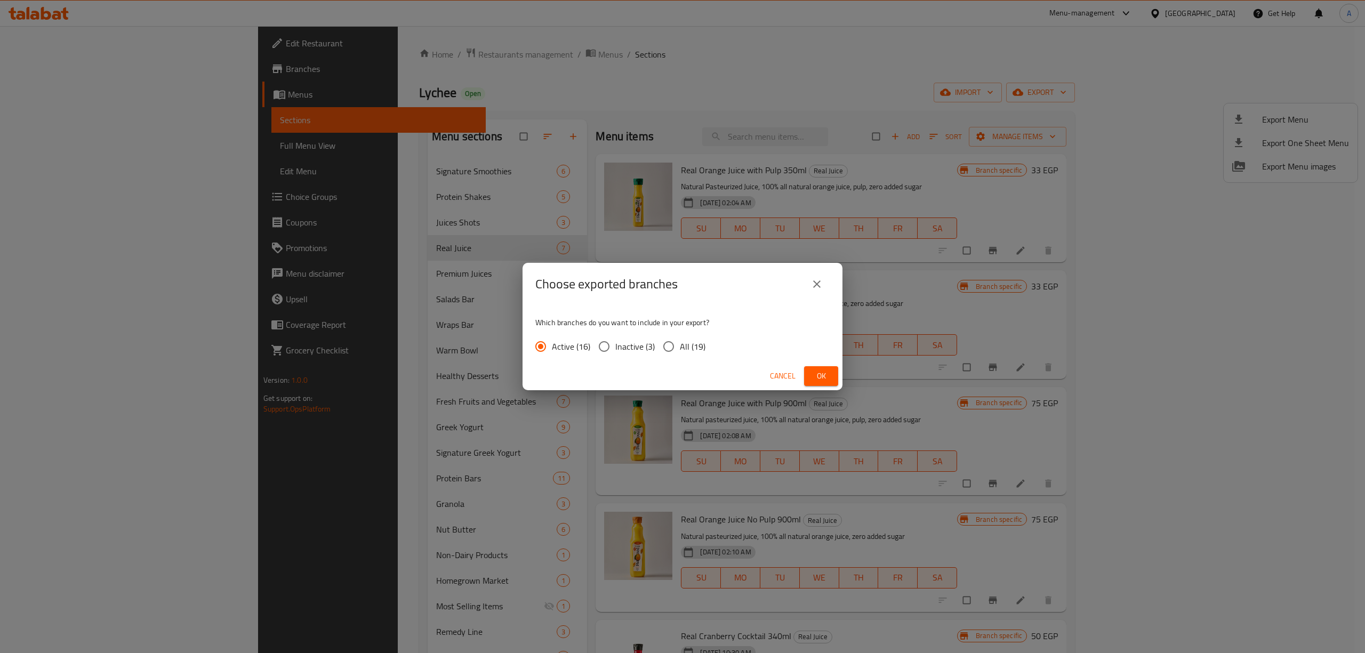
click at [691, 346] on span "All (19)" at bounding box center [693, 346] width 26 height 13
click at [680, 346] on input "All (19)" at bounding box center [668, 346] width 22 height 22
radio input "true"
click at [835, 374] on button "Ok" at bounding box center [821, 376] width 34 height 20
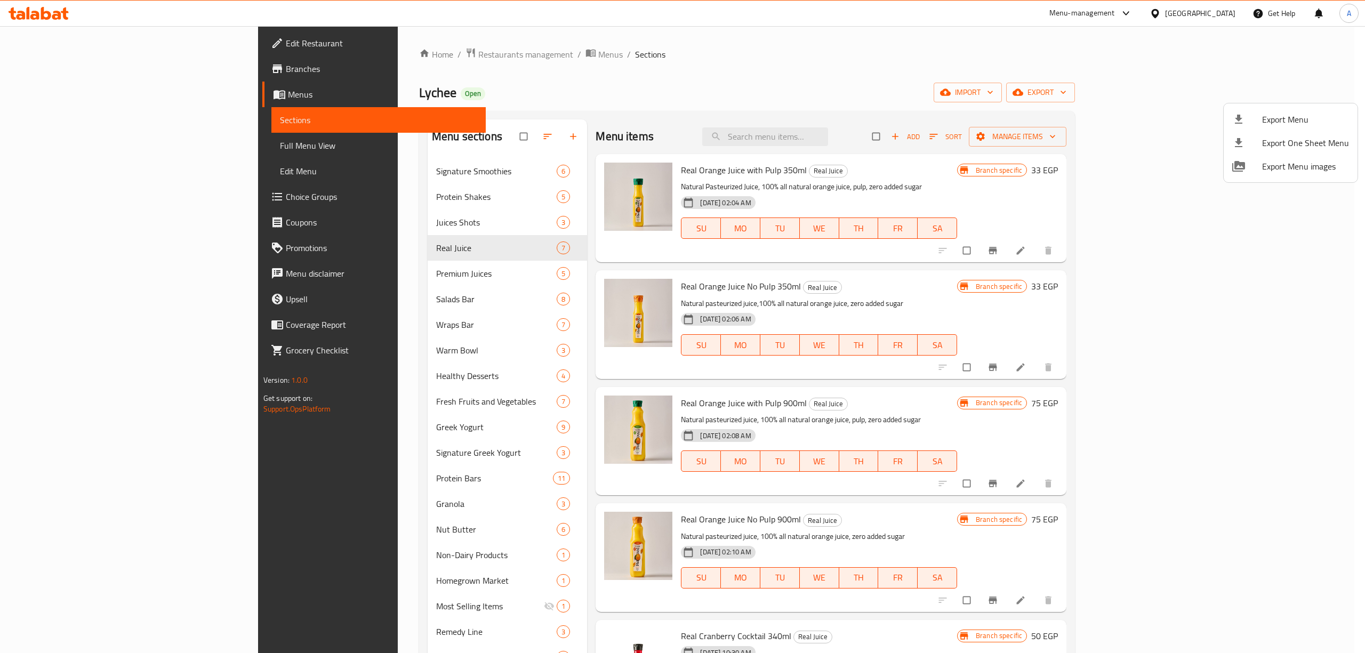
click at [37, 7] on div at bounding box center [682, 326] width 1365 height 653
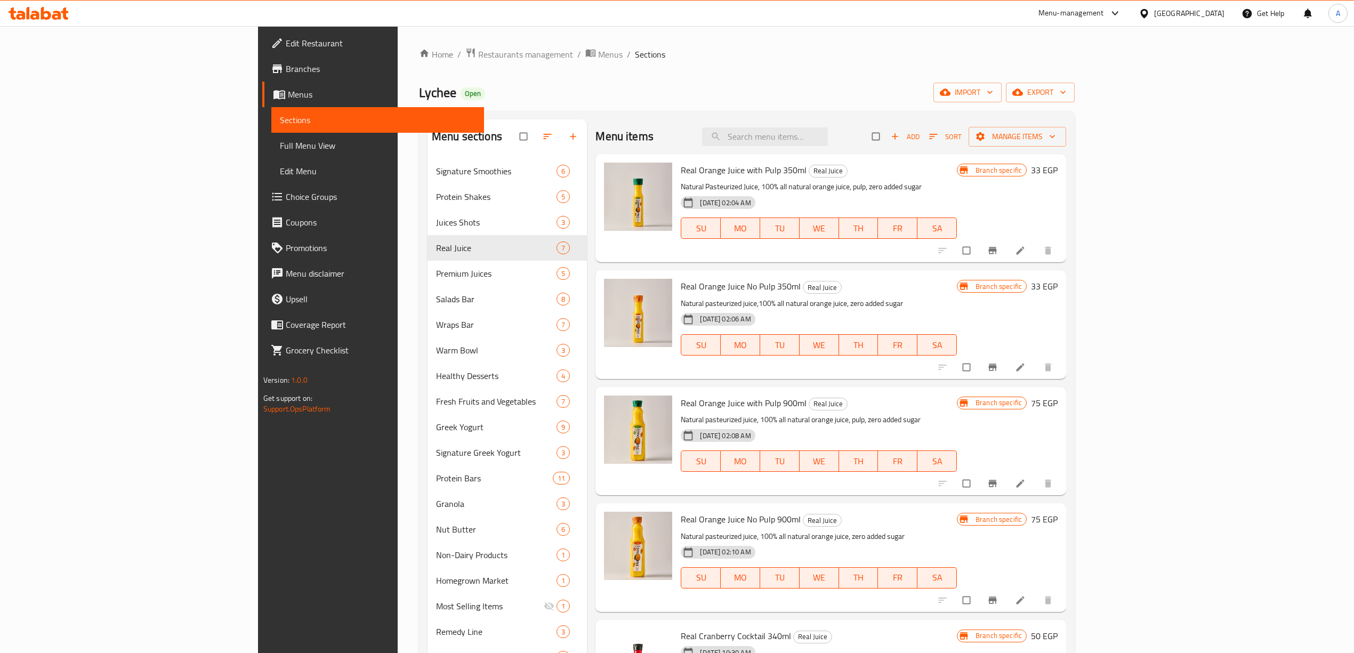
click at [37, 16] on icon at bounding box center [34, 15] width 9 height 9
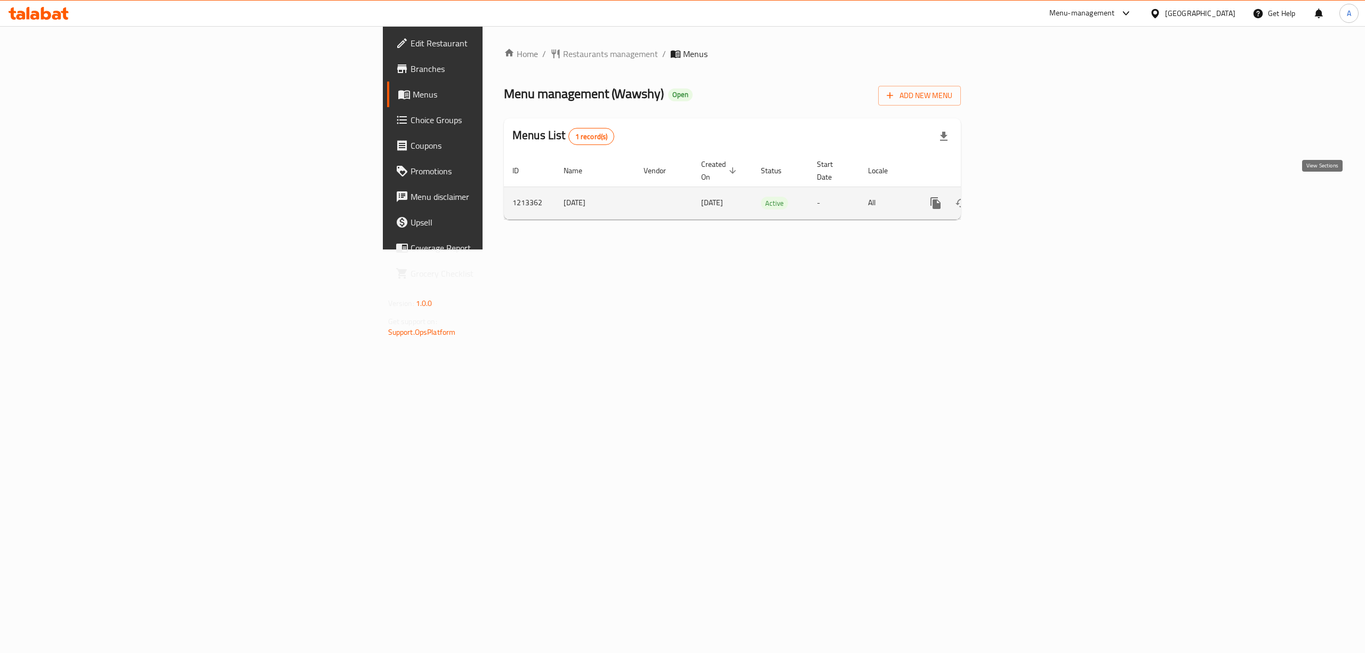
click at [1017, 198] on icon "enhanced table" at bounding box center [1013, 203] width 10 height 10
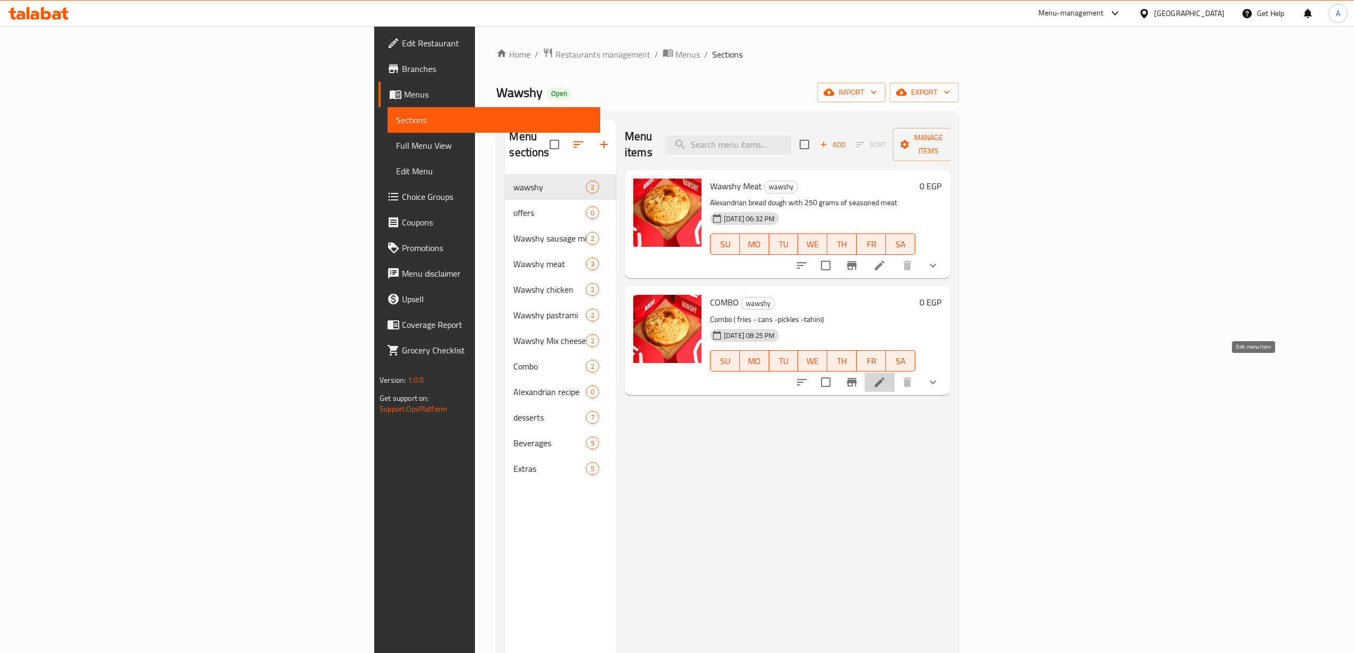
click at [885, 378] on icon at bounding box center [880, 383] width 10 height 10
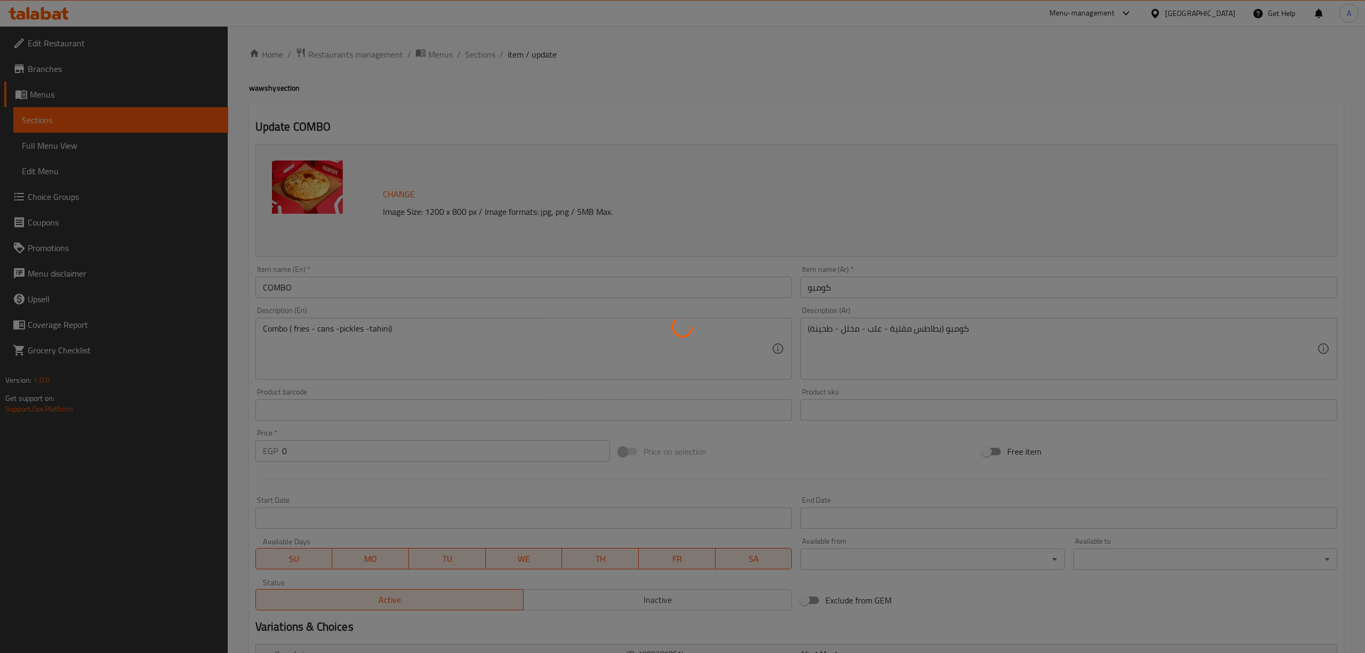
type input "اختار بين"
type input "1"
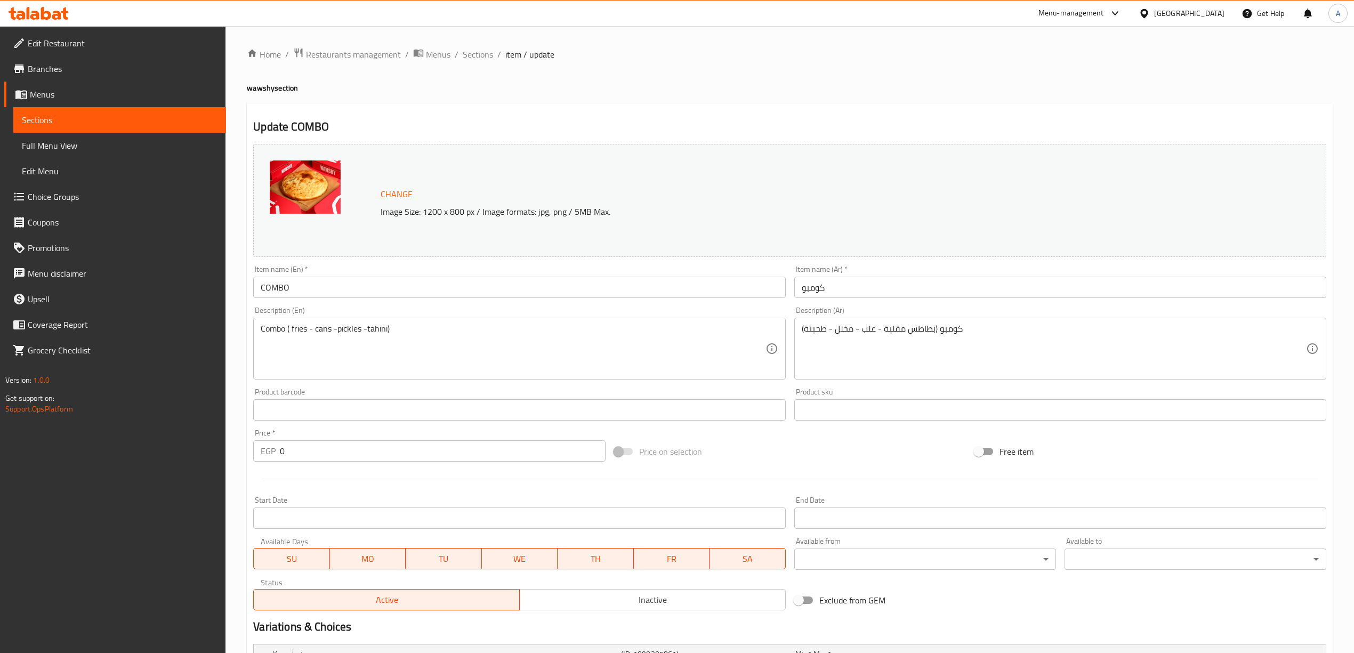
scroll to position [186, 0]
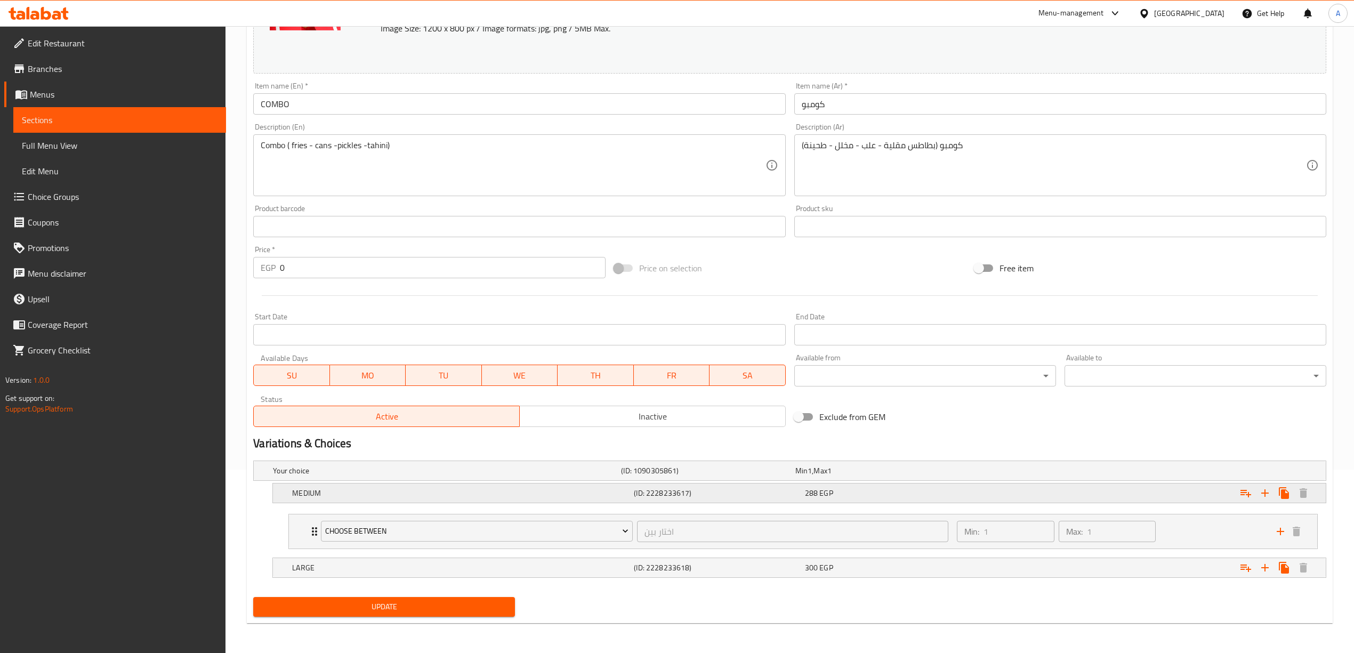
click at [892, 476] on div "288 EGP" at bounding box center [881, 471] width 170 height 11
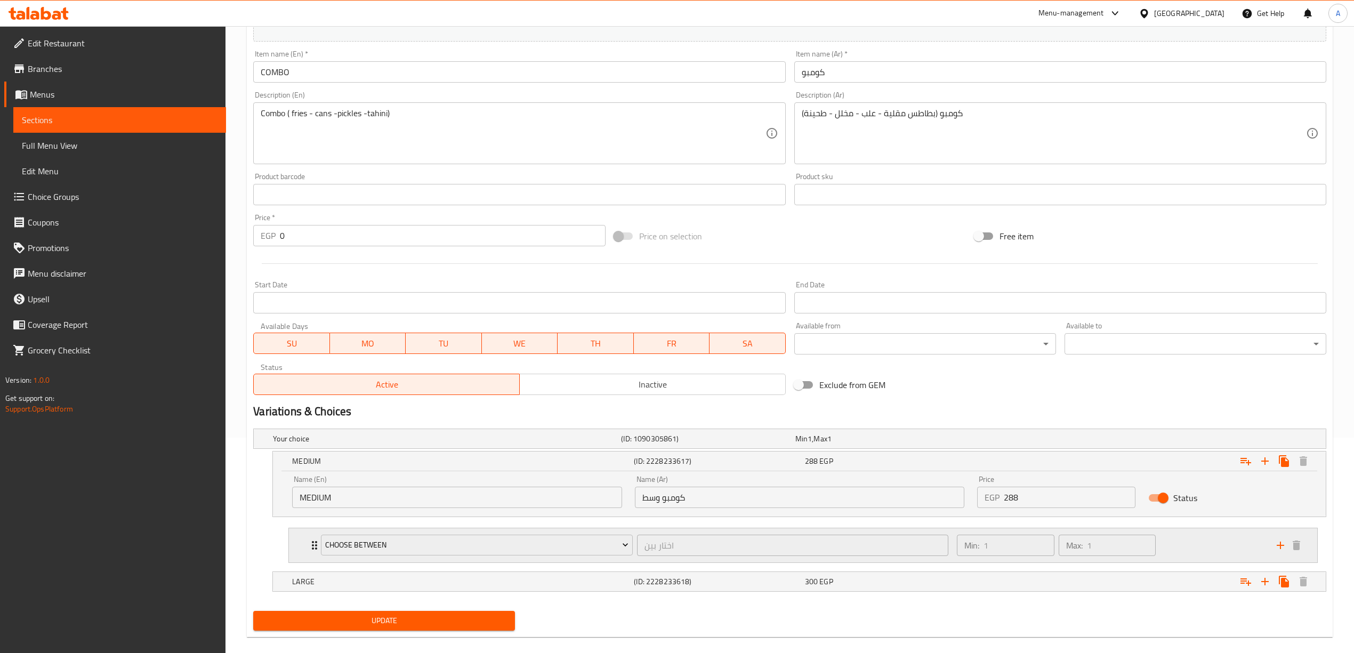
scroll to position [231, 0]
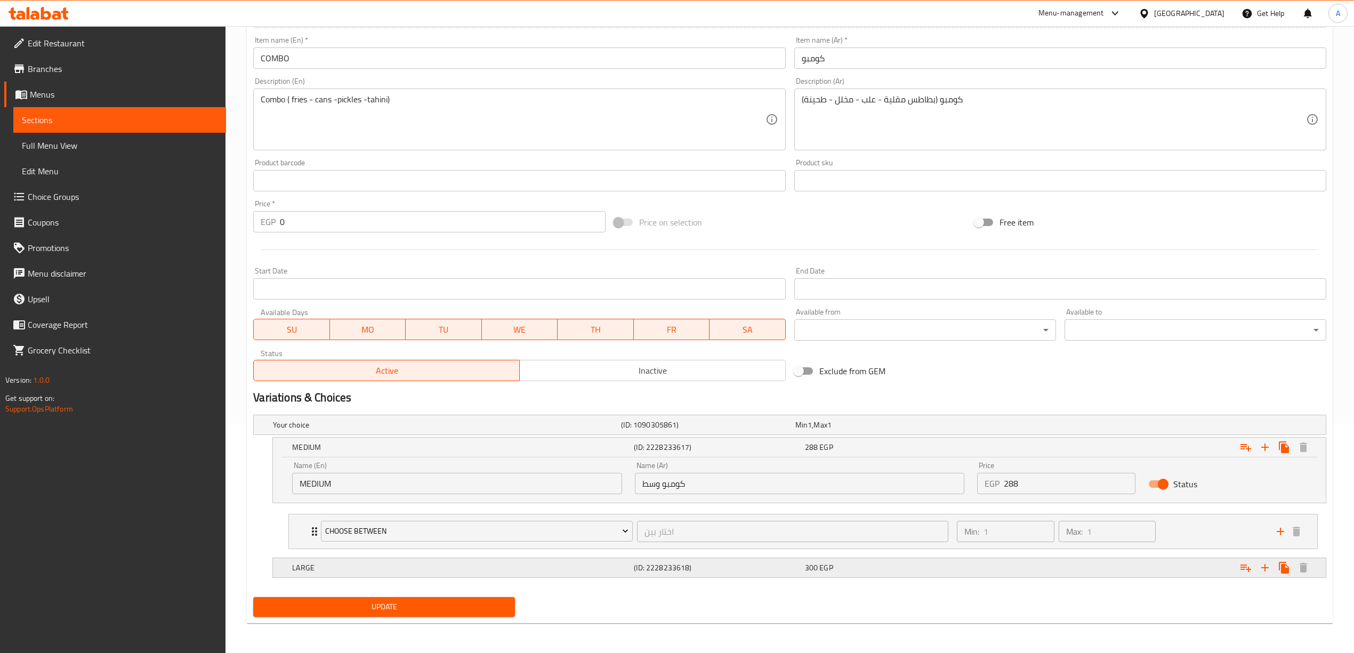
click at [869, 430] on div "300 EGP" at bounding box center [881, 425] width 170 height 11
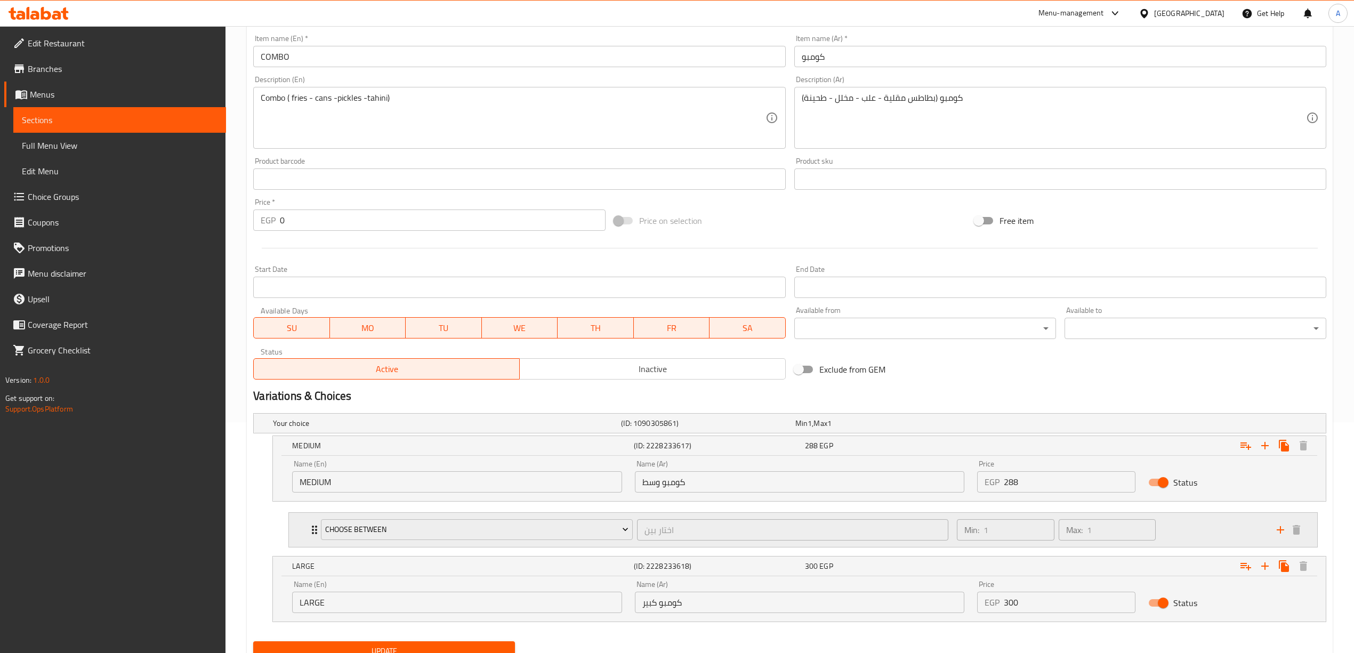
scroll to position [277, 0]
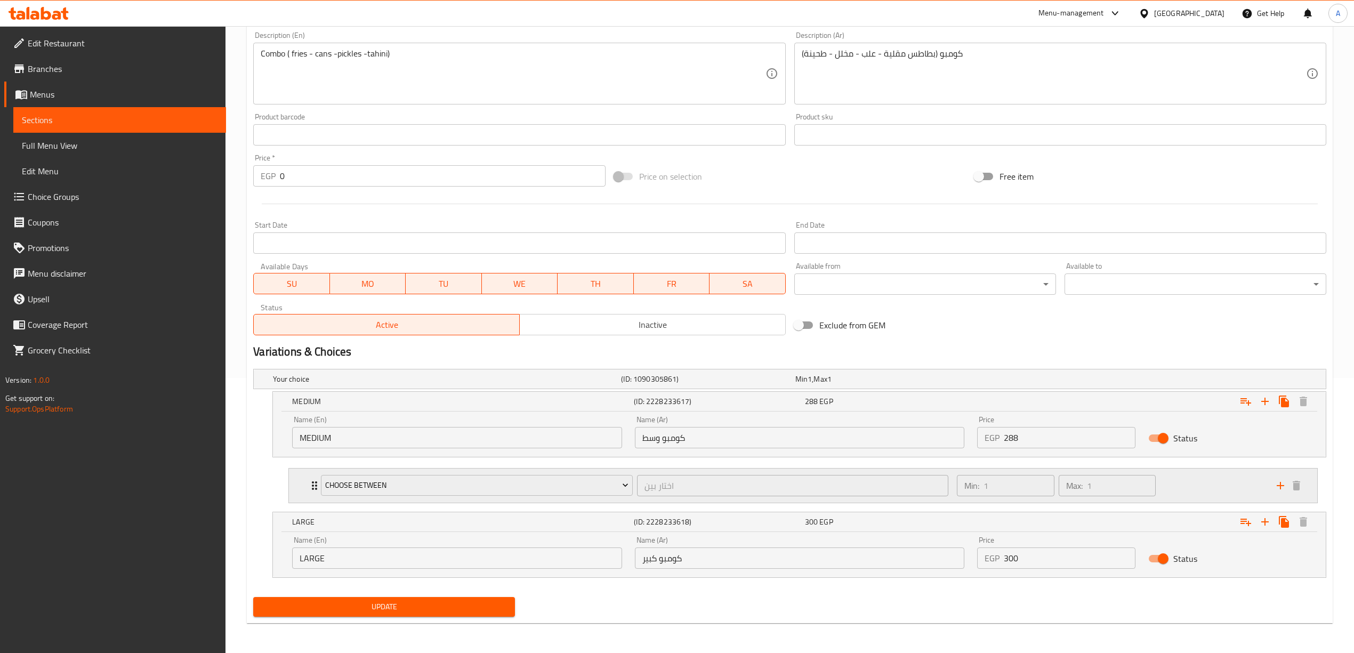
click at [1203, 485] on div "Min: 1 ​ Max: 1 ​" at bounding box center [1111, 486] width 320 height 34
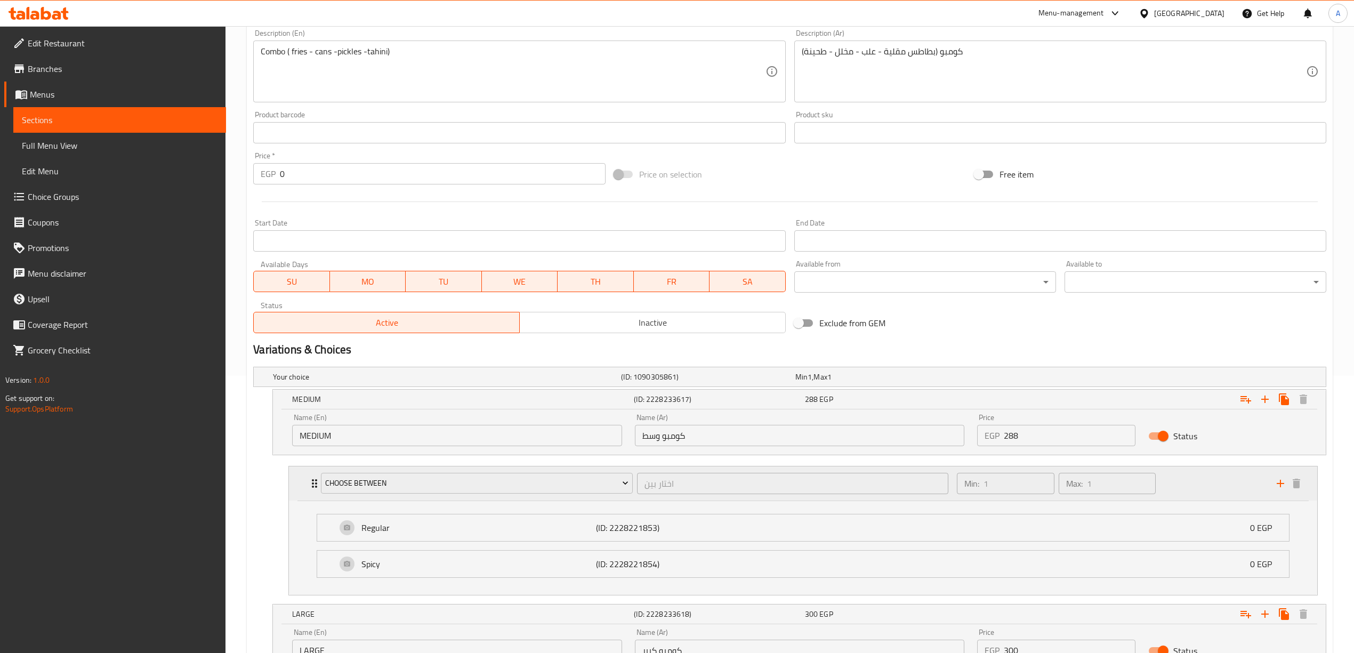
click at [1182, 484] on div "Min: 1 ​ Max: 1 ​" at bounding box center [1111, 484] width 320 height 34
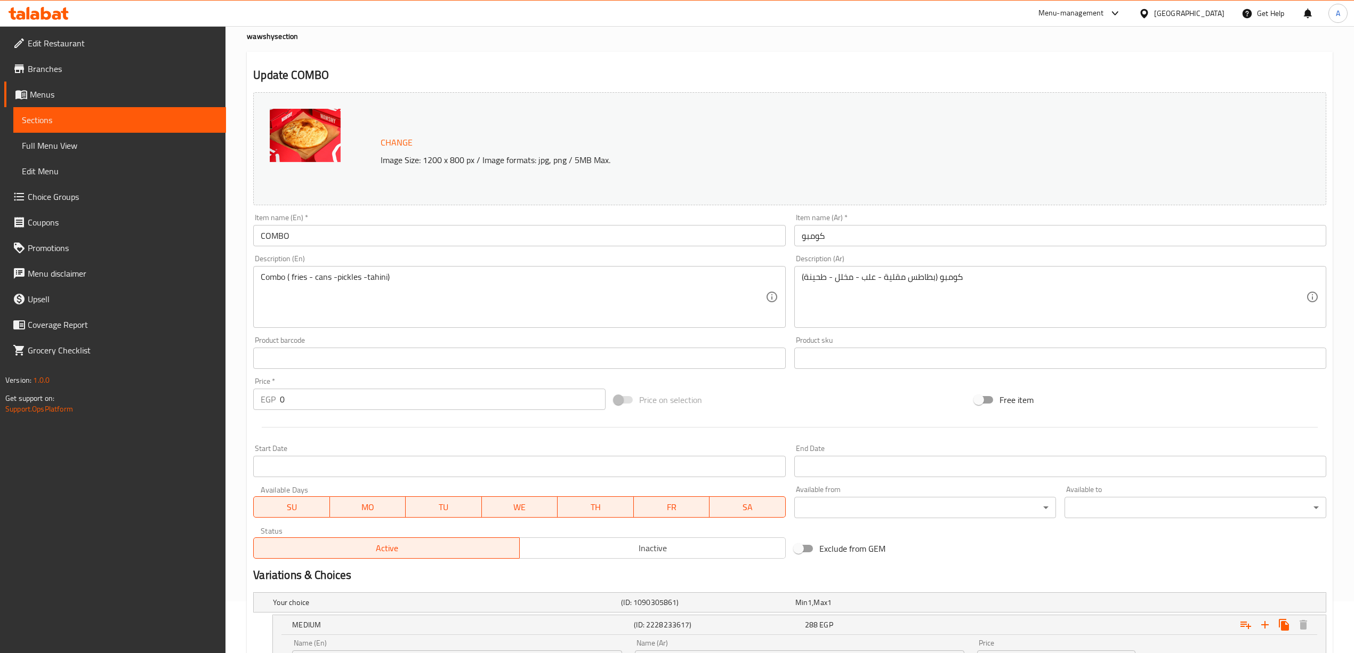
scroll to position [0, 0]
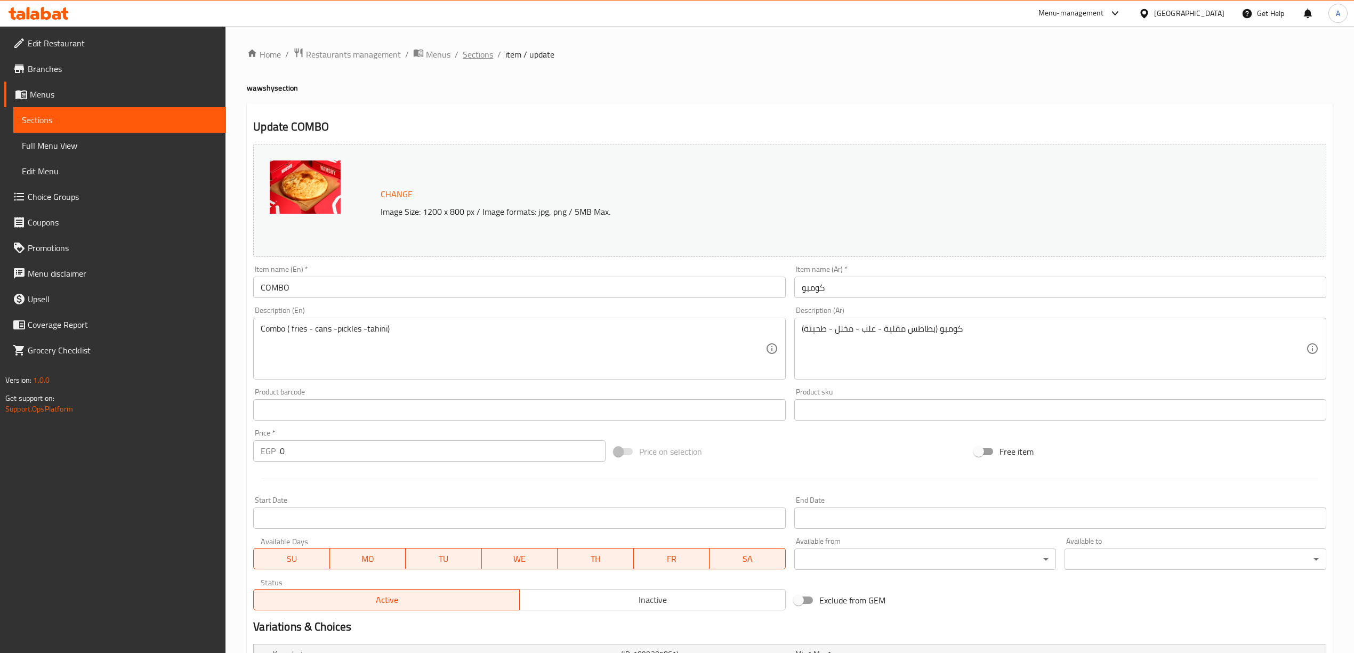
click at [466, 52] on span "Sections" at bounding box center [478, 54] width 30 height 13
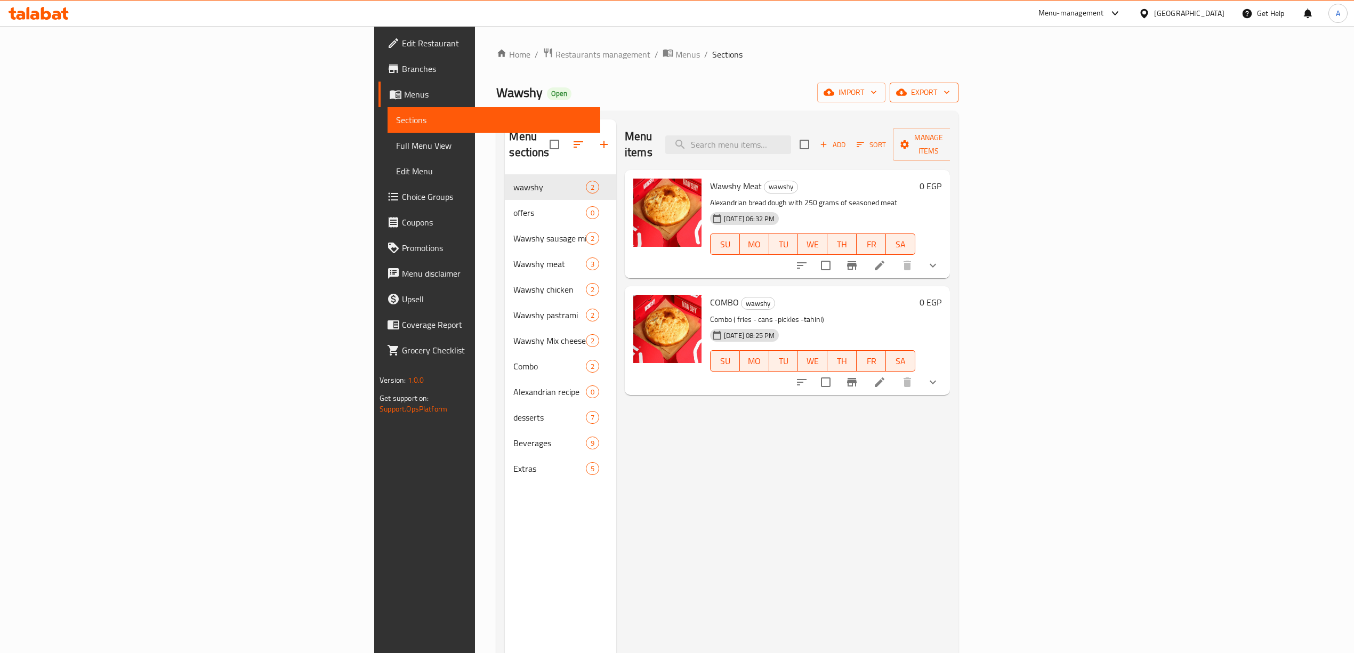
click at [950, 96] on span "export" at bounding box center [925, 92] width 52 height 13
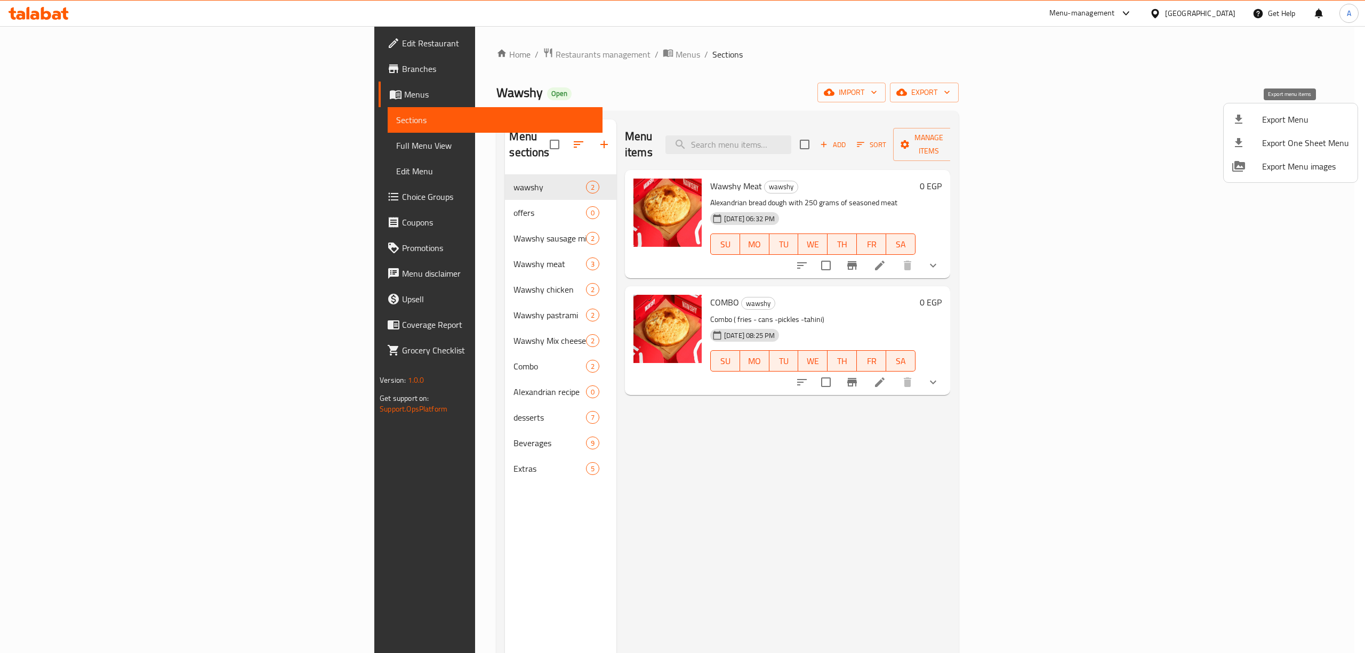
click at [1282, 121] on span "Export Menu" at bounding box center [1305, 119] width 87 height 13
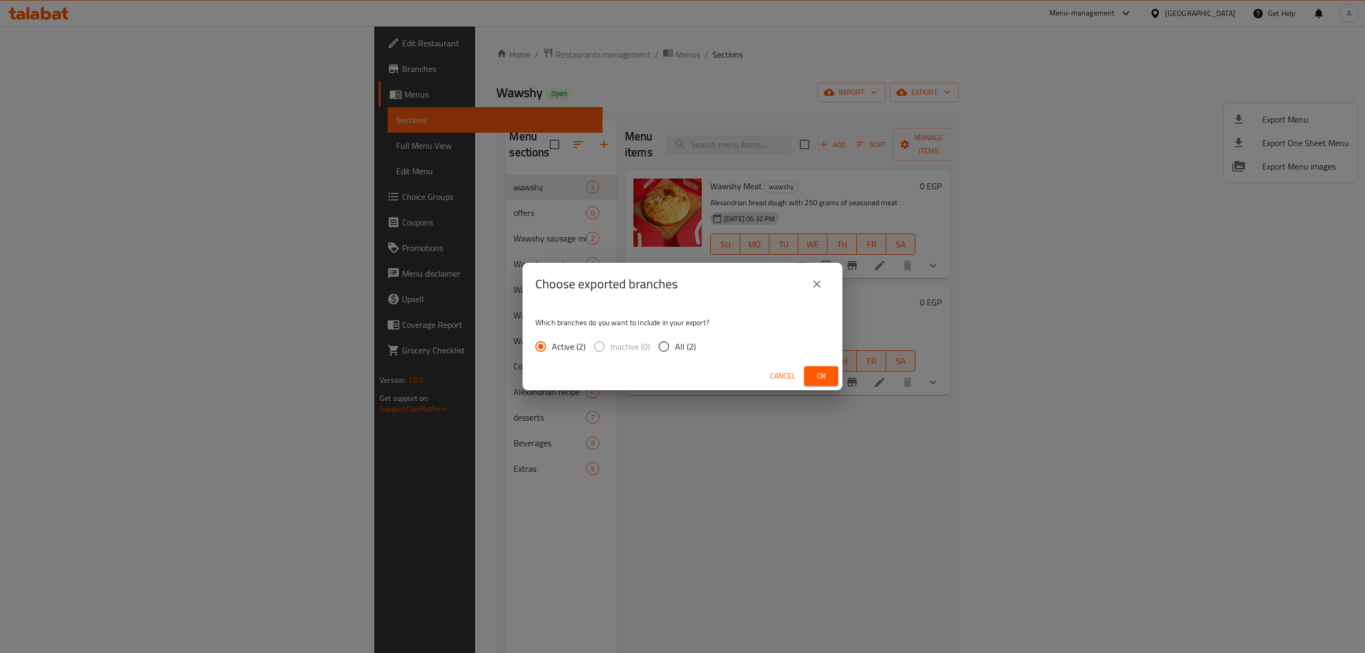
click at [687, 340] on span "All (2)" at bounding box center [685, 346] width 21 height 13
click at [675, 340] on input "All (2)" at bounding box center [664, 346] width 22 height 22
radio input "true"
click at [832, 379] on button "Ok" at bounding box center [821, 376] width 34 height 20
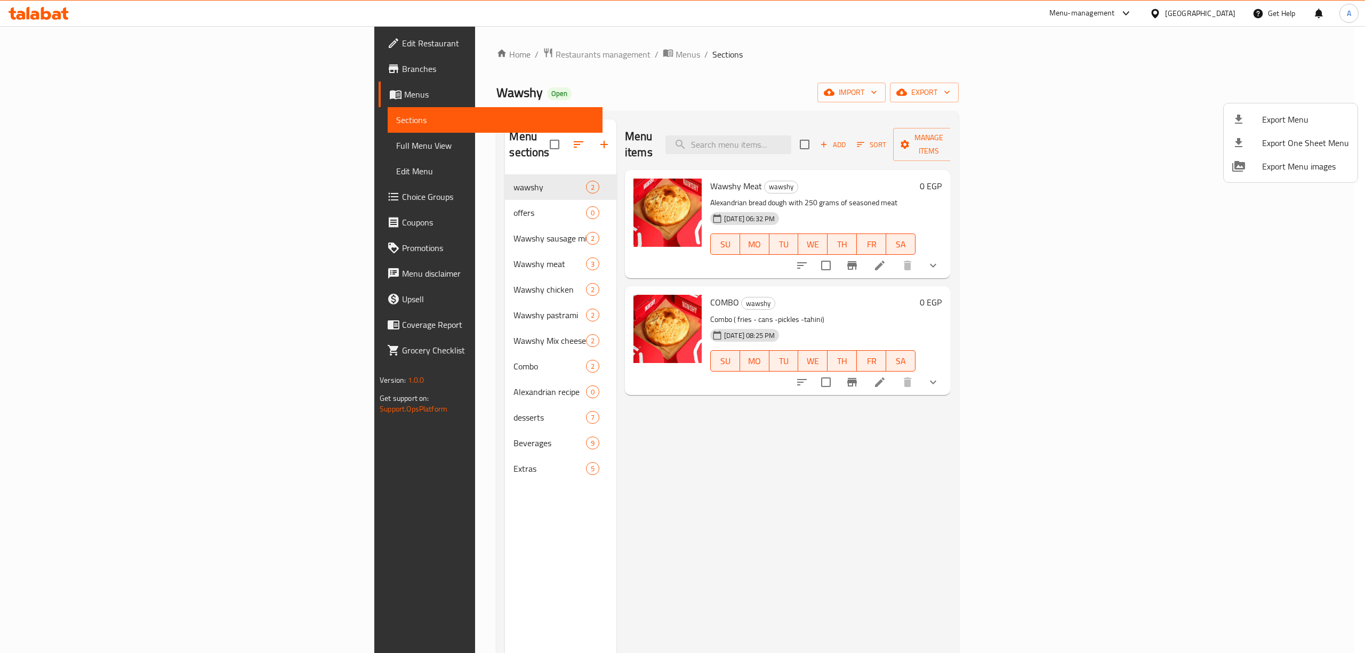
click at [1257, 365] on div at bounding box center [682, 326] width 1365 height 653
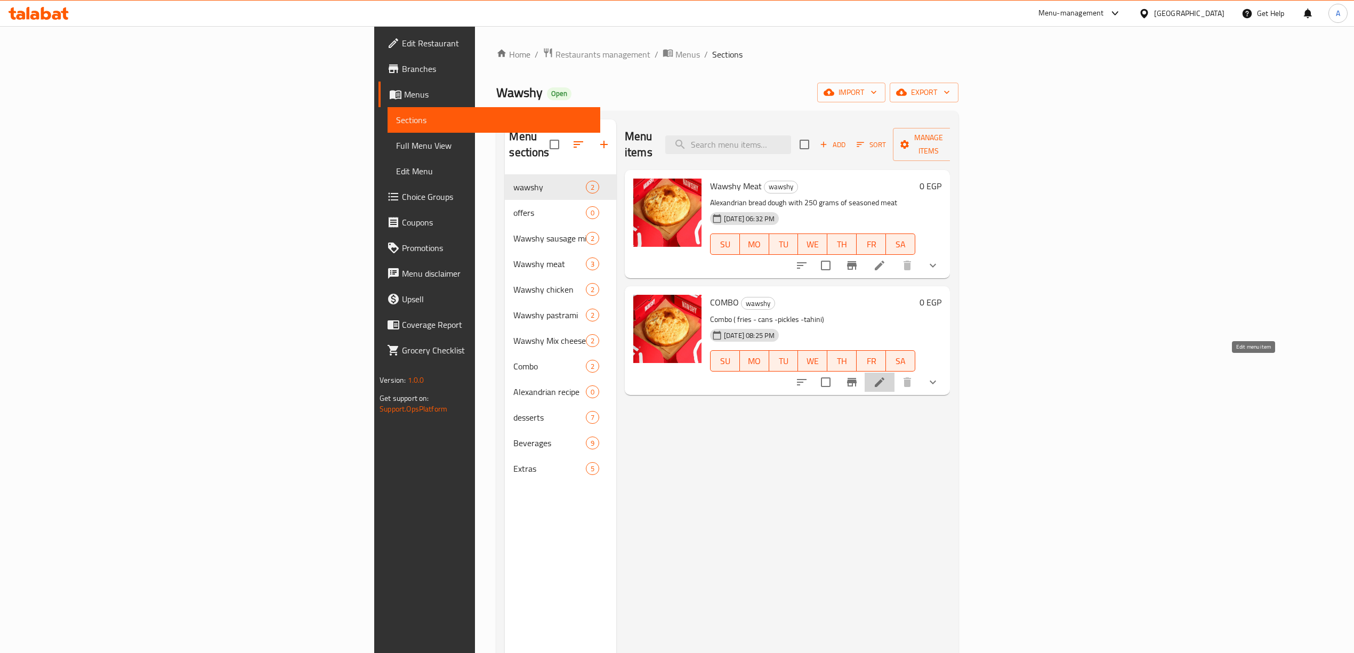
click at [885, 378] on icon at bounding box center [880, 383] width 10 height 10
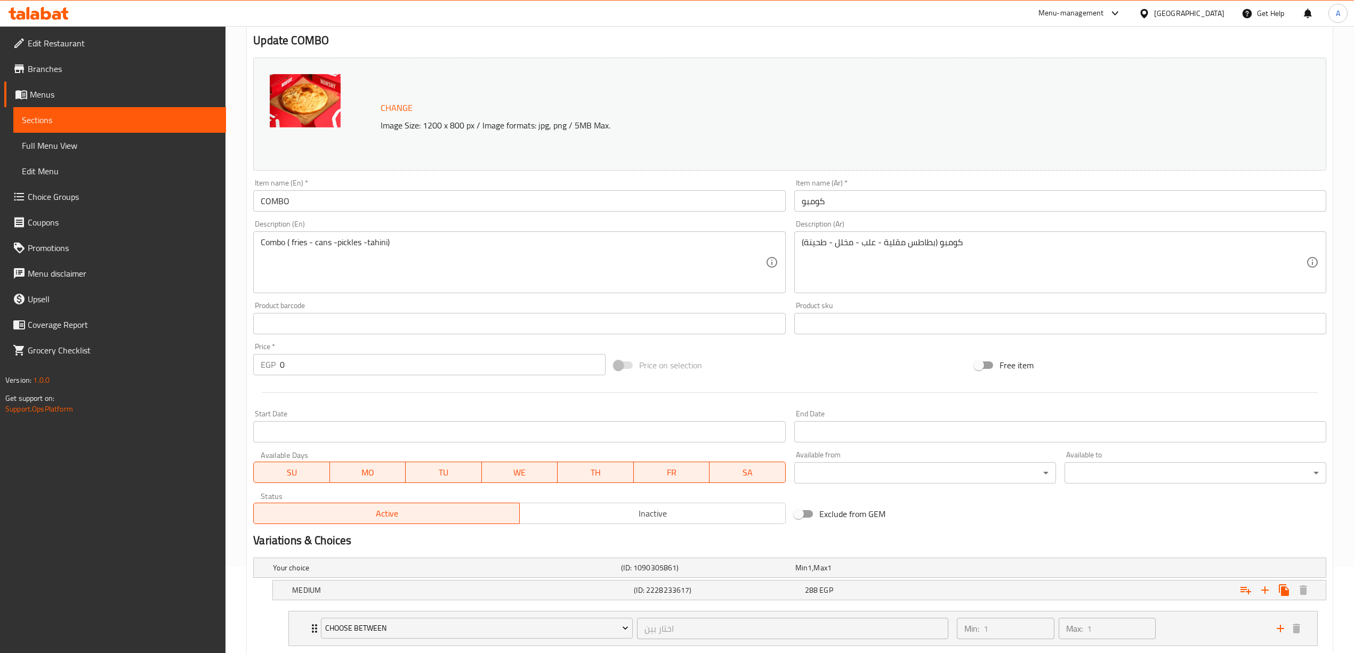
scroll to position [186, 0]
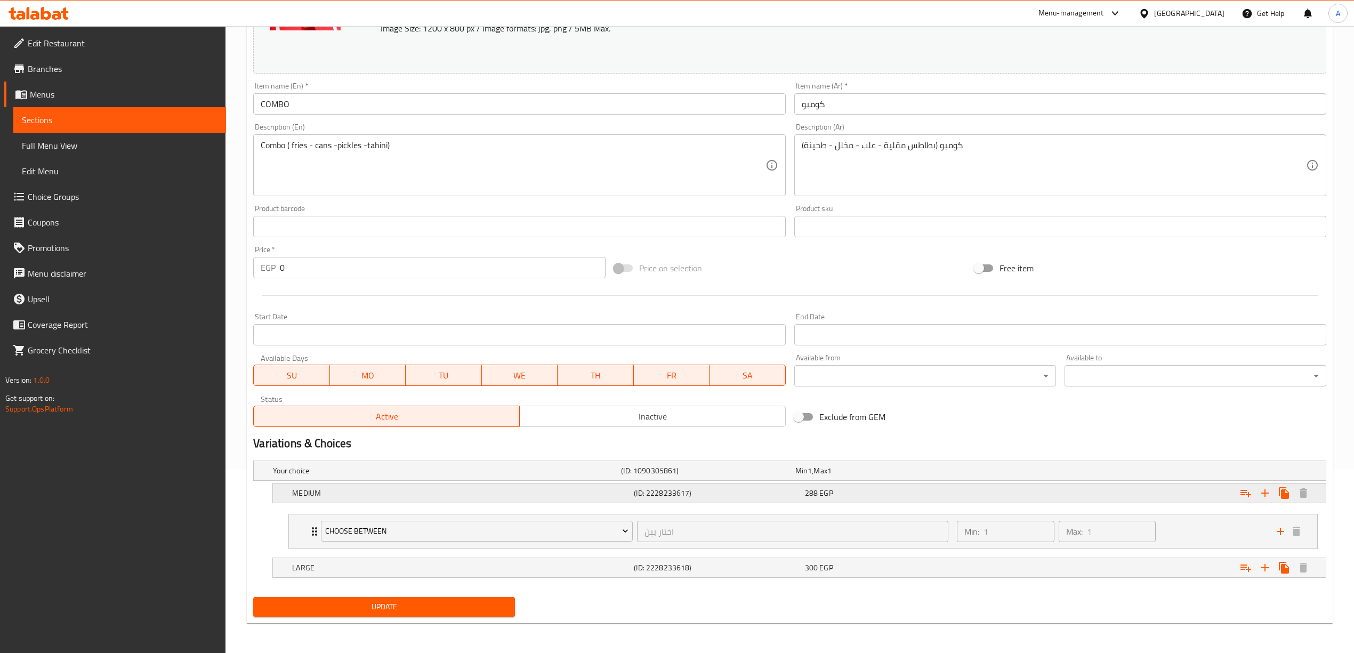
click at [751, 476] on h5 "(ID: 2228233617)" at bounding box center [706, 471] width 170 height 11
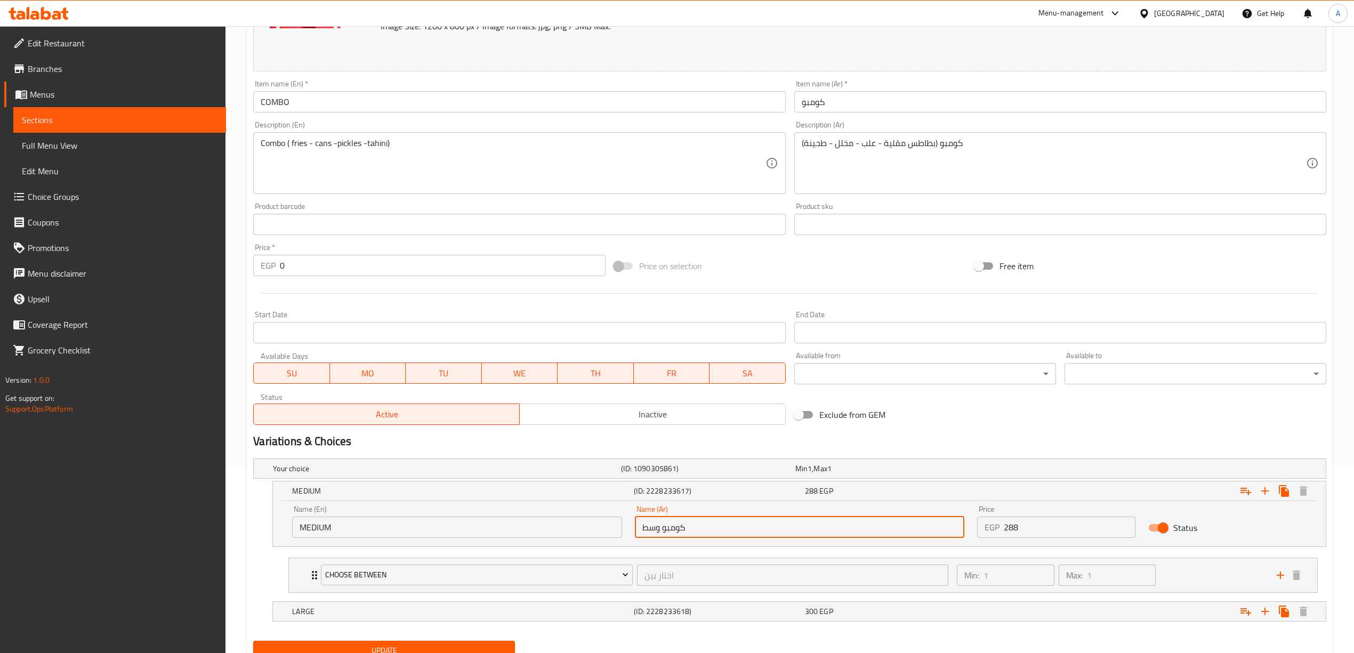
drag, startPoint x: 663, startPoint y: 532, endPoint x: 719, endPoint y: 532, distance: 56.0
click at [719, 532] on input "كومبو وسط" at bounding box center [800, 527] width 330 height 21
type input "وسط"
click at [965, 424] on div "Exclude from GEM" at bounding box center [970, 414] width 360 height 29
click at [804, 476] on div "300 EGP" at bounding box center [880, 468] width 174 height 15
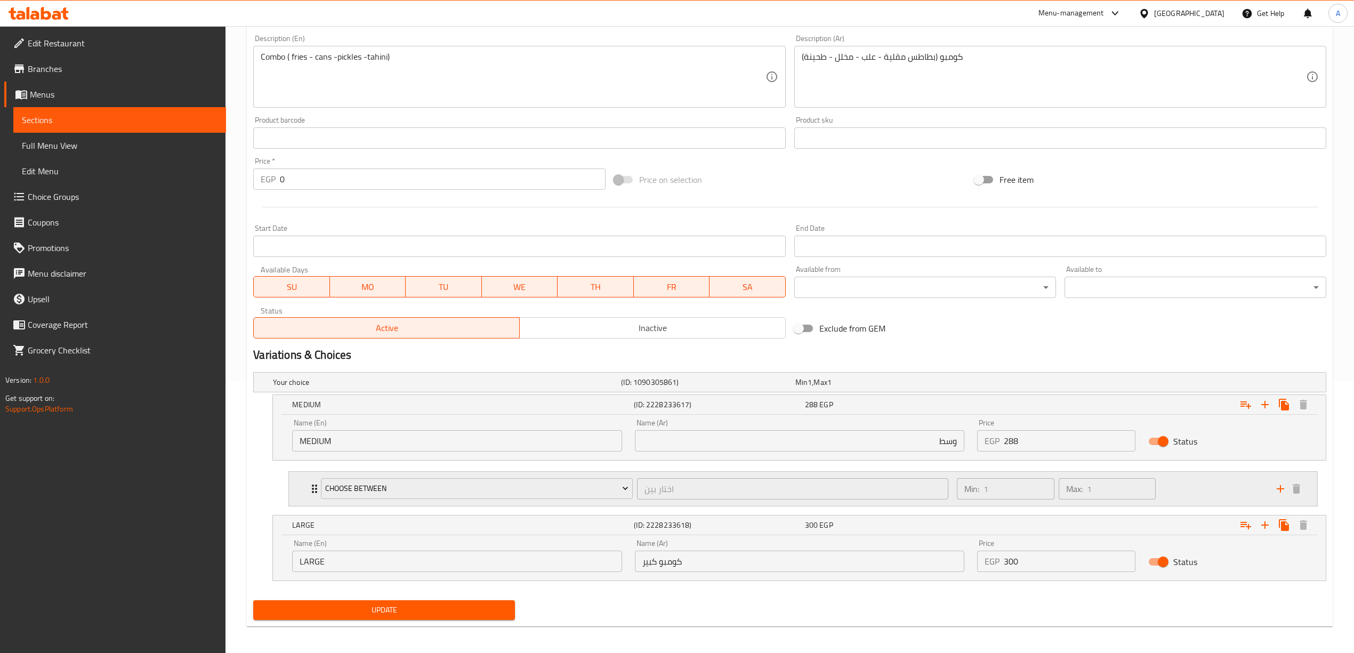
scroll to position [277, 0]
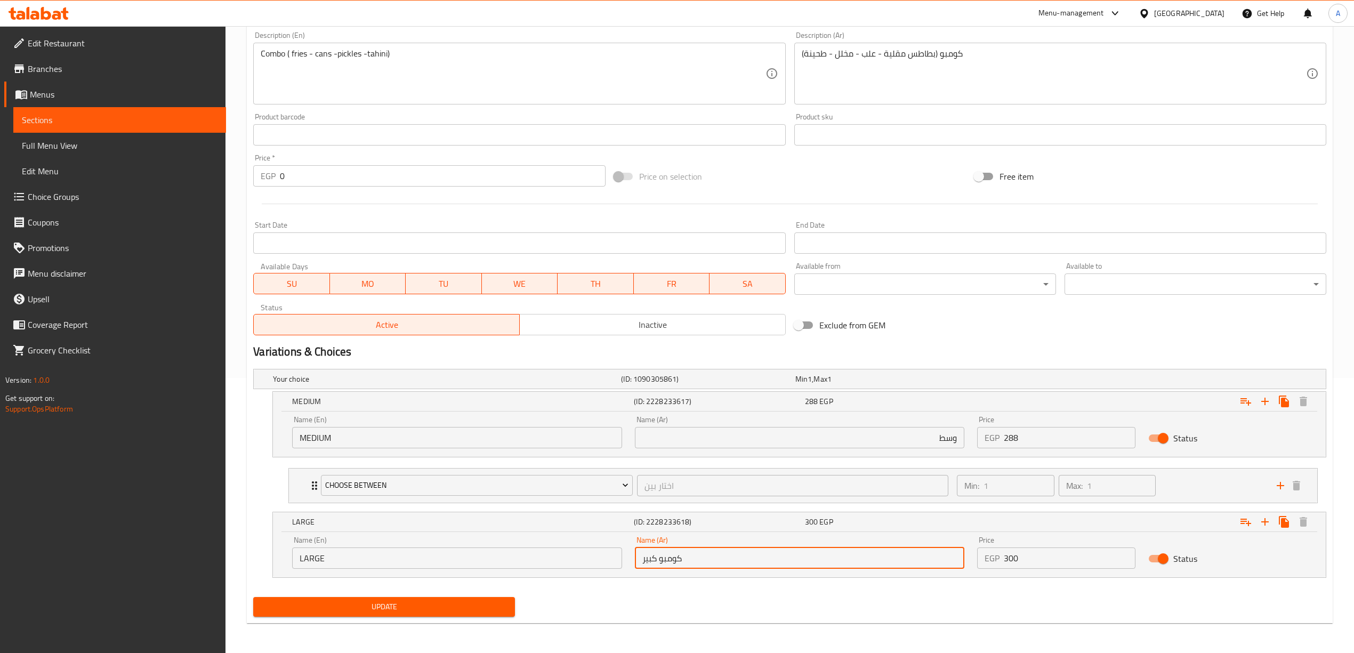
drag, startPoint x: 686, startPoint y: 557, endPoint x: 659, endPoint y: 562, distance: 27.0
click at [659, 562] on input "كومبو كبير" at bounding box center [800, 558] width 330 height 21
type input "كبير"
drag, startPoint x: 344, startPoint y: 559, endPoint x: 1, endPoint y: 545, distance: 343.2
click at [1, 545] on div "Edit Restaurant Branches Menus Sections Full Menu View Edit Menu Choice Groups …" at bounding box center [677, 202] width 1354 height 902
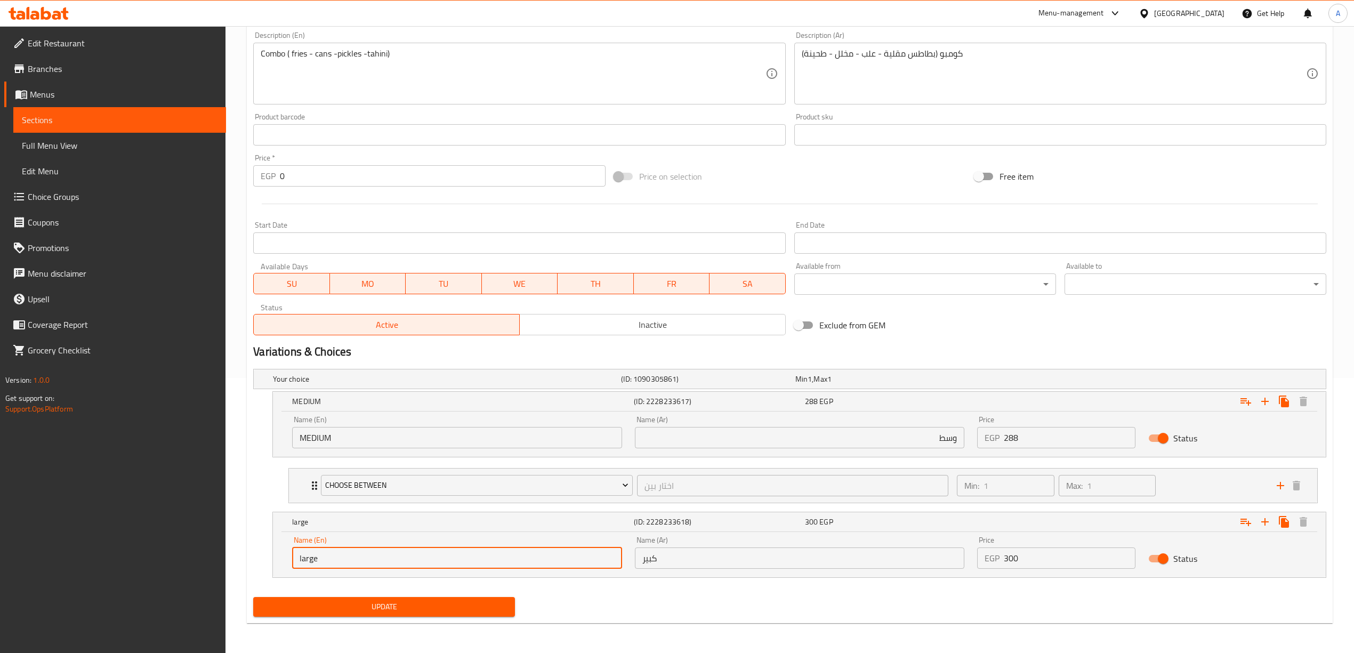
type input "Large"
click at [247, 576] on div "Update COMBO Change Image Size: 1200 x 800 px / Image formats: jpg, png / 5MB M…" at bounding box center [790, 225] width 1086 height 795
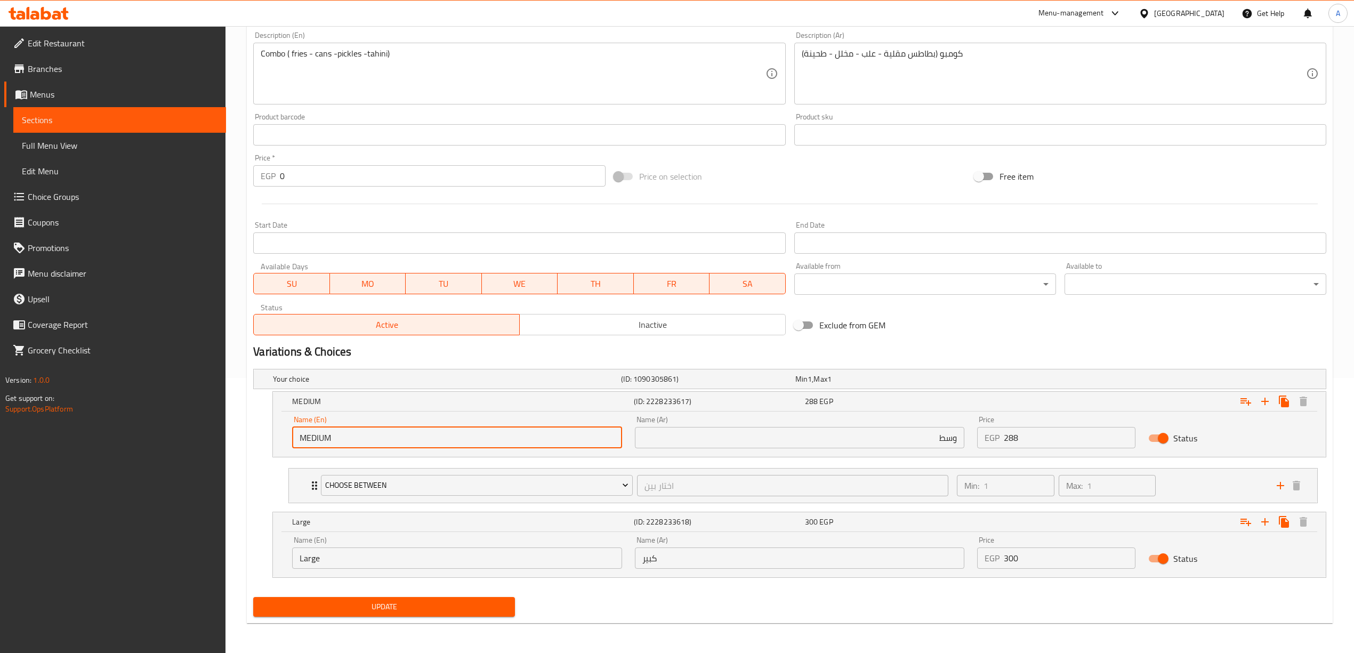
drag, startPoint x: 357, startPoint y: 438, endPoint x: 120, endPoint y: 421, distance: 237.4
click at [120, 421] on div "Edit Restaurant Branches Menus Sections Full Menu View Edit Menu Choice Groups …" at bounding box center [677, 202] width 1354 height 902
type input "Medium"
click at [269, 493] on nav "Choose Between اختار بين ​ Min: 1 ​ Max: 1 ​ Regular (ID: 2228221853) 0 EGP Nam…" at bounding box center [789, 486] width 1073 height 52
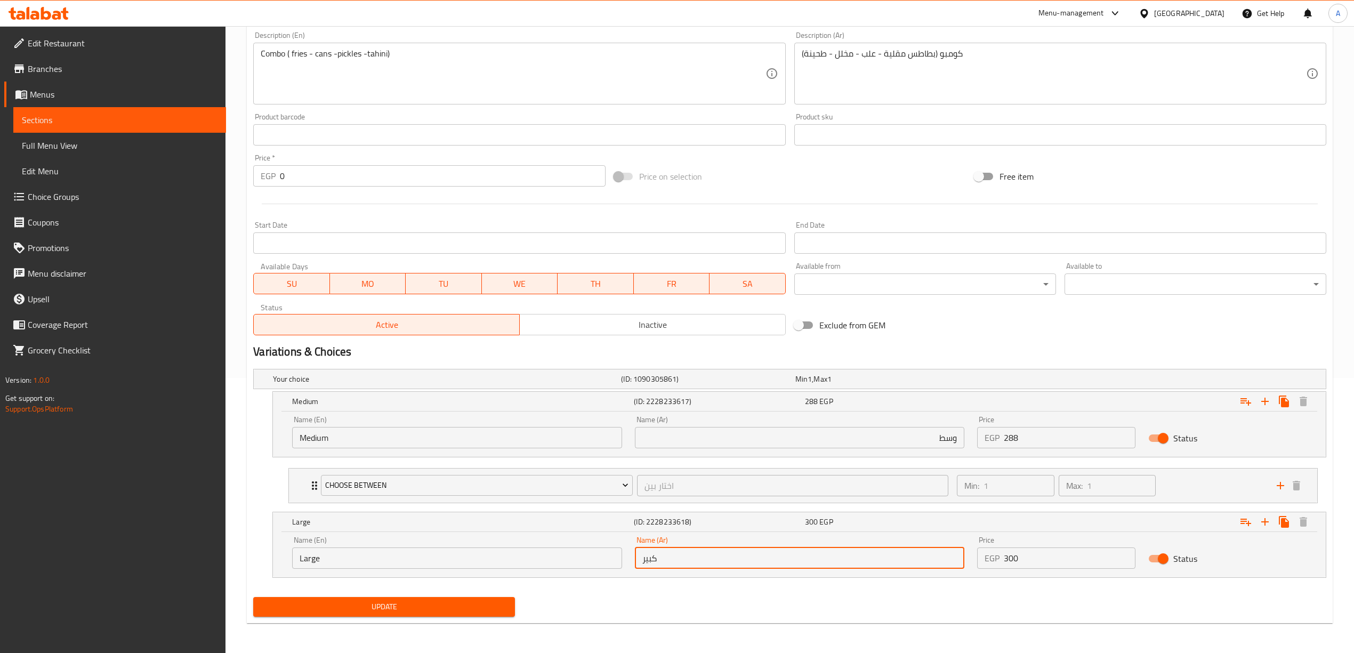
click at [801, 562] on input "كبير" at bounding box center [800, 558] width 330 height 21
click at [247, 568] on div "Update COMBO Change Image Size: 1200 x 800 px / Image formats: jpg, png / 5MB M…" at bounding box center [790, 225] width 1086 height 795
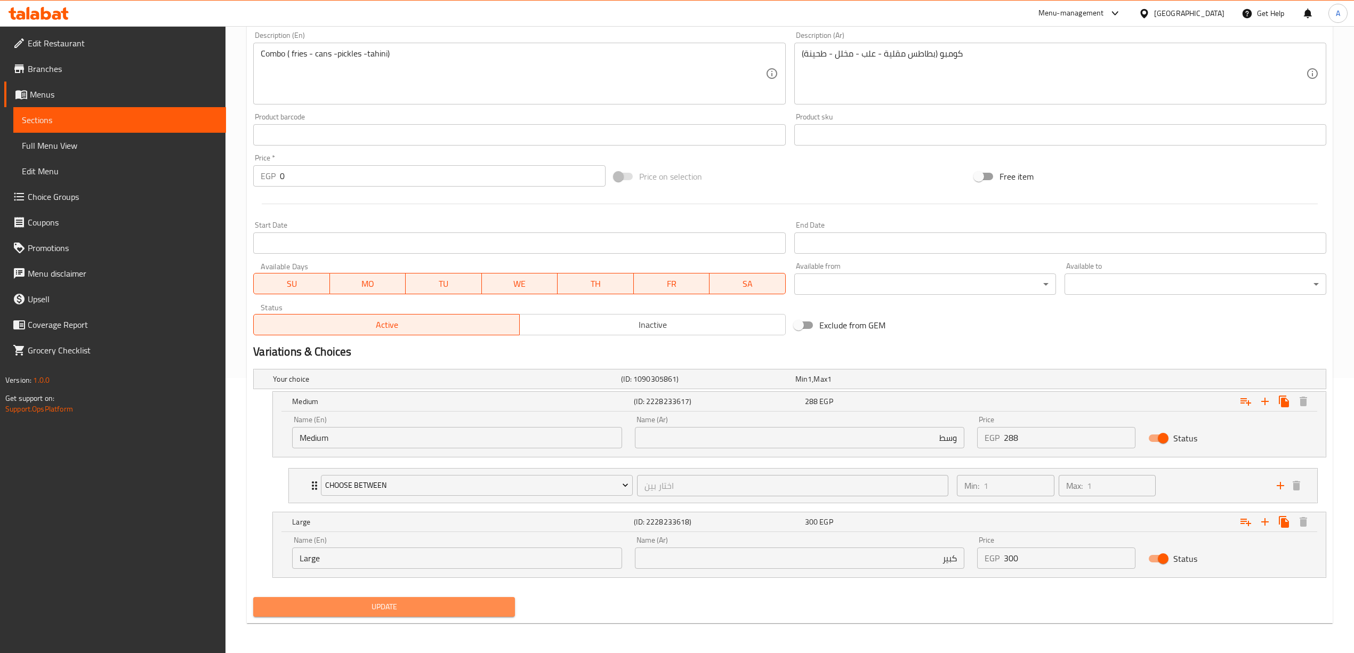
click at [355, 612] on span "Update" at bounding box center [384, 606] width 245 height 13
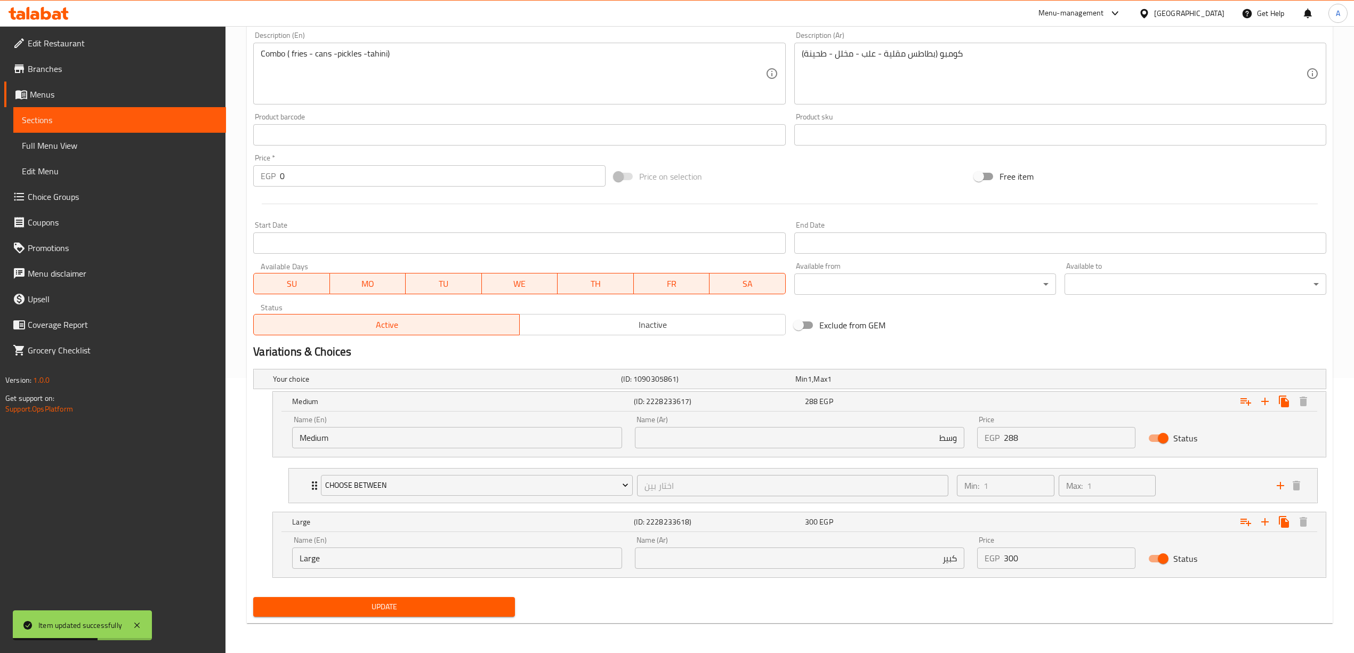
click at [1056, 325] on div "Exclude from GEM" at bounding box center [970, 325] width 360 height 29
click at [244, 429] on div "Home / Restaurants management / Menus / Sections / item / update wawshy section…" at bounding box center [790, 202] width 1129 height 902
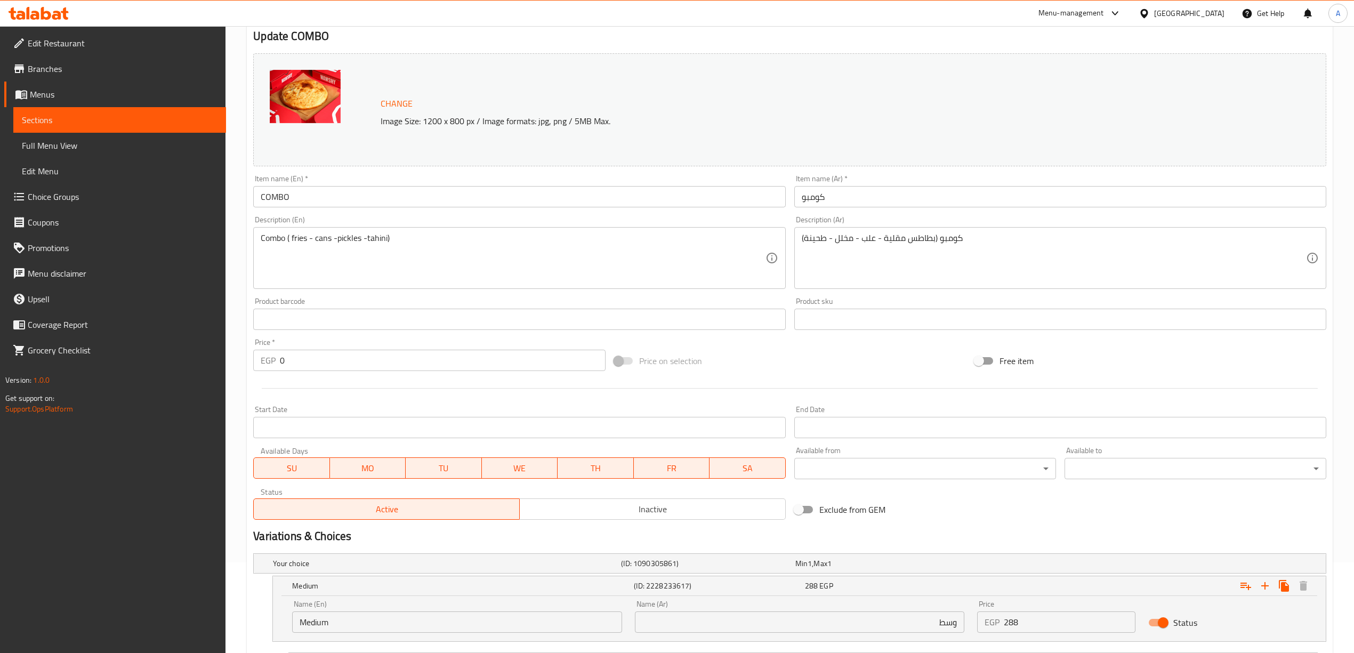
scroll to position [0, 0]
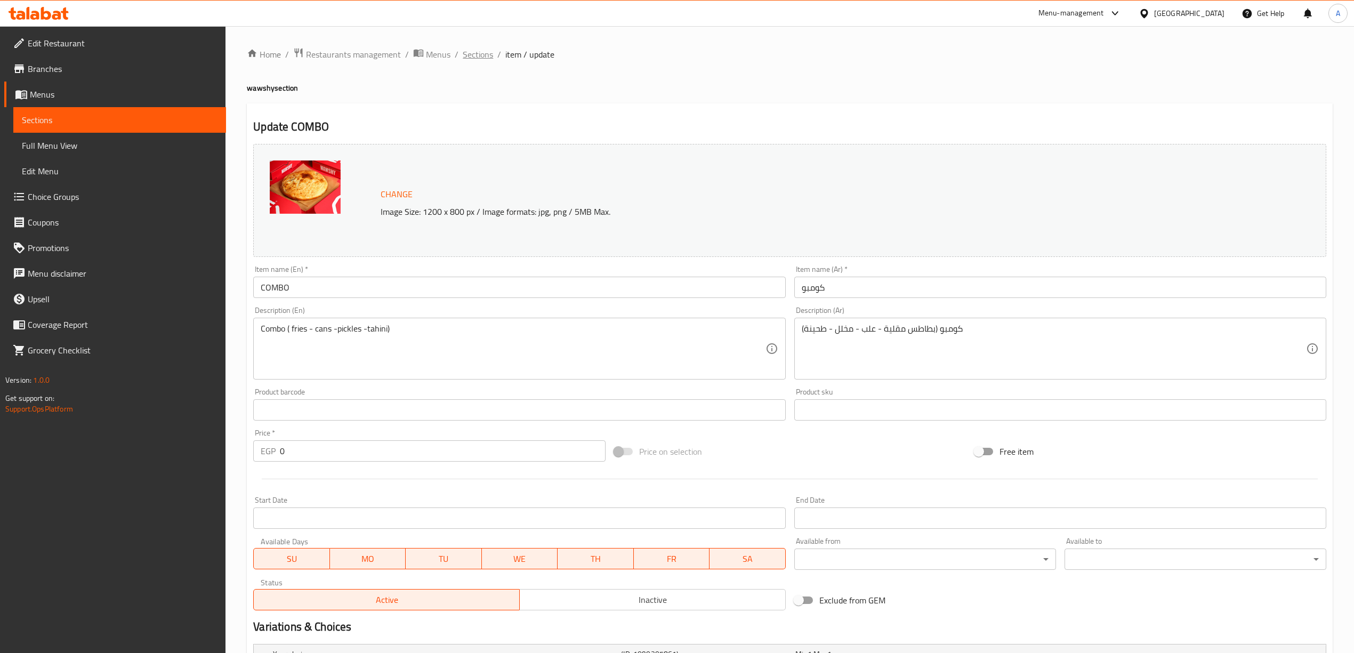
click at [470, 58] on span "Sections" at bounding box center [478, 54] width 30 height 13
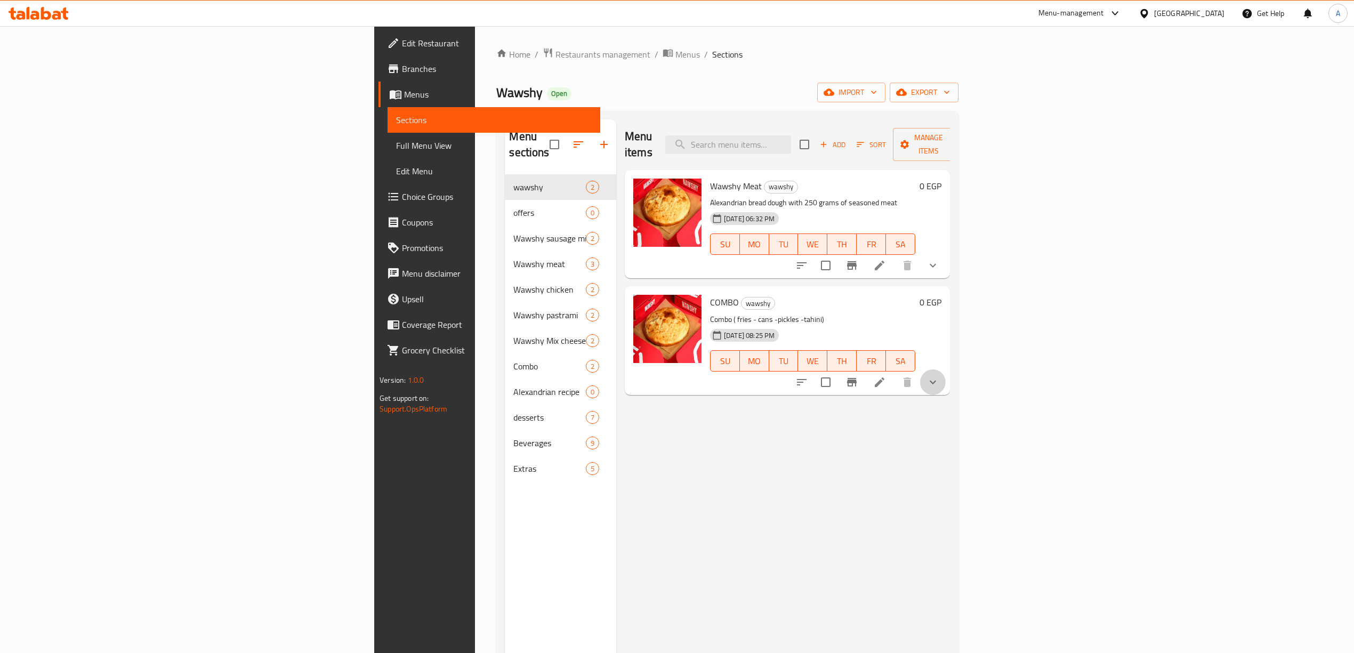
click at [946, 370] on button "show more" at bounding box center [933, 383] width 26 height 26
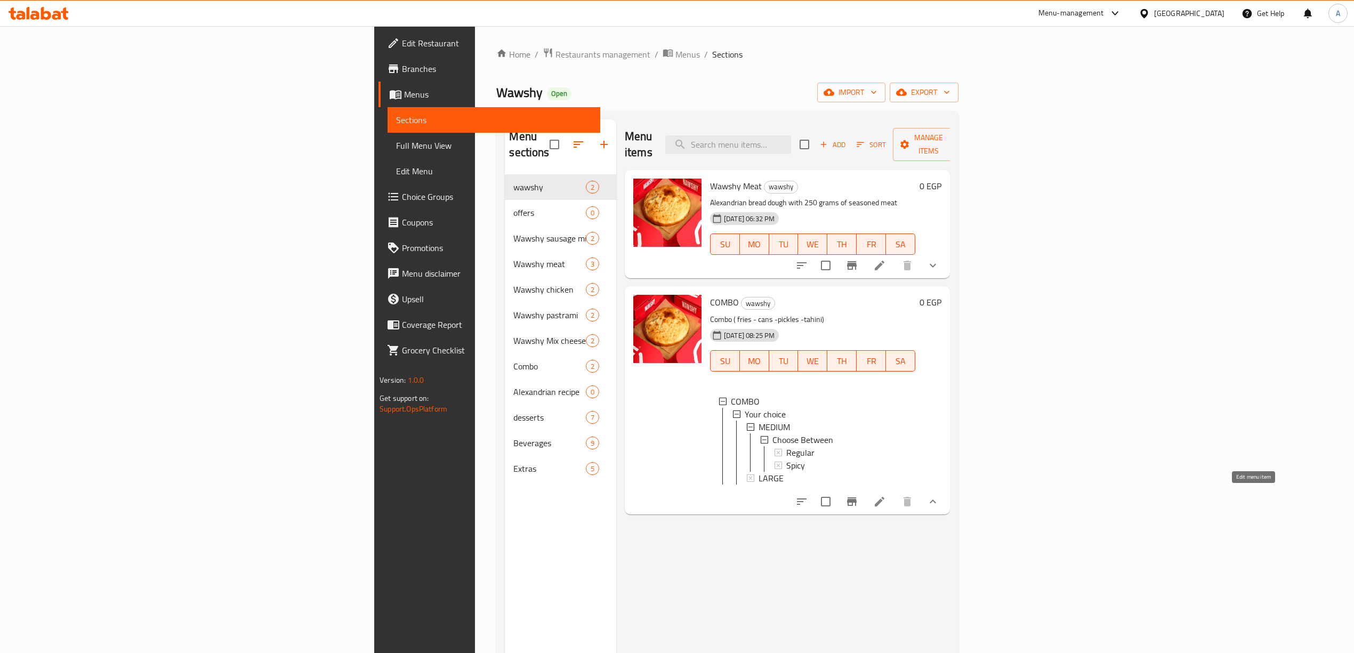
click at [886, 497] on icon at bounding box center [879, 501] width 13 height 13
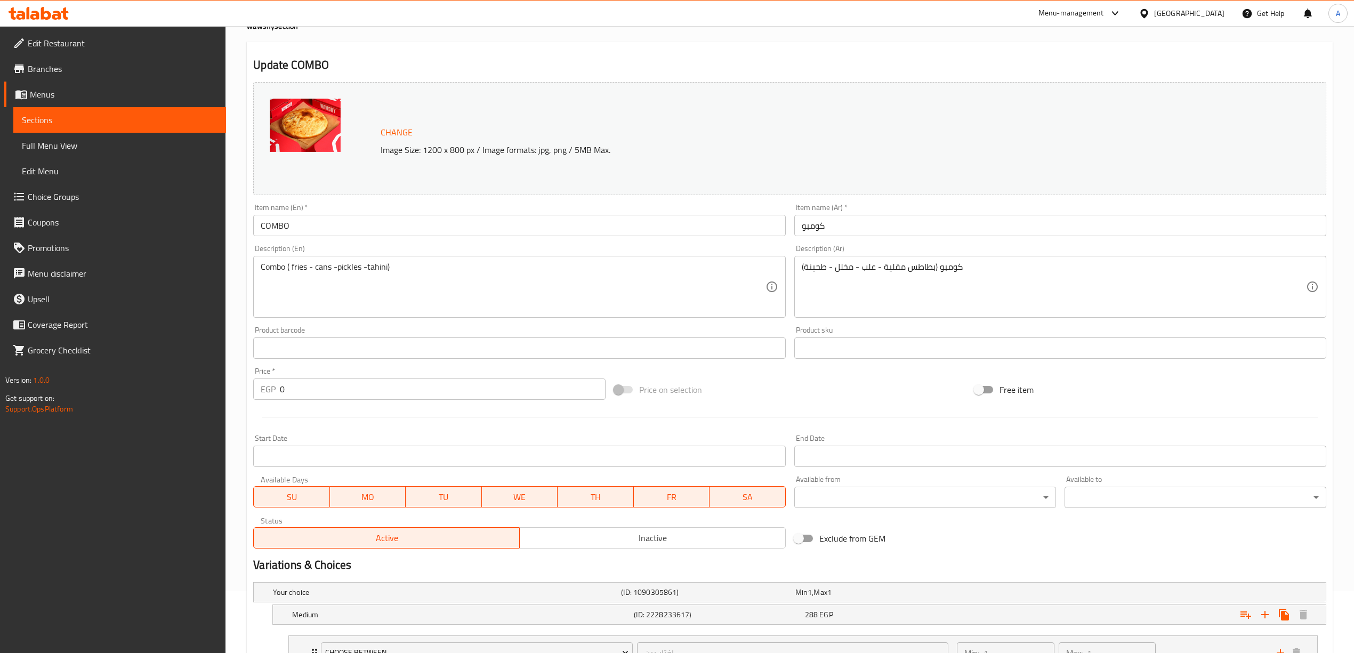
scroll to position [186, 0]
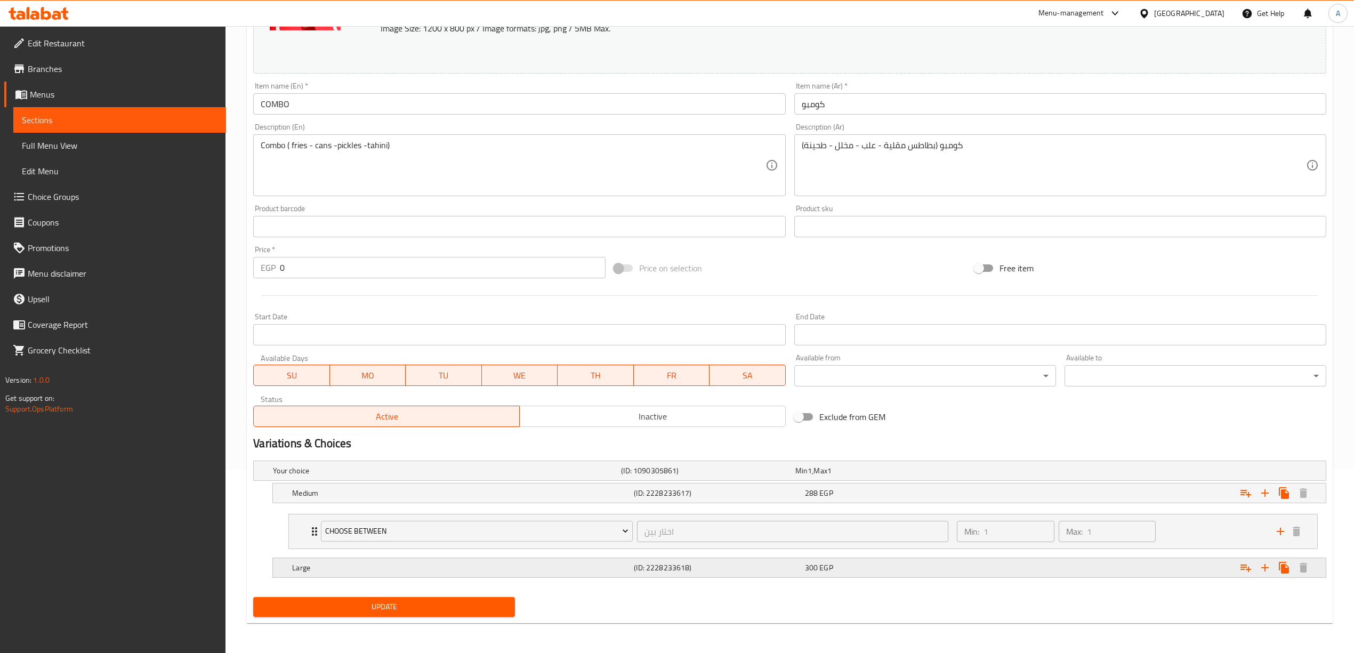
click at [908, 476] on div "300 EGP" at bounding box center [881, 471] width 170 height 11
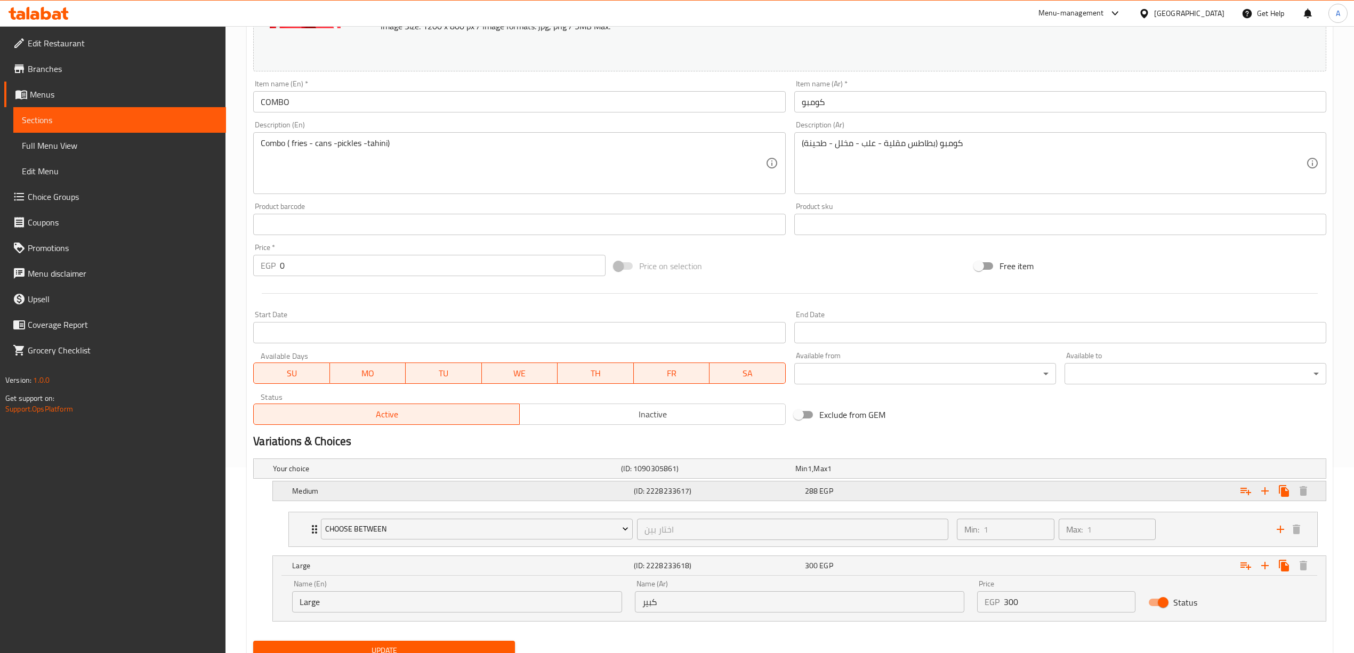
click at [953, 474] on div "288 EGP" at bounding box center [881, 468] width 170 height 11
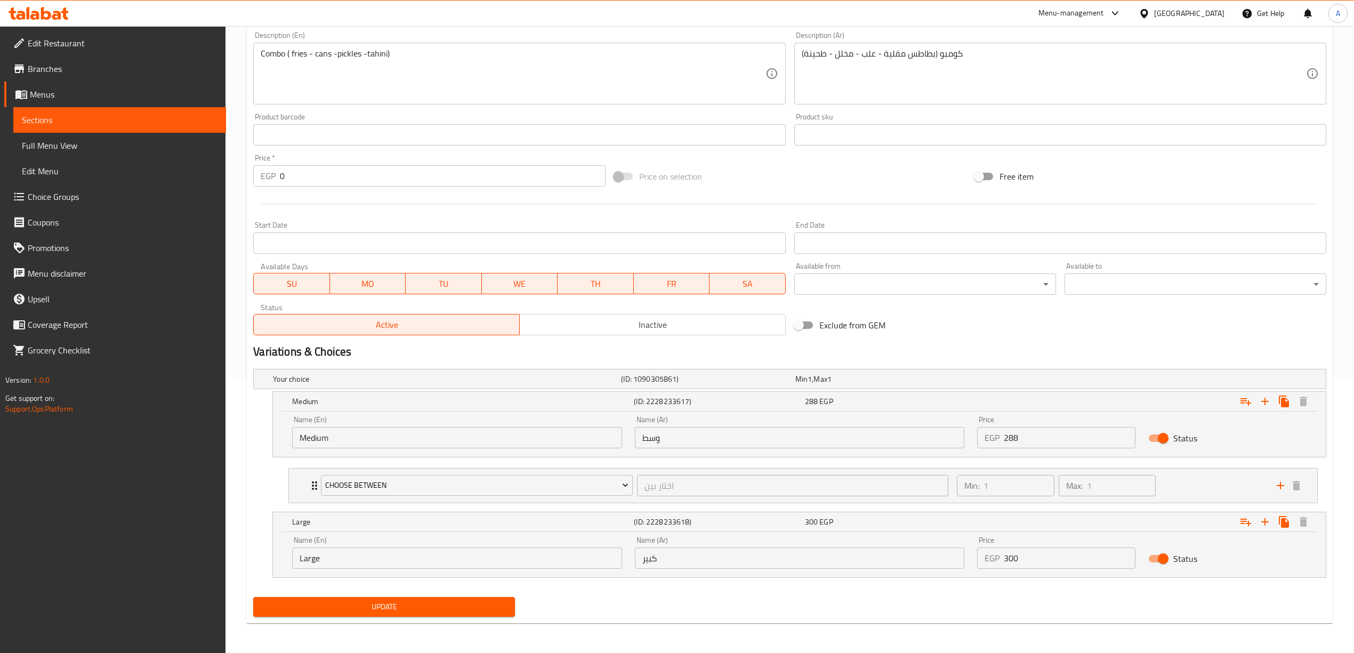
scroll to position [277, 0]
drag, startPoint x: 220, startPoint y: 557, endPoint x: 227, endPoint y: 556, distance: 6.5
click at [220, 557] on div "Edit Restaurant Branches Menus Sections Full Menu View Edit Menu Choice Groups …" at bounding box center [113, 352] width 226 height 653
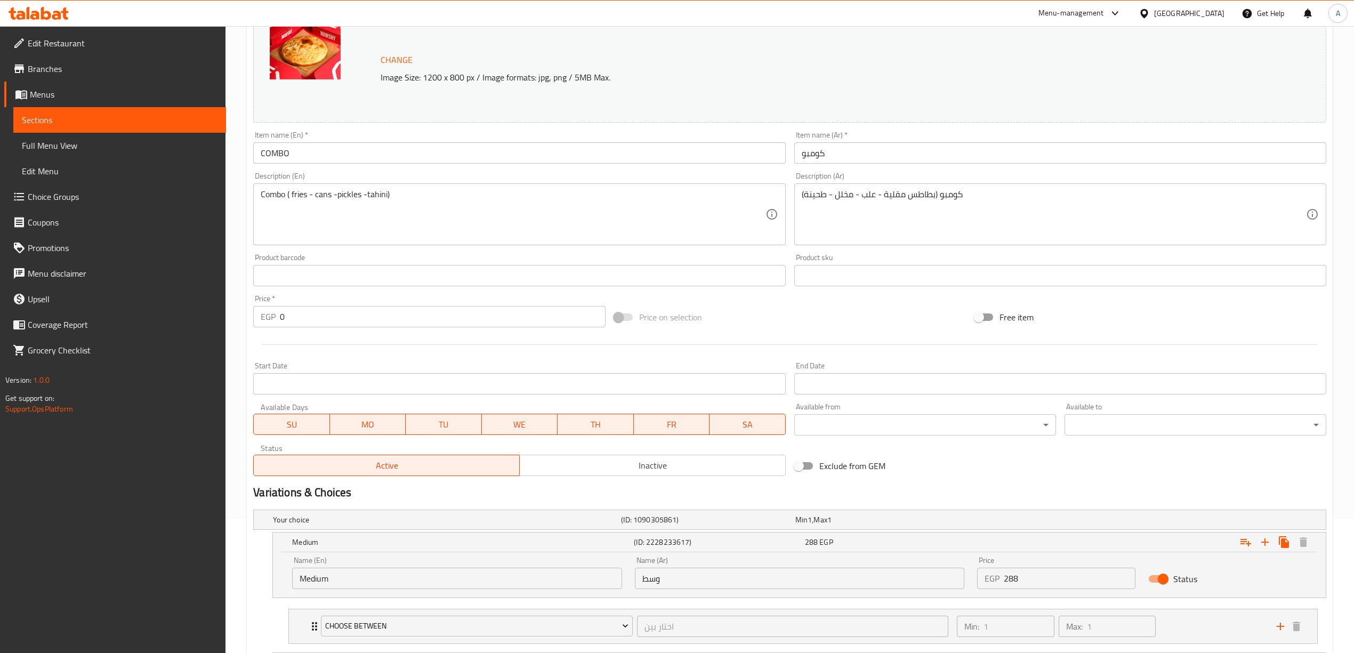
scroll to position [0, 0]
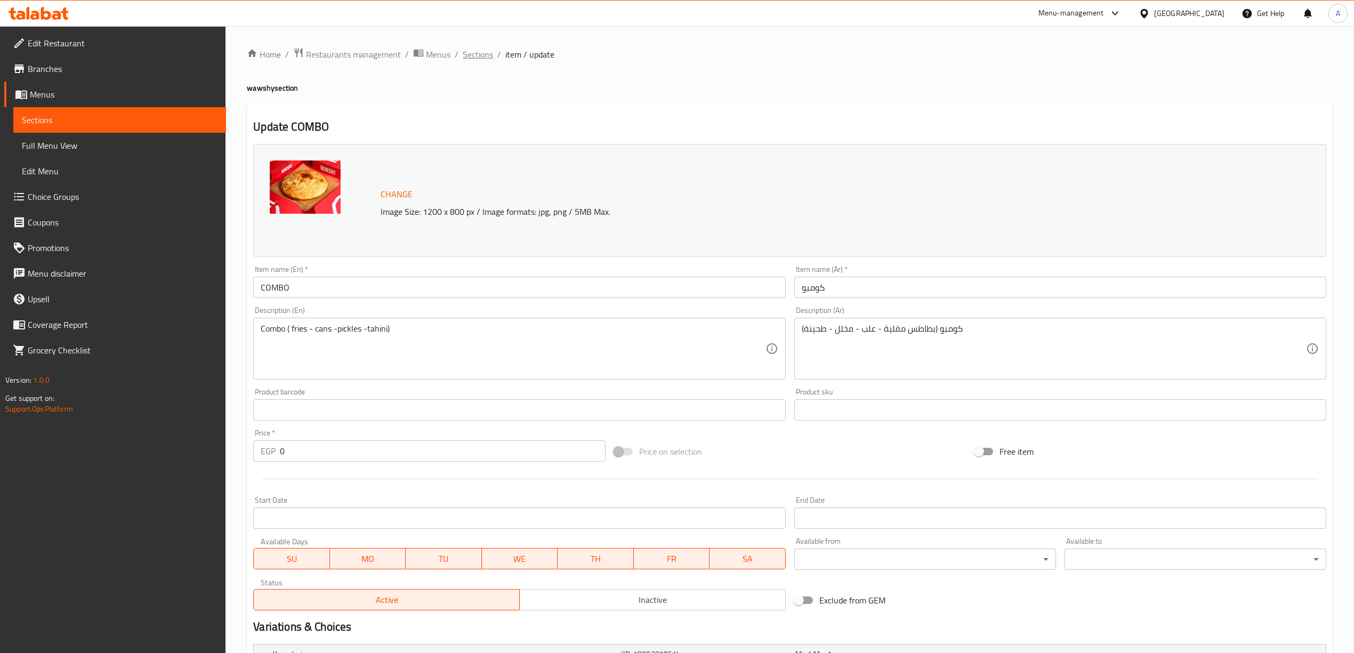
click at [485, 55] on span "Sections" at bounding box center [478, 54] width 30 height 13
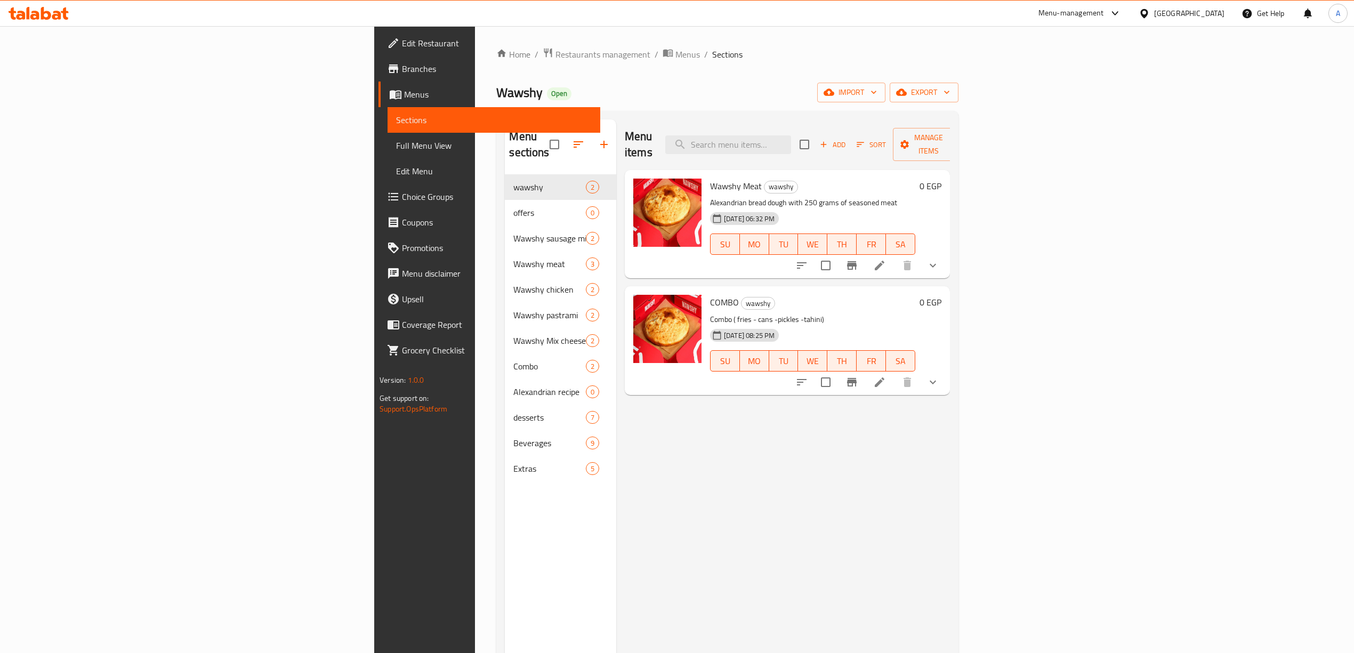
click at [958, 80] on div "Home / Restaurants management / Menus / Sections Wawshy Open import export Menu…" at bounding box center [727, 414] width 462 height 734
click at [959, 83] on button "export" at bounding box center [924, 93] width 69 height 20
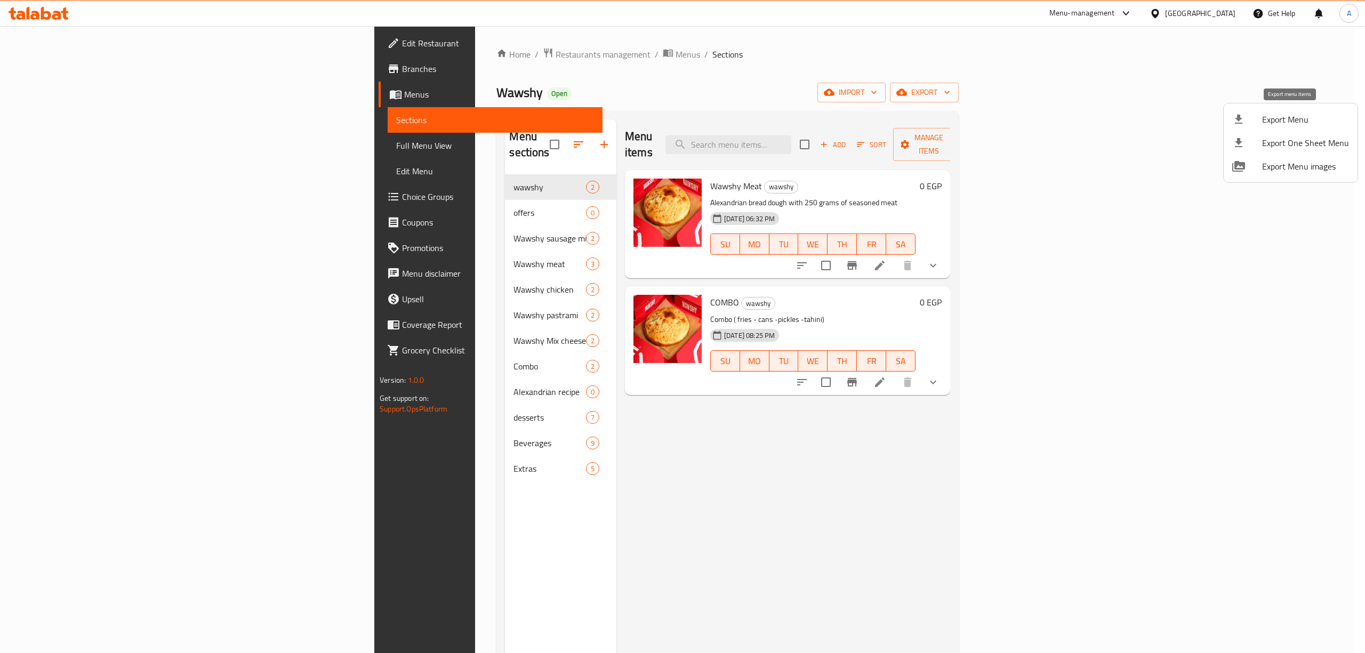
click at [1266, 119] on span "Export Menu" at bounding box center [1305, 119] width 87 height 13
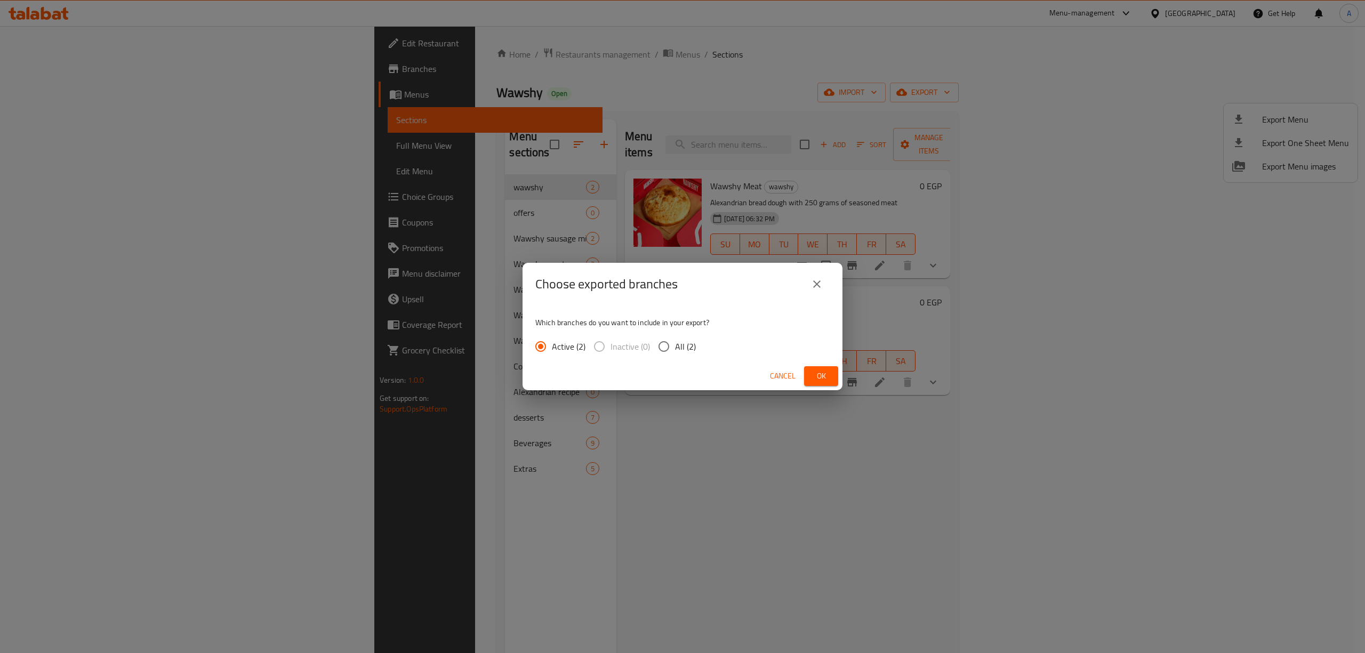
click at [683, 343] on span "All (2)" at bounding box center [685, 346] width 21 height 13
click at [675, 343] on input "All (2)" at bounding box center [664, 346] width 22 height 22
radio input "true"
click at [828, 374] on span "Ok" at bounding box center [821, 376] width 17 height 13
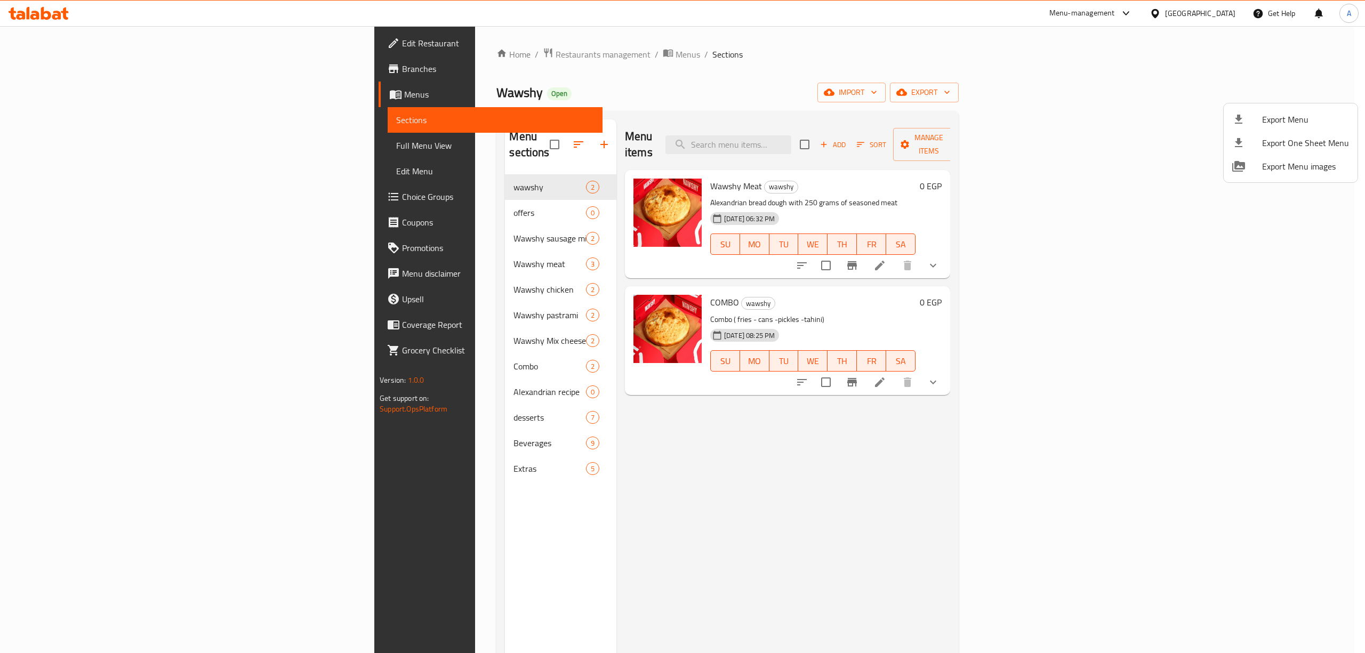
click at [46, 11] on div at bounding box center [682, 326] width 1365 height 653
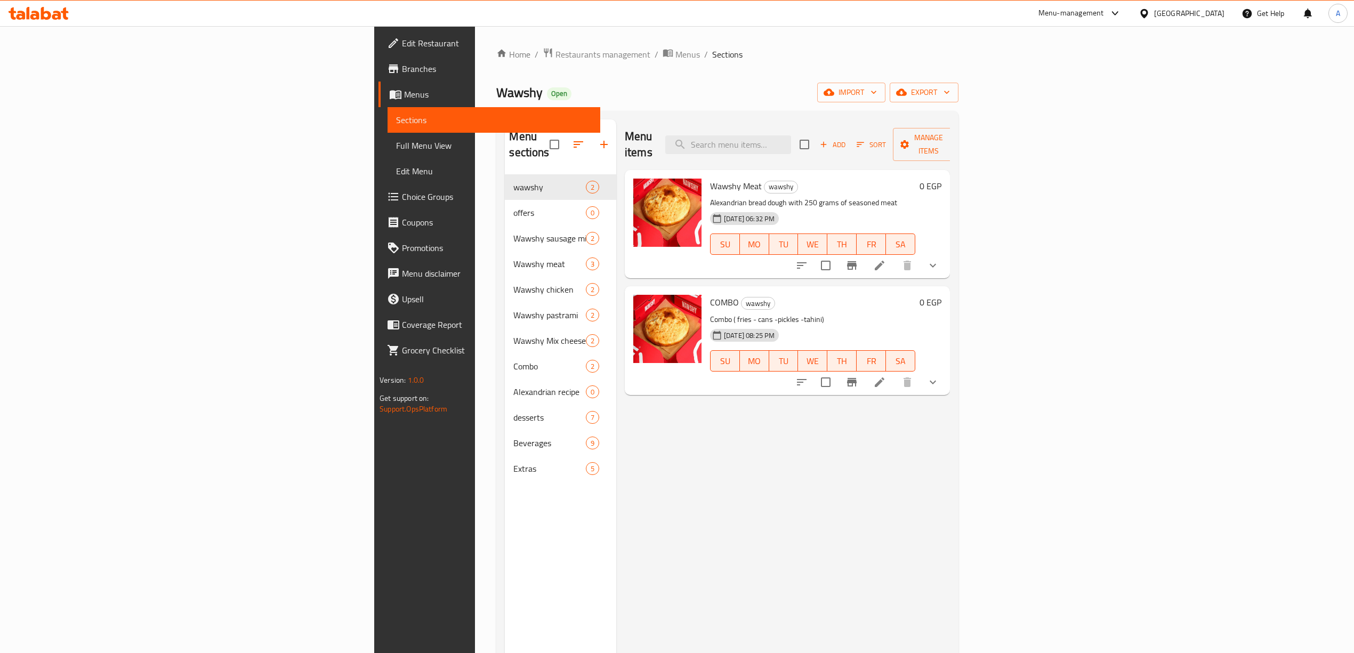
click at [46, 11] on icon at bounding box center [39, 13] width 60 height 13
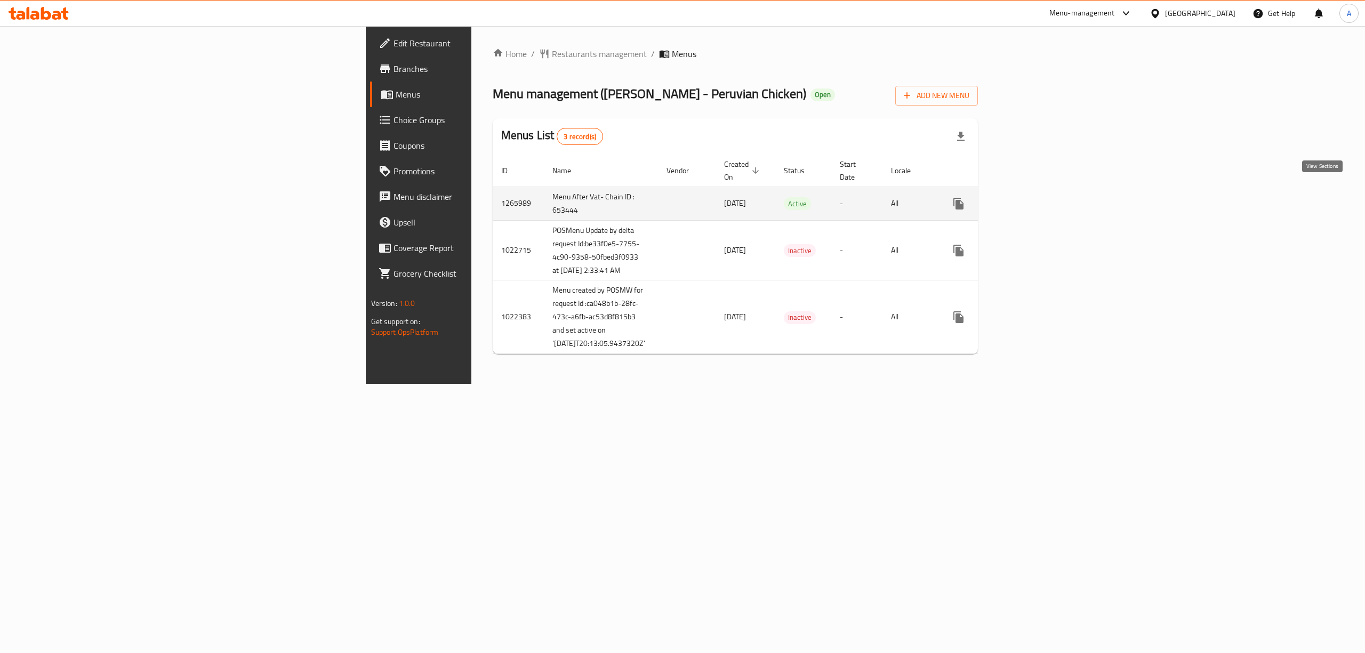
click at [1040, 199] on icon "enhanced table" at bounding box center [1036, 204] width 10 height 10
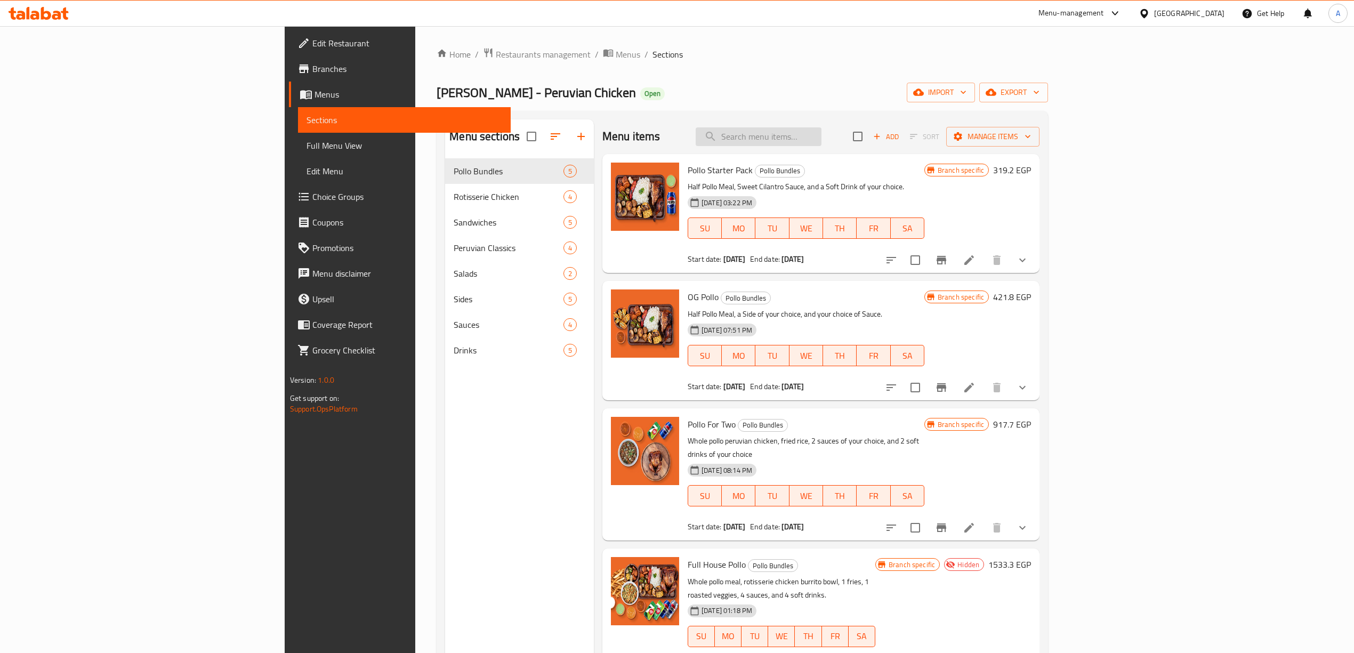
click at [822, 131] on input "search" at bounding box center [759, 136] width 126 height 19
